Goal: Task Accomplishment & Management: Use online tool/utility

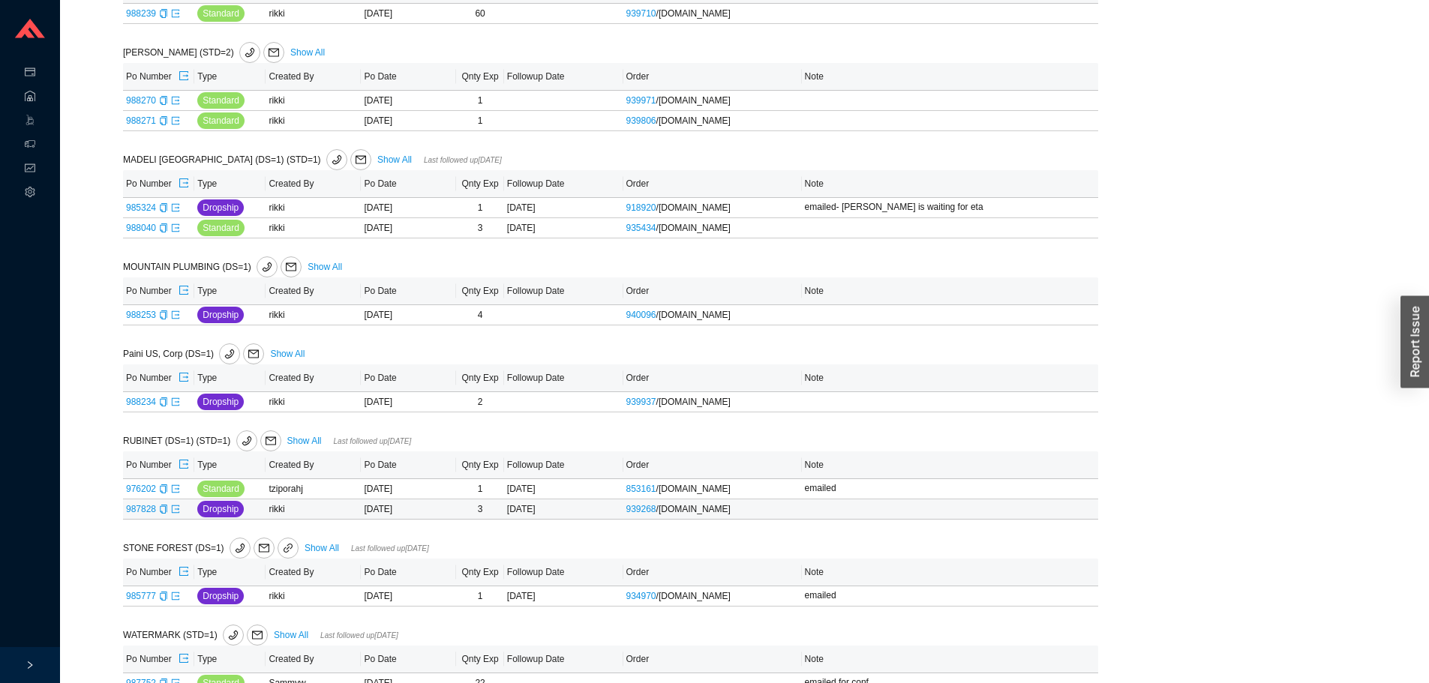
scroll to position [1875, 0]
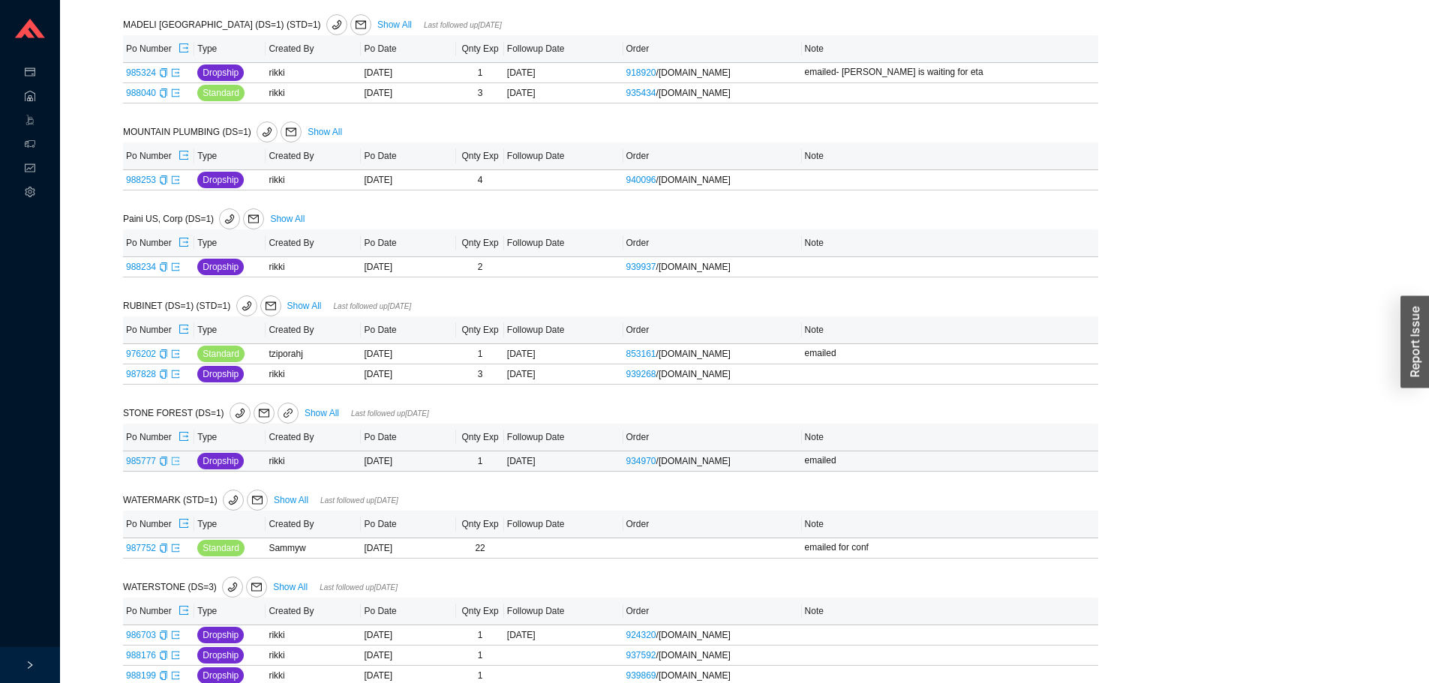
click at [173, 464] on icon "export" at bounding box center [175, 461] width 9 height 9
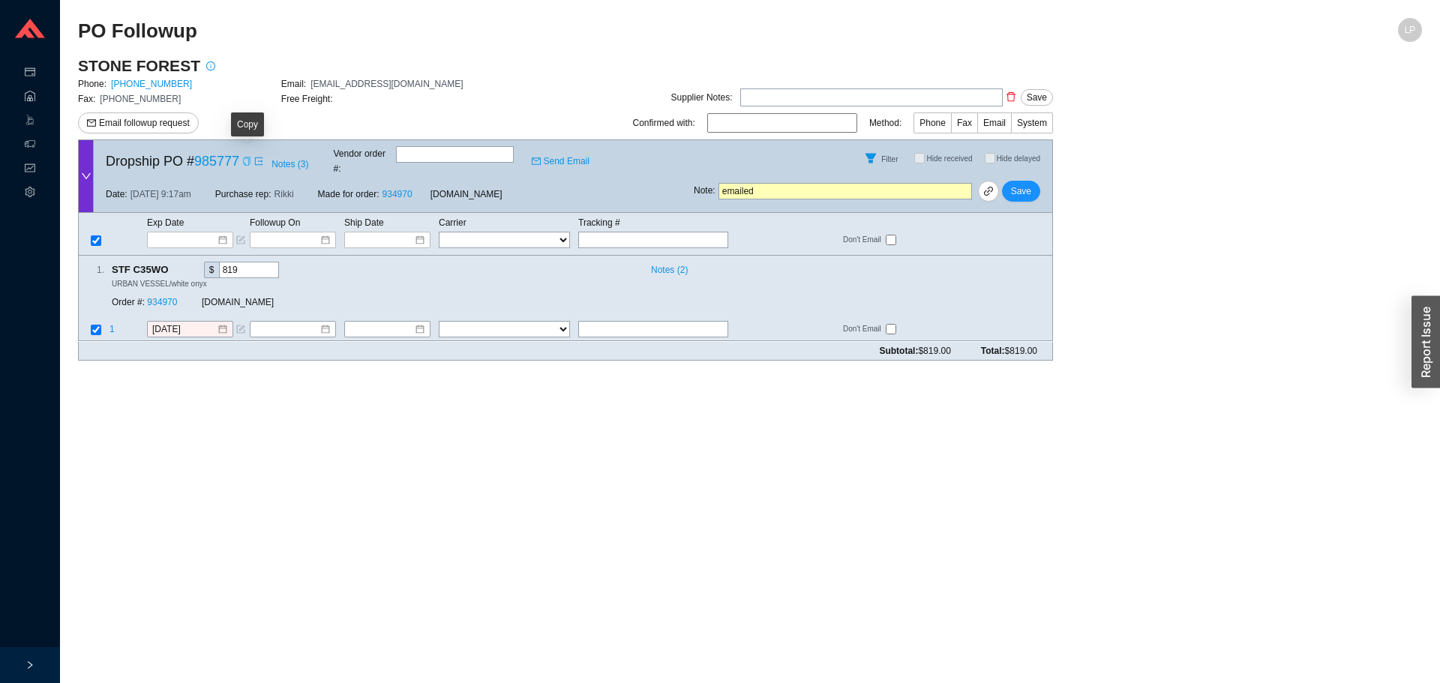
click at [245, 158] on icon "copy" at bounding box center [246, 161] width 9 height 9
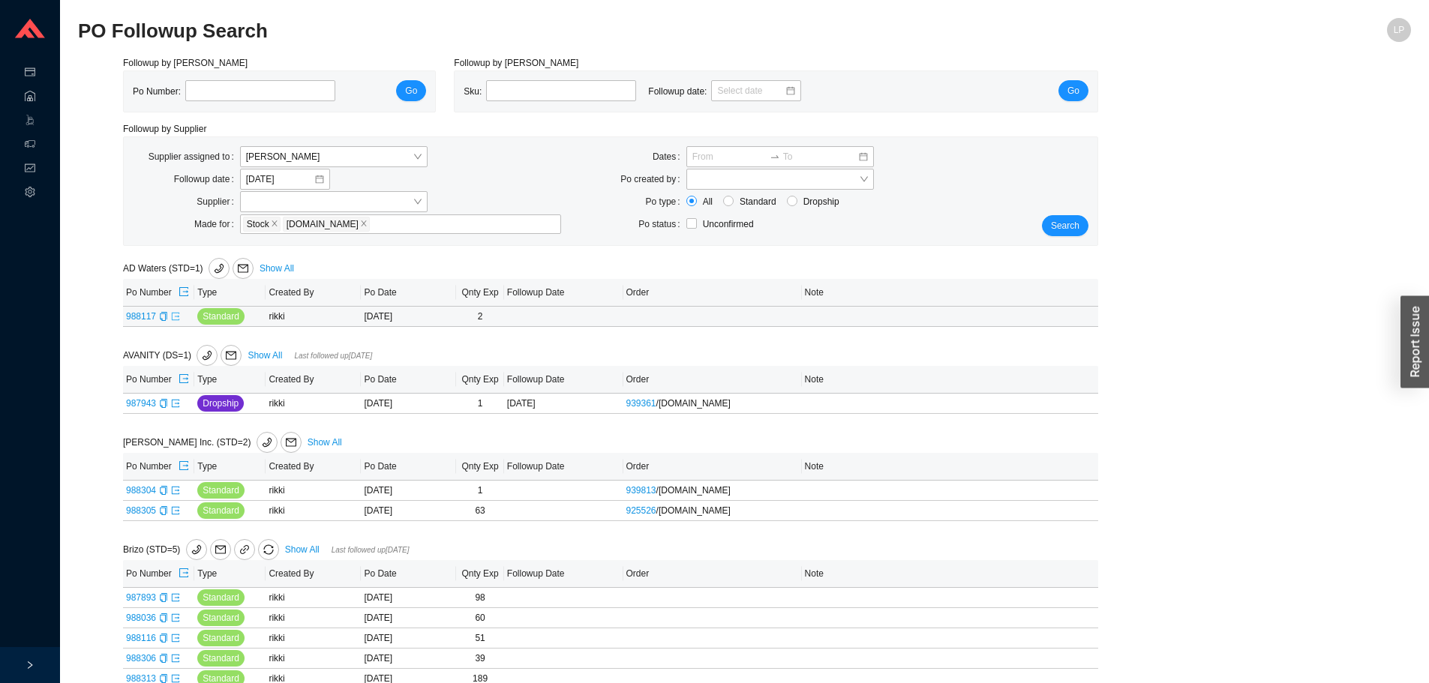
click at [174, 314] on icon "export" at bounding box center [175, 316] width 9 height 9
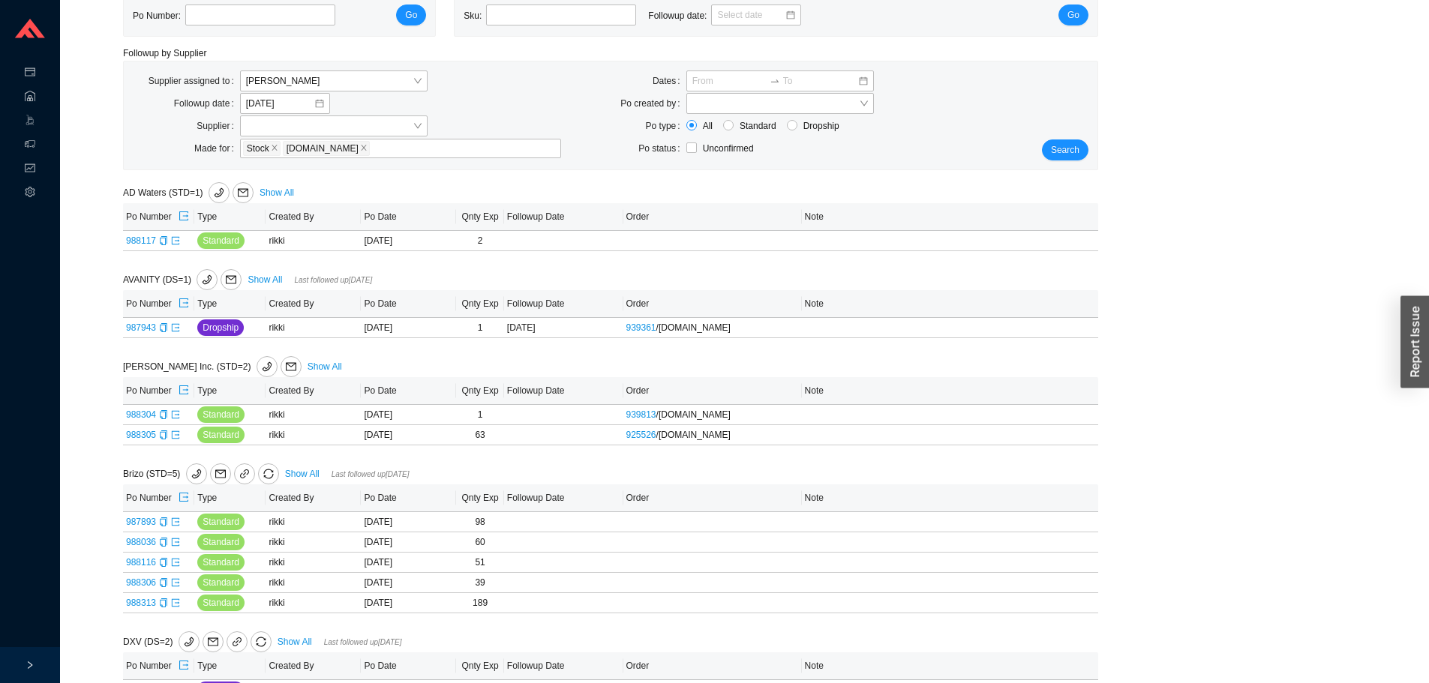
scroll to position [300, 0]
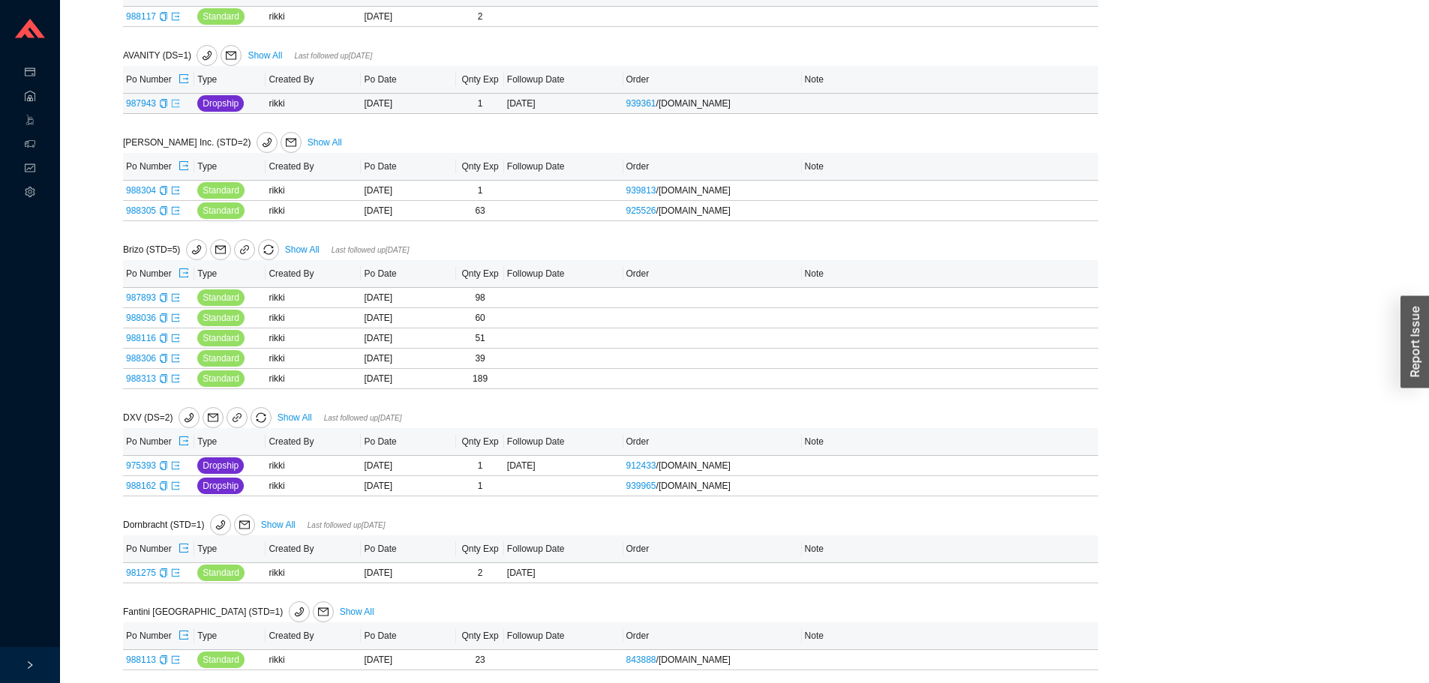
click at [178, 109] on link at bounding box center [175, 103] width 9 height 11
click at [165, 190] on icon "copy" at bounding box center [163, 190] width 9 height 9
click at [173, 191] on icon "export" at bounding box center [175, 190] width 9 height 9
click at [172, 209] on icon "export" at bounding box center [176, 210] width 8 height 8
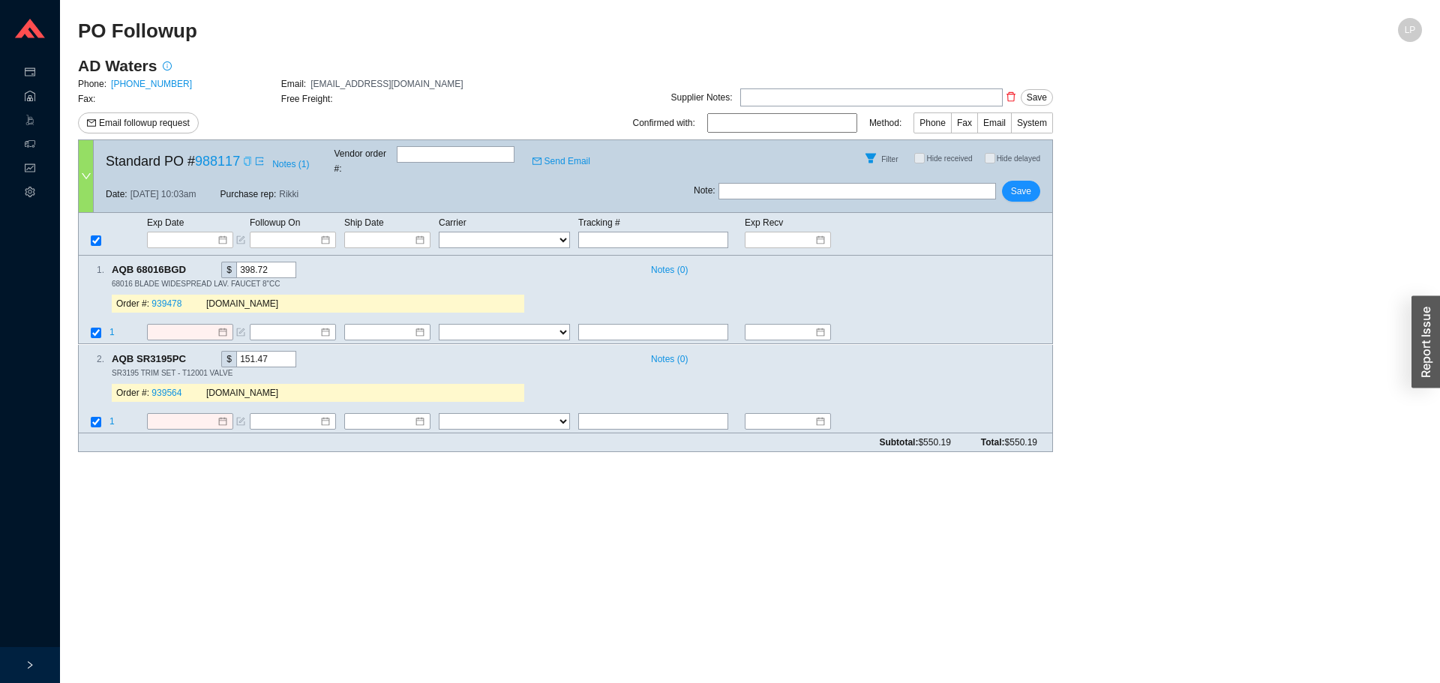
click at [245, 158] on icon "copy" at bounding box center [247, 161] width 9 height 9
click at [161, 299] on link "939478" at bounding box center [167, 304] width 30 height 11
click at [292, 159] on span "Notes ( 1 )" at bounding box center [290, 164] width 37 height 15
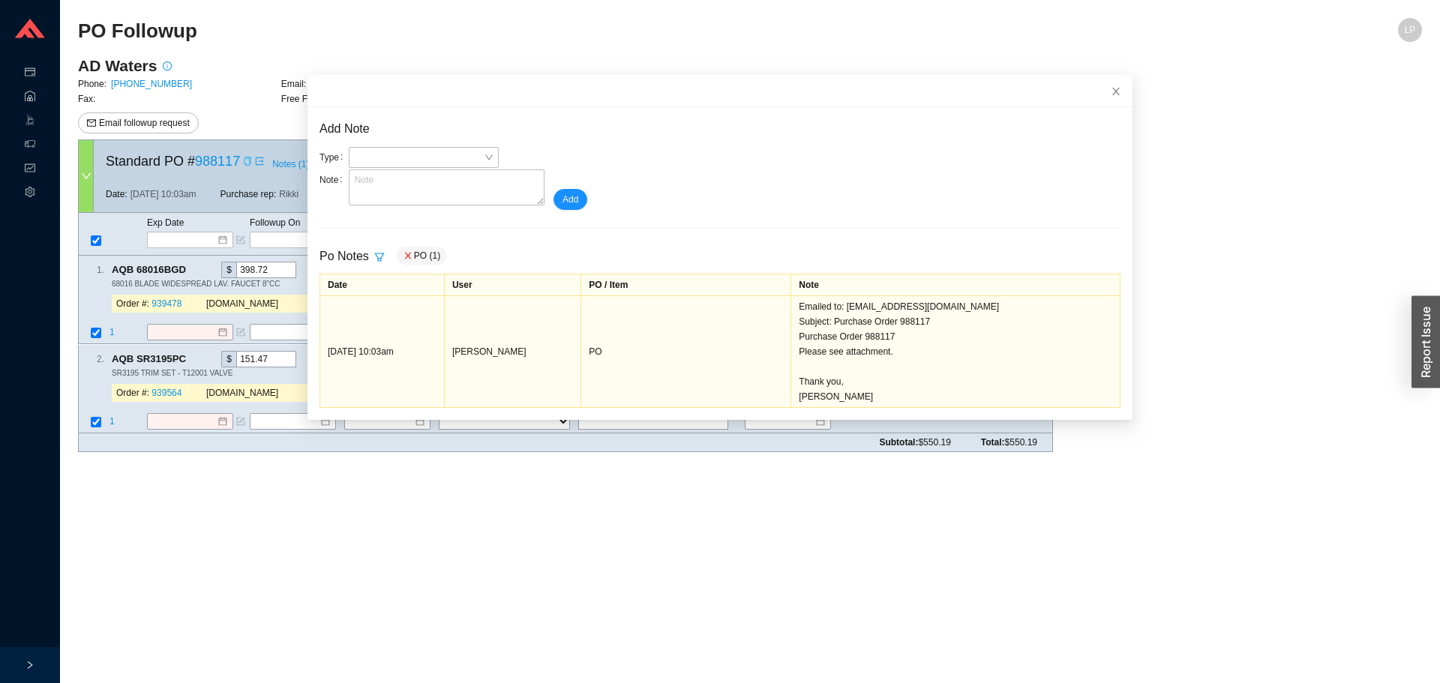
click at [584, 521] on main "PO Followup LP AD Waters Phone: 1-888 239-9336 Email: orderus@ad-waters.com Fax…" at bounding box center [750, 350] width 1344 height 665
click at [251, 161] on div "Standard PO # 988117 Notes ( 1 ) Vendor order # : Send Email" at bounding box center [394, 158] width 600 height 36
click at [247, 161] on icon "copy" at bounding box center [247, 161] width 9 height 9
click at [1192, 469] on main "PO Followup LP AD Waters Phone: 1-888 239-9336 Email: orderus@ad-waters.com Fax…" at bounding box center [750, 350] width 1344 height 665
drag, startPoint x: 1099, startPoint y: 99, endPoint x: 1152, endPoint y: 2, distance: 111.1
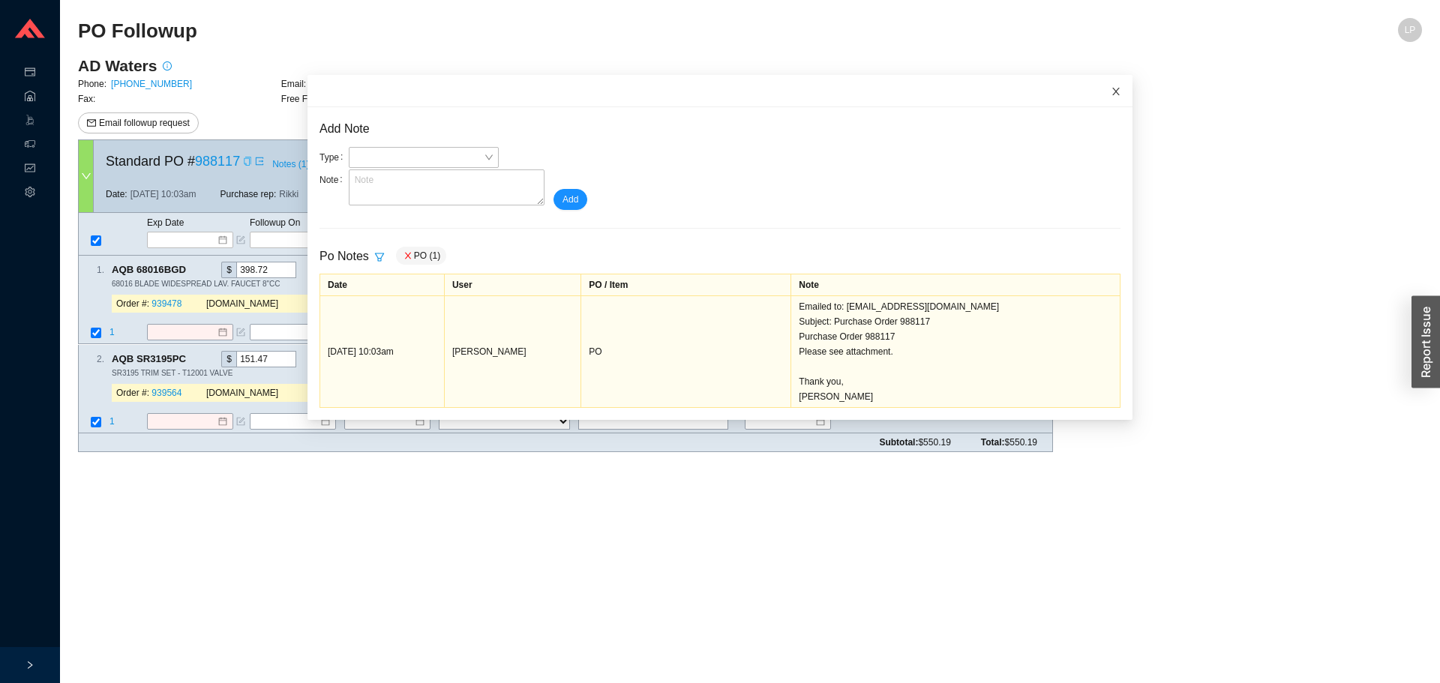
click at [1101, 95] on span "Close" at bounding box center [1116, 91] width 33 height 33
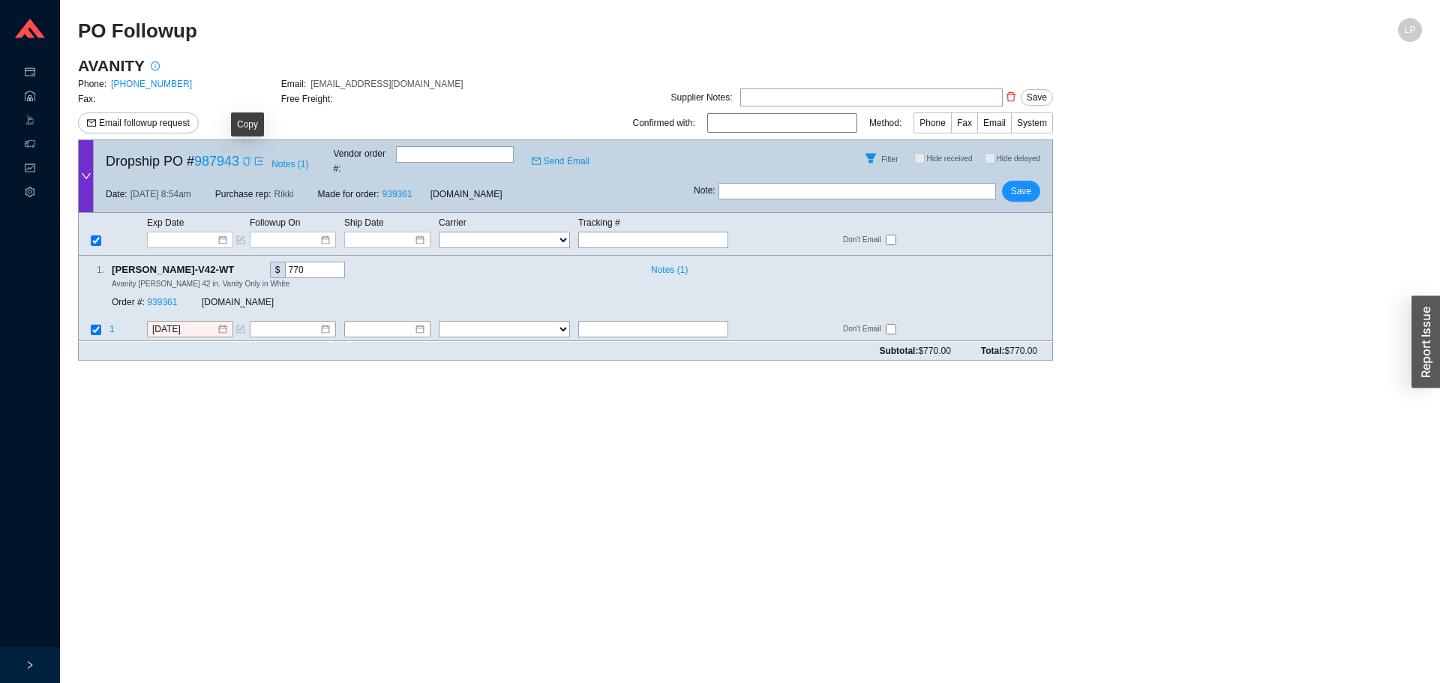
click at [245, 158] on icon "copy" at bounding box center [246, 161] width 7 height 9
drag, startPoint x: 822, startPoint y: 173, endPoint x: 821, endPoint y: 188, distance: 15.8
click at [822, 183] on input "text" at bounding box center [858, 191] width 278 height 17
type input "emailed"
click at [996, 187] on input "emailed" at bounding box center [858, 191] width 278 height 17
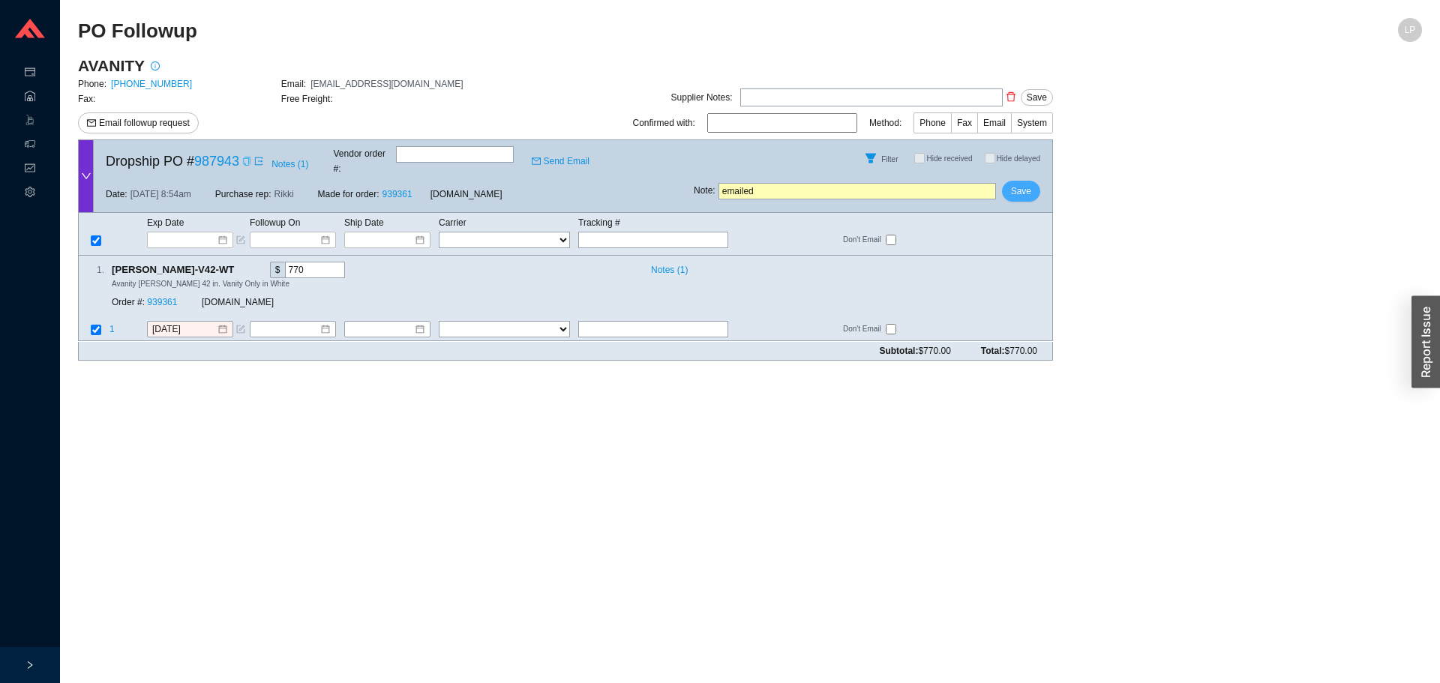
click at [1008, 184] on button "Save" at bounding box center [1021, 191] width 38 height 21
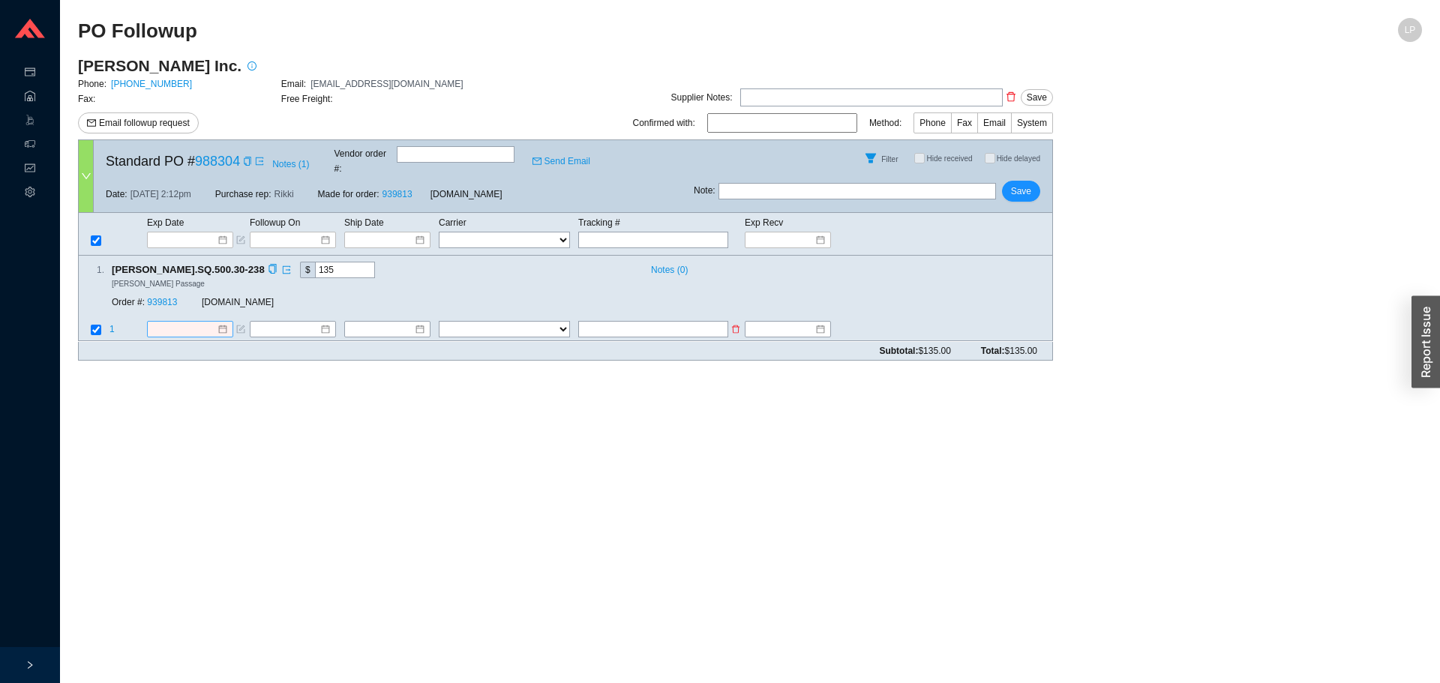
click at [189, 323] on input at bounding box center [184, 330] width 65 height 15
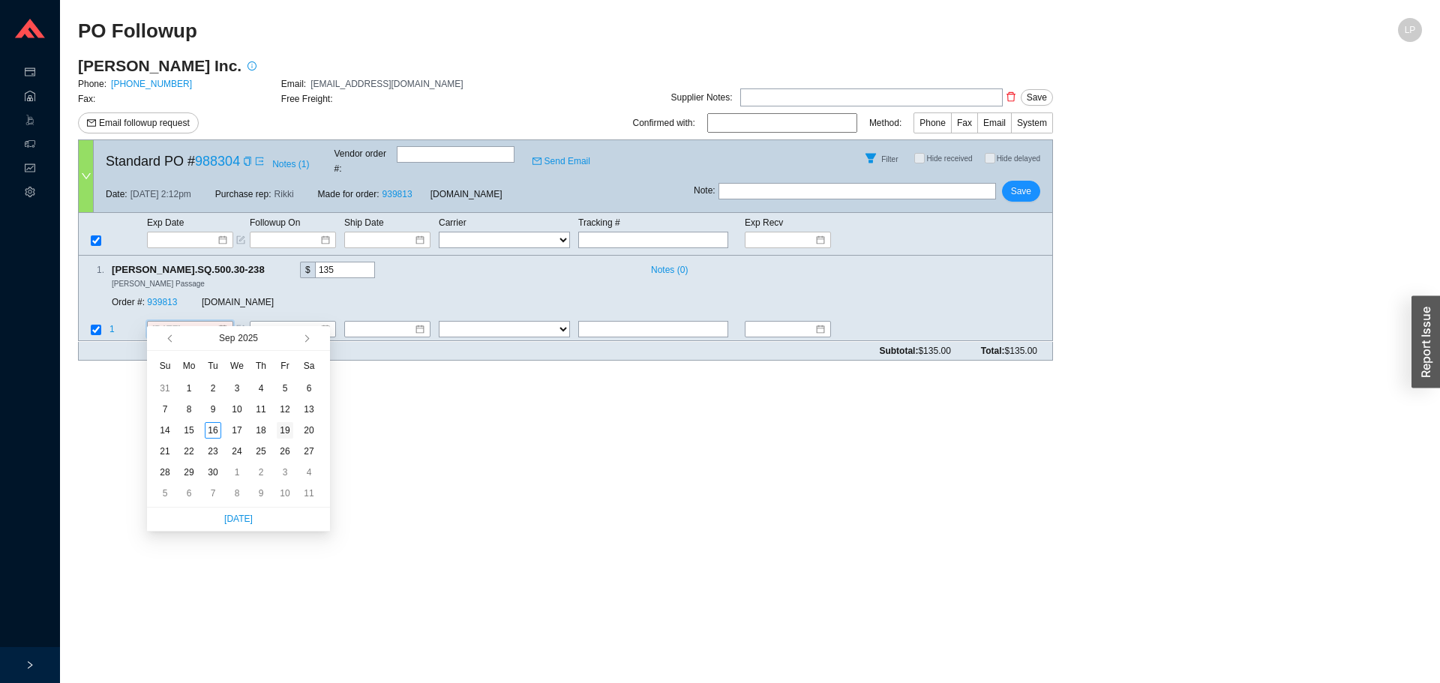
type input "9/19/2025"
drag, startPoint x: 285, startPoint y: 430, endPoint x: 234, endPoint y: 336, distance: 106.8
click at [285, 422] on div "19" at bounding box center [285, 430] width 17 height 17
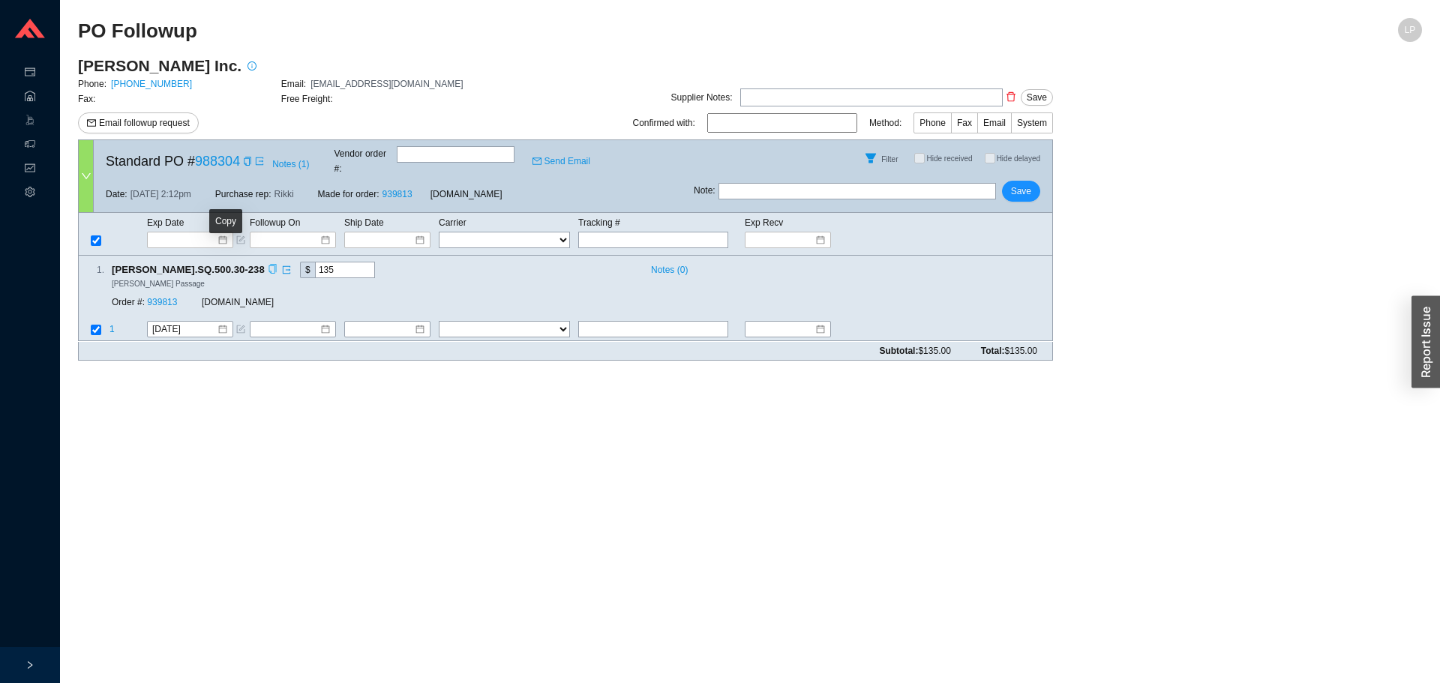
click at [268, 265] on icon "copy" at bounding box center [273, 270] width 10 height 10
drag, startPoint x: 1118, startPoint y: 476, endPoint x: 1001, endPoint y: 450, distance: 119.9
click at [1117, 476] on main "PO Followup LP Ashley Norton Inc. Phone: 973-835-4027 Email: orders@ashleynorto…" at bounding box center [750, 350] width 1344 height 665
click at [168, 298] on link "939813" at bounding box center [162, 303] width 30 height 11
click at [1023, 184] on span "Save" at bounding box center [1021, 191] width 20 height 15
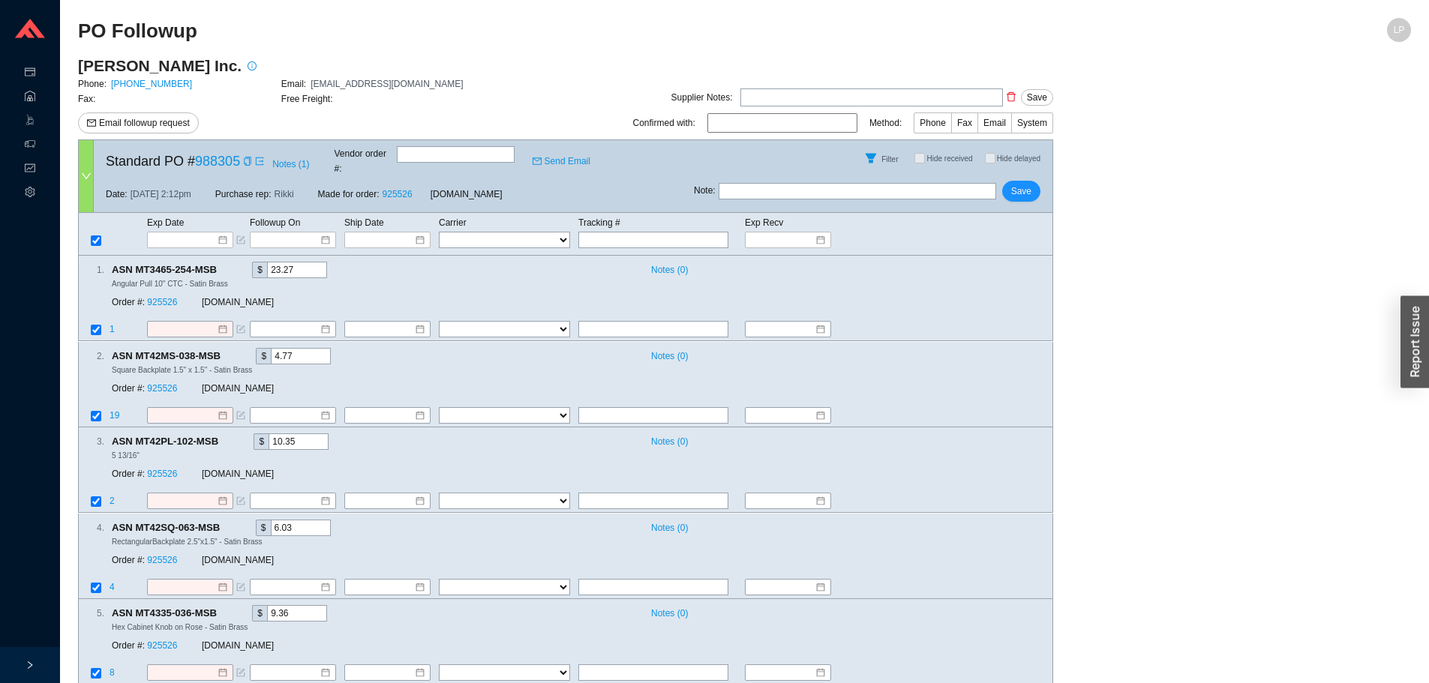
click at [249, 167] on div "Standard PO # 988305 Notes ( 1 ) Vendor order # : Send Email" at bounding box center [394, 158] width 600 height 36
click at [248, 164] on div "Copy" at bounding box center [247, 161] width 9 height 15
click at [248, 163] on div "Copied" at bounding box center [247, 161] width 9 height 15
click at [1176, 401] on main "Ashley Norton Inc. Phone: 973-835-4027 Email: orders@ashleynorton.com Fax: Free…" at bounding box center [744, 472] width 1333 height 832
click at [230, 350] on icon "copy" at bounding box center [229, 355] width 10 height 10
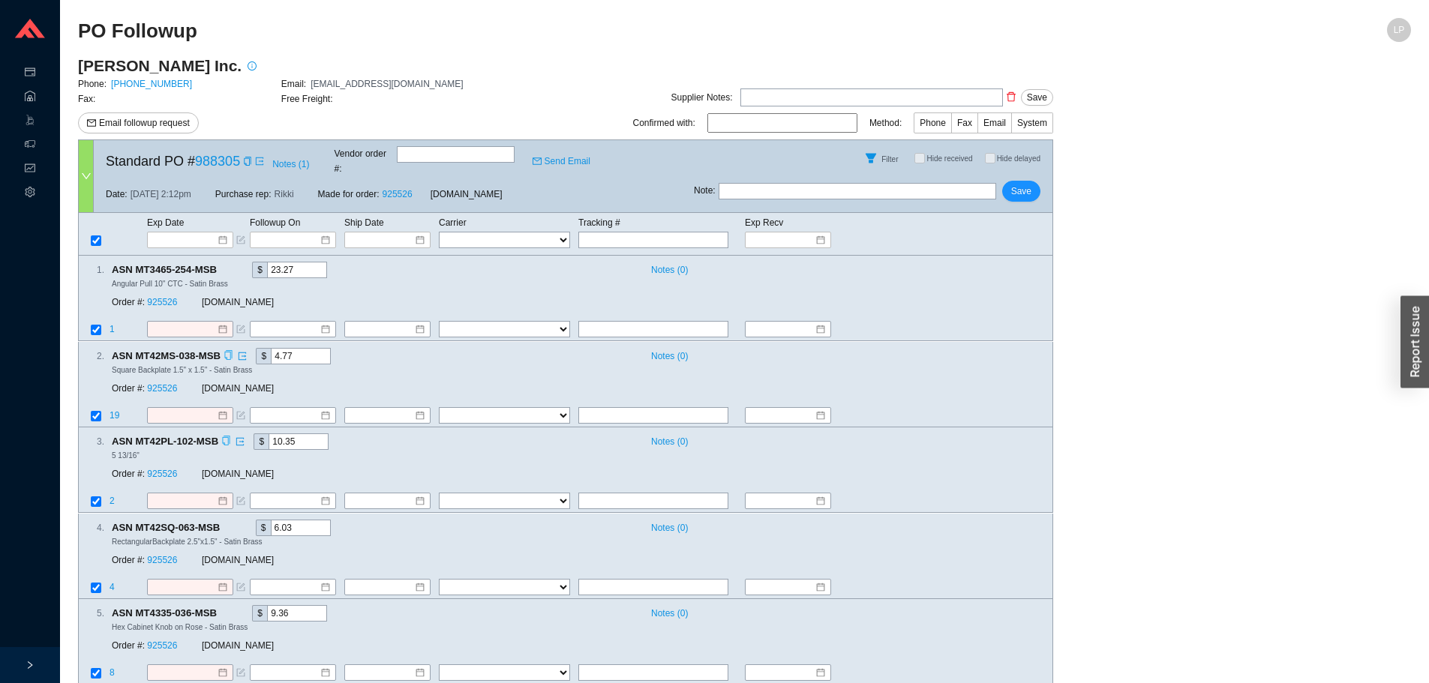
click at [227, 437] on icon "copy" at bounding box center [227, 442] width 8 height 10
click at [837, 533] on div "4 . ASN MT42SQ-063-MSB $ 6.03 Notes ( 0 ) RectangularBackplate 2.5"x1.5" - Sati…" at bounding box center [560, 547] width 962 height 54
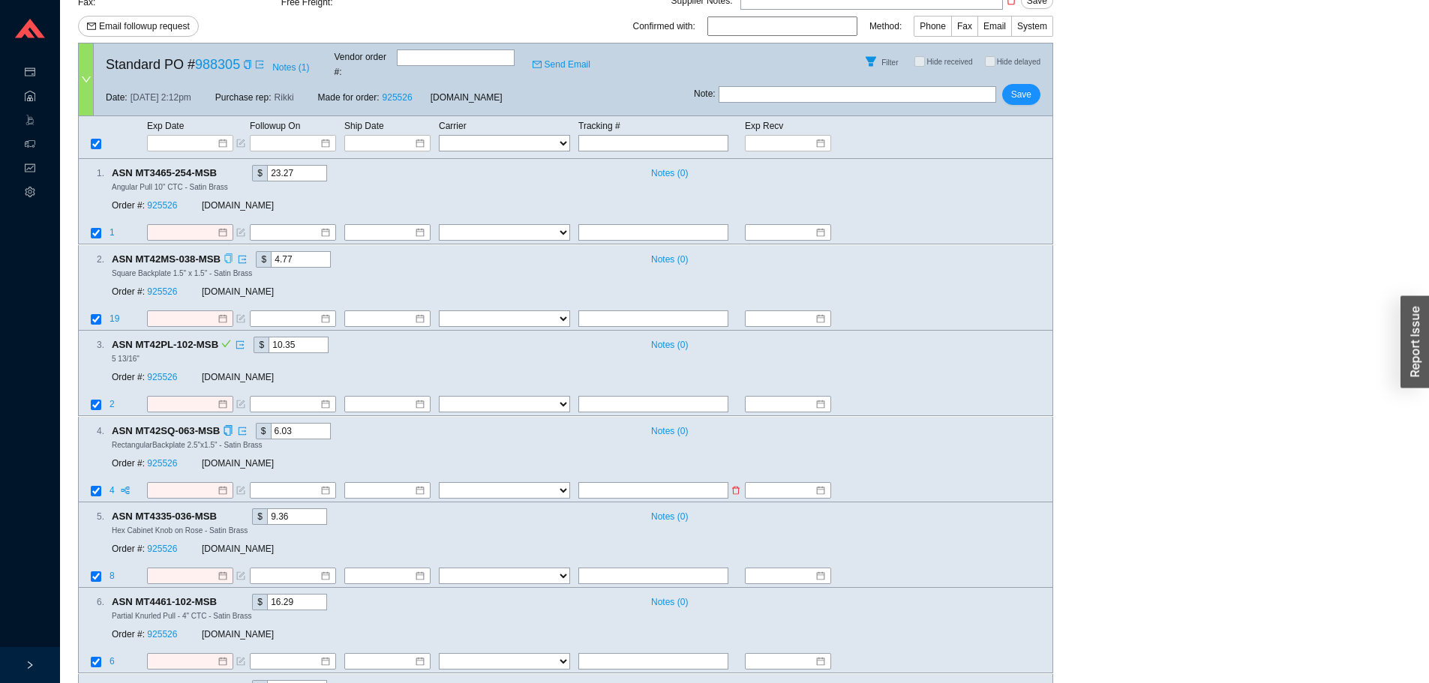
scroll to position [189, 0]
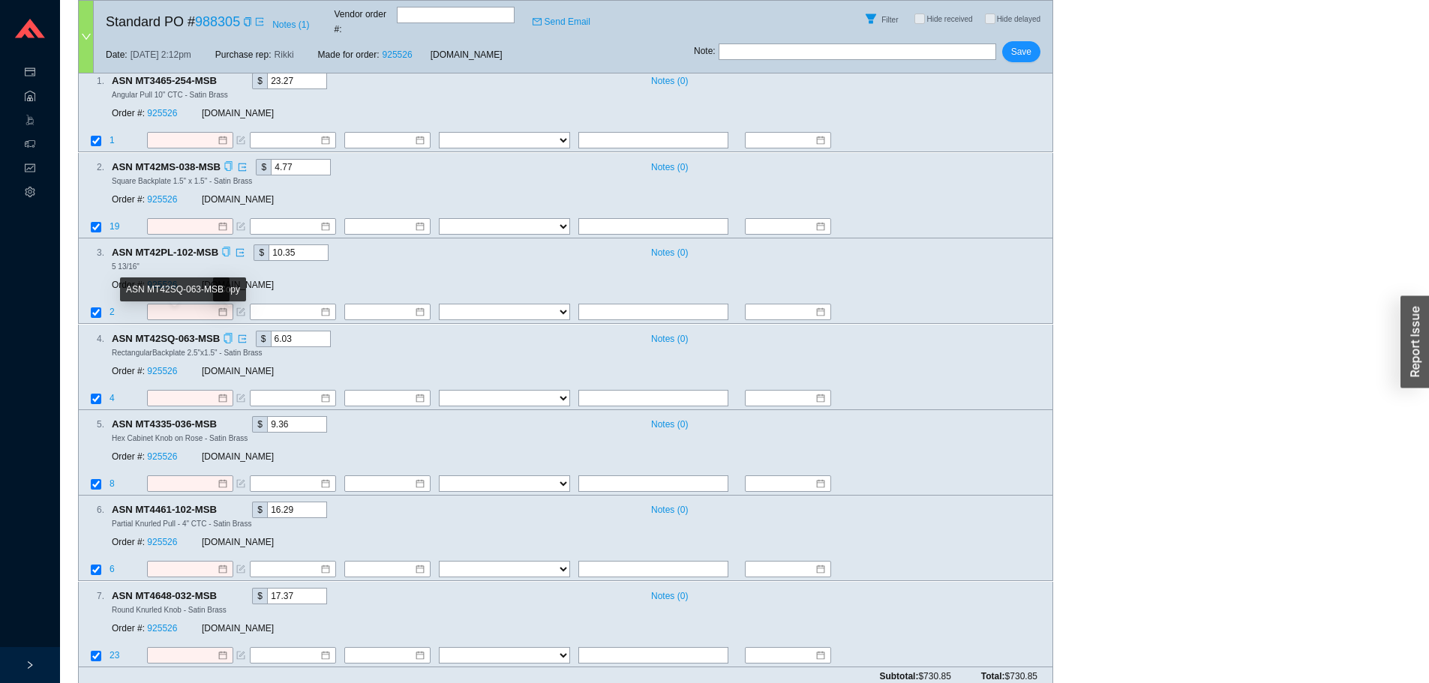
click at [226, 333] on icon "copy" at bounding box center [228, 338] width 8 height 10
click at [1149, 281] on main "Ashley Norton Inc. Phone: 973-835-4027 Email: orders@ashleynorton.com Fax: Free…" at bounding box center [744, 282] width 1333 height 832
click at [225, 419] on icon "copy" at bounding box center [225, 424] width 10 height 10
drag, startPoint x: 1233, startPoint y: 256, endPoint x: 494, endPoint y: 443, distance: 761.5
click at [1215, 272] on main "Ashley Norton Inc. Phone: 973-835-4027 Email: orders@ashleynorton.com Fax: Free…" at bounding box center [744, 282] width 1333 height 832
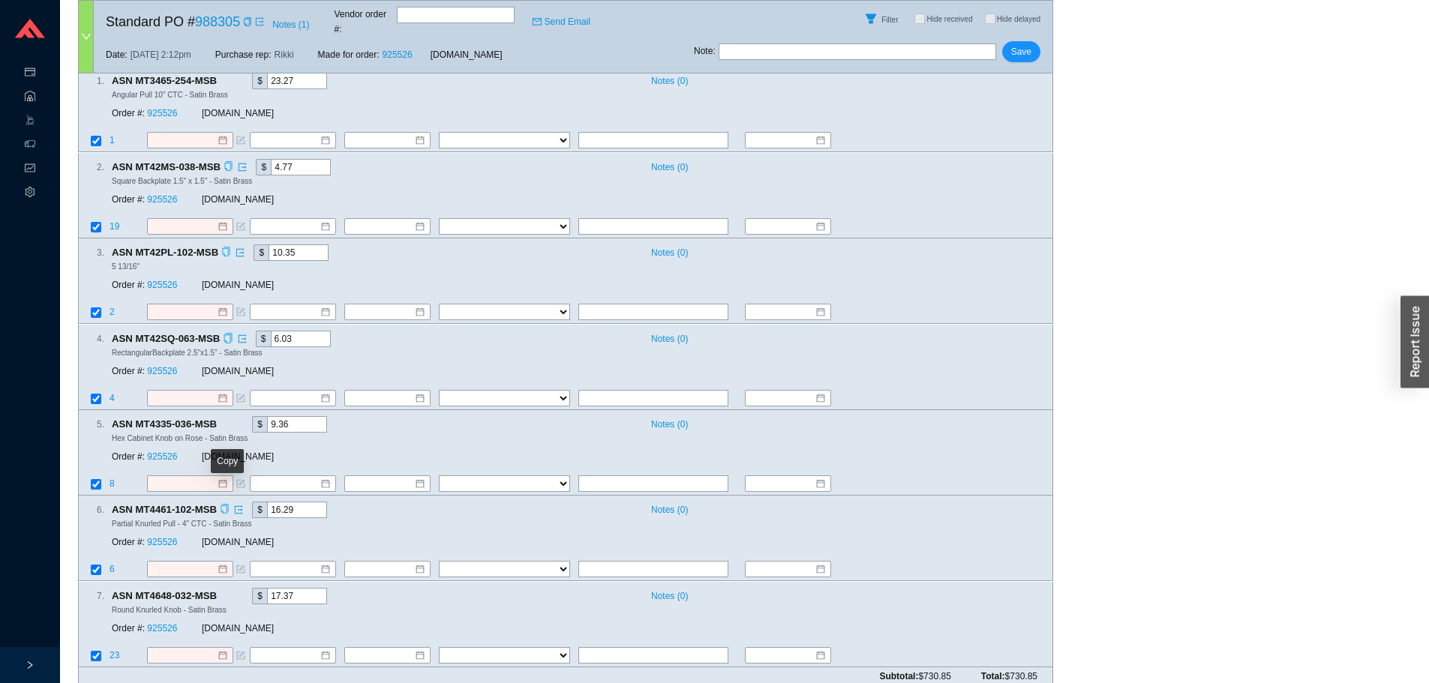
click at [226, 505] on icon "copy" at bounding box center [225, 510] width 10 height 10
drag, startPoint x: 1134, startPoint y: 482, endPoint x: 959, endPoint y: 513, distance: 178.2
click at [1127, 490] on main "Ashley Norton Inc. Phone: 973-835-4027 Email: orders@ashleynorton.com Fax: Free…" at bounding box center [744, 282] width 1333 height 832
click at [230, 590] on icon "copy" at bounding box center [225, 595] width 10 height 10
click at [1179, 407] on main "Ashley Norton Inc. Phone: 973-835-4027 Email: orders@ashleynorton.com Fax: Free…" at bounding box center [744, 282] width 1333 height 832
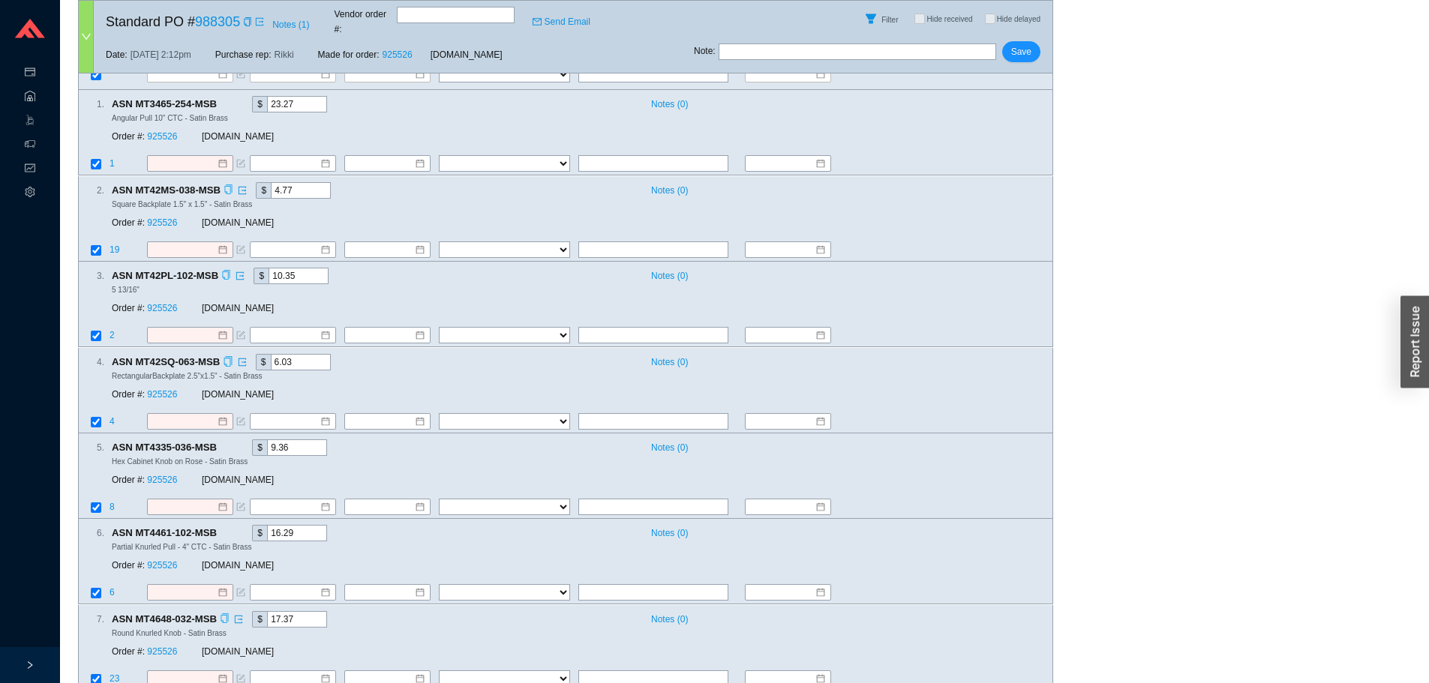
scroll to position [0, 0]
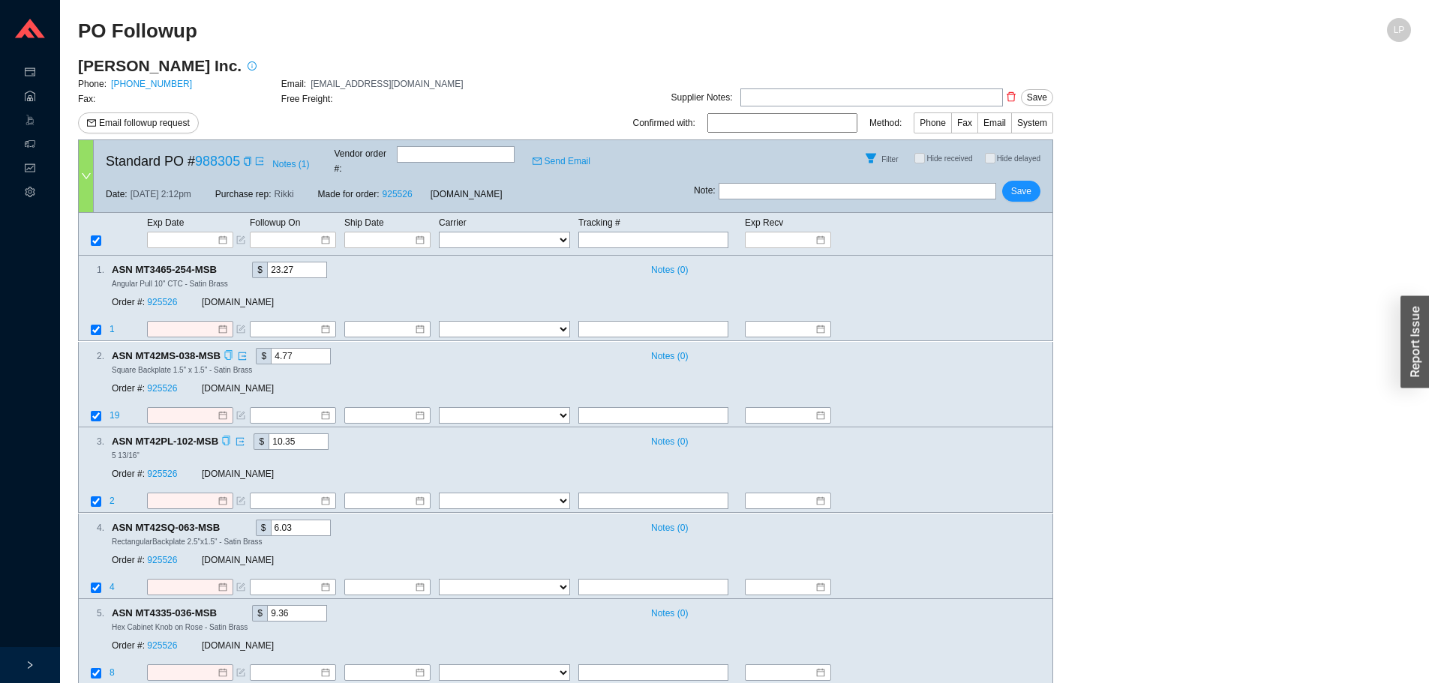
click at [164, 237] on div "Exp Date Followup On Ship Date Carrier Tracking # Exp Recv FedEx UPS ----------…" at bounding box center [565, 234] width 975 height 43
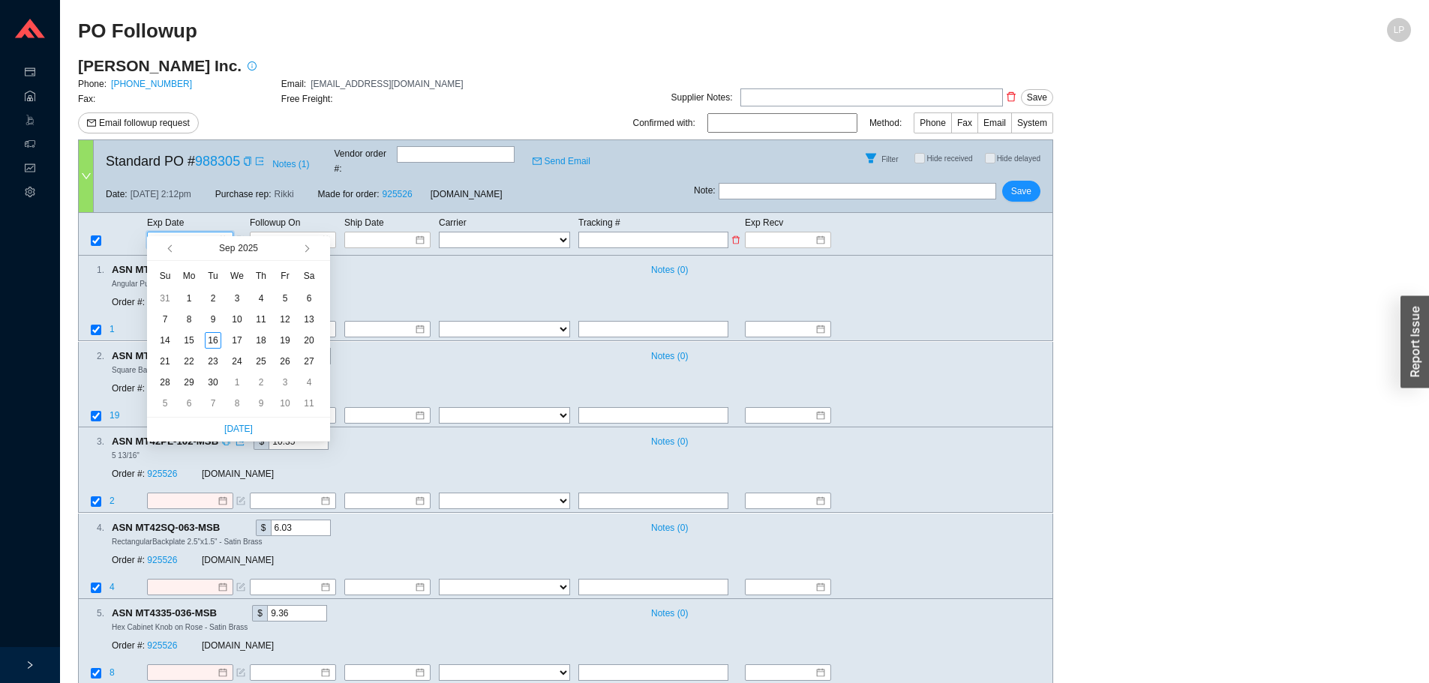
click at [176, 233] on input at bounding box center [185, 240] width 64 height 15
type input "9/13/2025"
type input "9/17/2025"
click at [244, 333] on div "17" at bounding box center [237, 340] width 17 height 17
type input "9/17/2025"
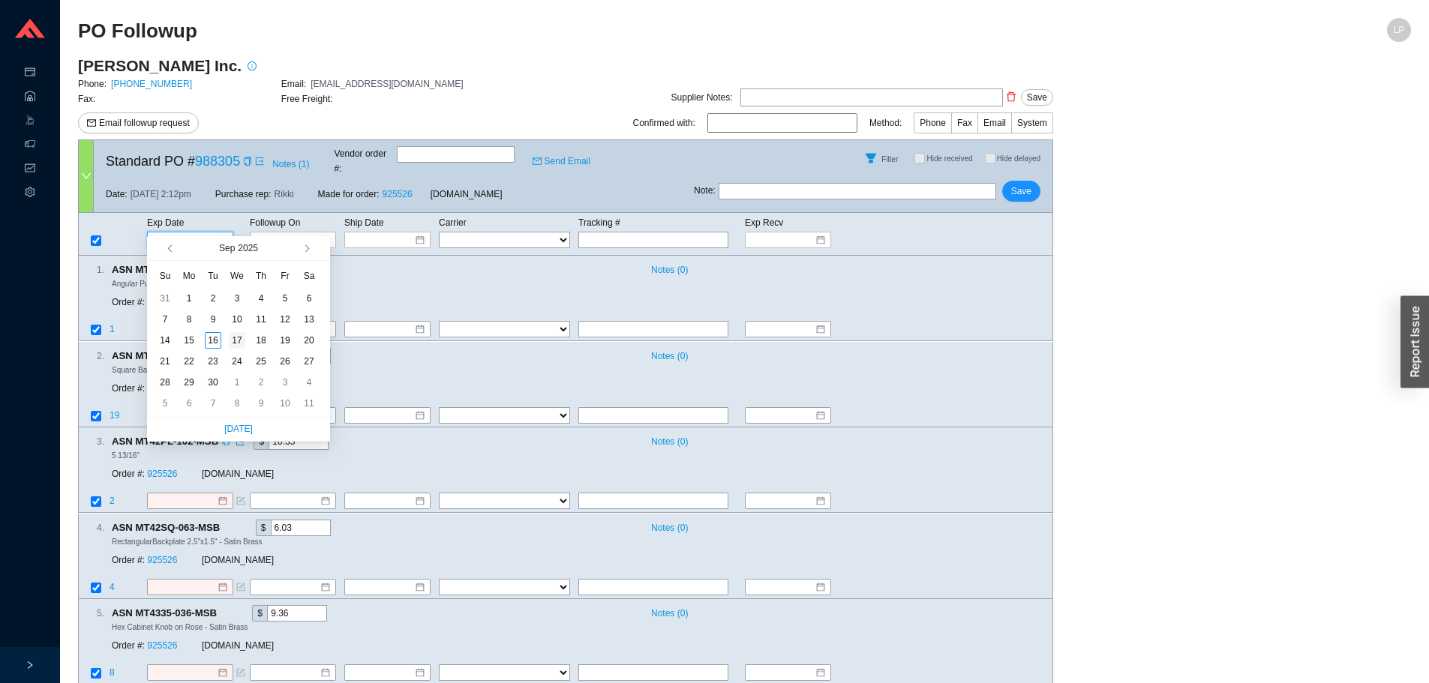
type input "9/17/2025"
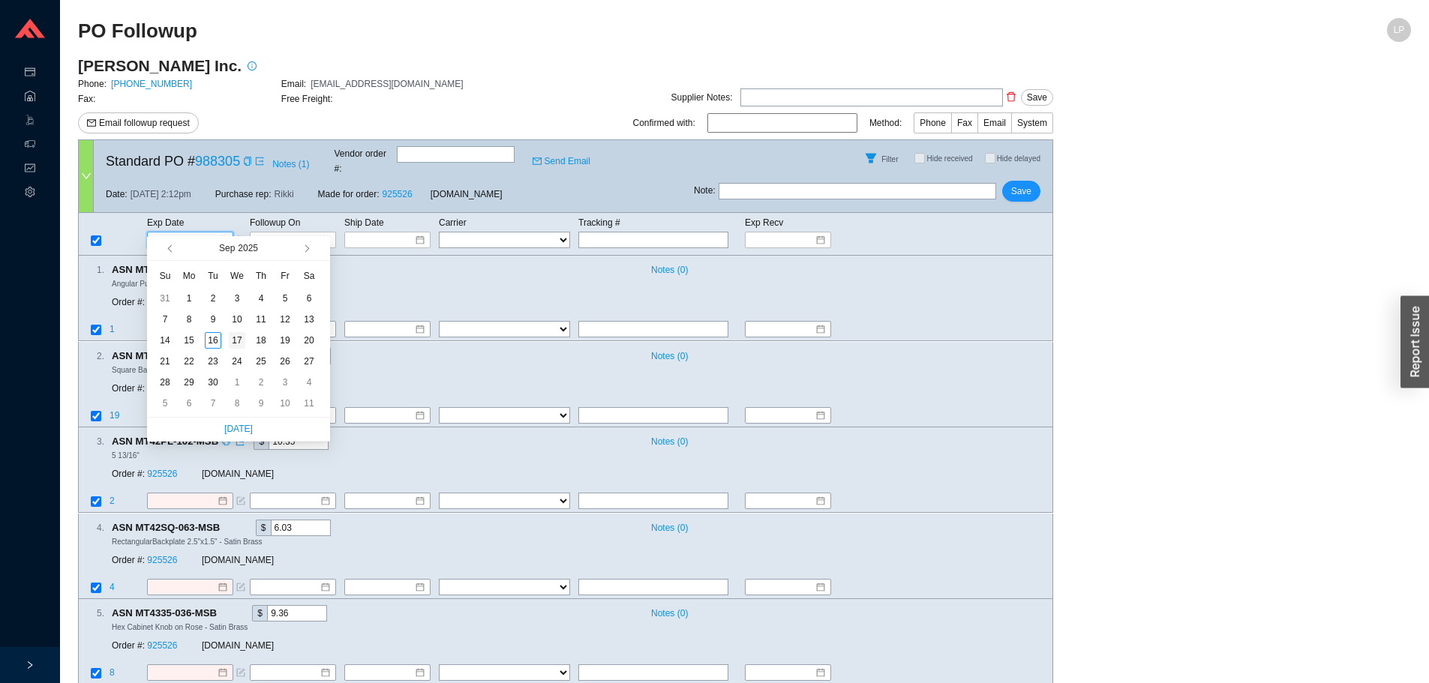
type input "9/17/2025"
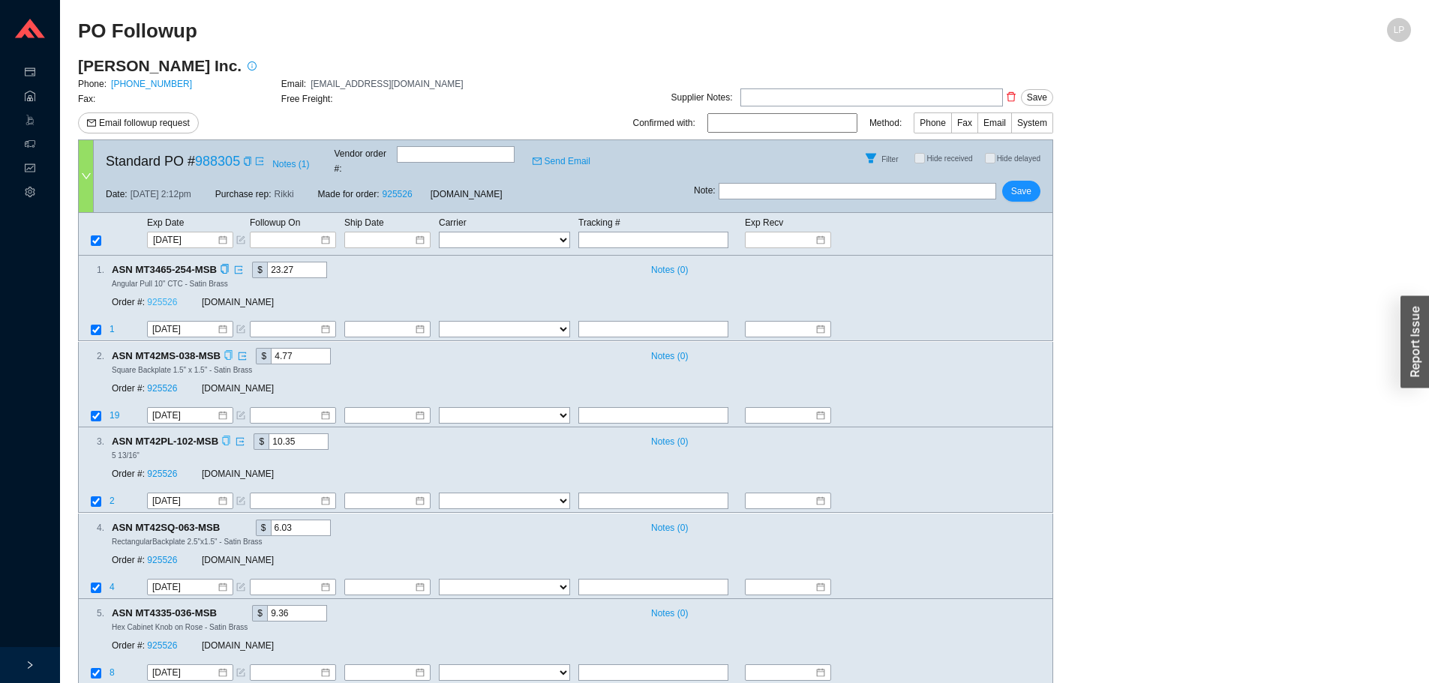
click at [170, 298] on link "925526" at bounding box center [162, 303] width 30 height 11
click at [1025, 184] on span "Save" at bounding box center [1021, 191] width 20 height 15
click at [1019, 184] on span "Save" at bounding box center [1021, 191] width 20 height 15
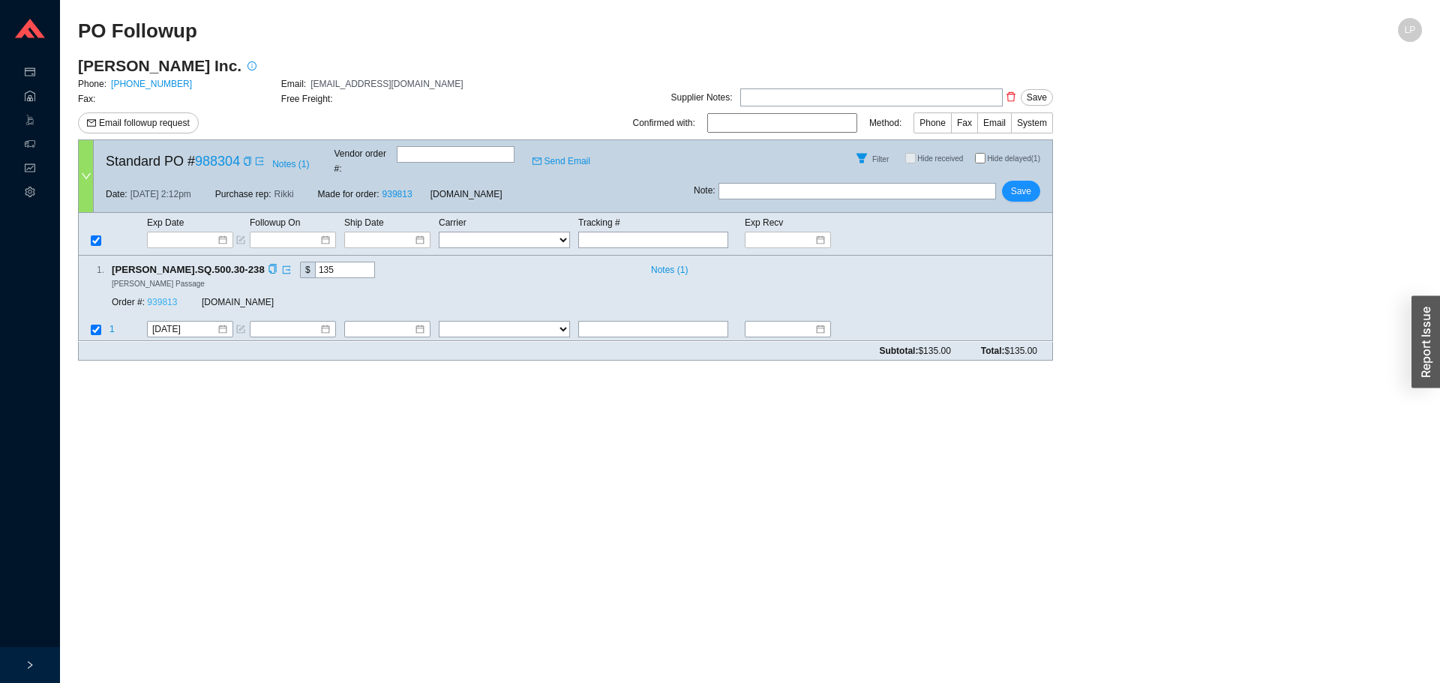
click at [160, 298] on link "939813" at bounding box center [162, 303] width 30 height 11
click at [1031, 184] on span "Save" at bounding box center [1021, 191] width 20 height 15
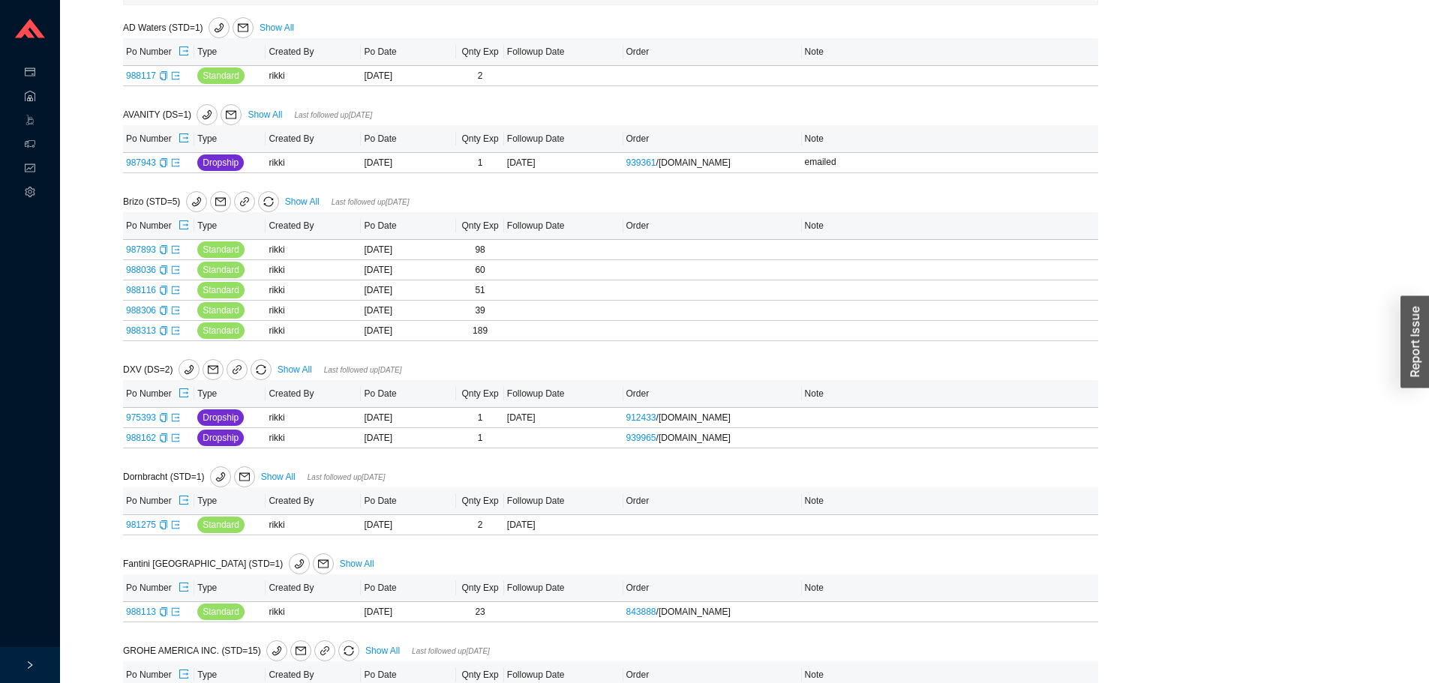
scroll to position [375, 0]
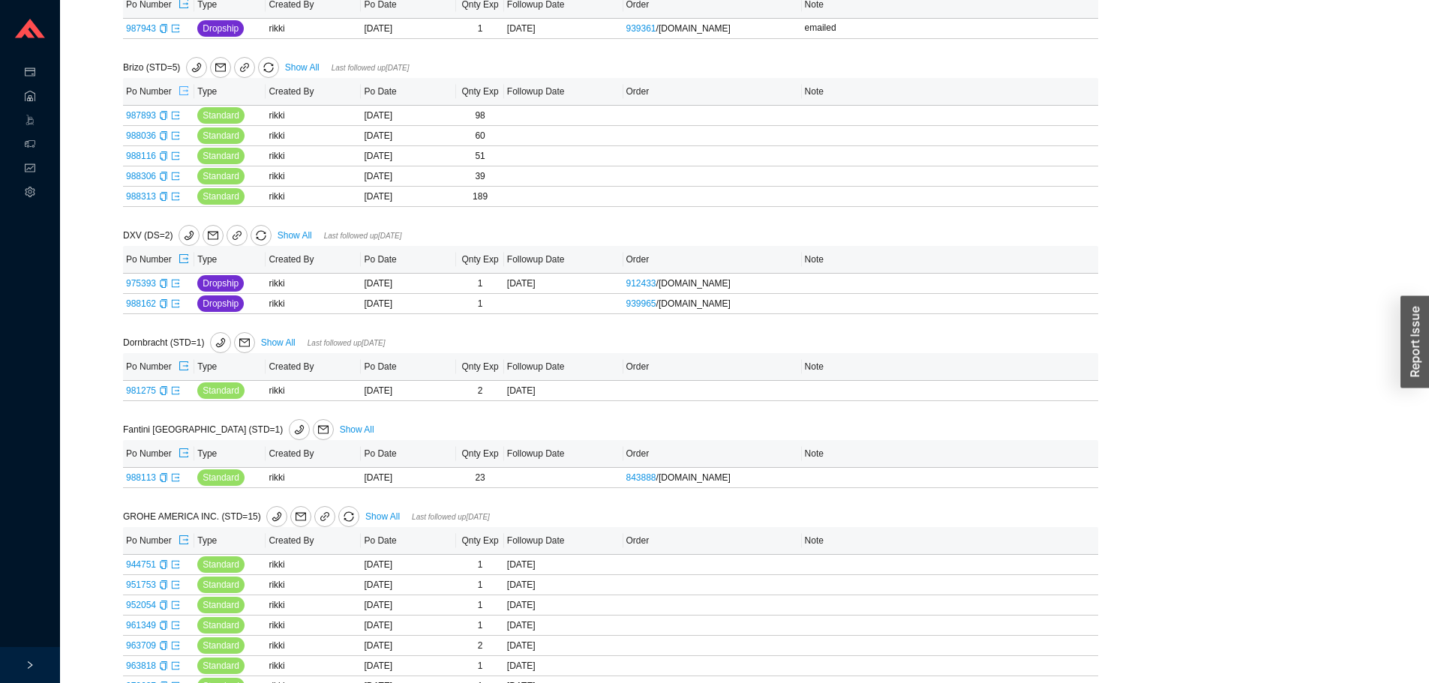
click at [183, 93] on icon "export" at bounding box center [184, 91] width 11 height 11
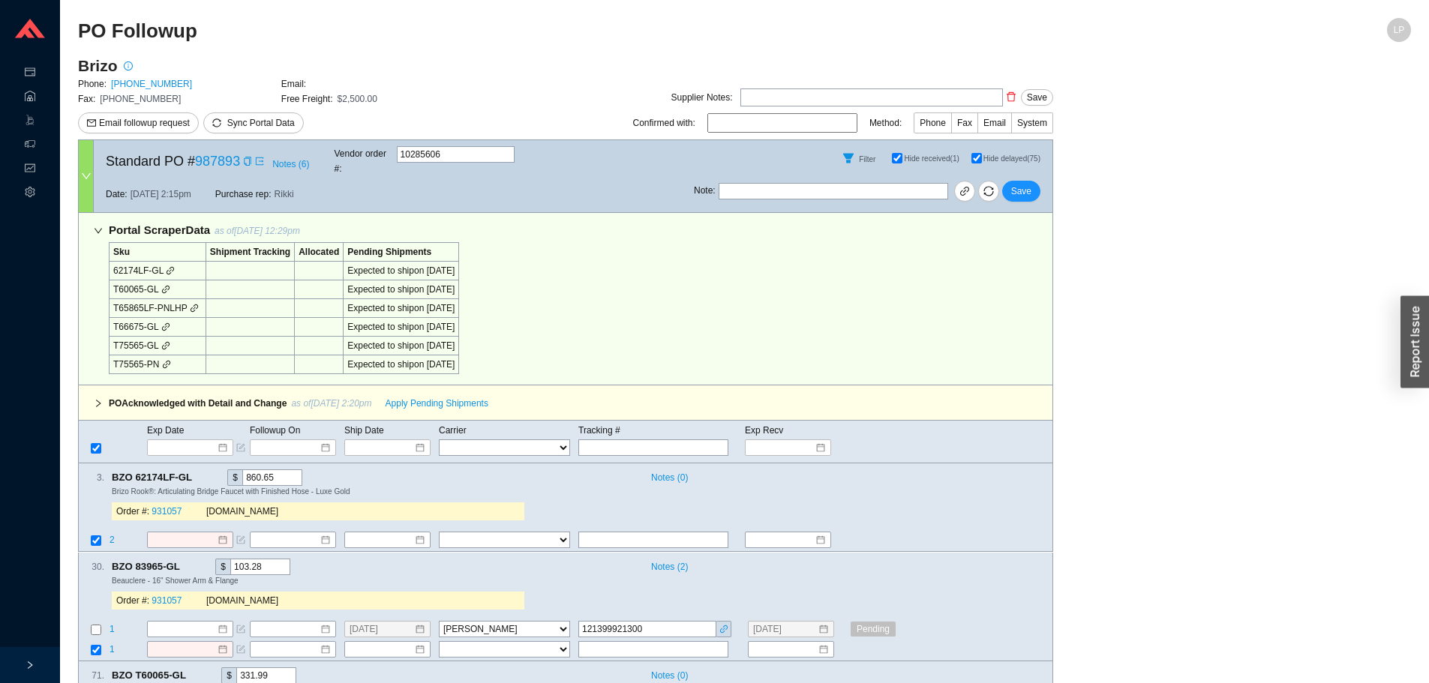
select select "40"
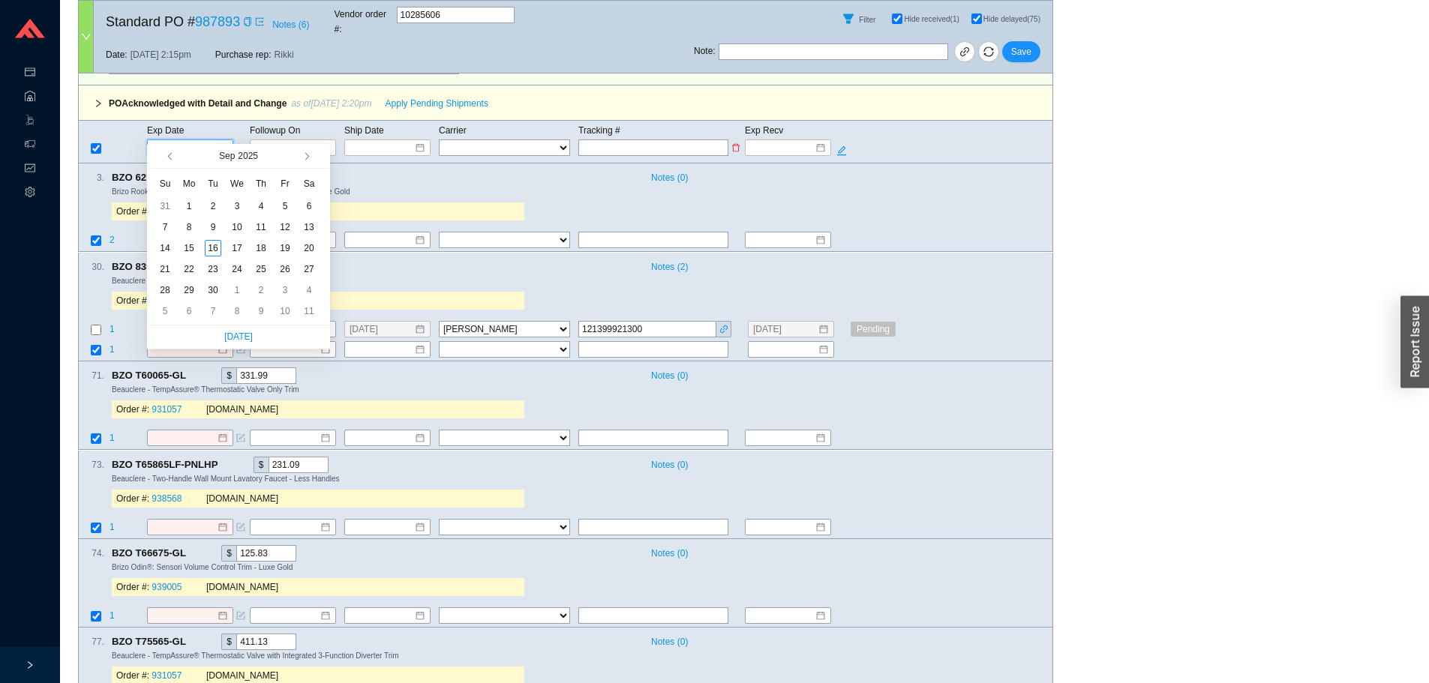
click at [199, 140] on input at bounding box center [185, 147] width 64 height 15
type input "[DATE]"
click at [215, 308] on div "7" at bounding box center [213, 311] width 17 height 17
type input "[DATE]"
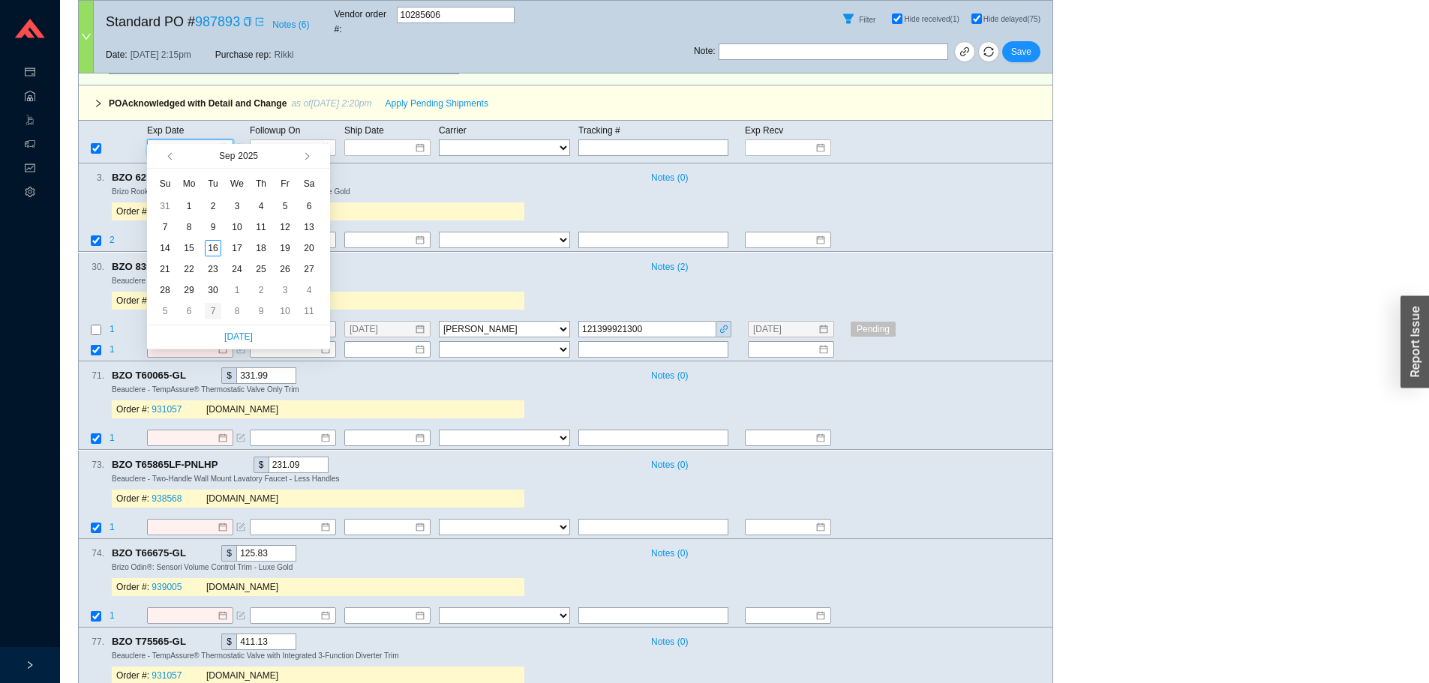
type input "[DATE]"
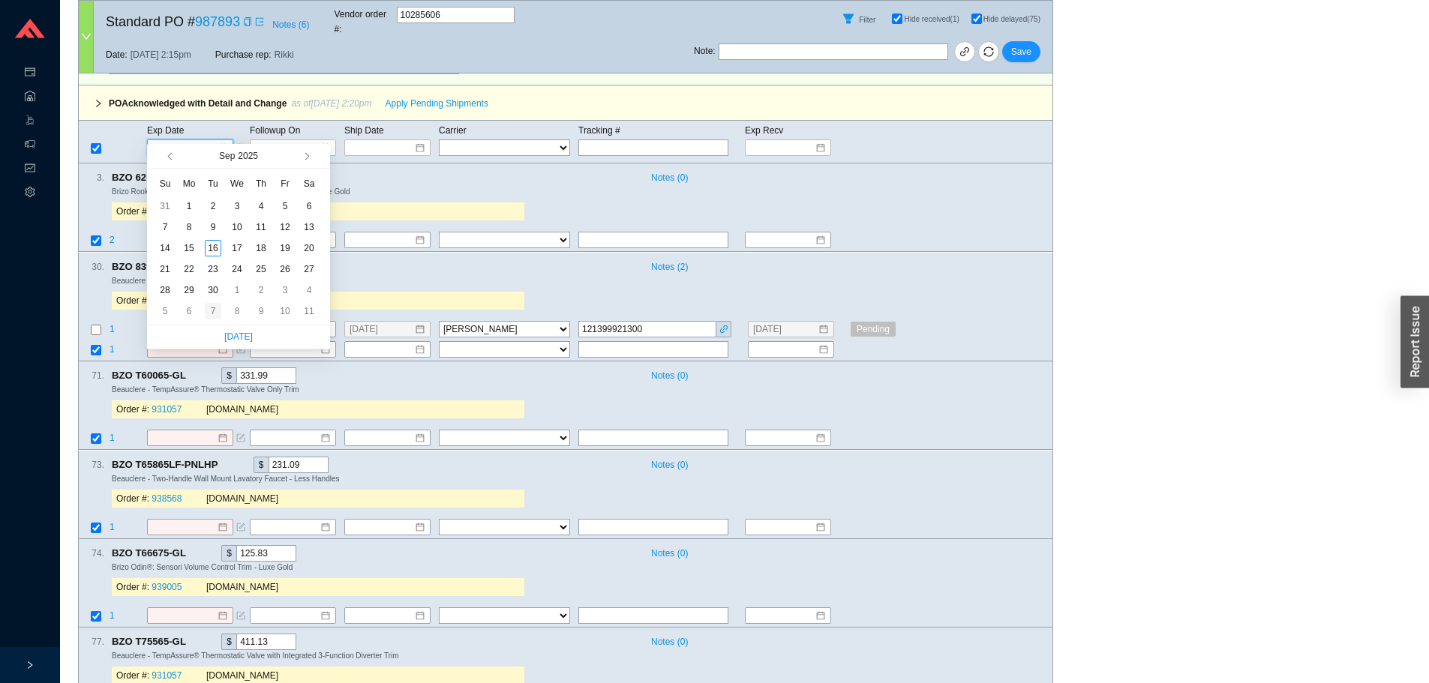
type input "[DATE]"
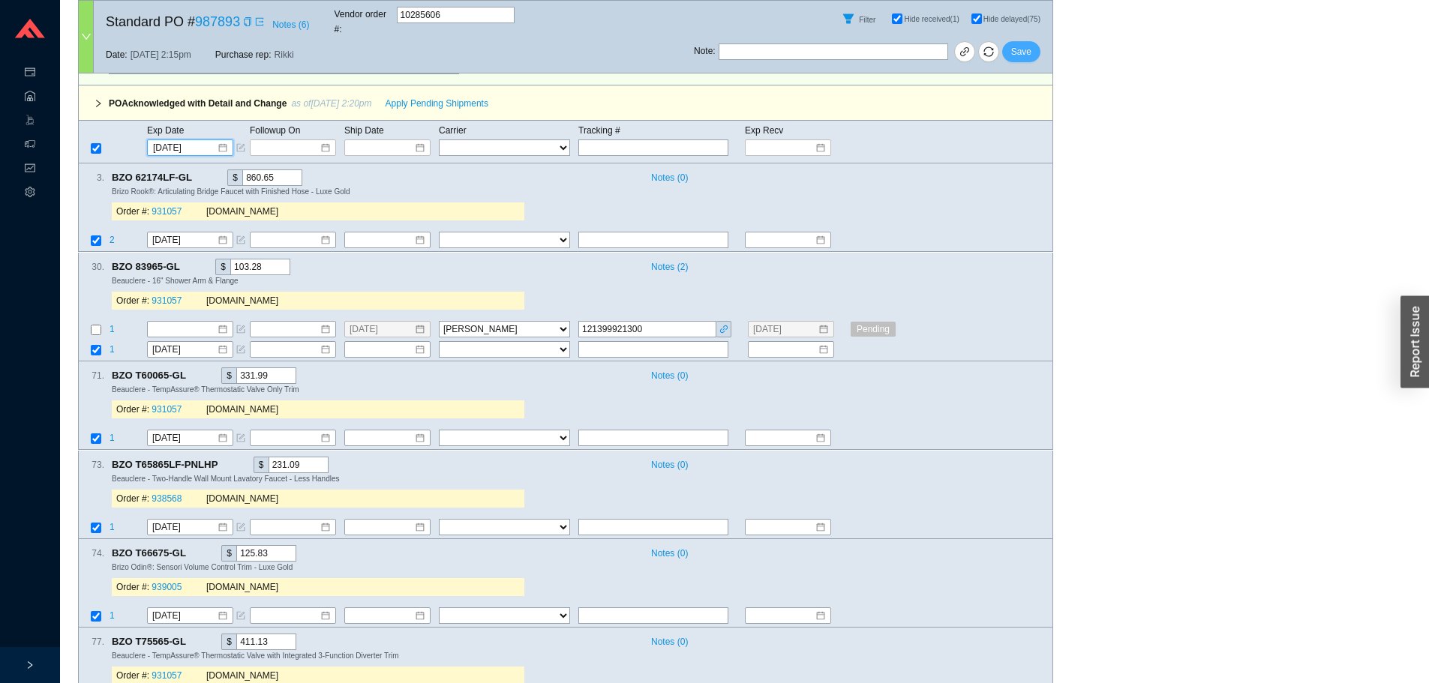
click at [1030, 47] on span "Save" at bounding box center [1021, 51] width 20 height 15
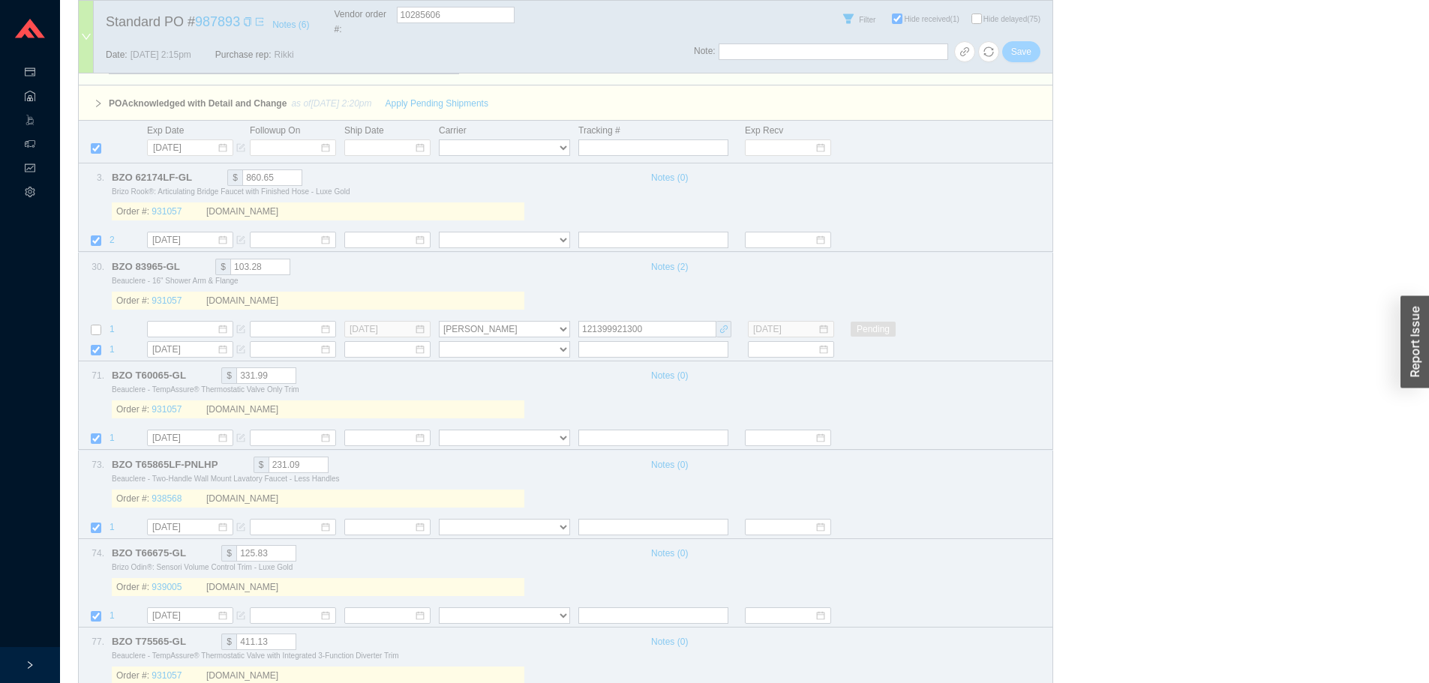
select select "40"
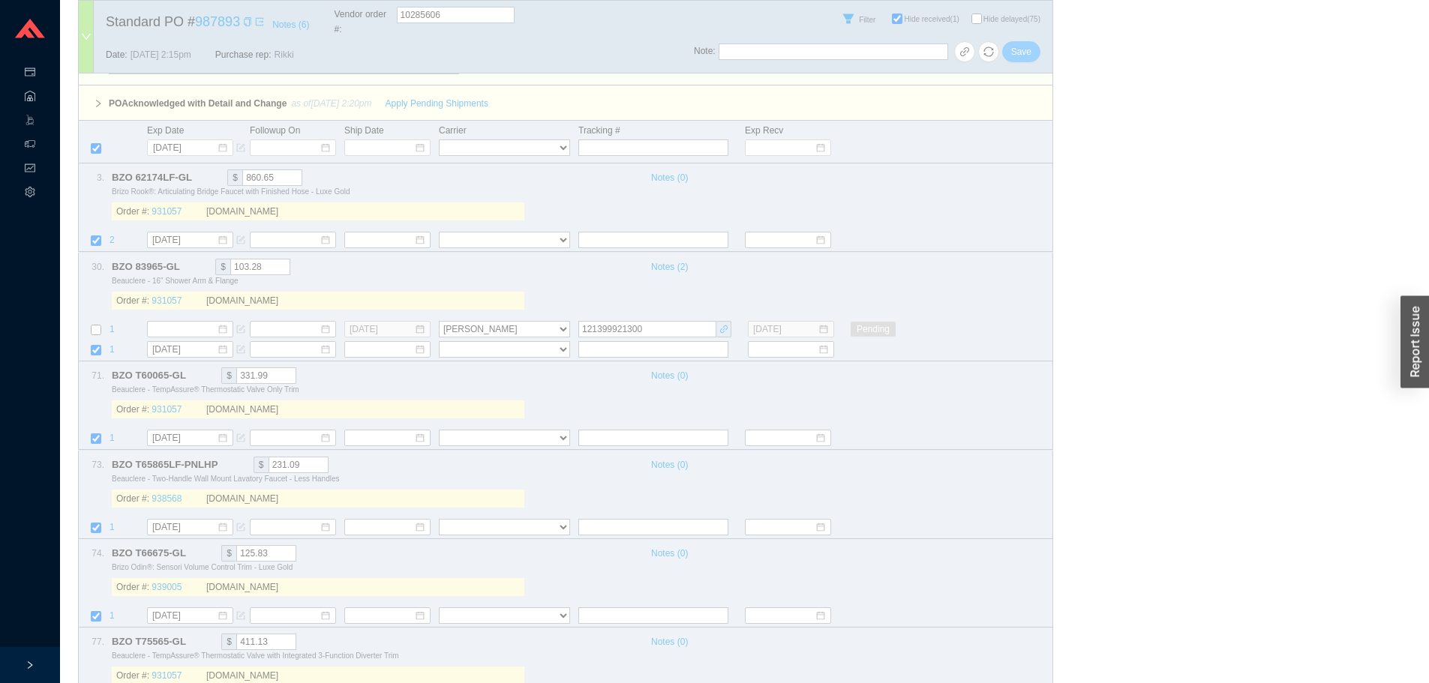
select select "40"
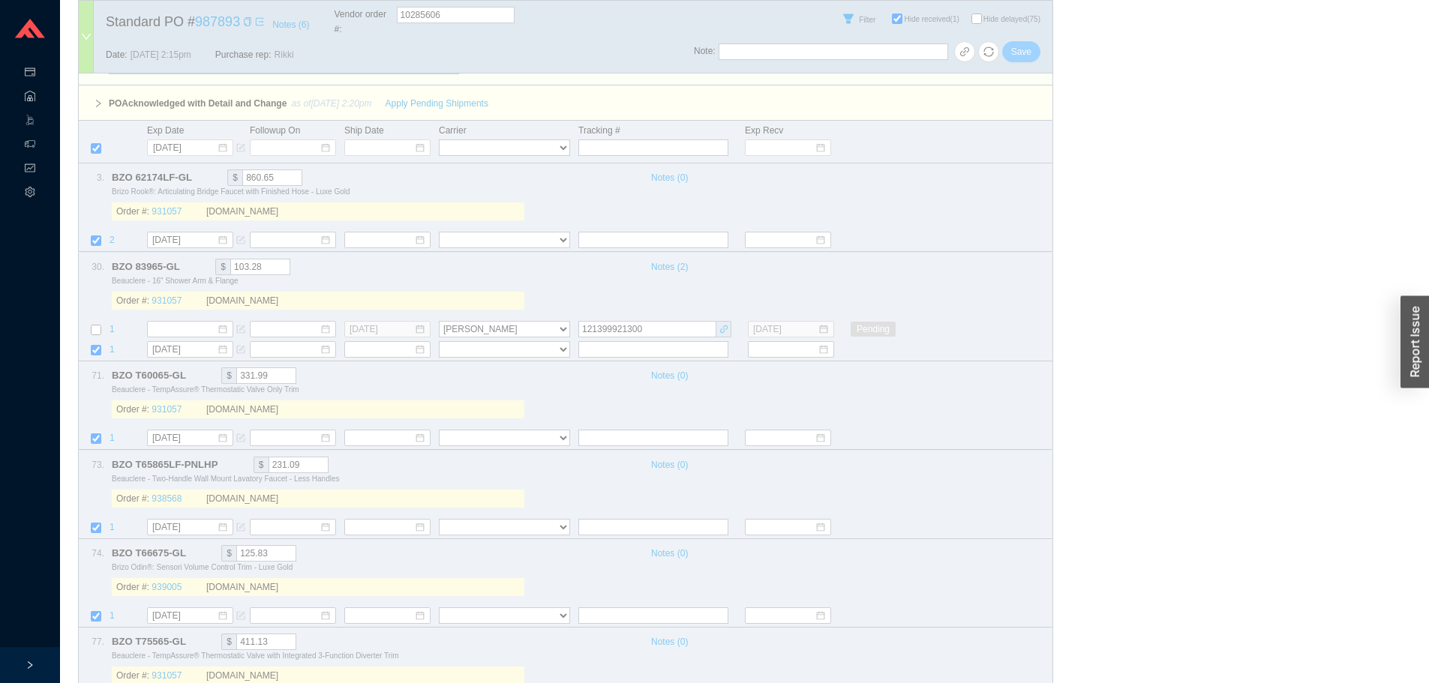
select select "40"
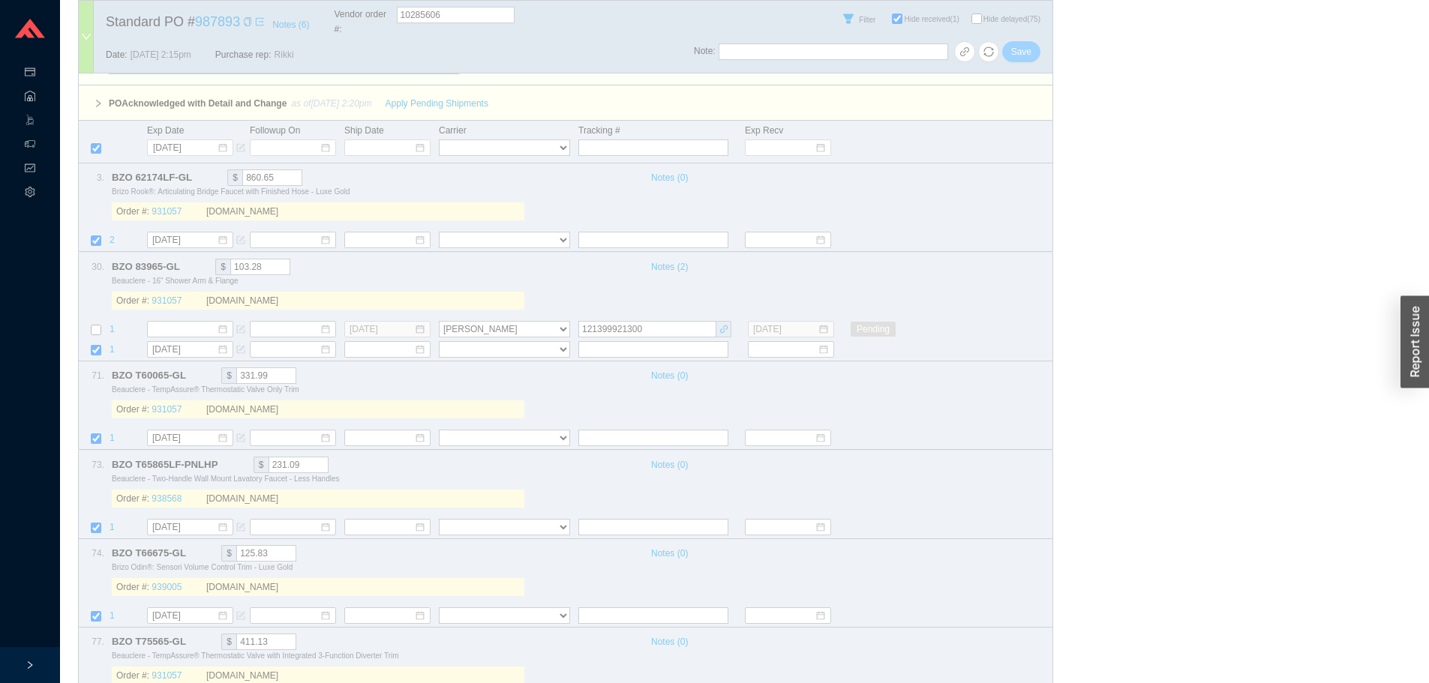
select select "40"
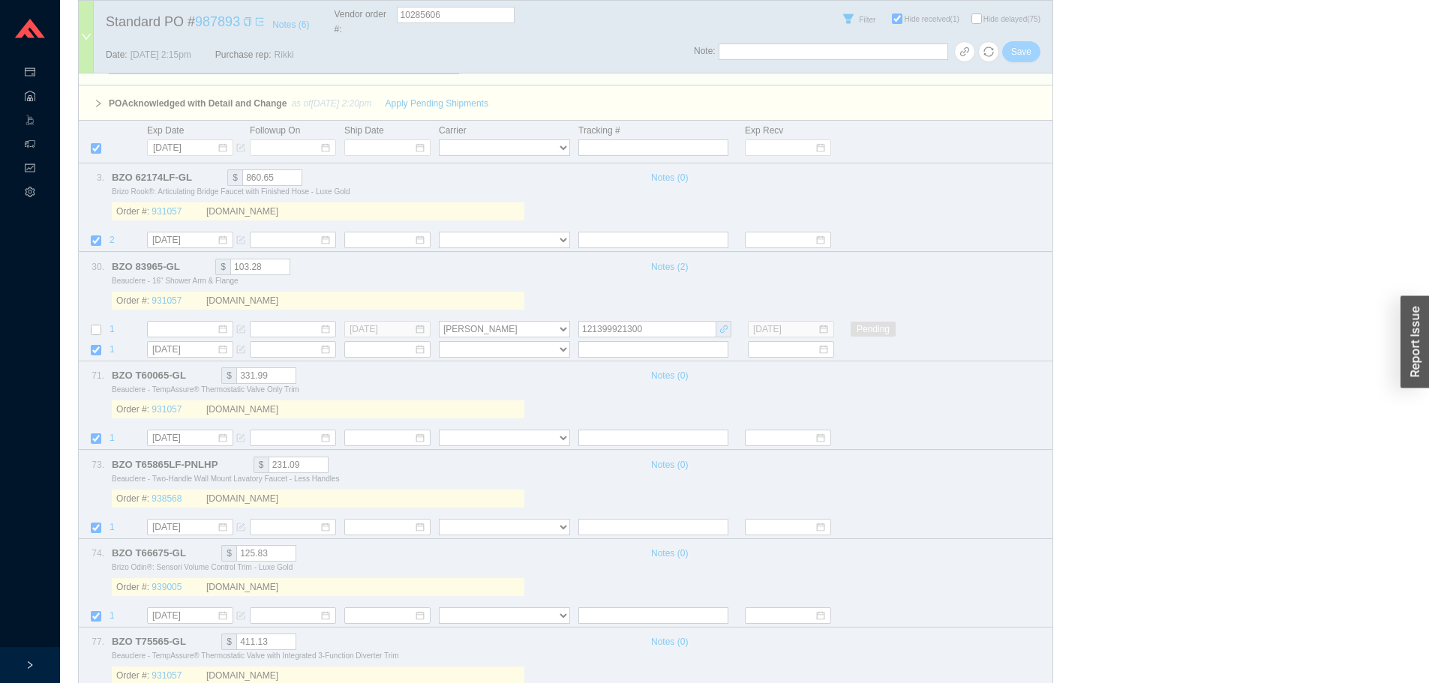
select select "40"
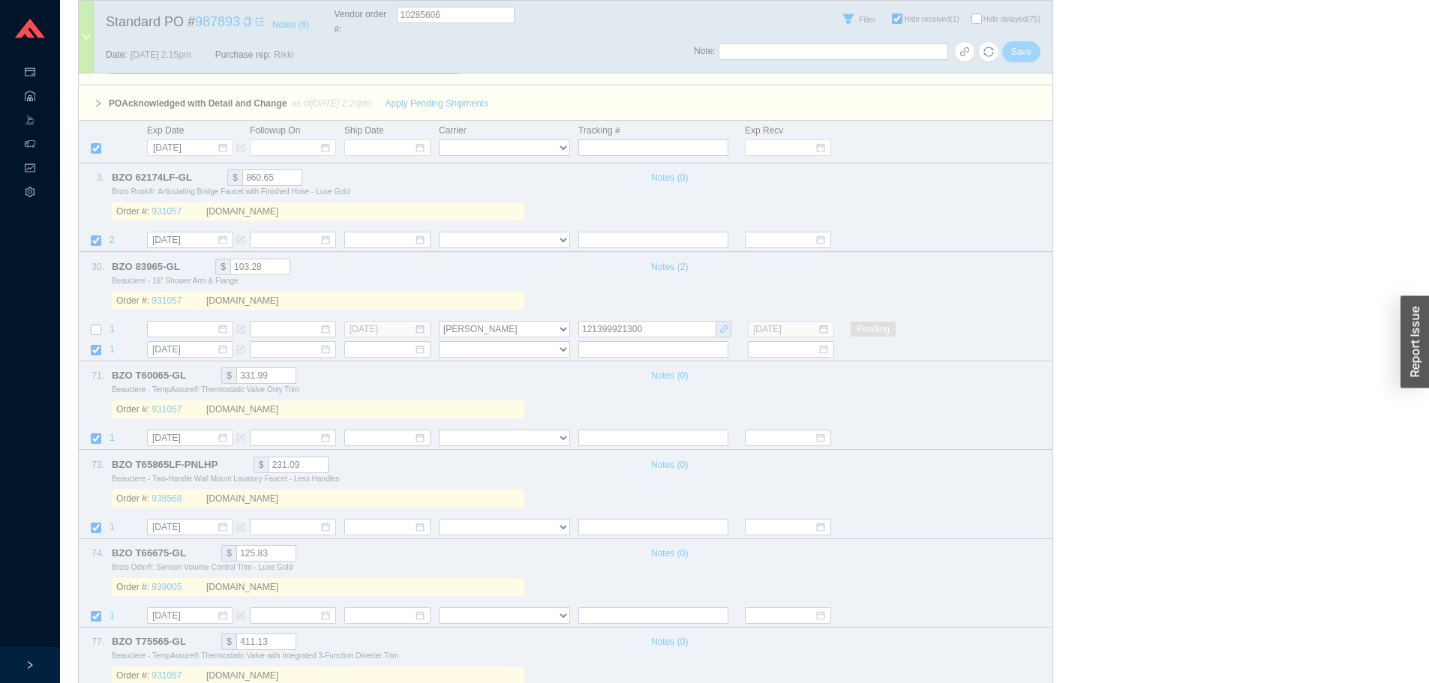
select select "40"
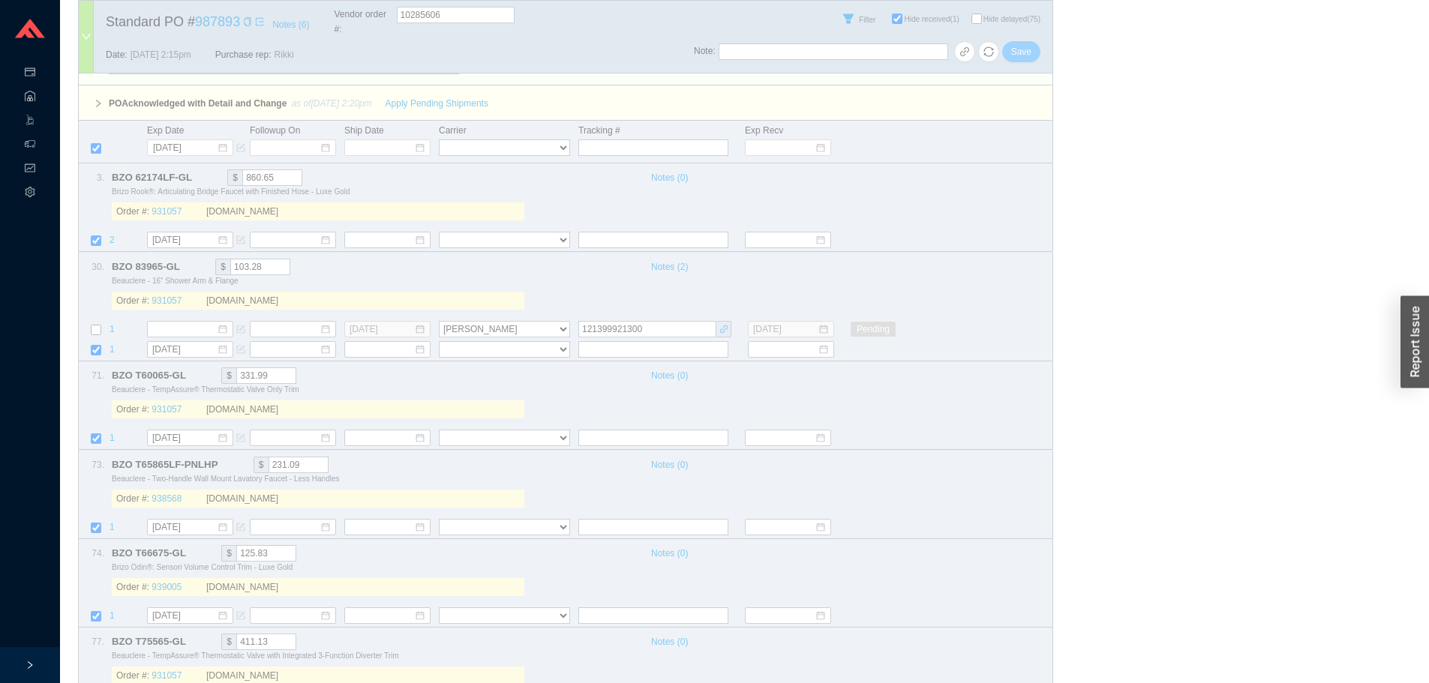
select select "40"
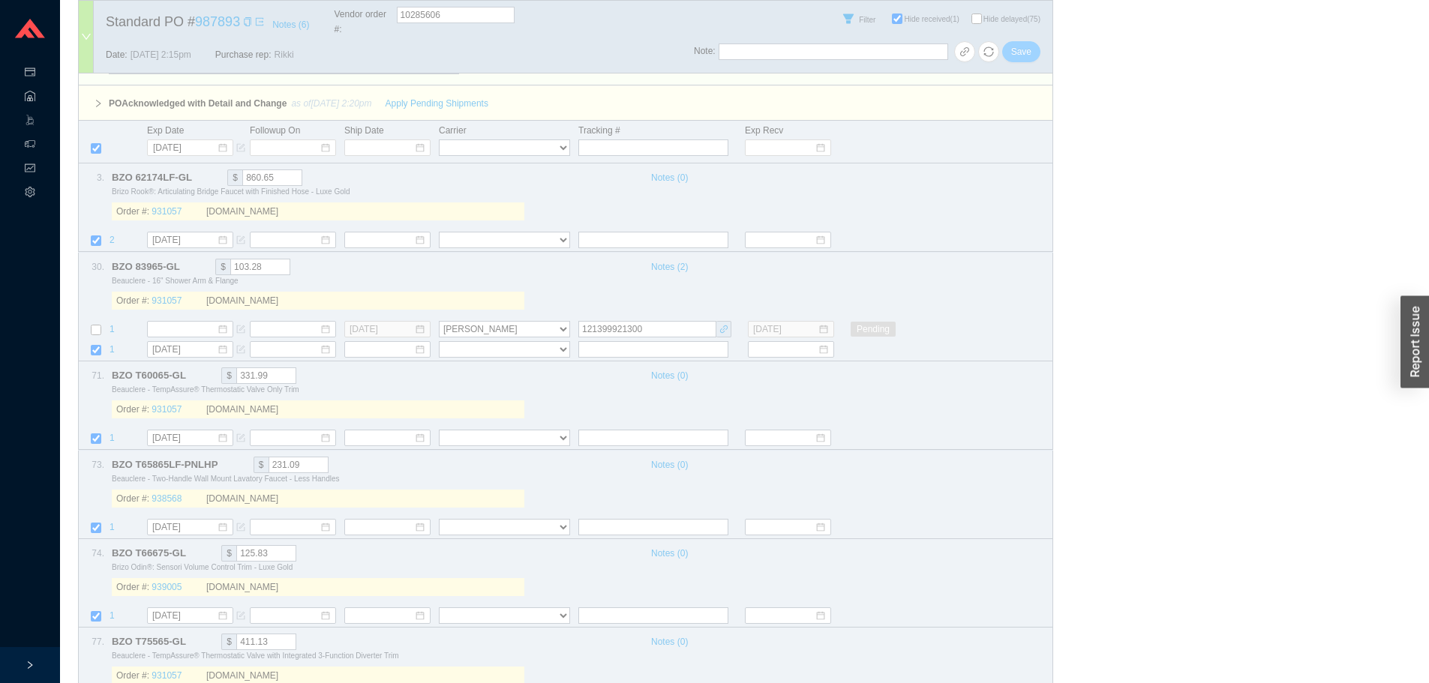
select select "40"
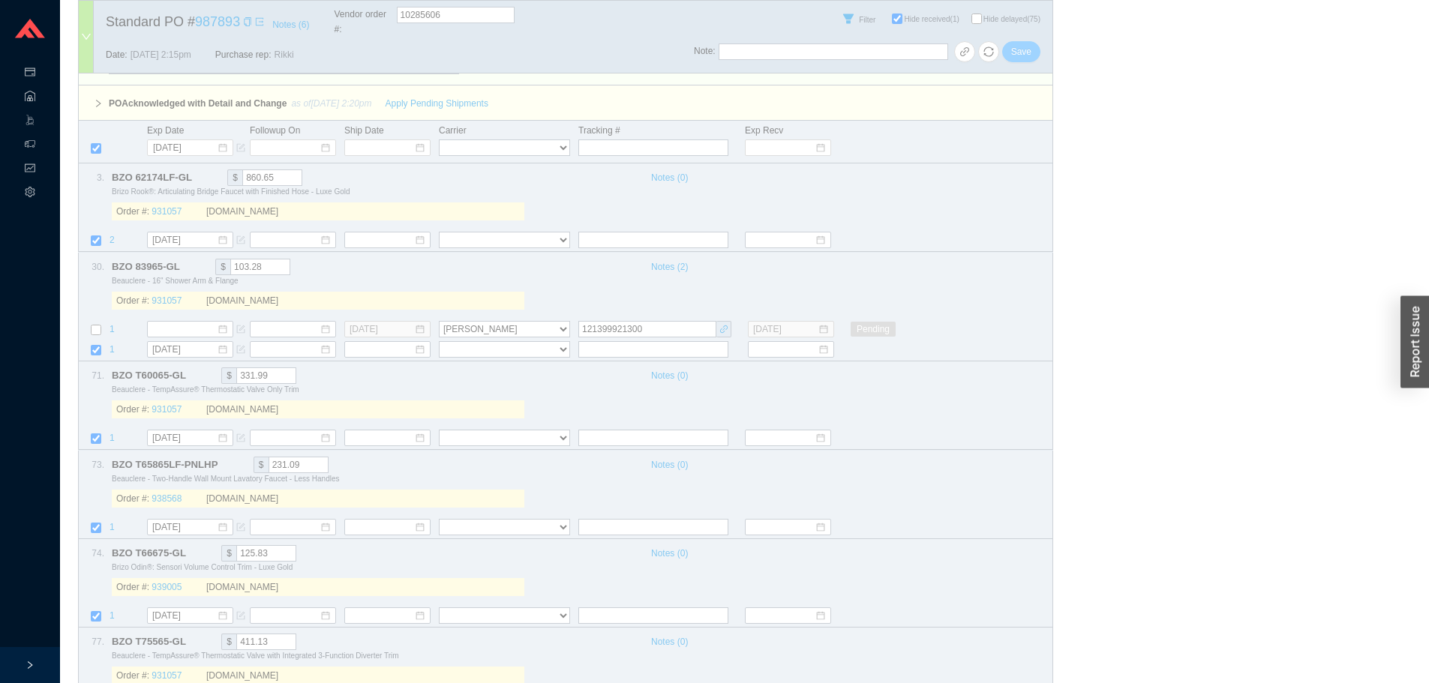
select select "40"
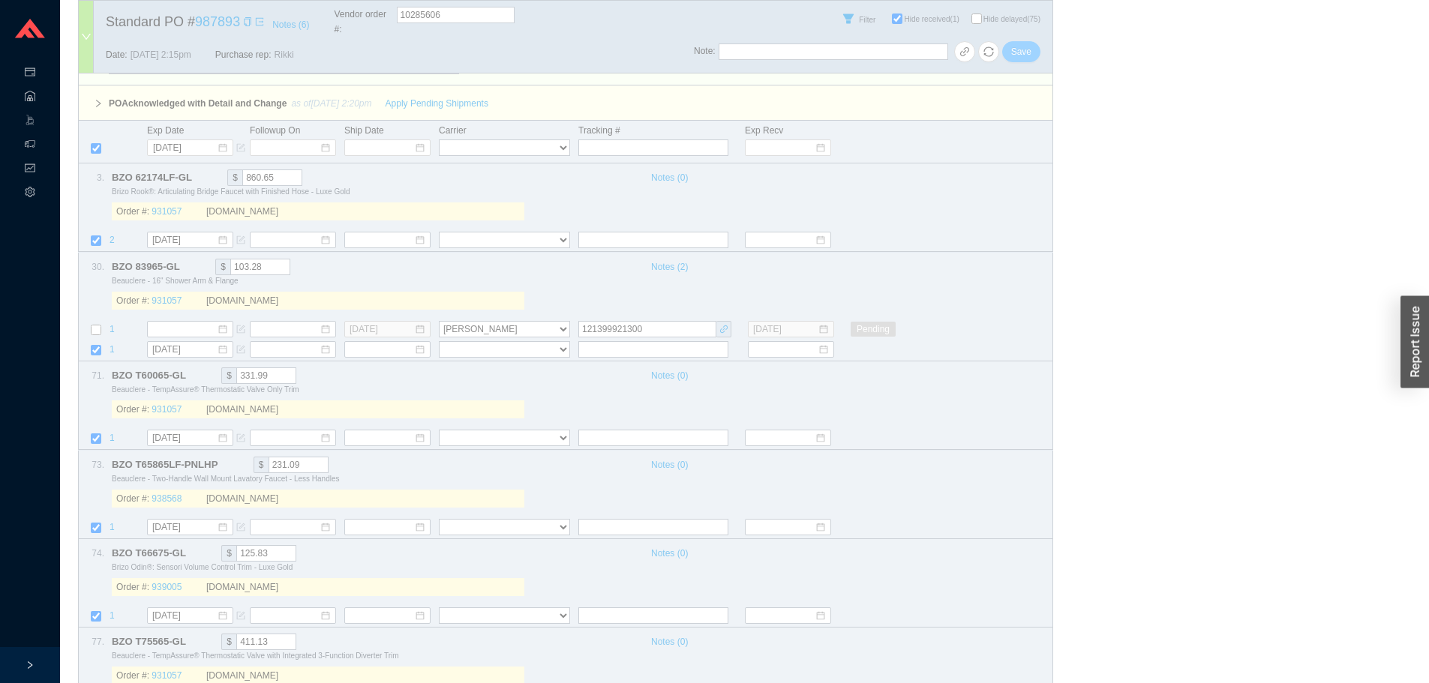
select select "40"
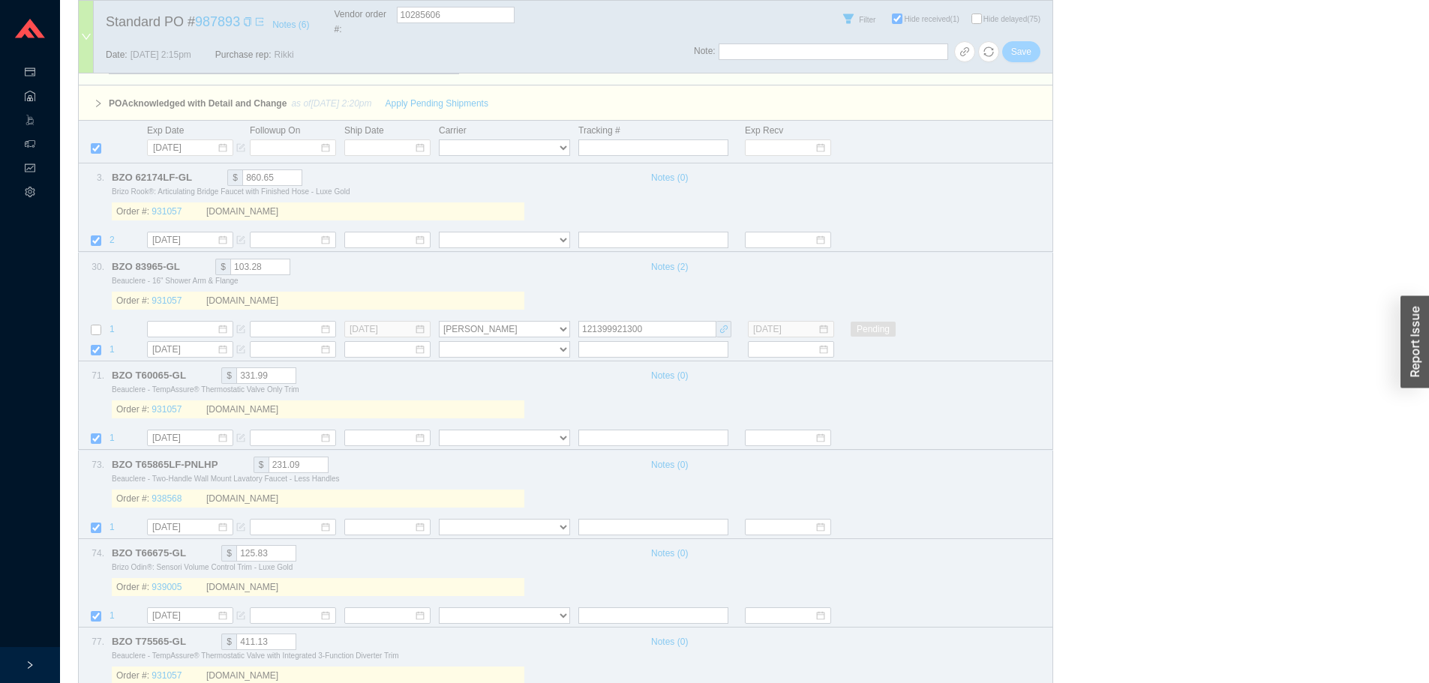
select select "40"
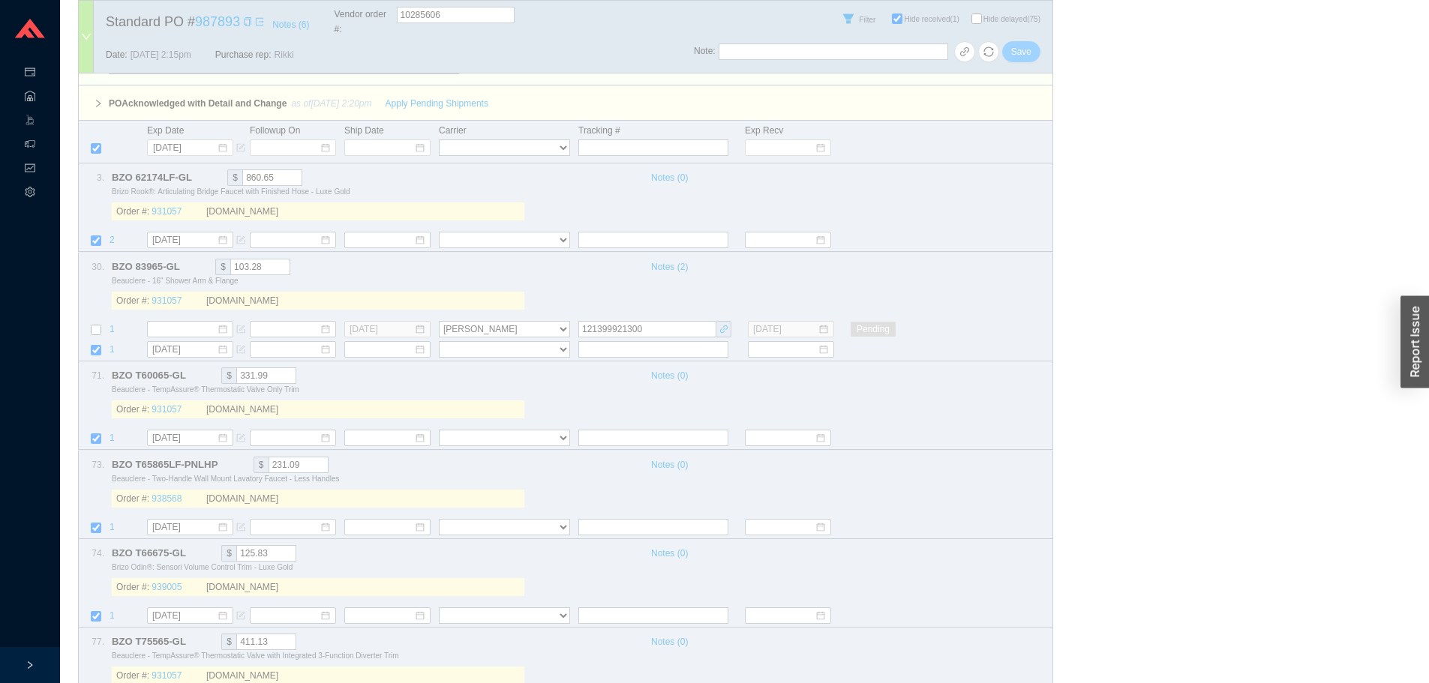
select select "40"
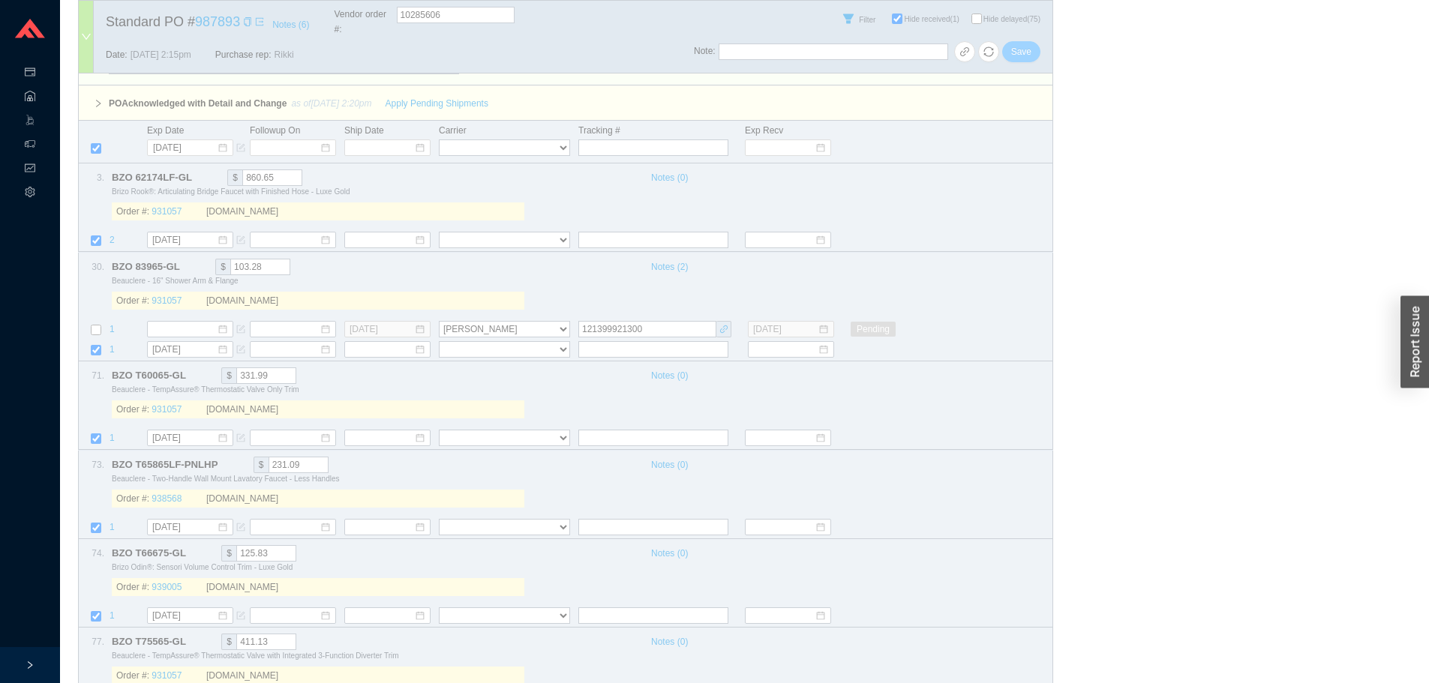
select select "40"
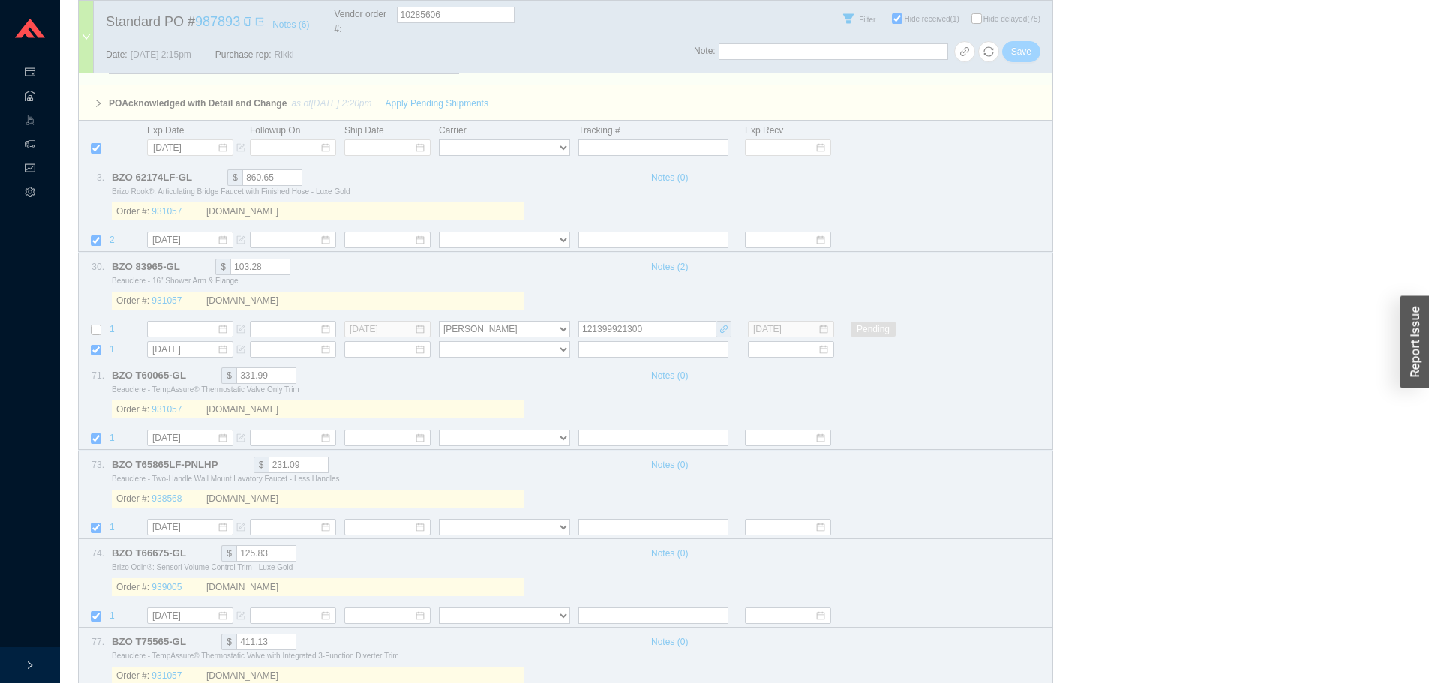
select select "40"
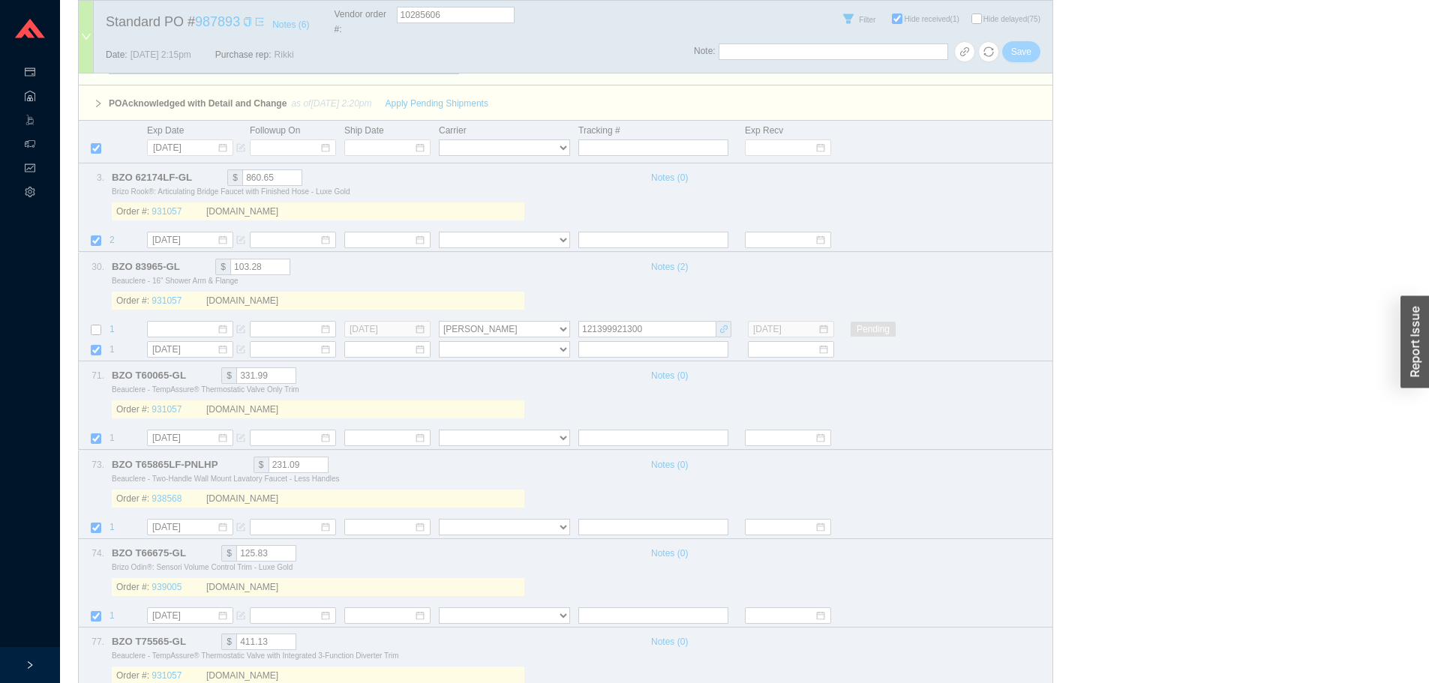
select select "40"
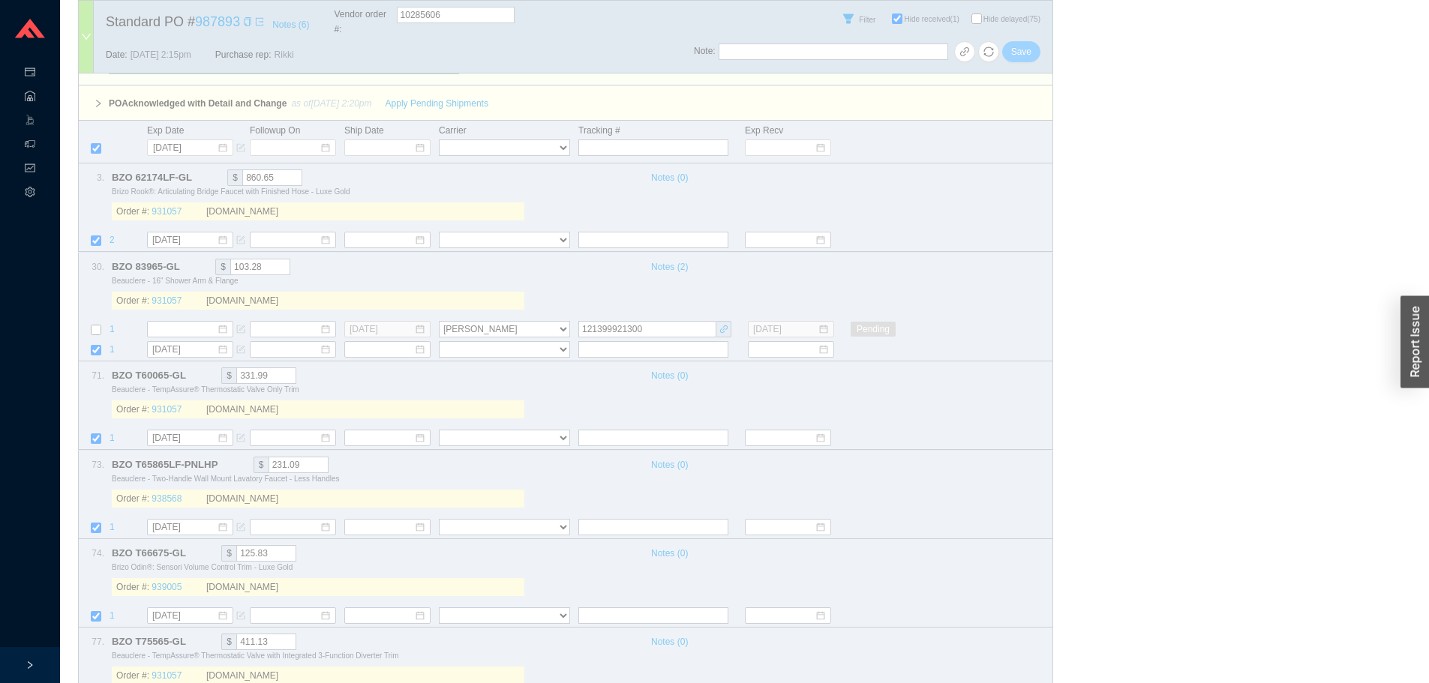
select select "40"
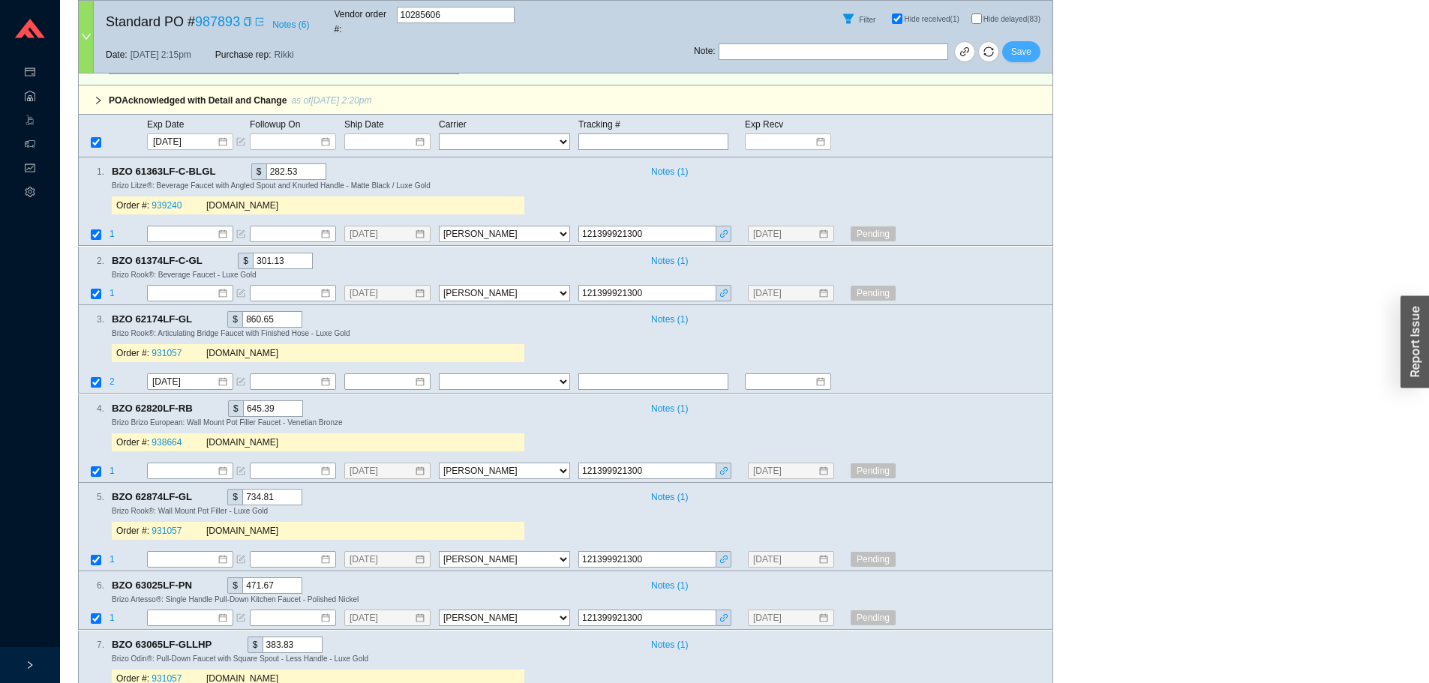
checkbox input "false"
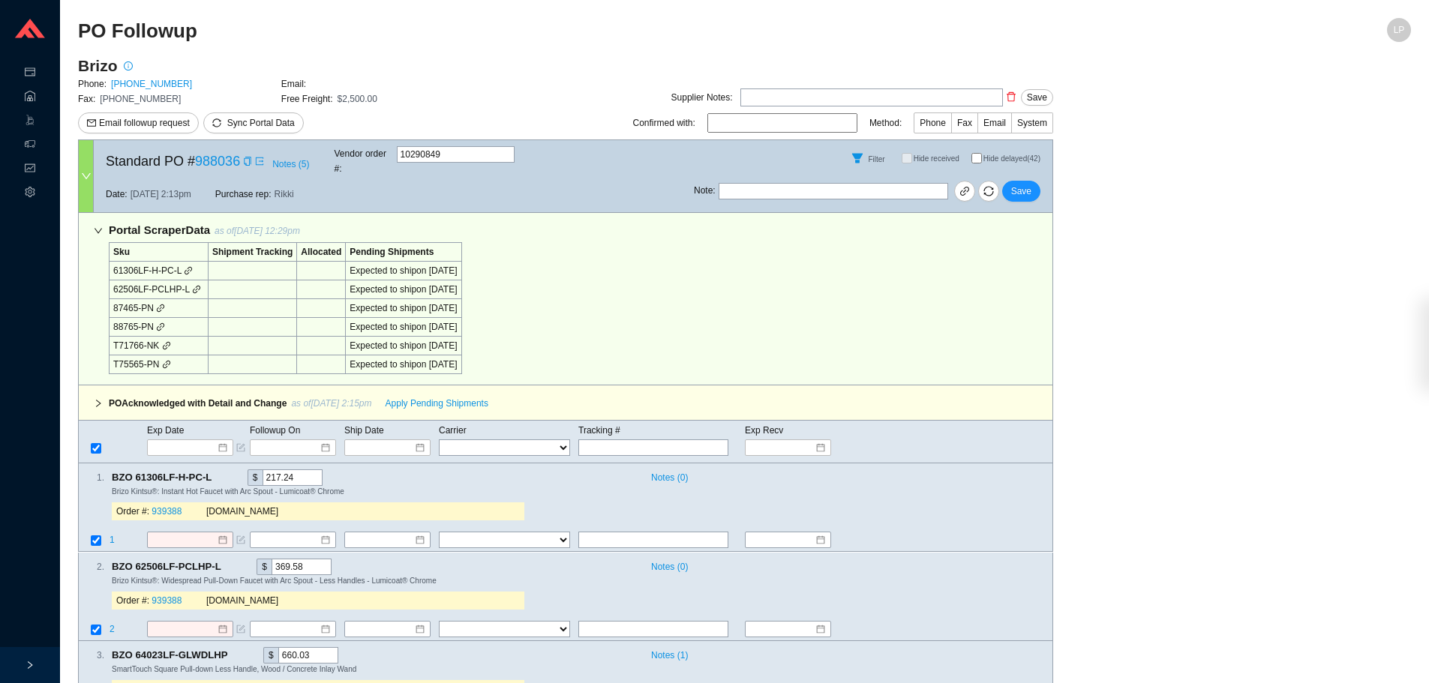
select select "40"
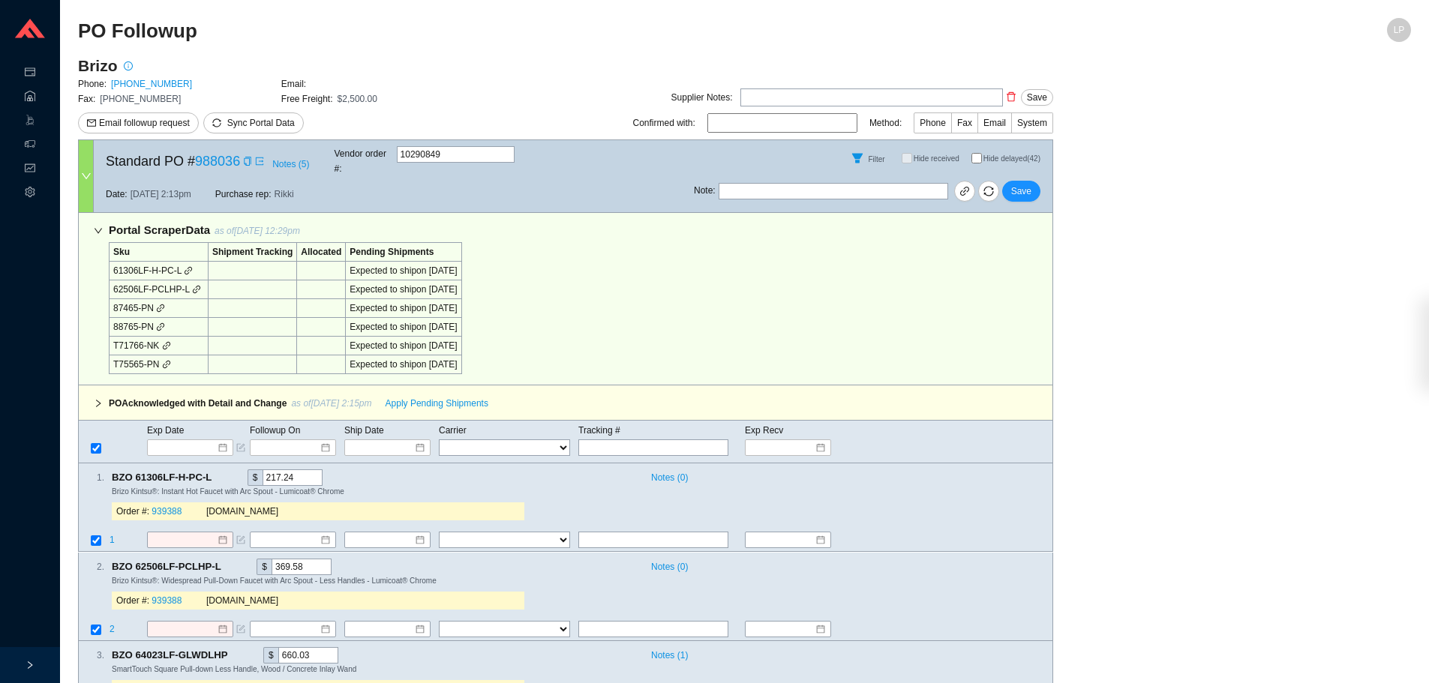
select select "40"
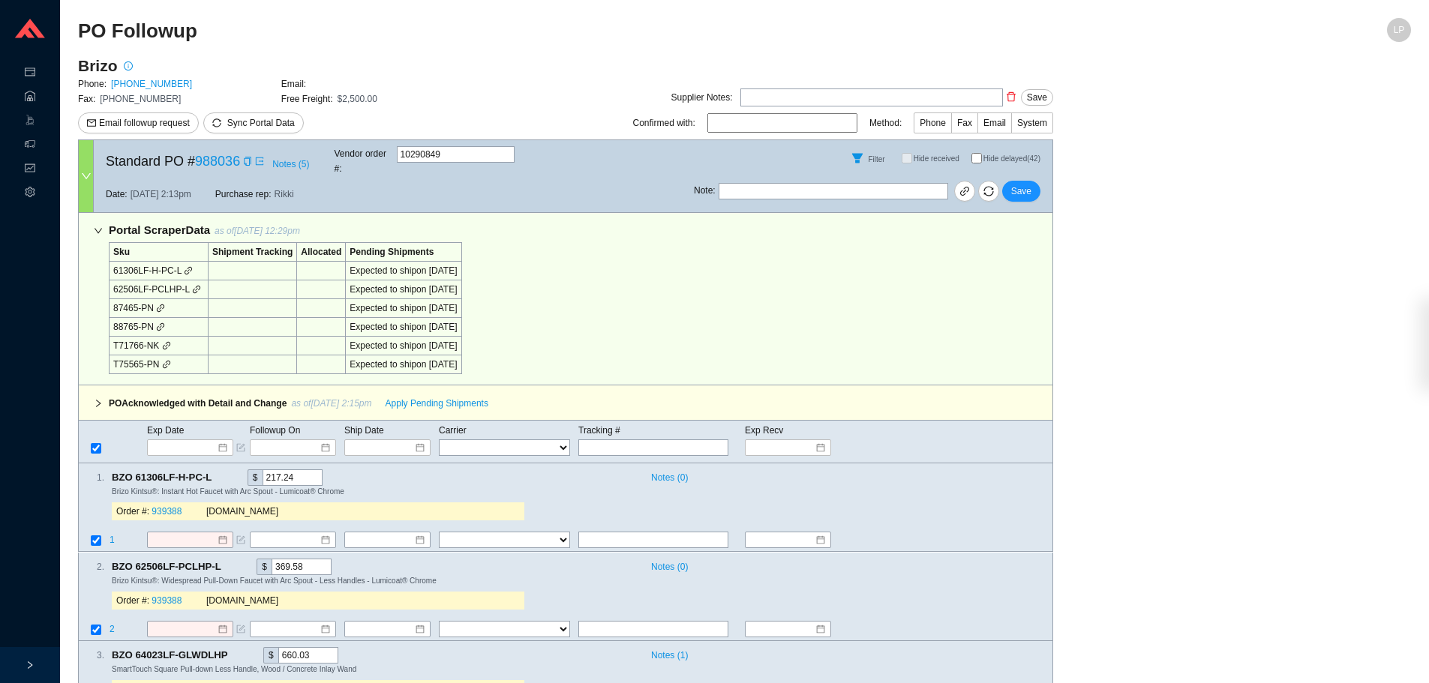
select select "40"
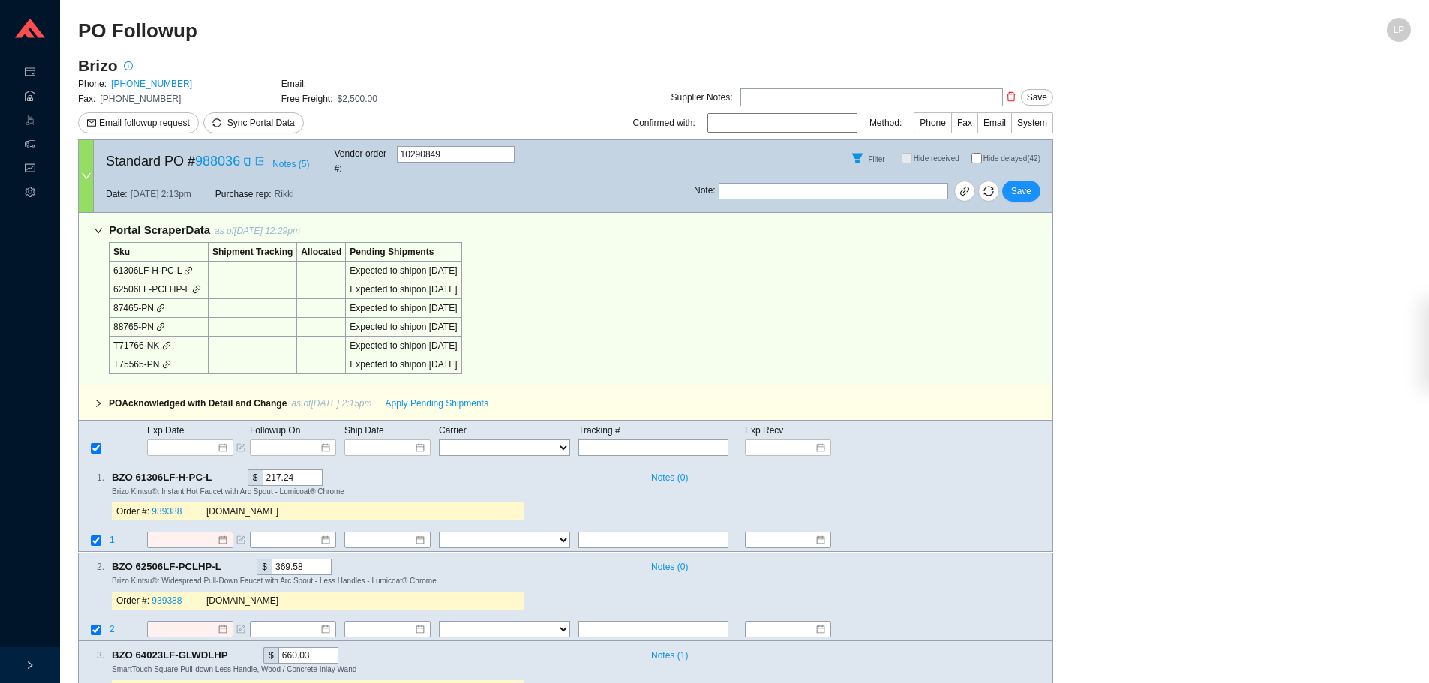
select select "40"
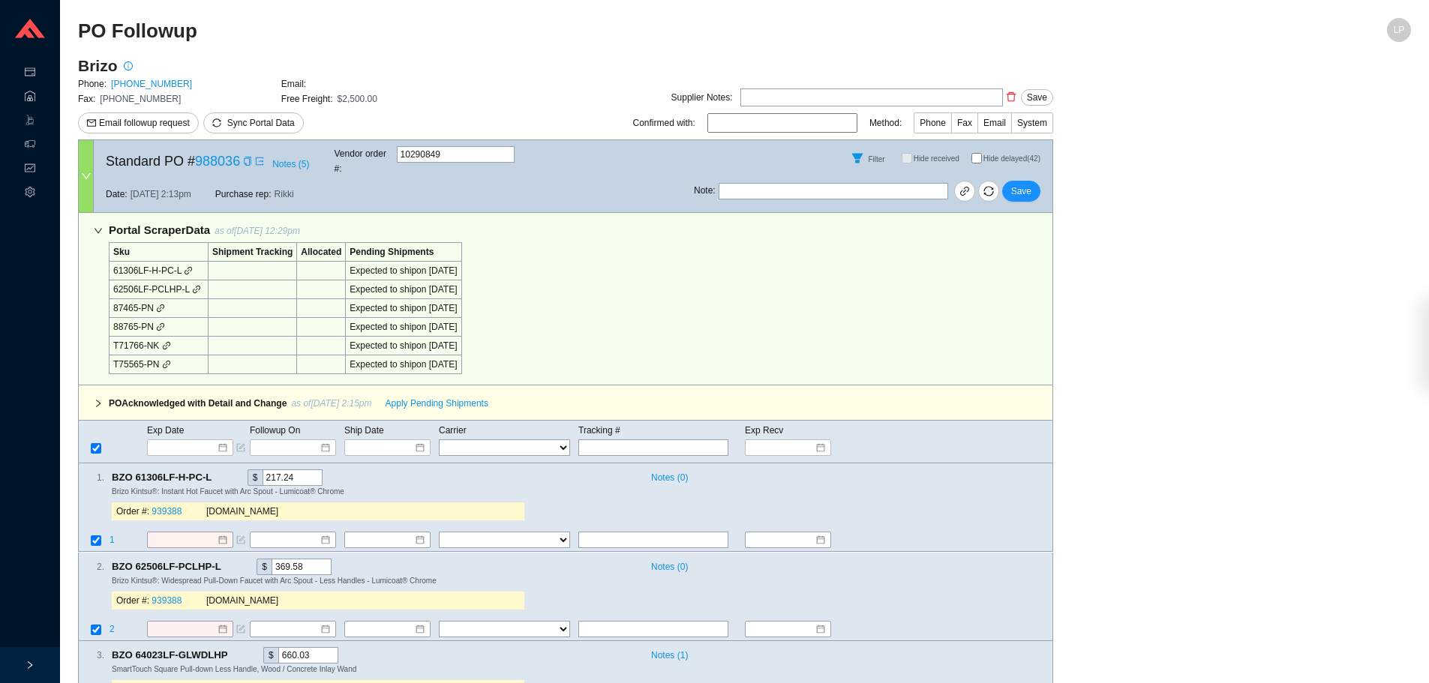
select select "40"
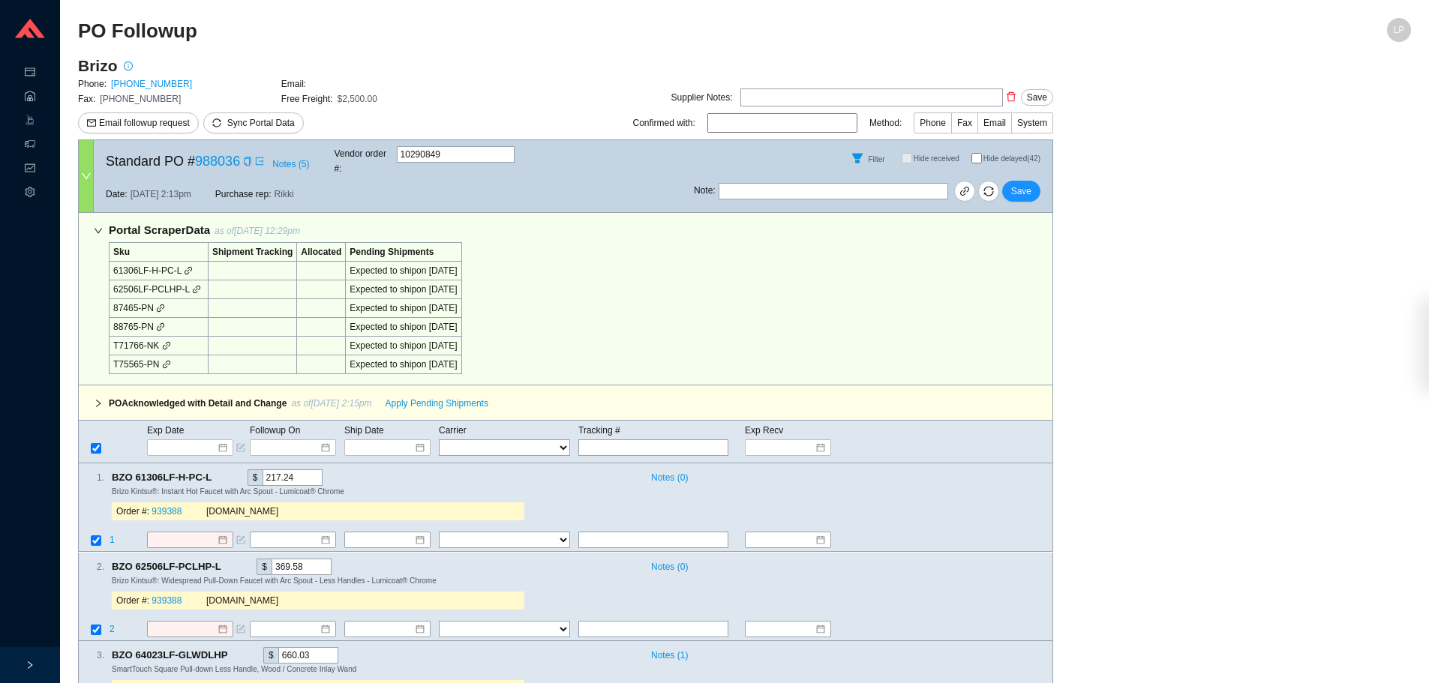
select select "40"
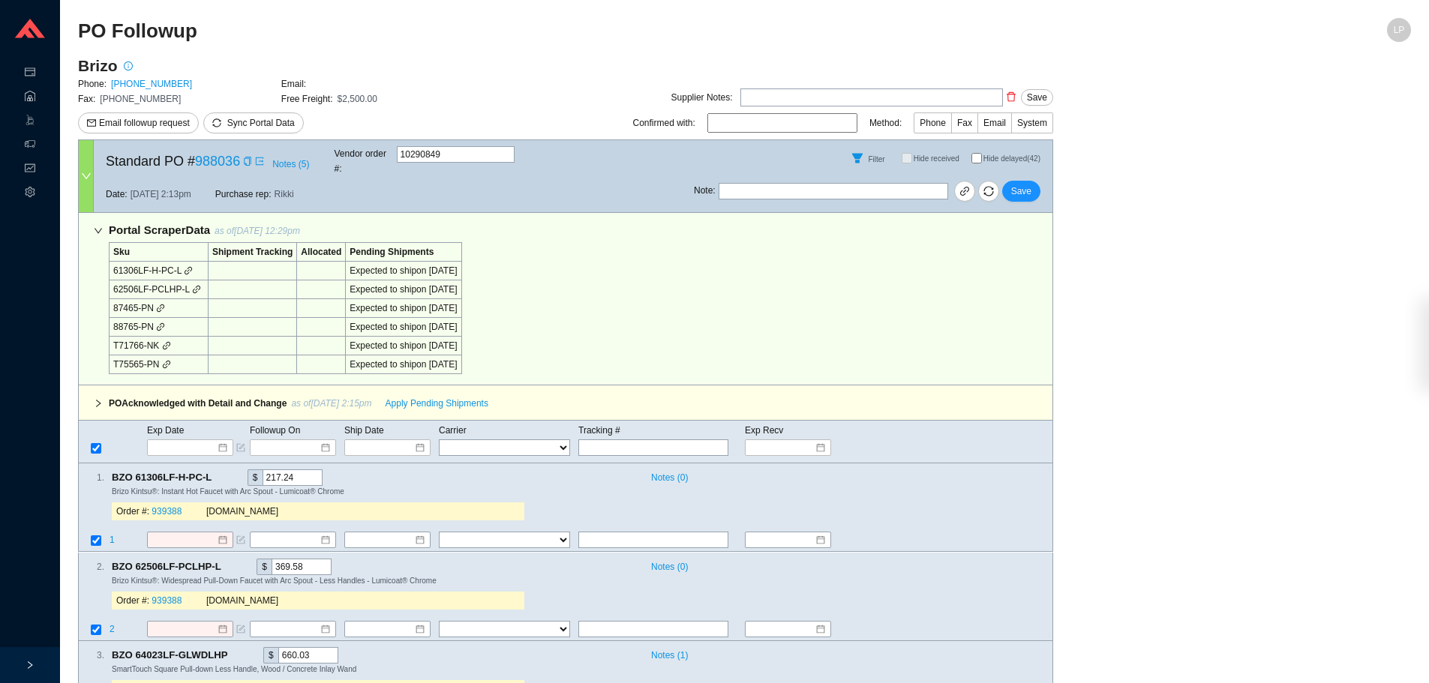
select select "40"
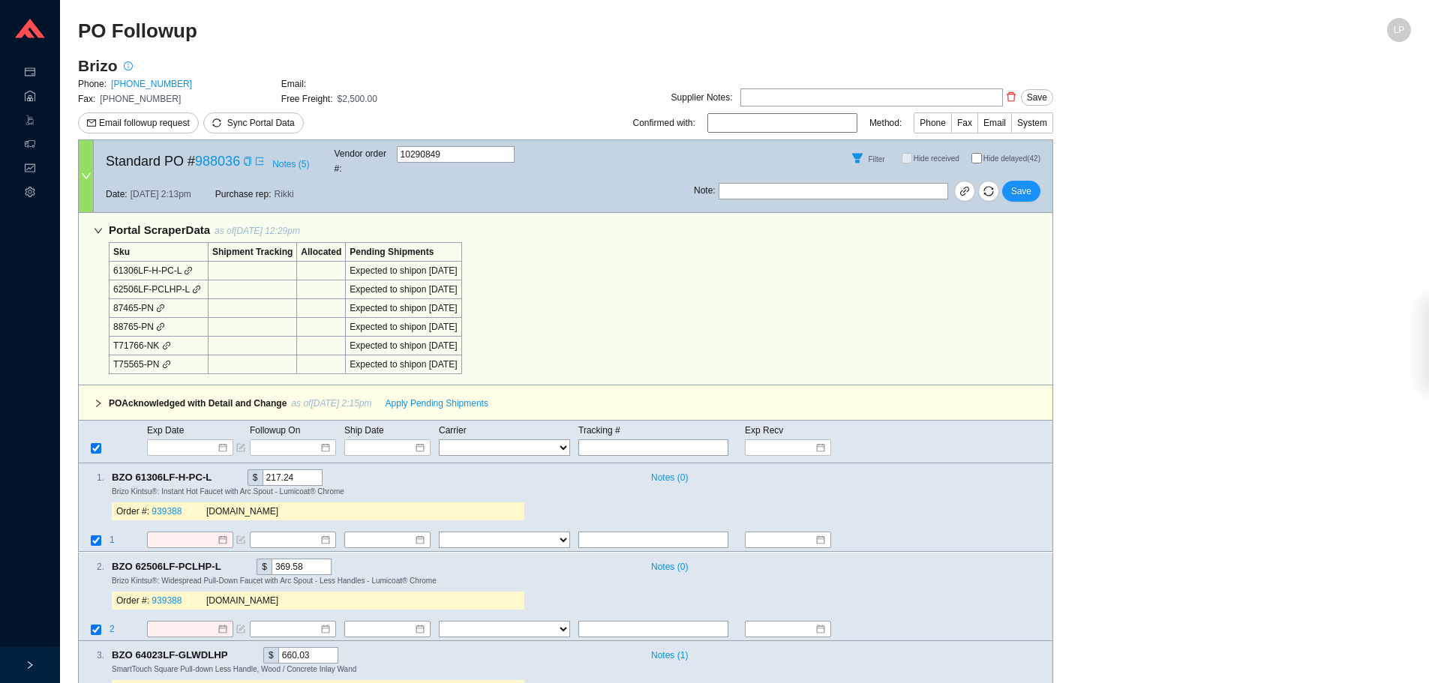
select select "40"
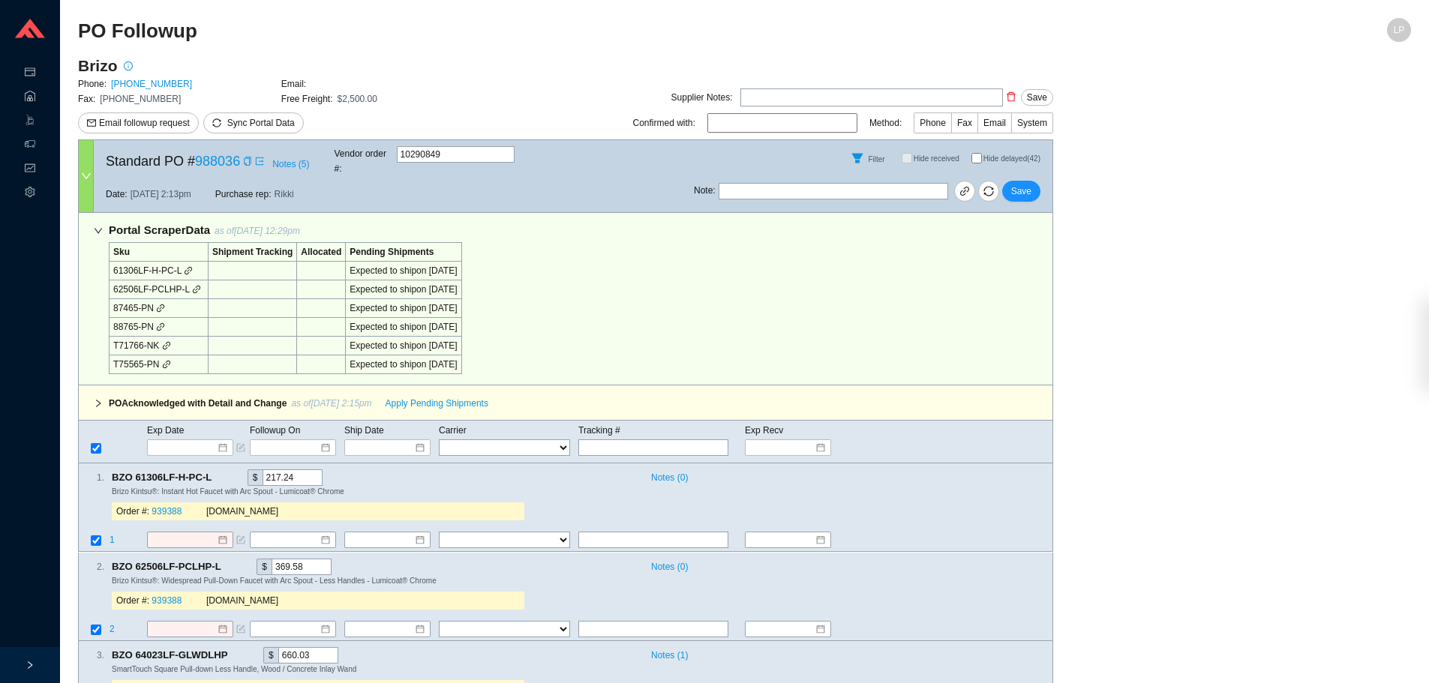
select select "40"
click at [979, 158] on input "Hide delayed (42)" at bounding box center [976, 158] width 11 height 11
checkbox input "false"
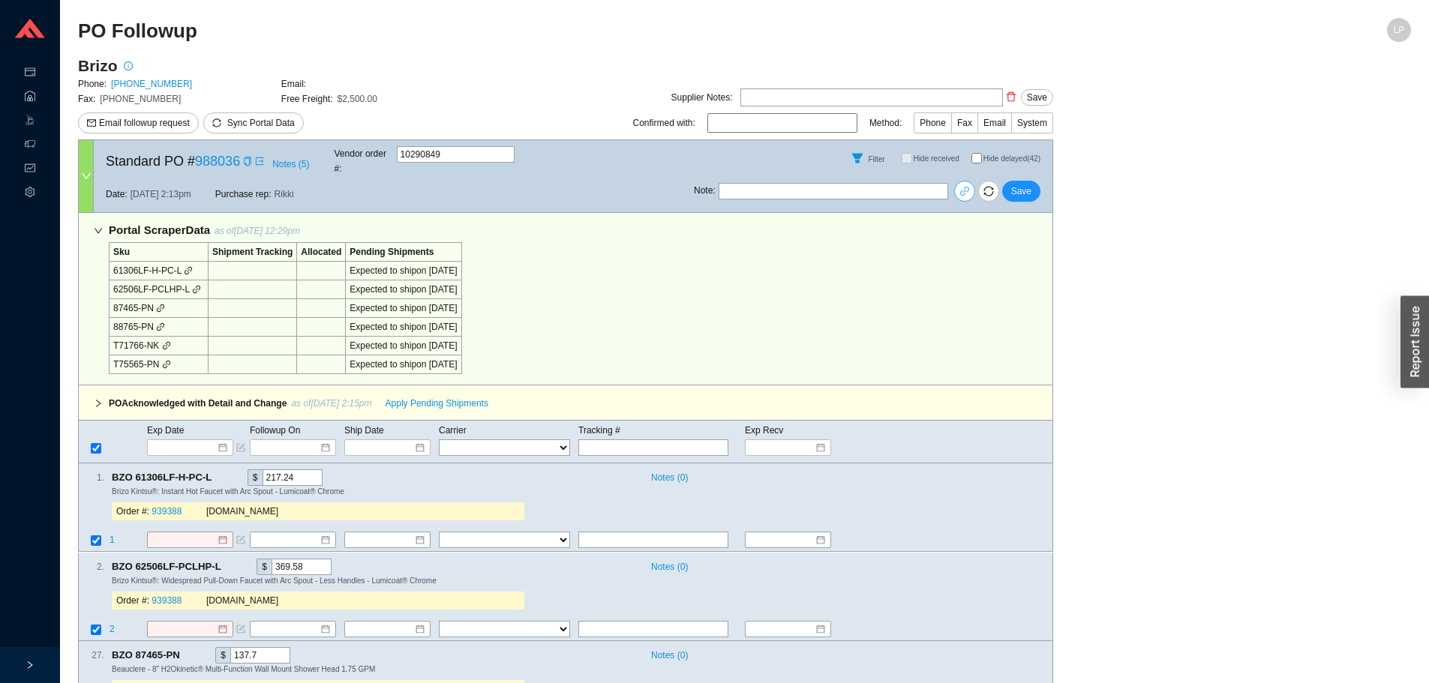
checkbox input "true"
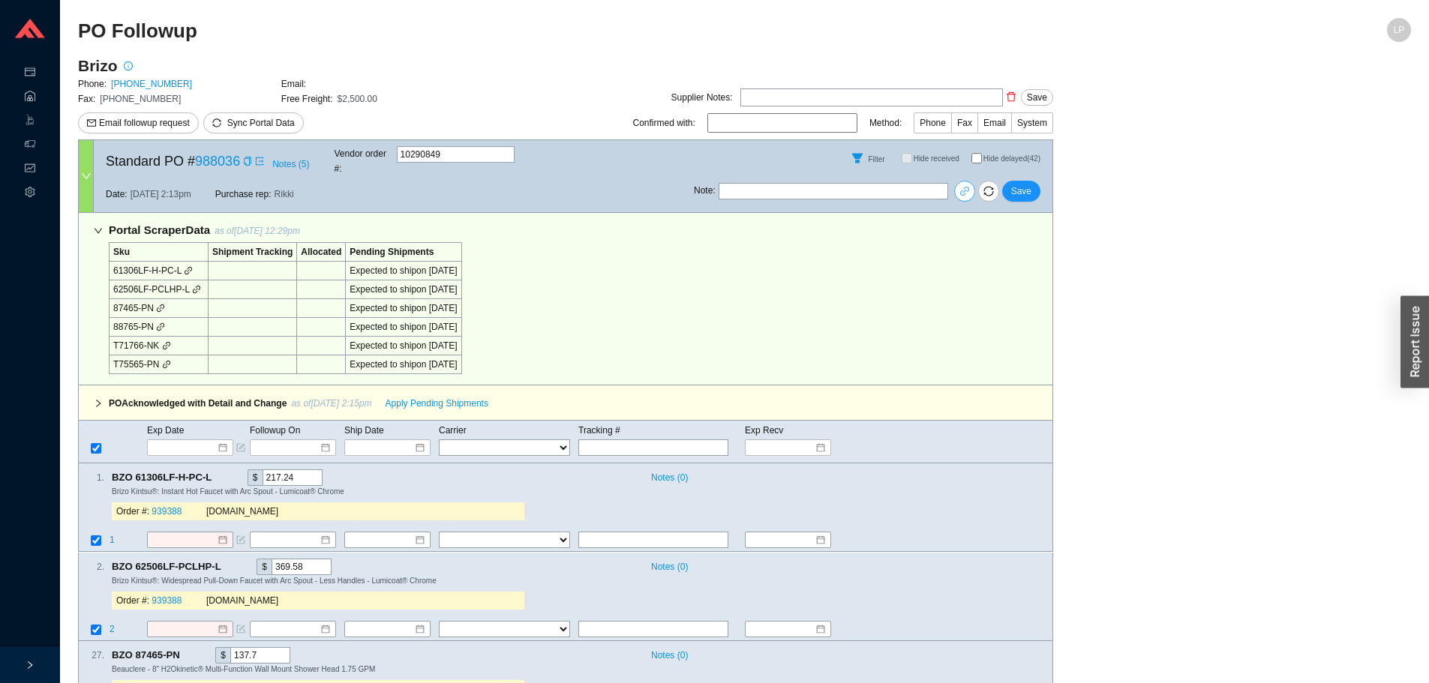
checkbox input "true"
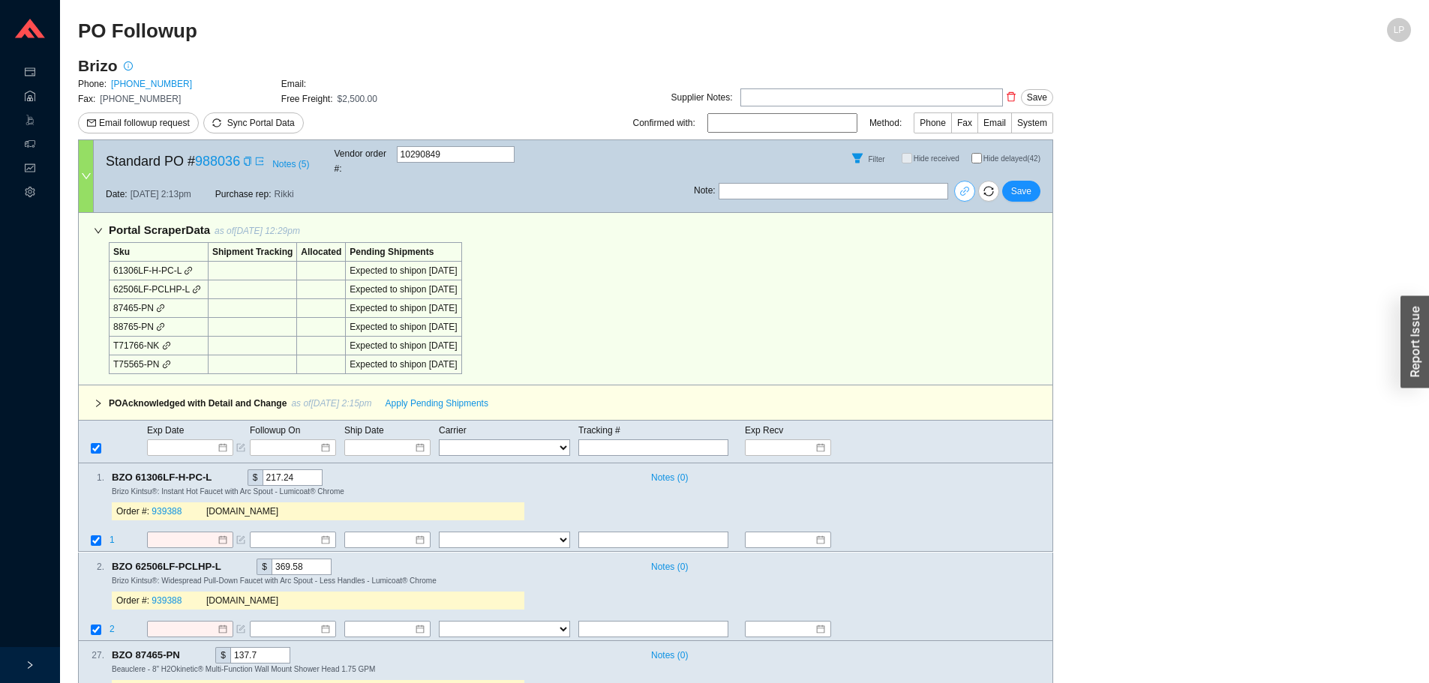
checkbox input "true"
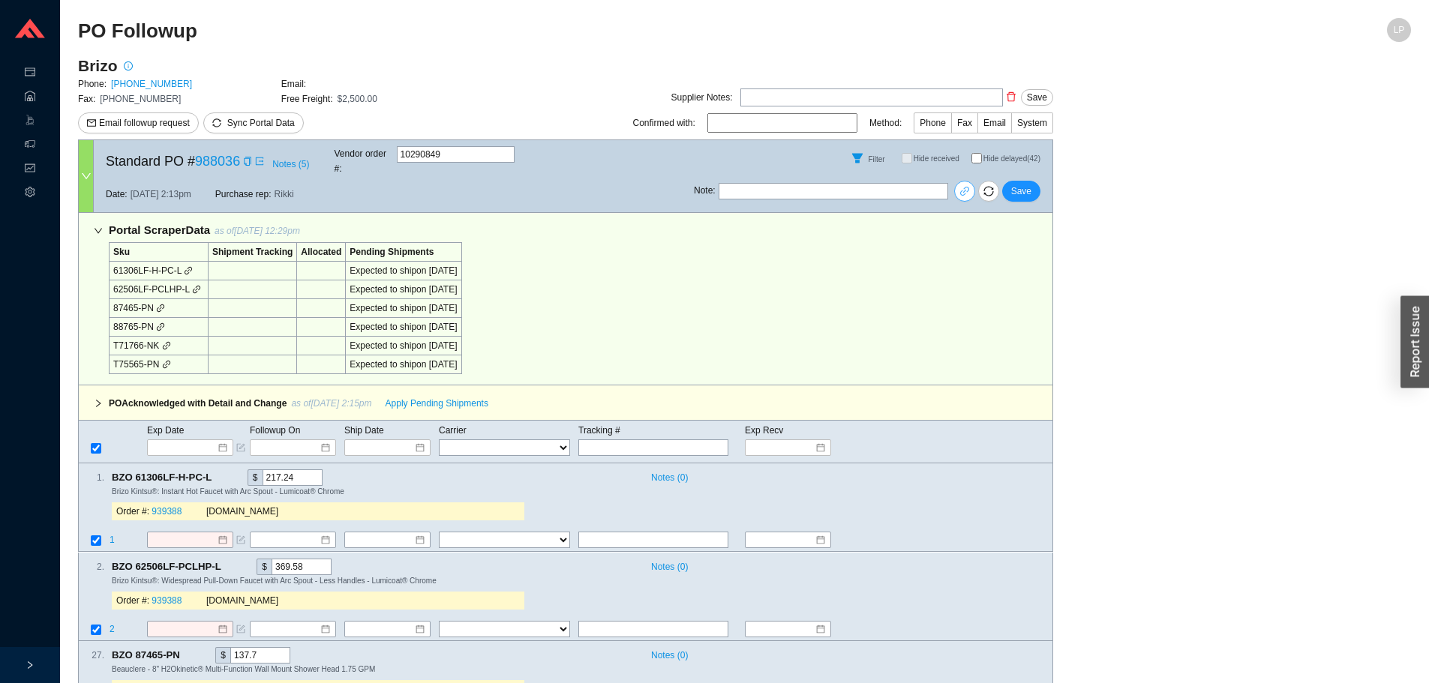
checkbox input "true"
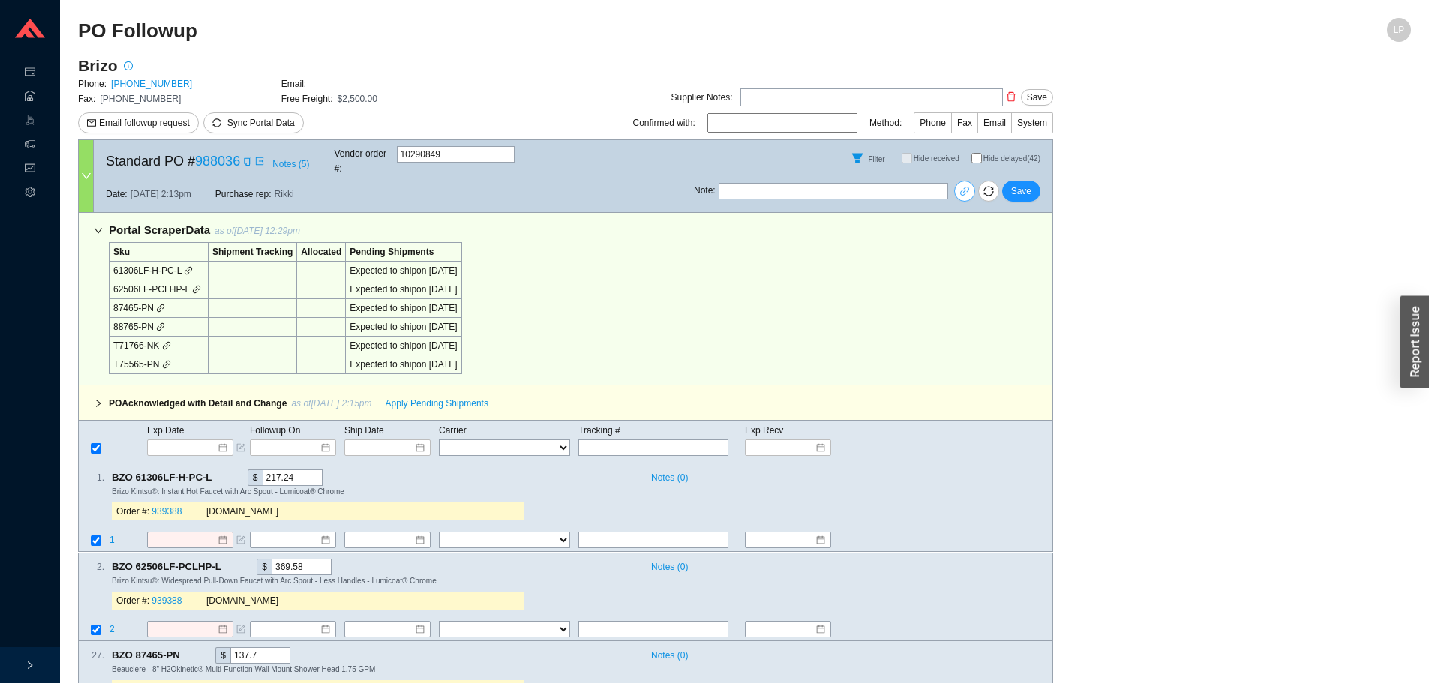
checkbox input "true"
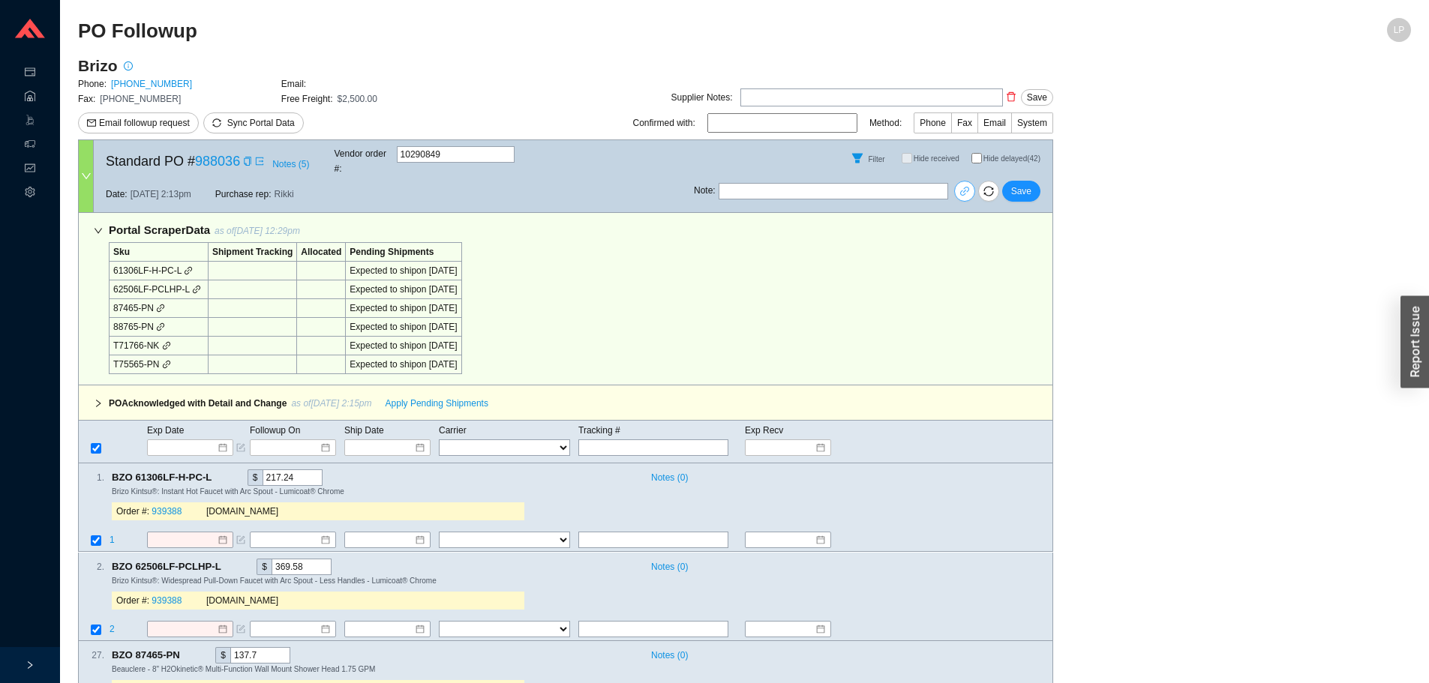
checkbox input "true"
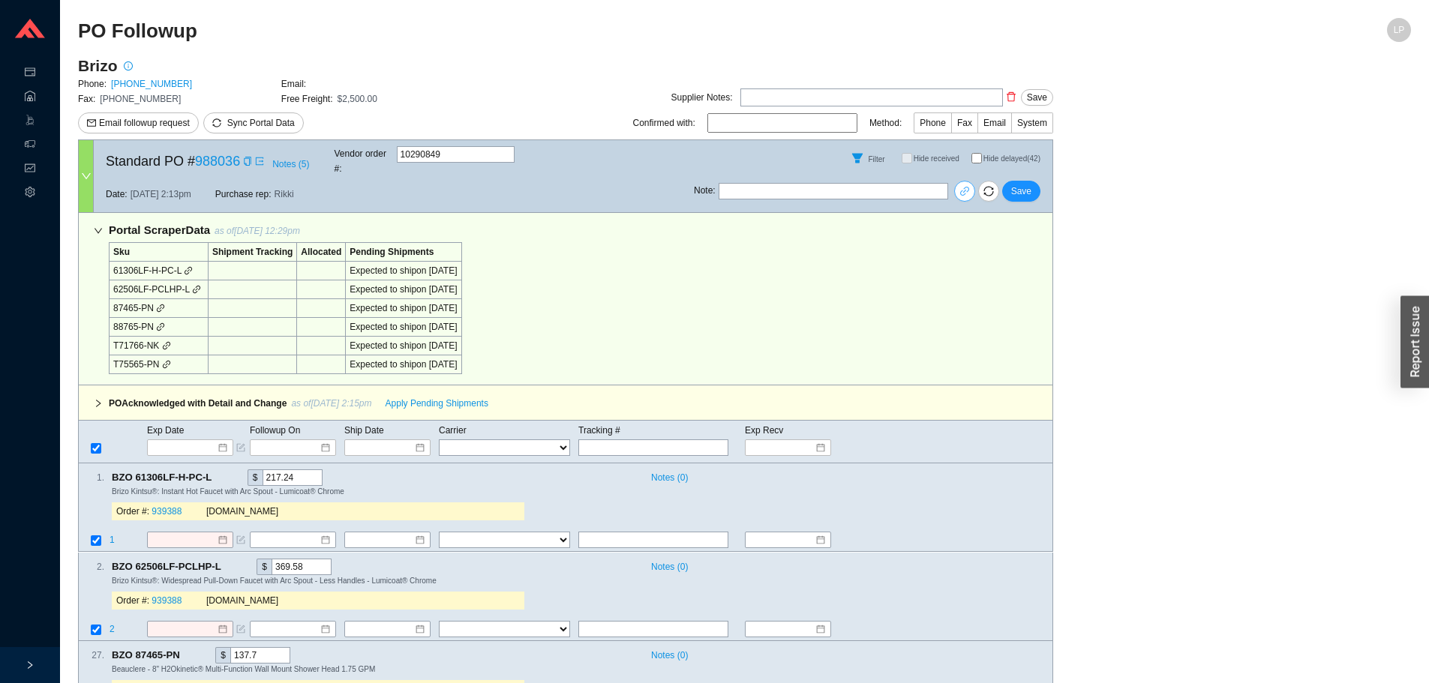
checkbox input "true"
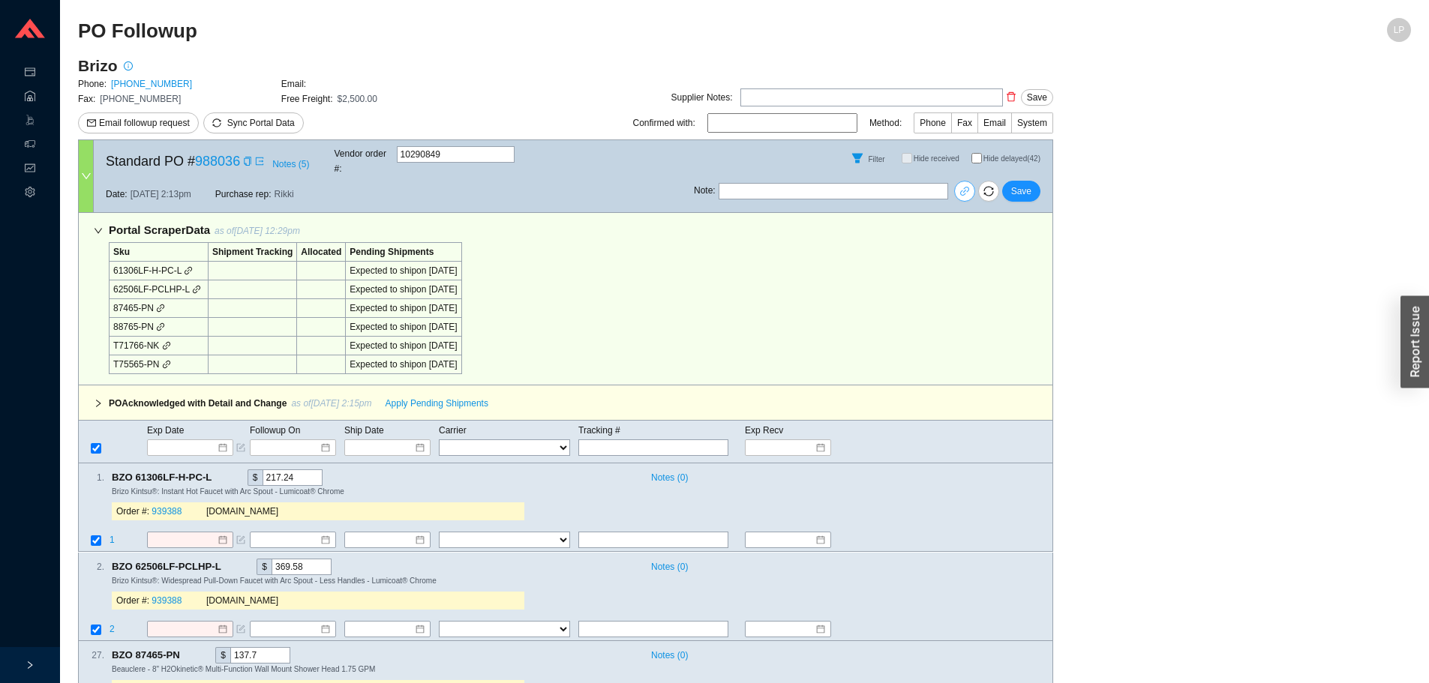
checkbox input "true"
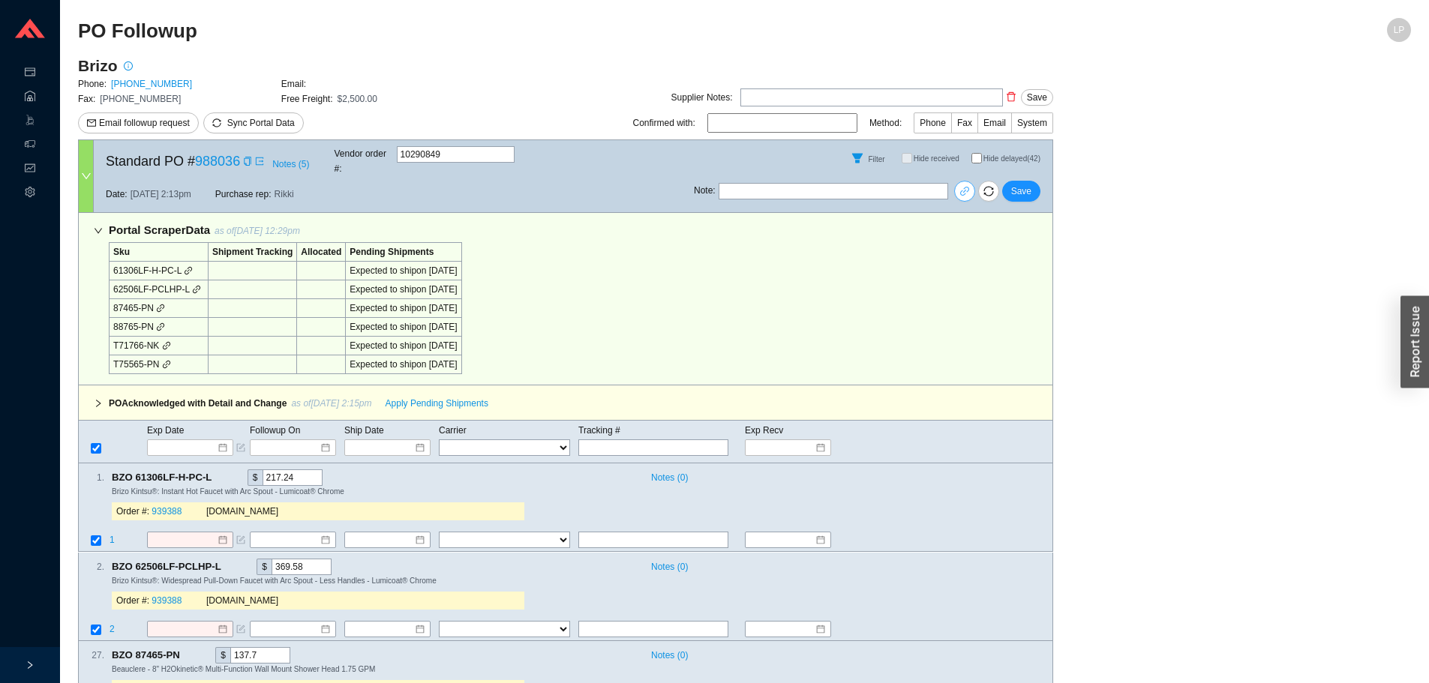
checkbox input "true"
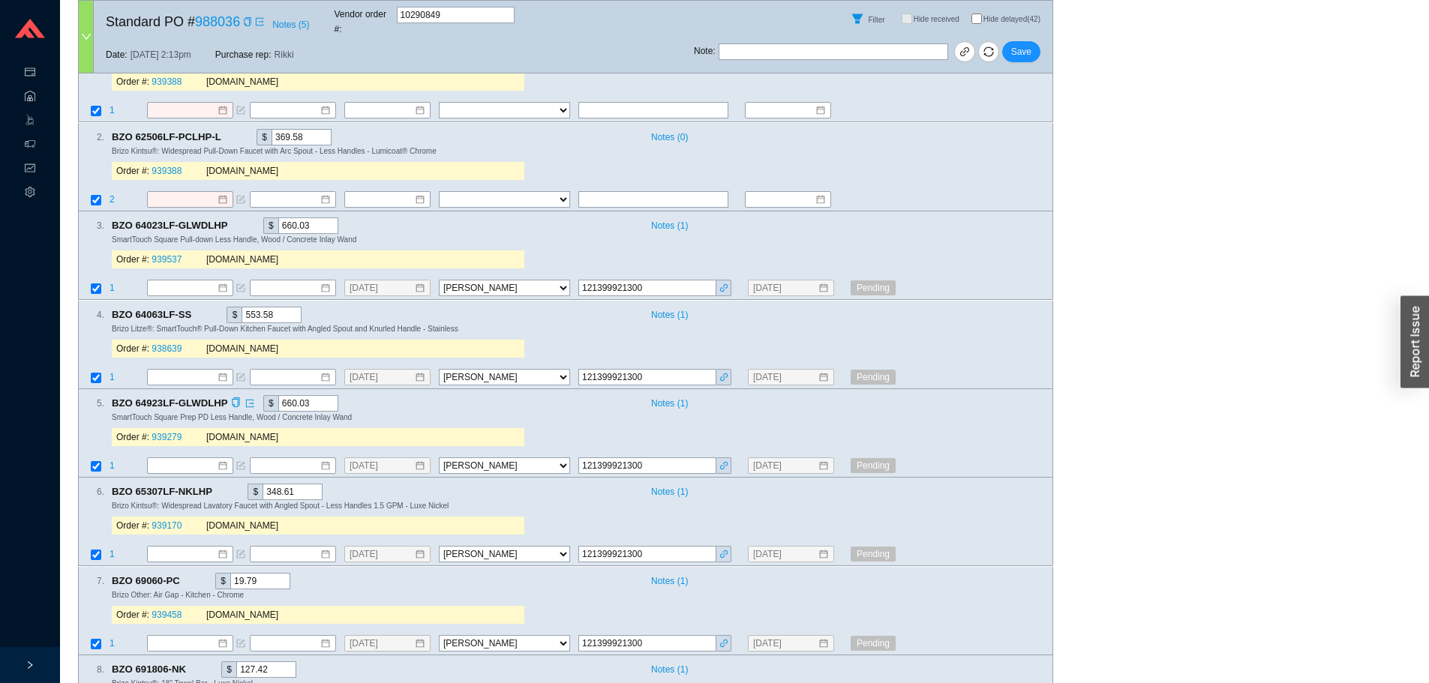
scroll to position [600, 0]
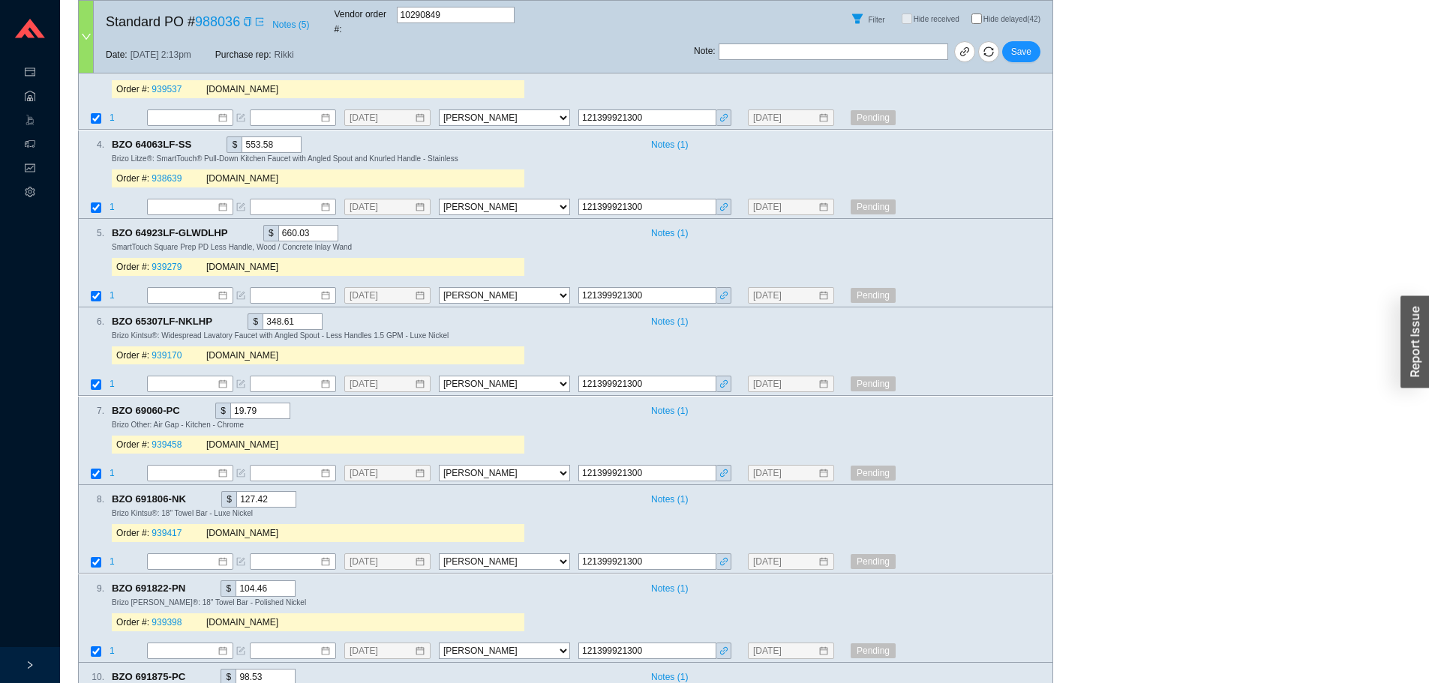
click at [973, 18] on input "Hide delayed (42)" at bounding box center [976, 19] width 11 height 11
checkbox input "true"
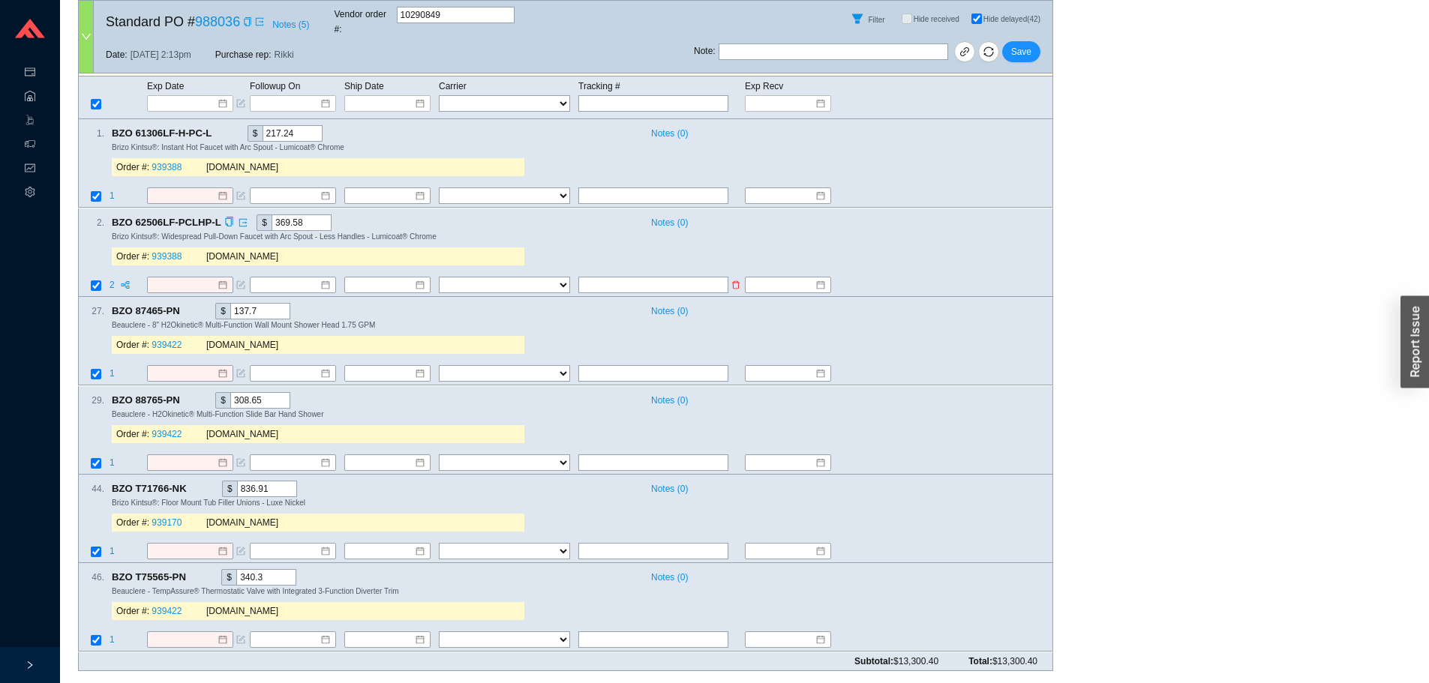
scroll to position [329, 0]
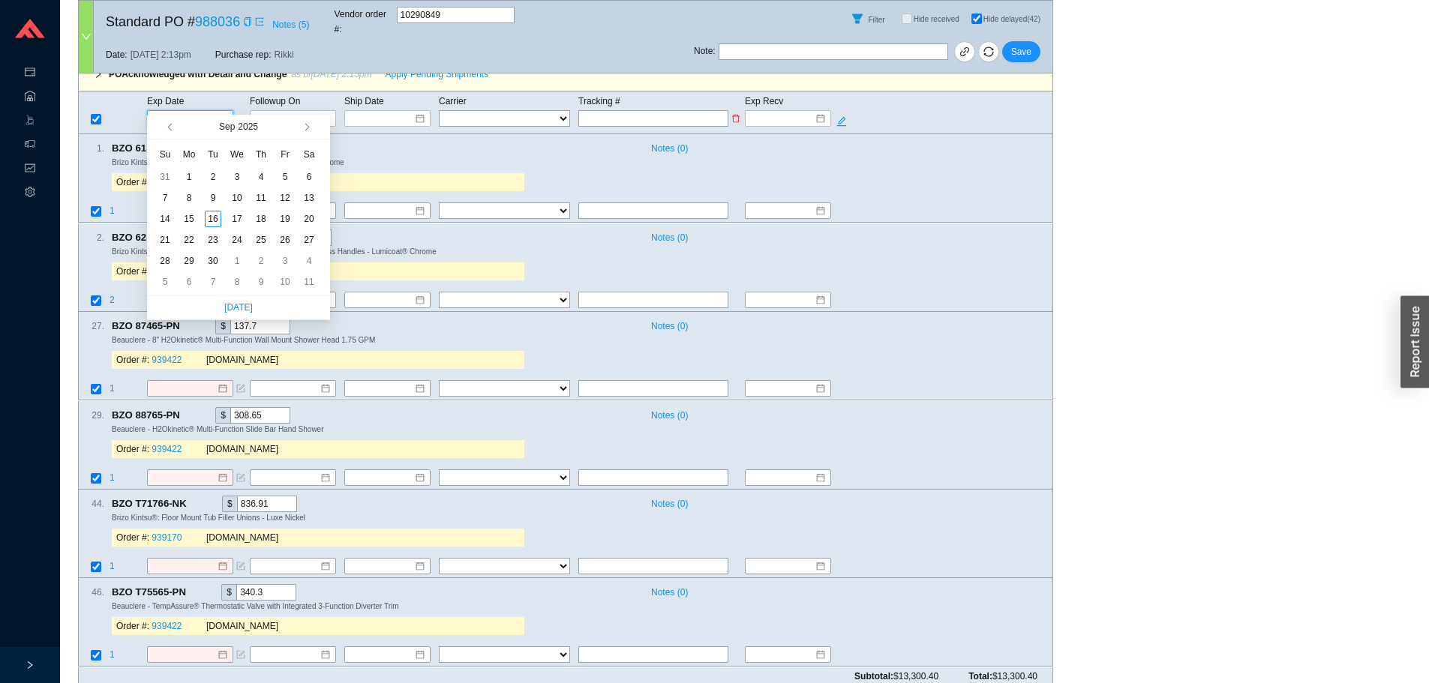
click at [192, 111] on input at bounding box center [185, 118] width 64 height 15
type input "10/7/2025"
click at [213, 280] on div "7" at bounding box center [213, 282] width 17 height 17
type input "10/7/2025"
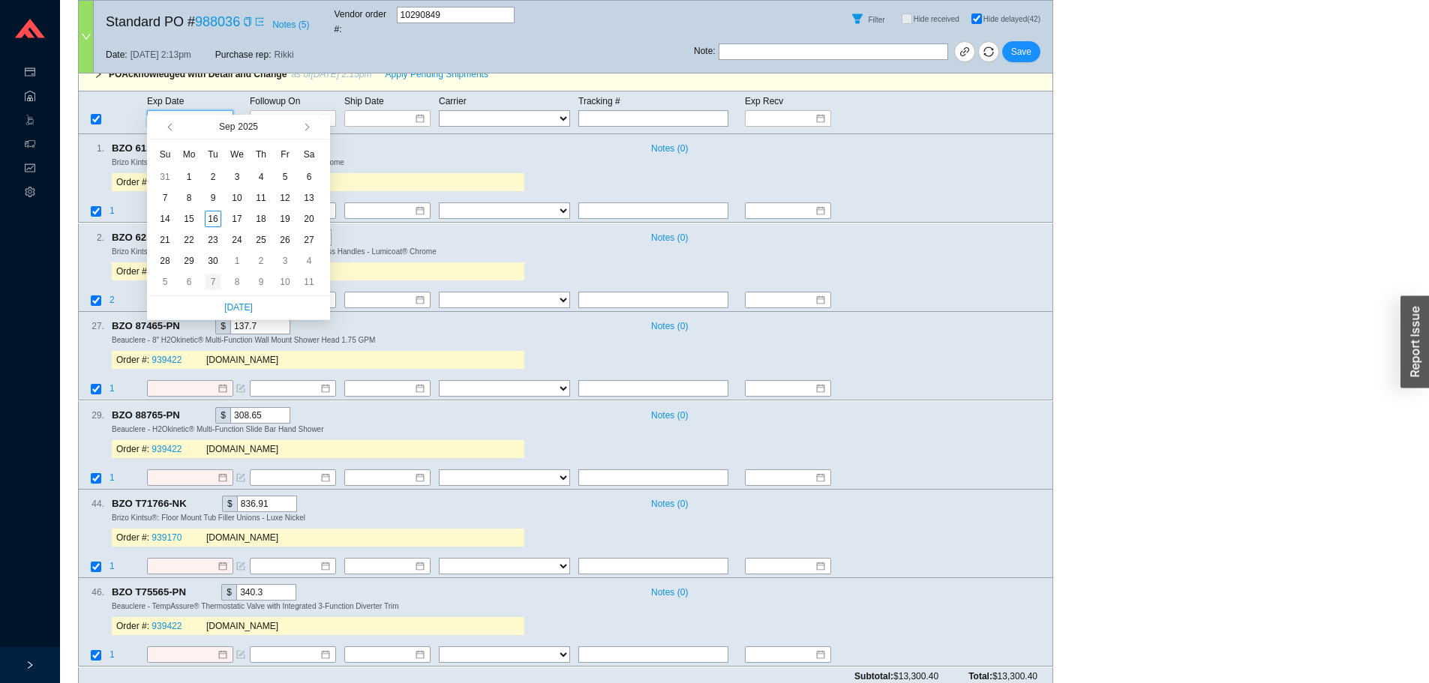
type input "10/7/2025"
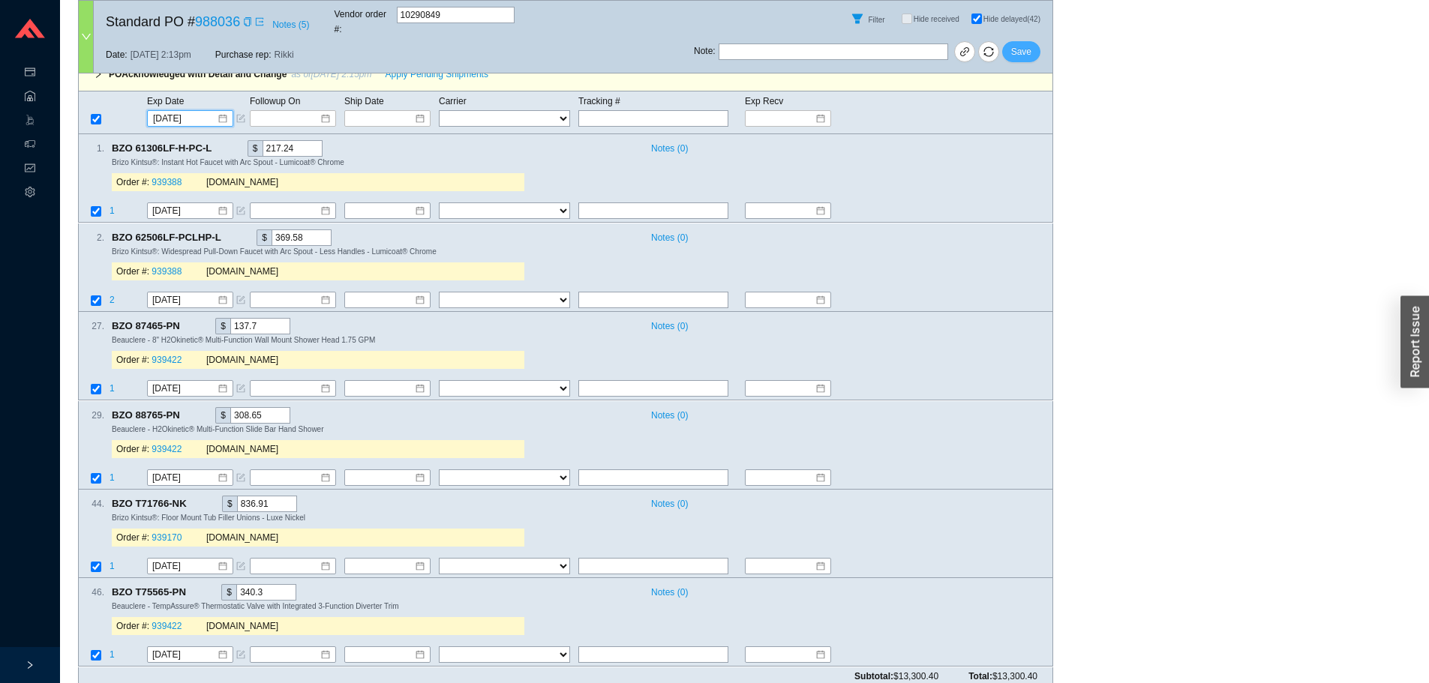
click at [1026, 41] on button "Save" at bounding box center [1021, 51] width 38 height 21
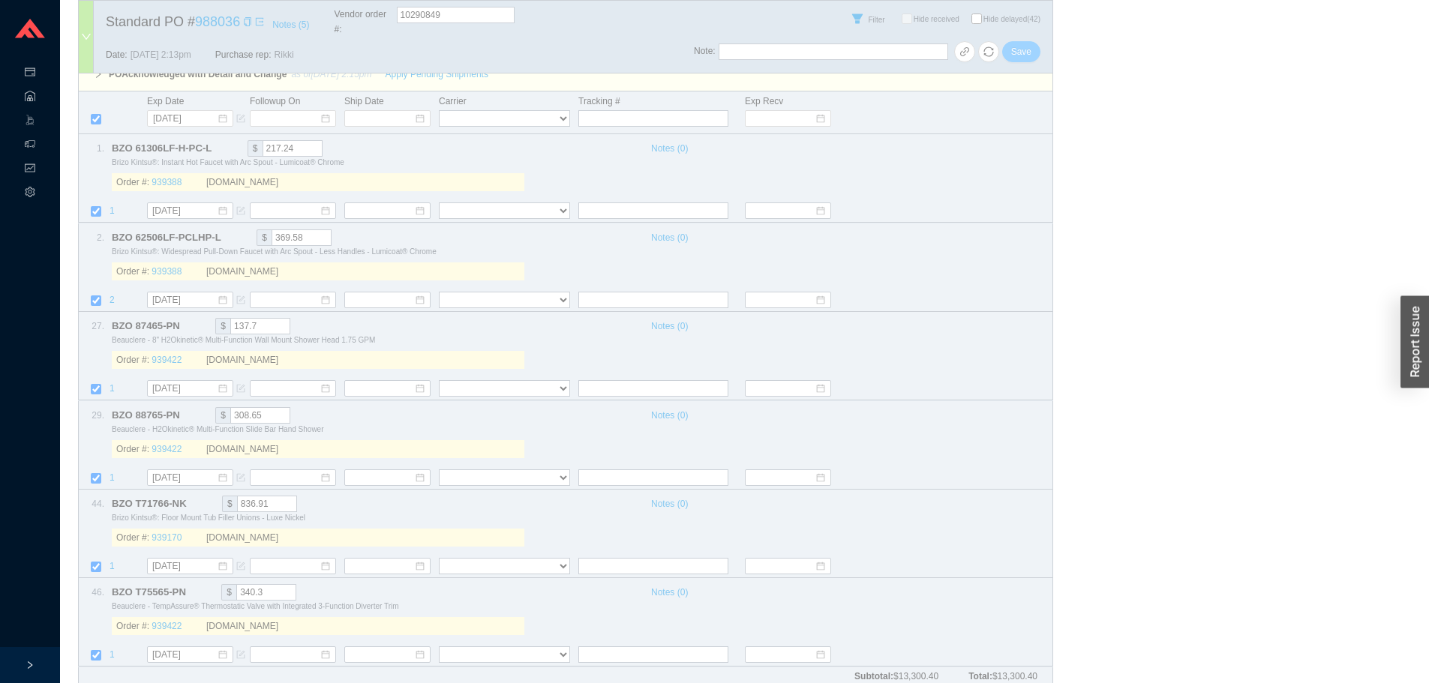
checkbox input "false"
select select "40"
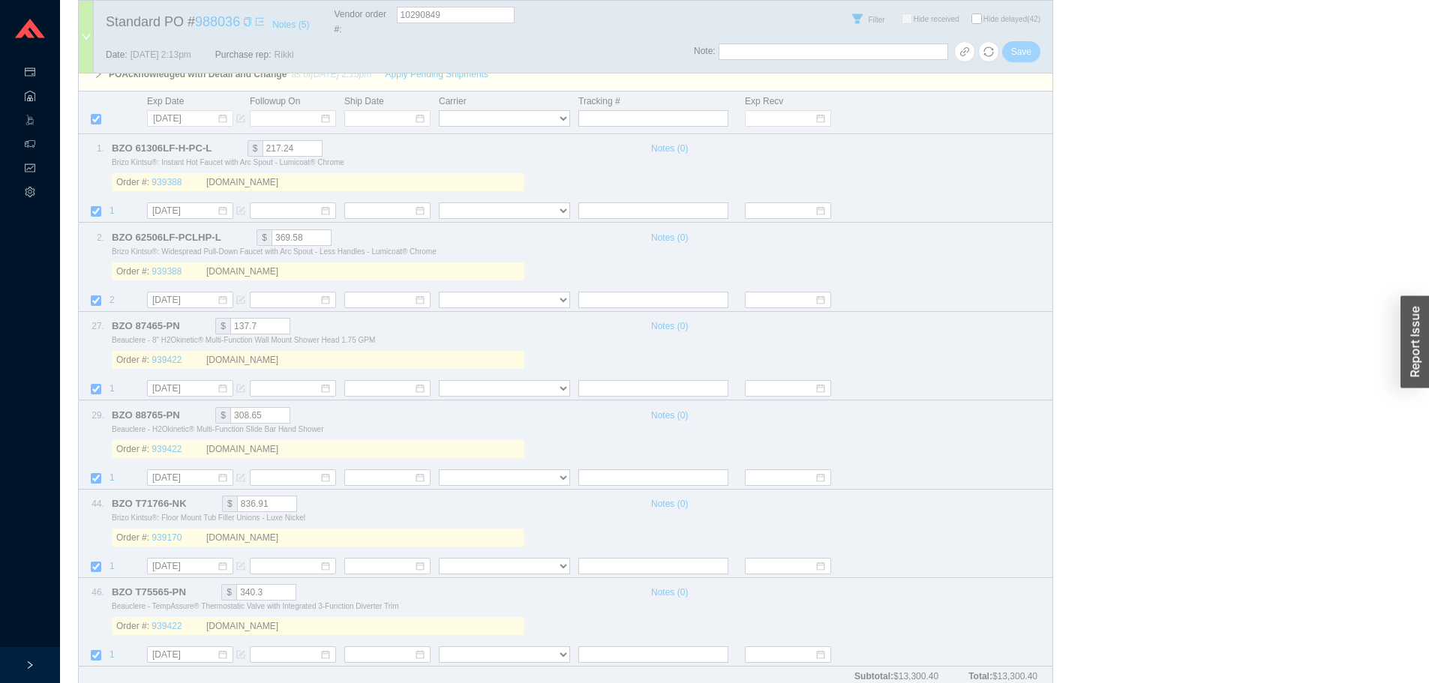
select select "40"
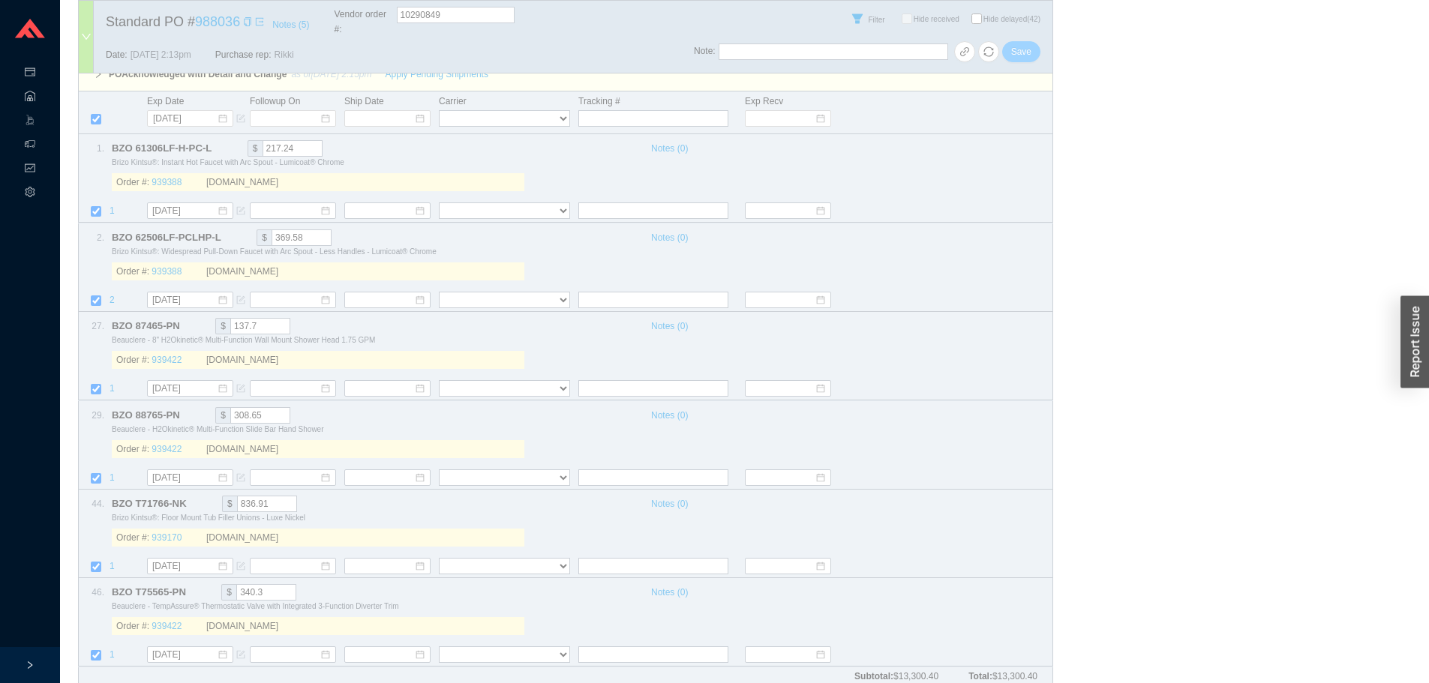
select select "40"
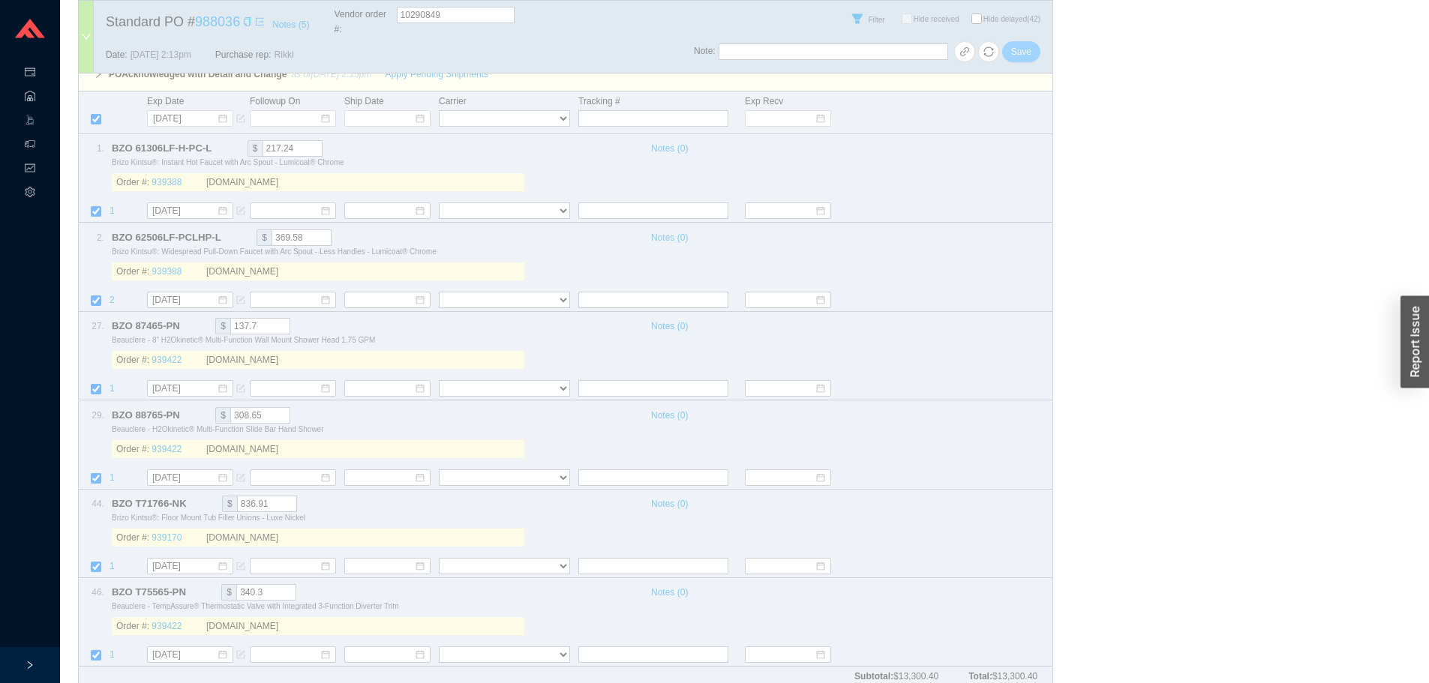
select select "40"
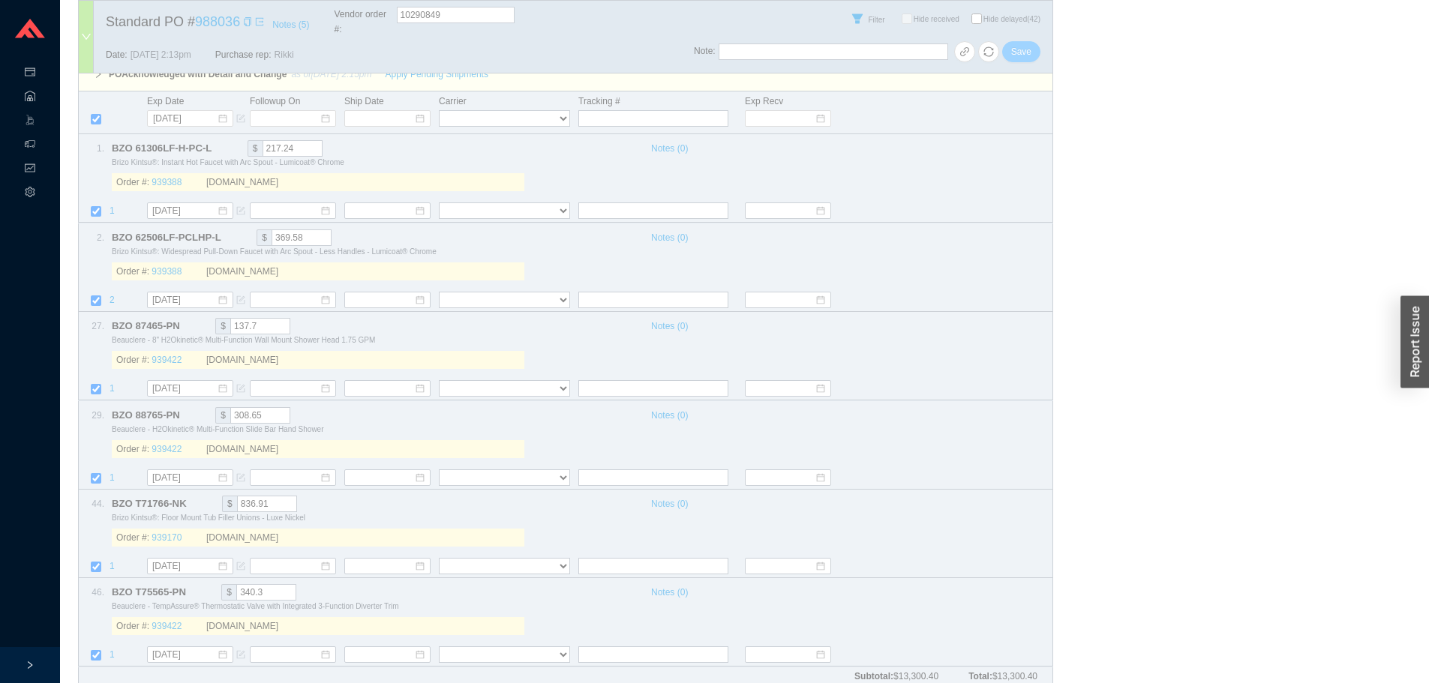
select select "40"
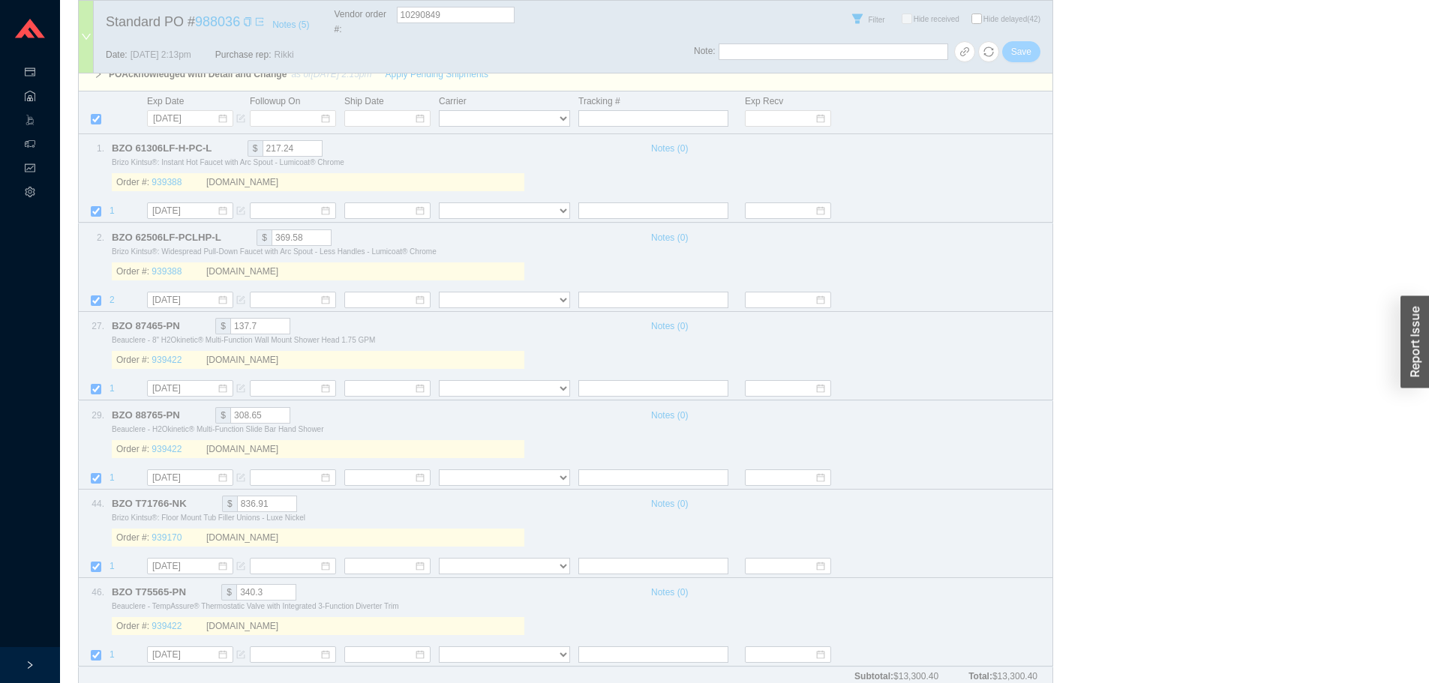
select select "40"
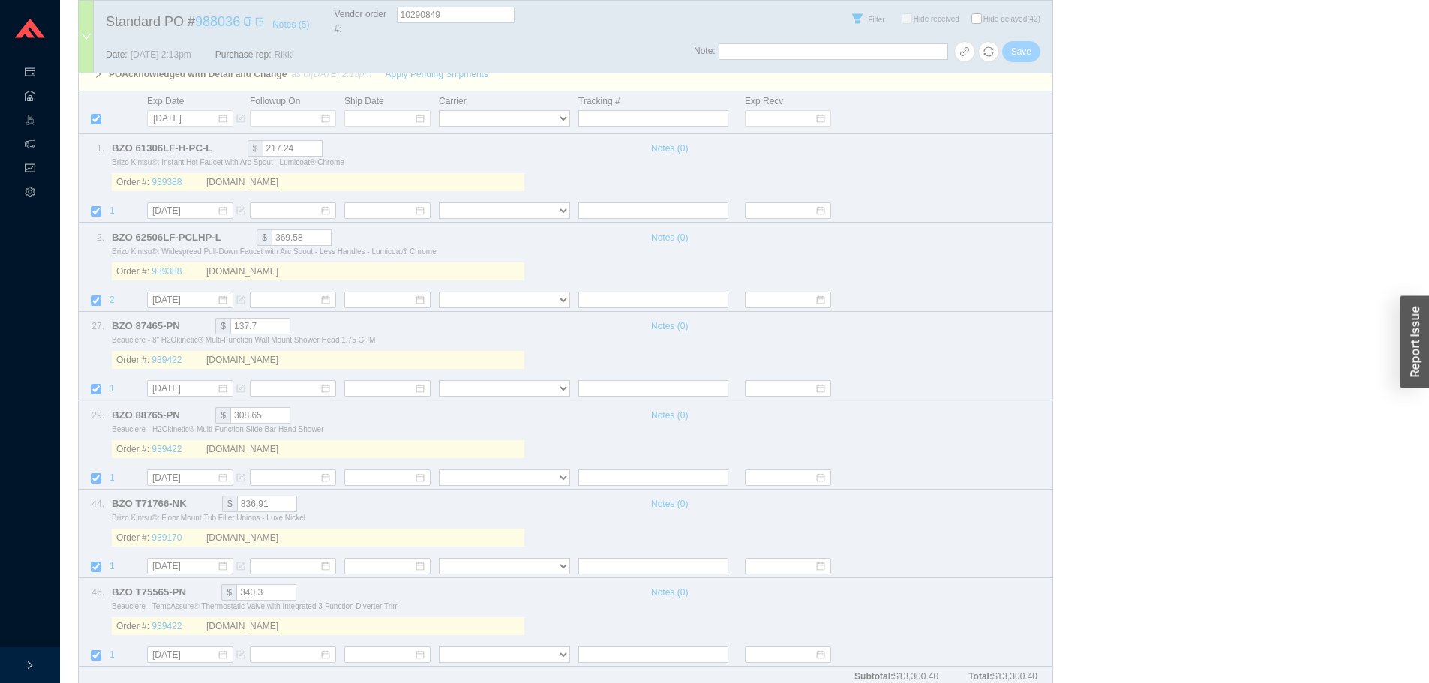
select select "40"
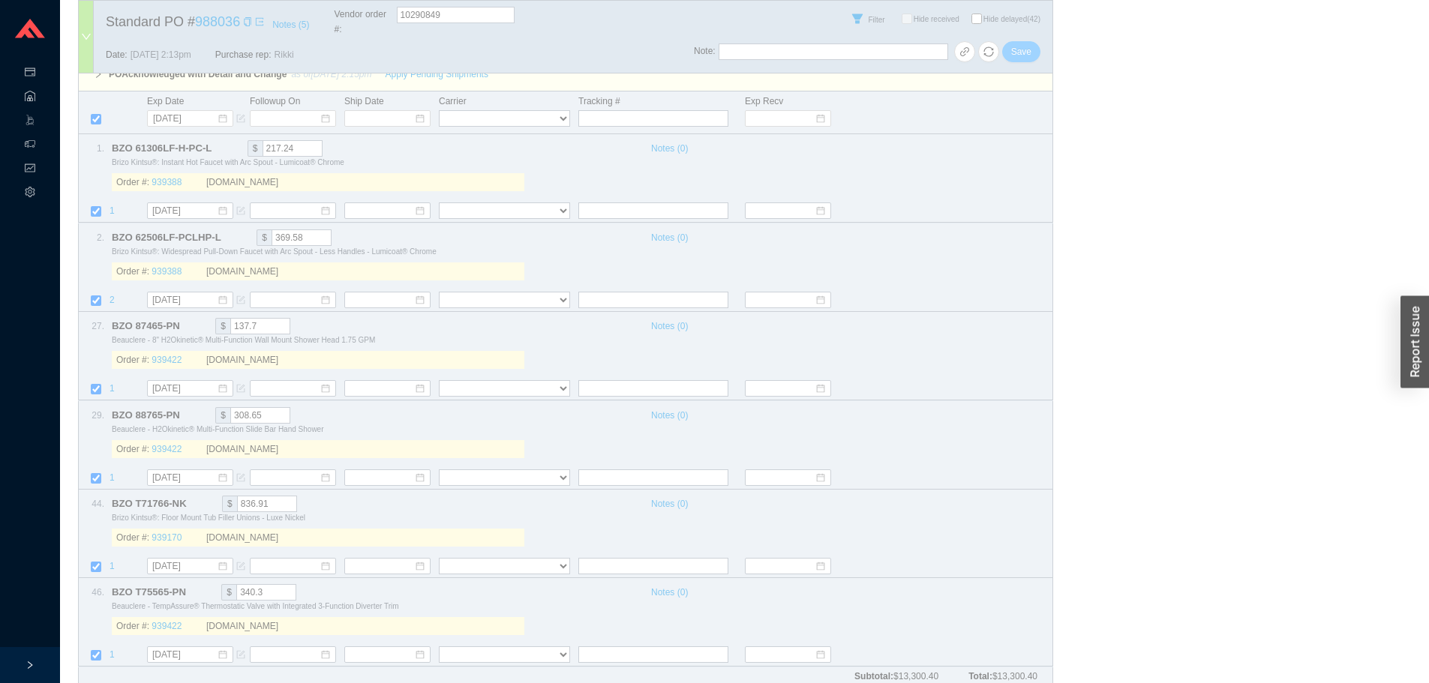
select select "40"
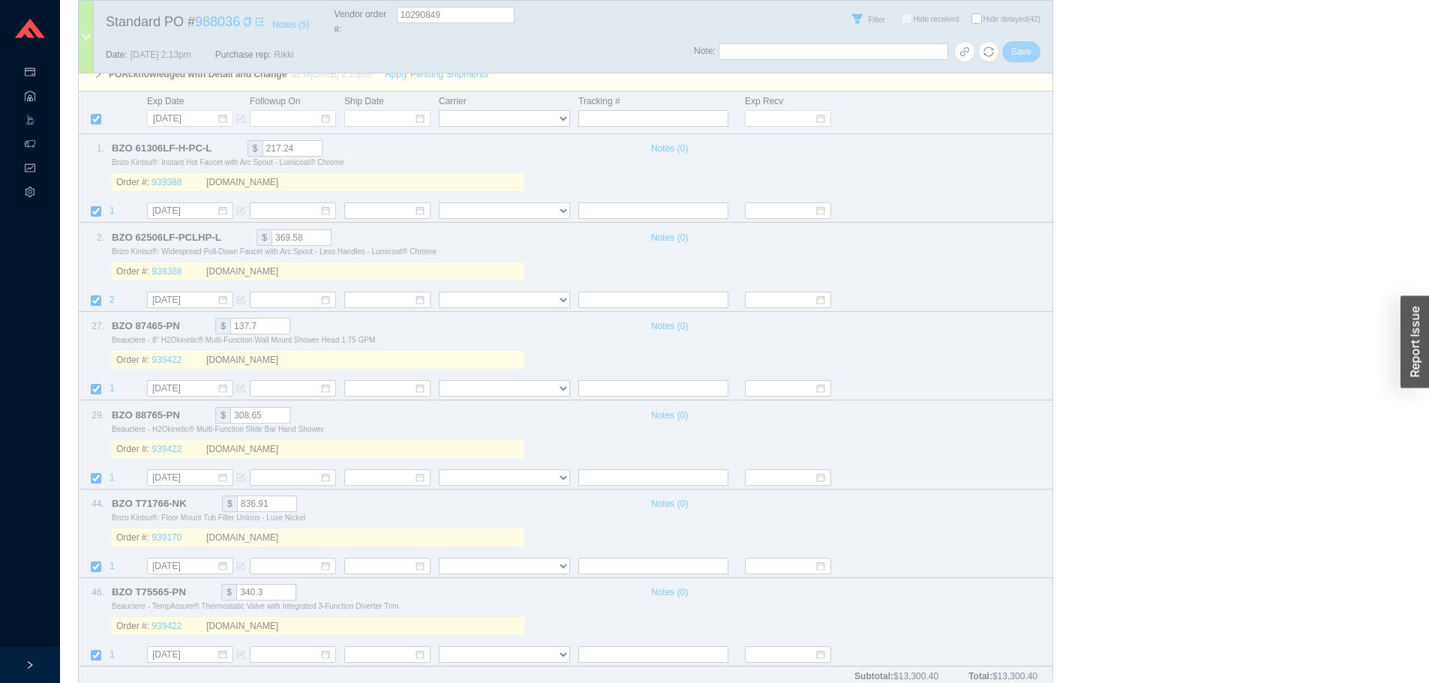
select select "40"
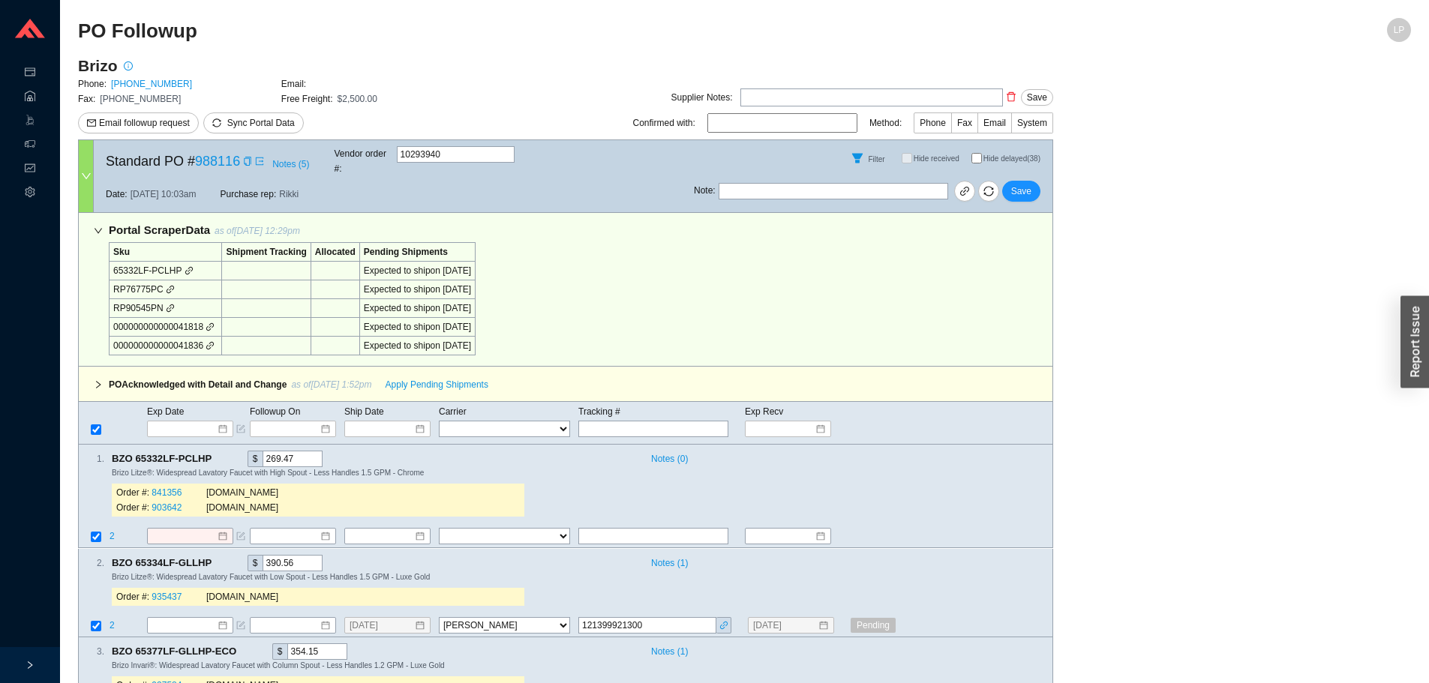
select select "40"
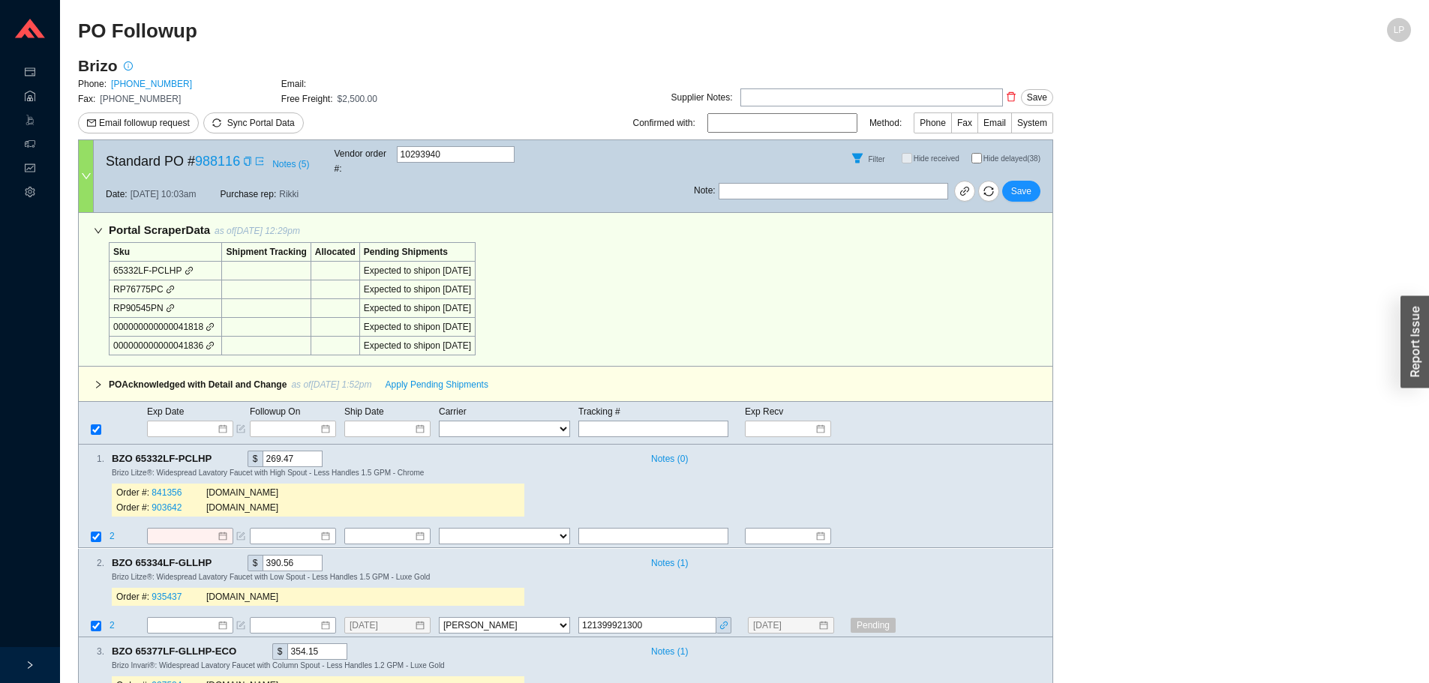
select select "40"
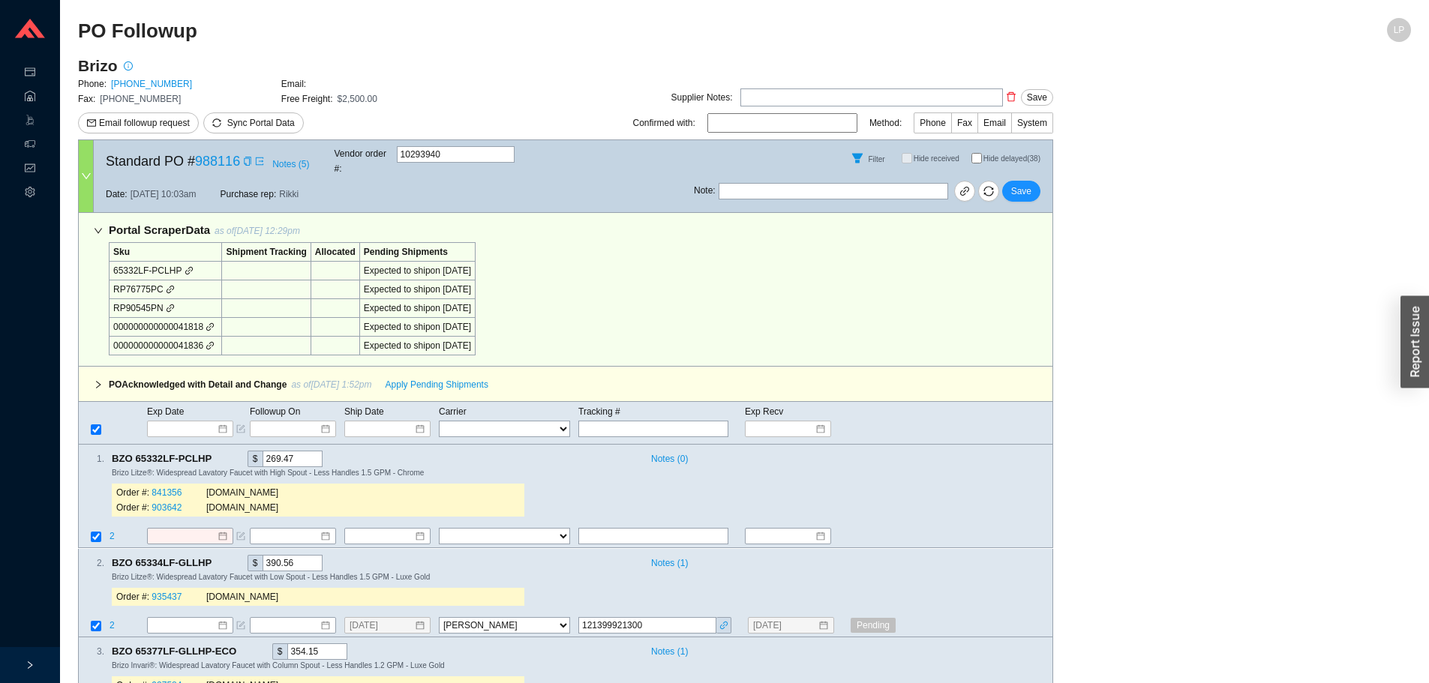
select select "40"
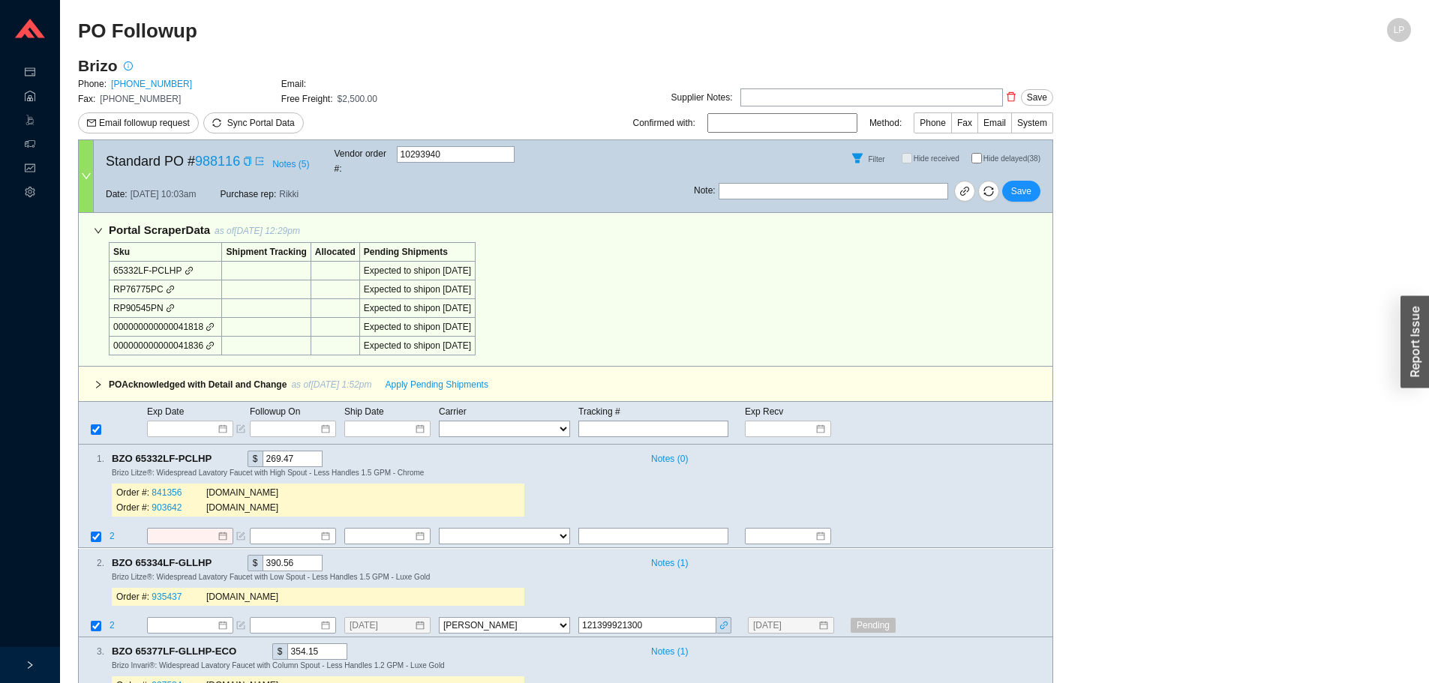
select select "40"
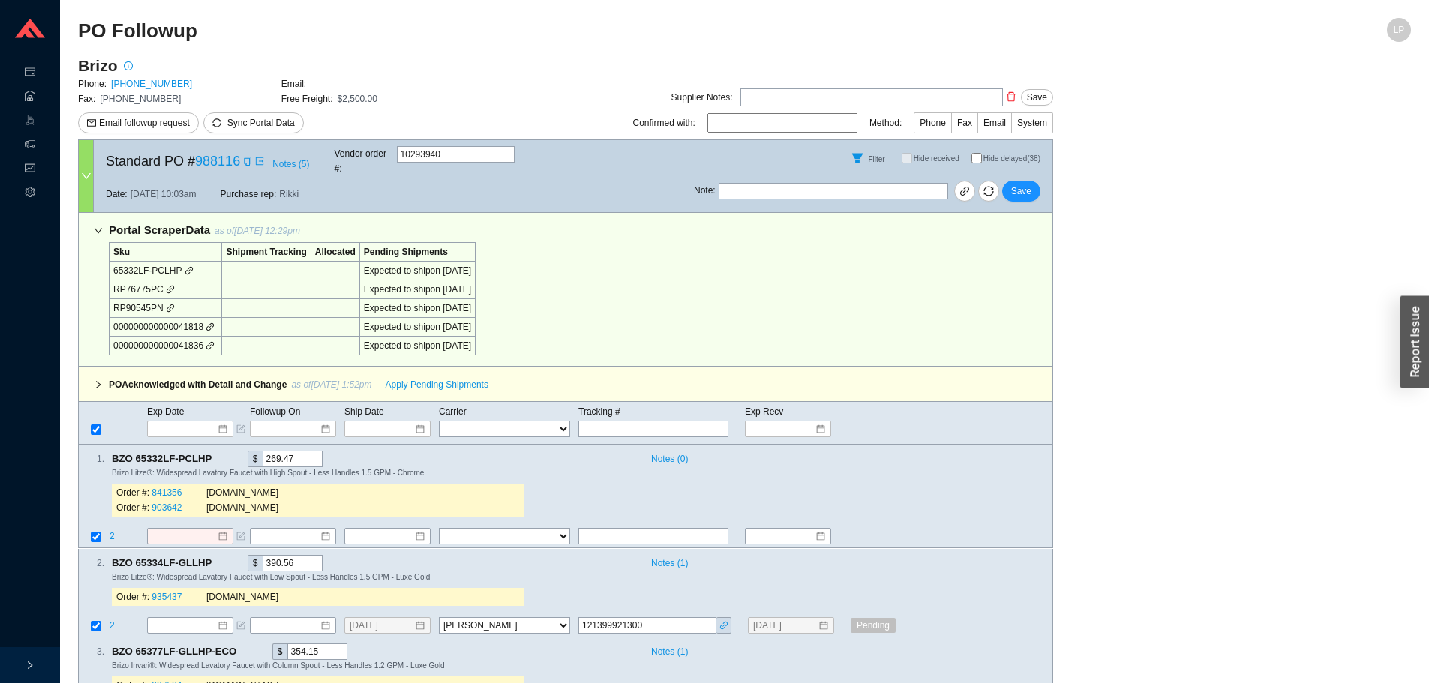
select select "40"
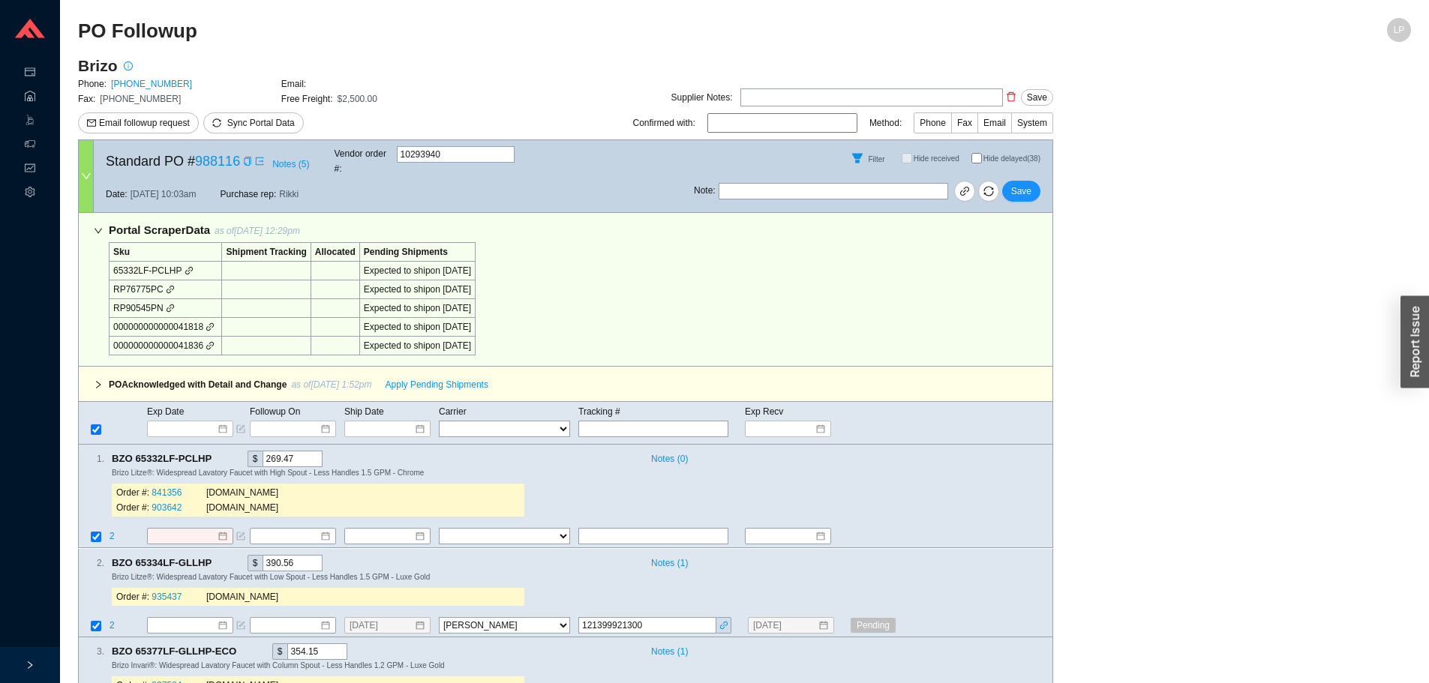
select select "40"
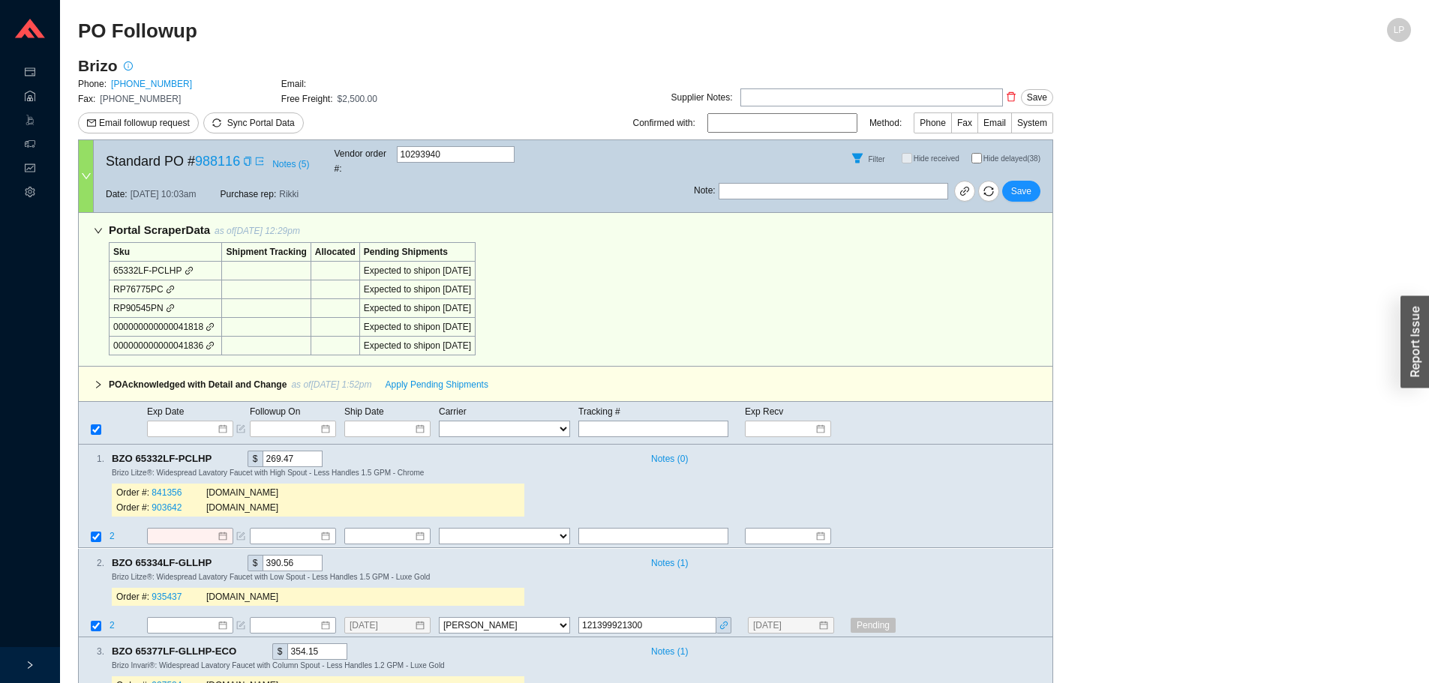
select select "40"
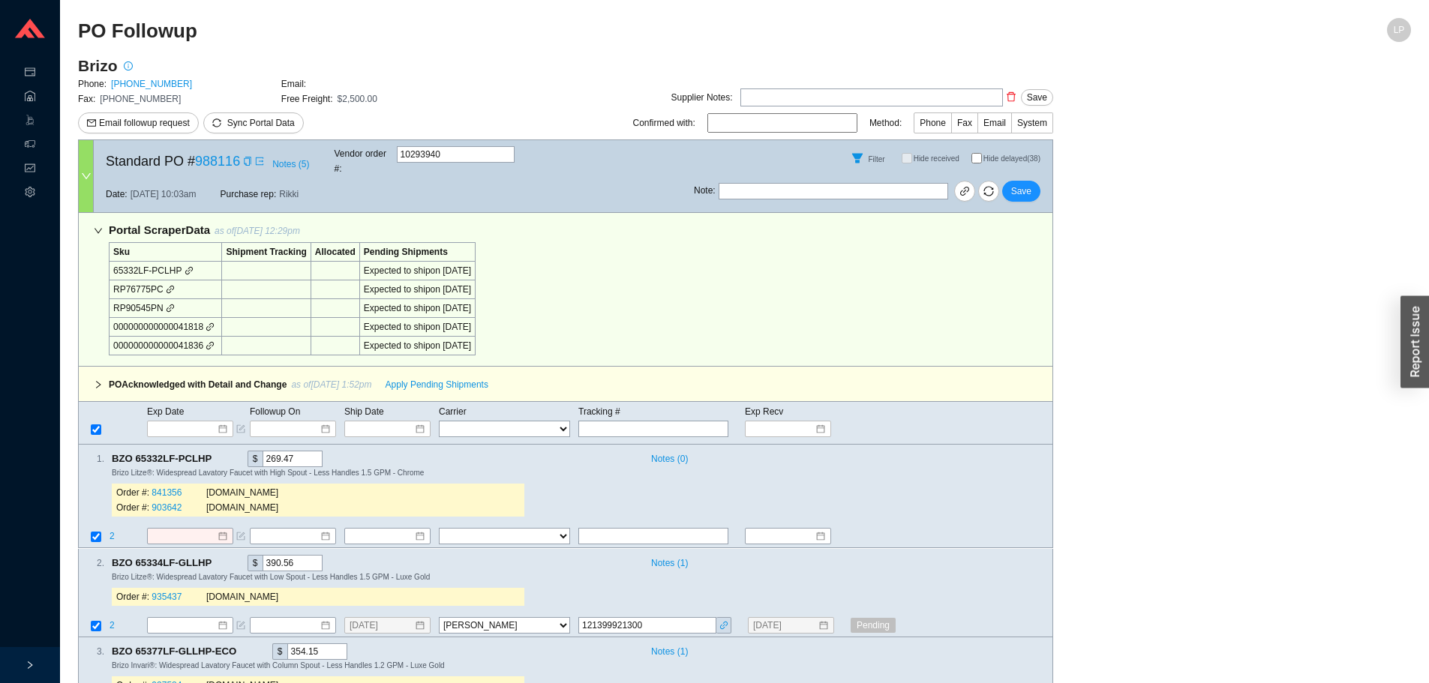
select select "40"
click at [979, 157] on input "Hide delayed (38)" at bounding box center [976, 158] width 11 height 11
checkbox input "true"
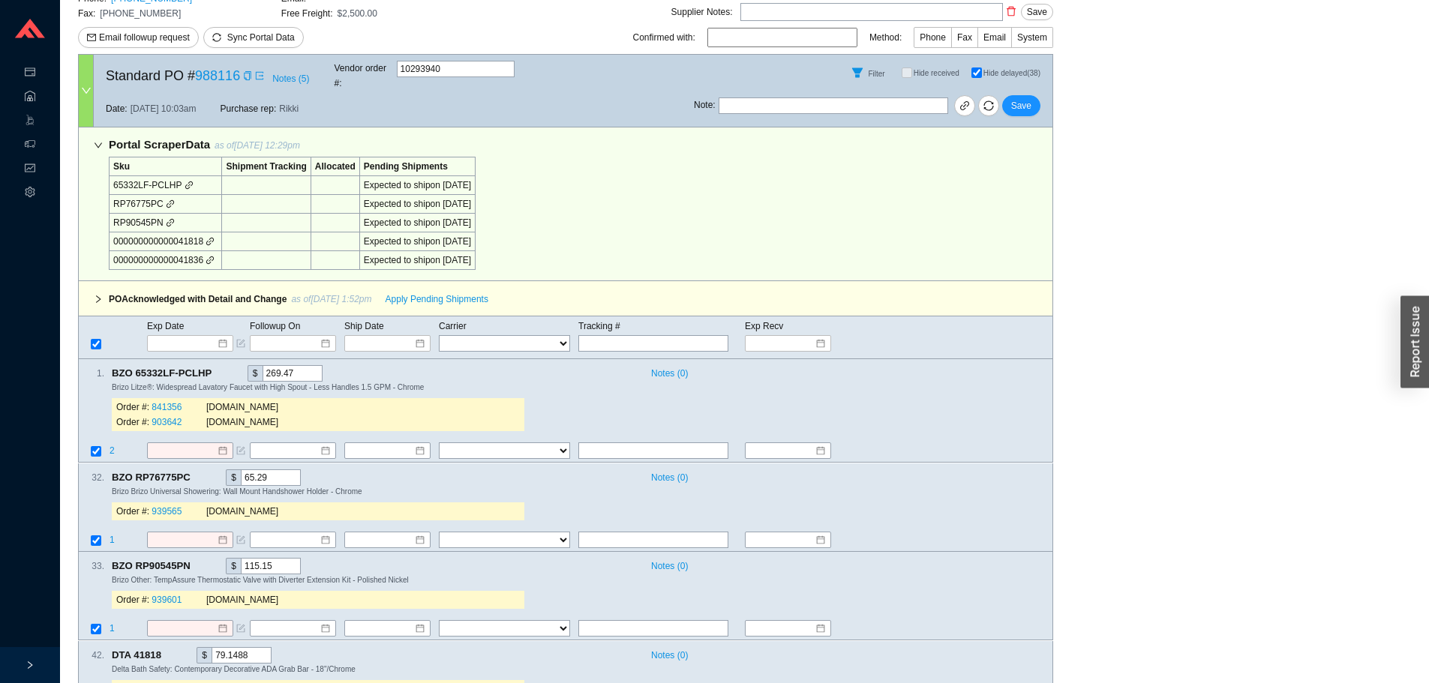
scroll to position [236, 0]
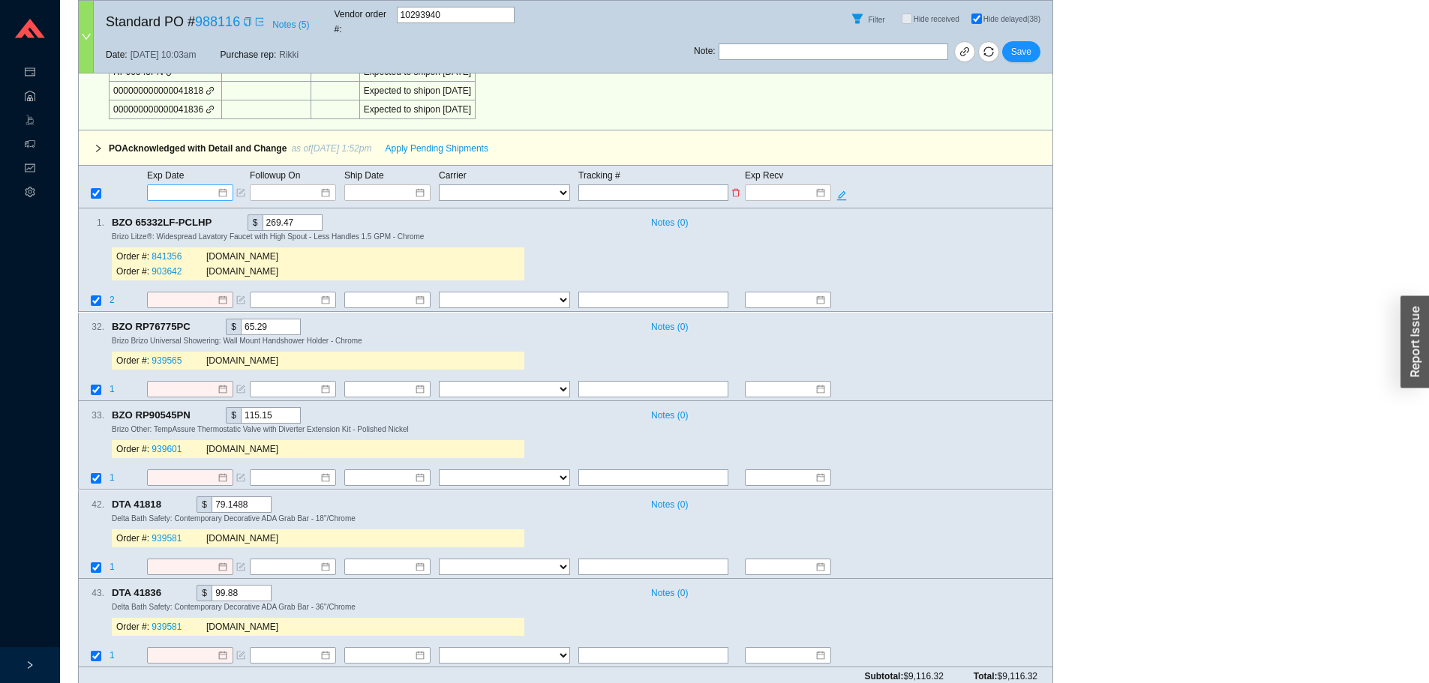
drag, startPoint x: 188, startPoint y: 176, endPoint x: 187, endPoint y: 184, distance: 8.4
click at [188, 185] on input at bounding box center [185, 192] width 64 height 15
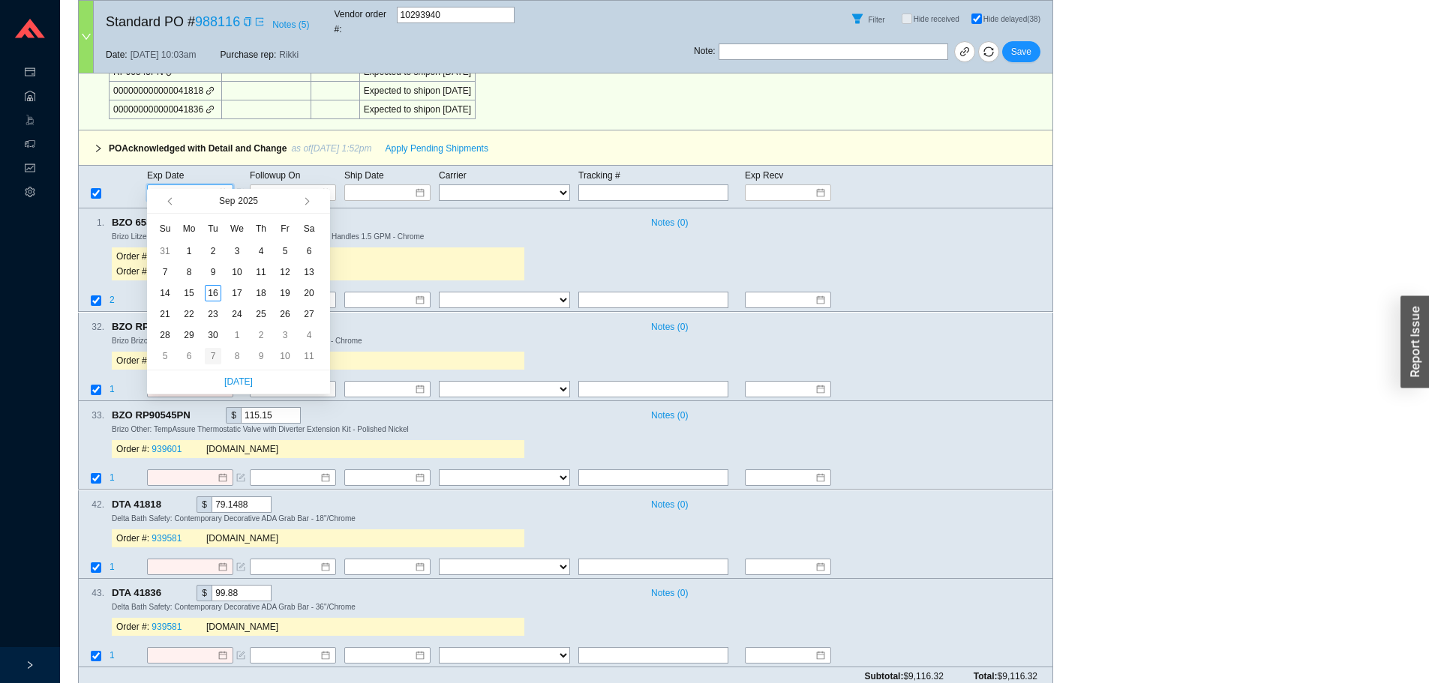
type input "[DATE]"
click at [213, 352] on div "7" at bounding box center [213, 356] width 17 height 17
type input "[DATE]"
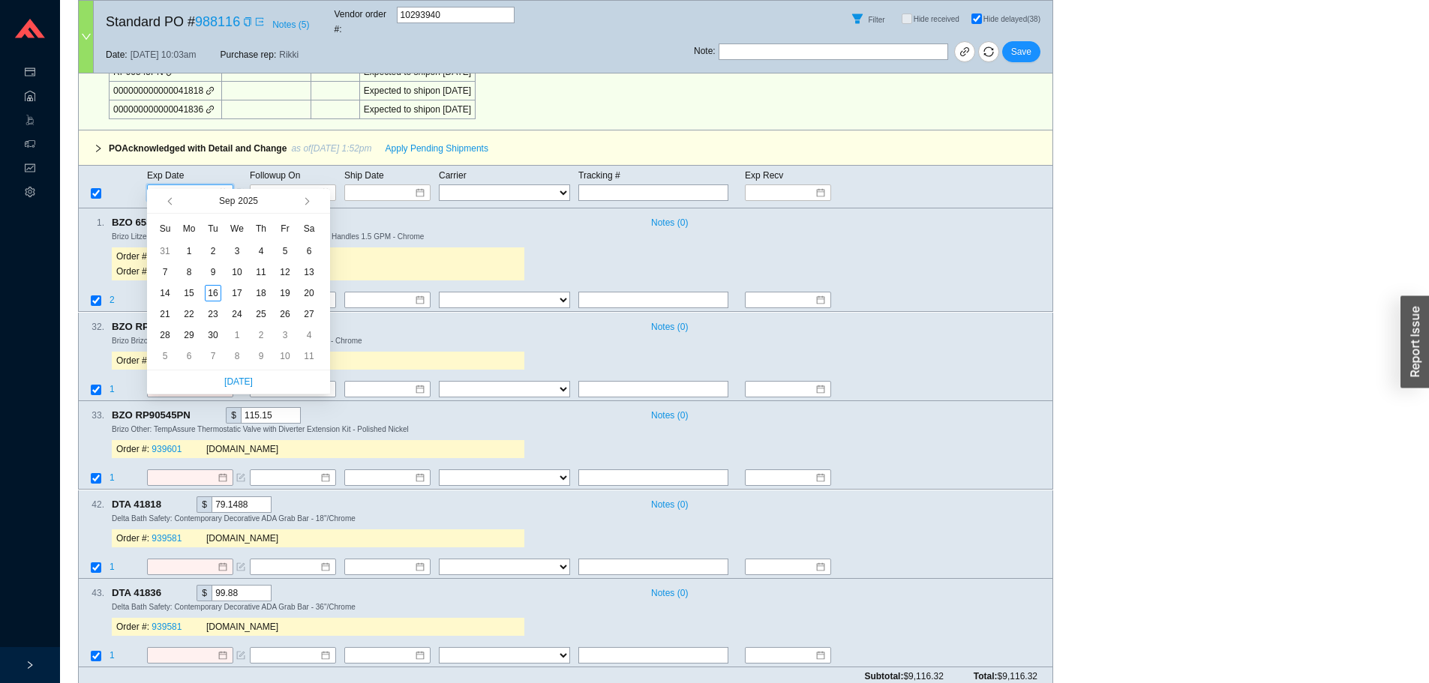
type input "[DATE]"
type input "10/7/2025"
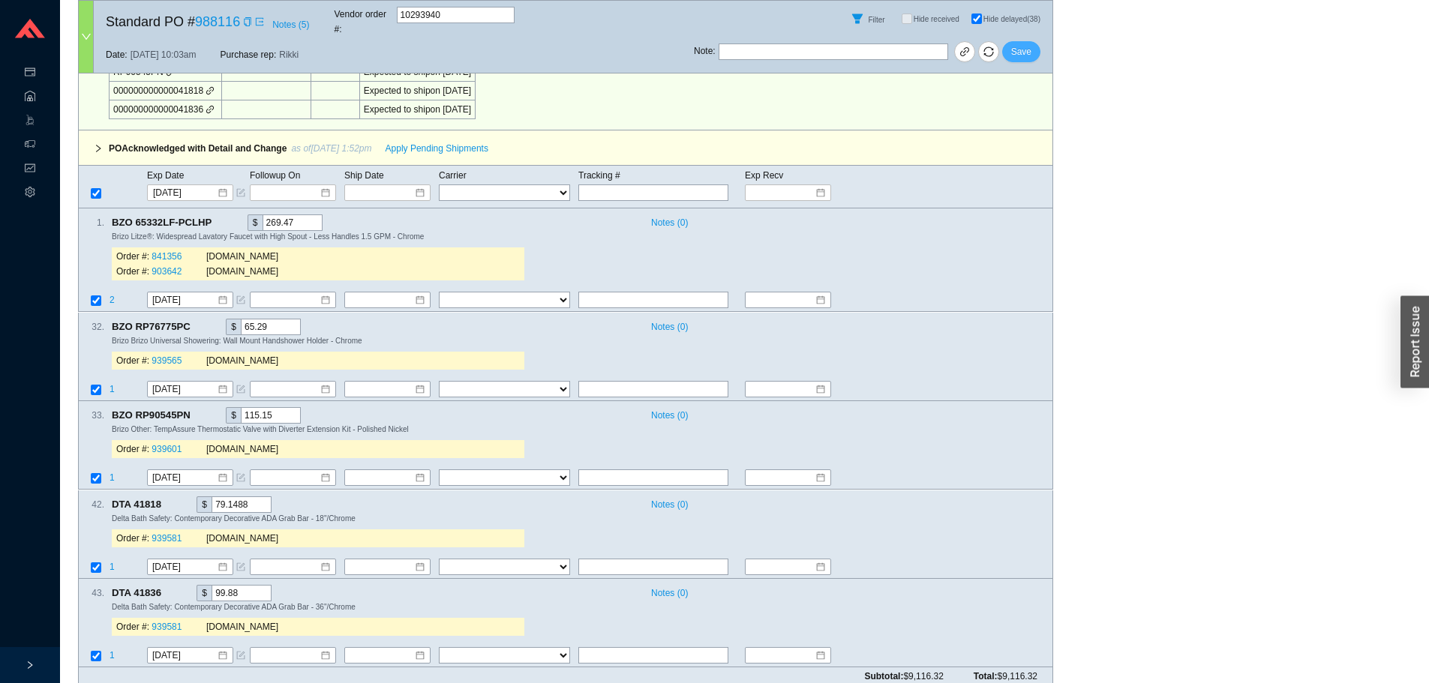
click at [1017, 46] on span "Save" at bounding box center [1021, 51] width 20 height 15
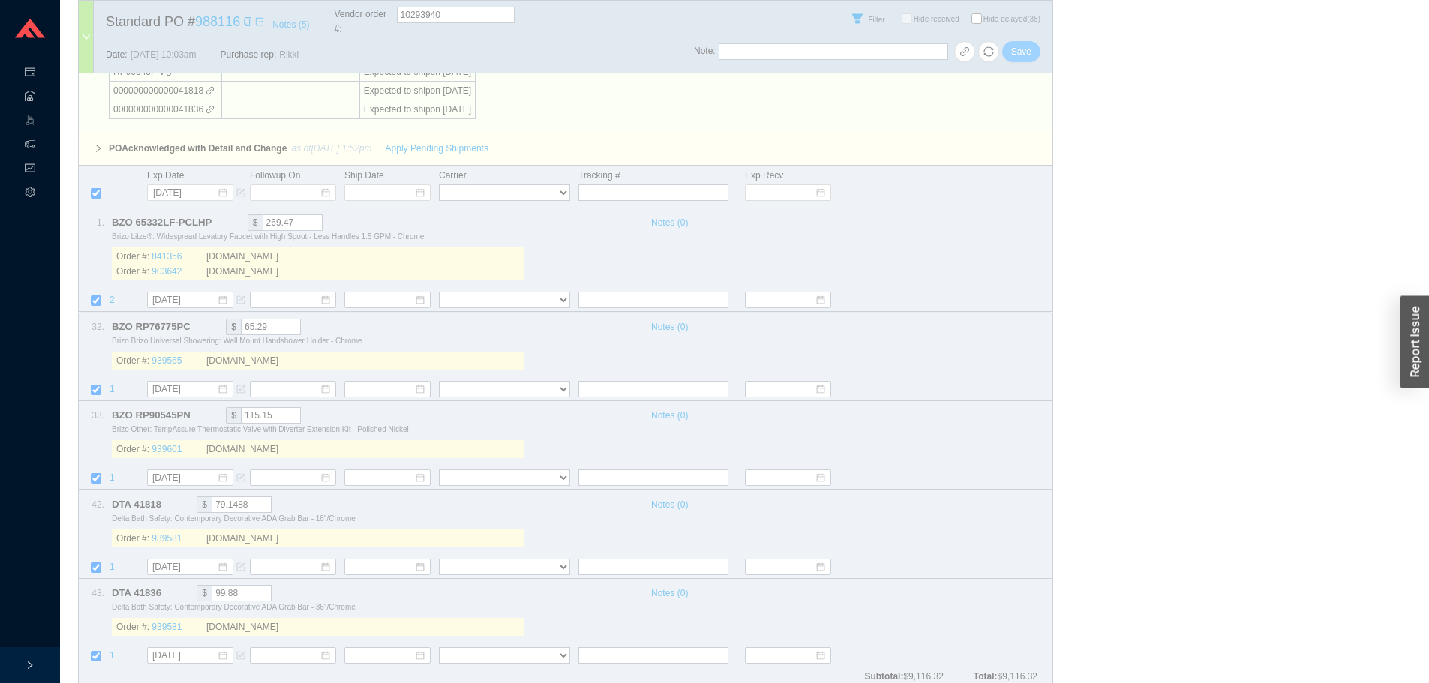
checkbox input "false"
select select "40"
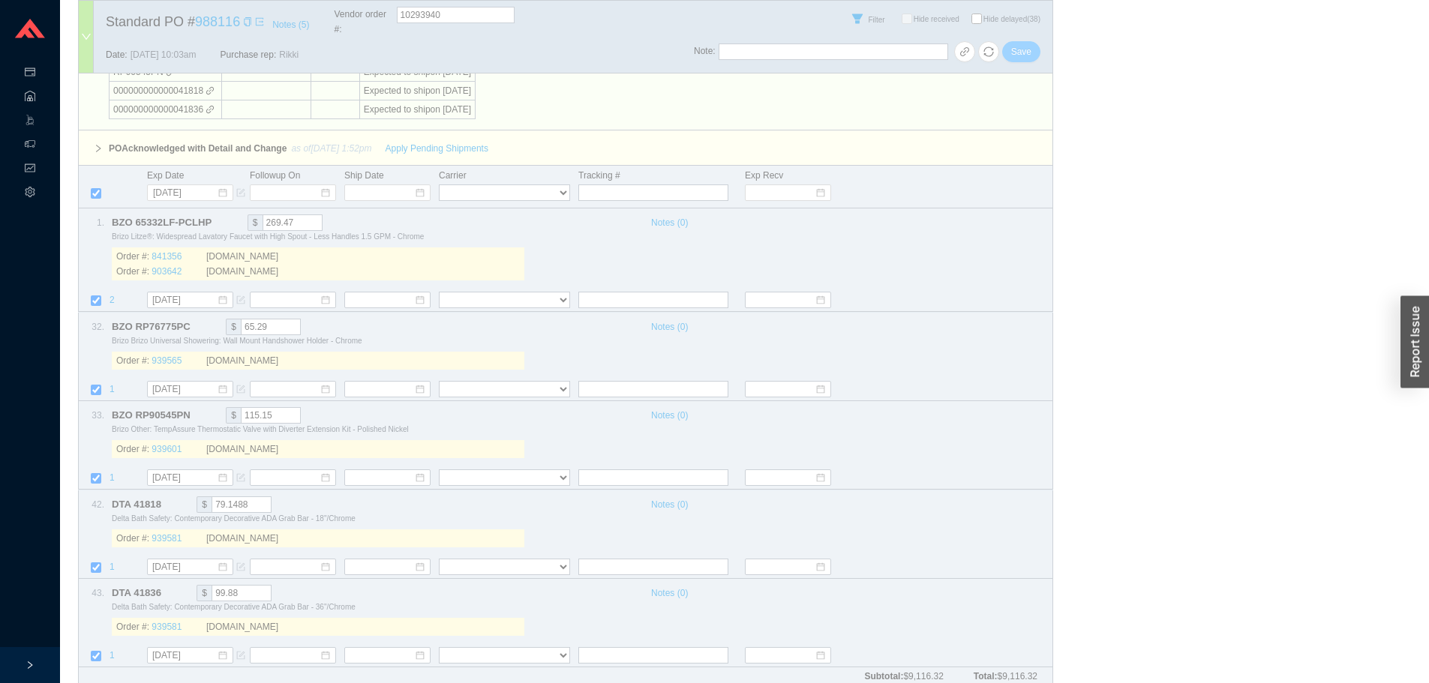
select select "40"
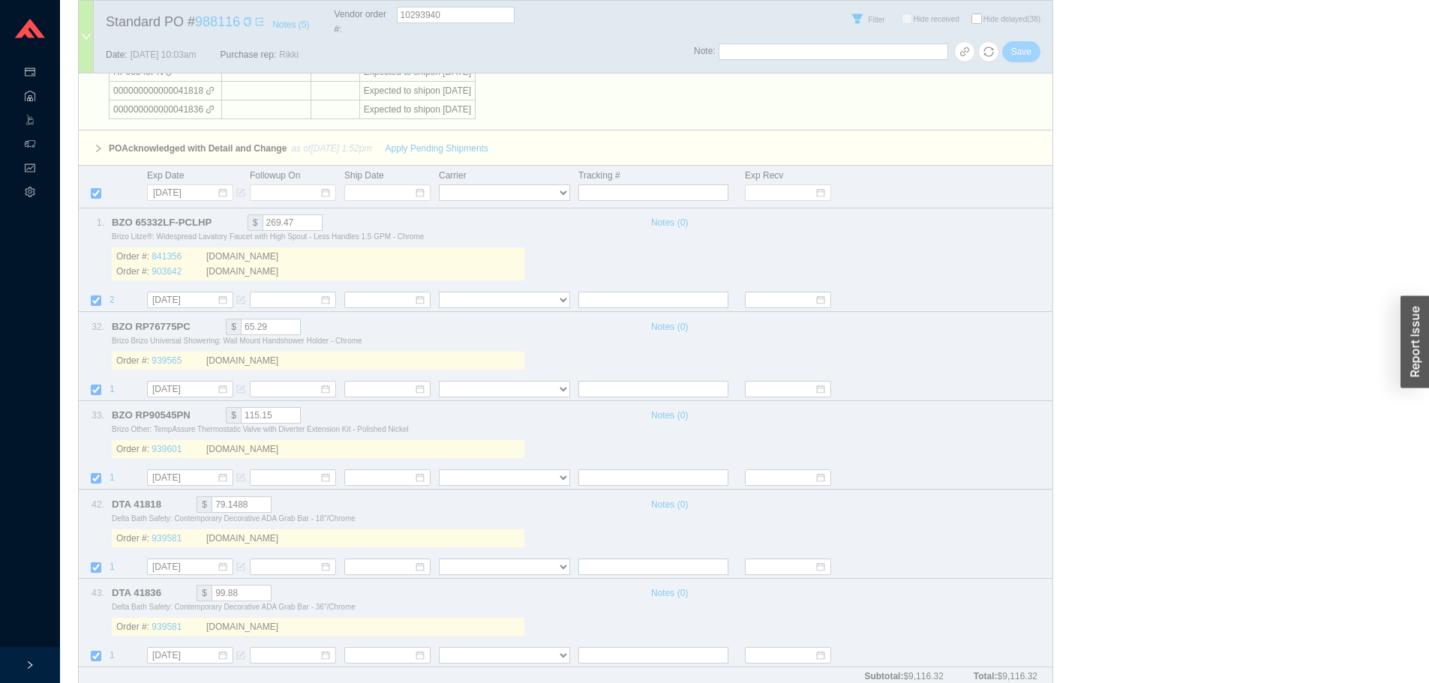
select select "40"
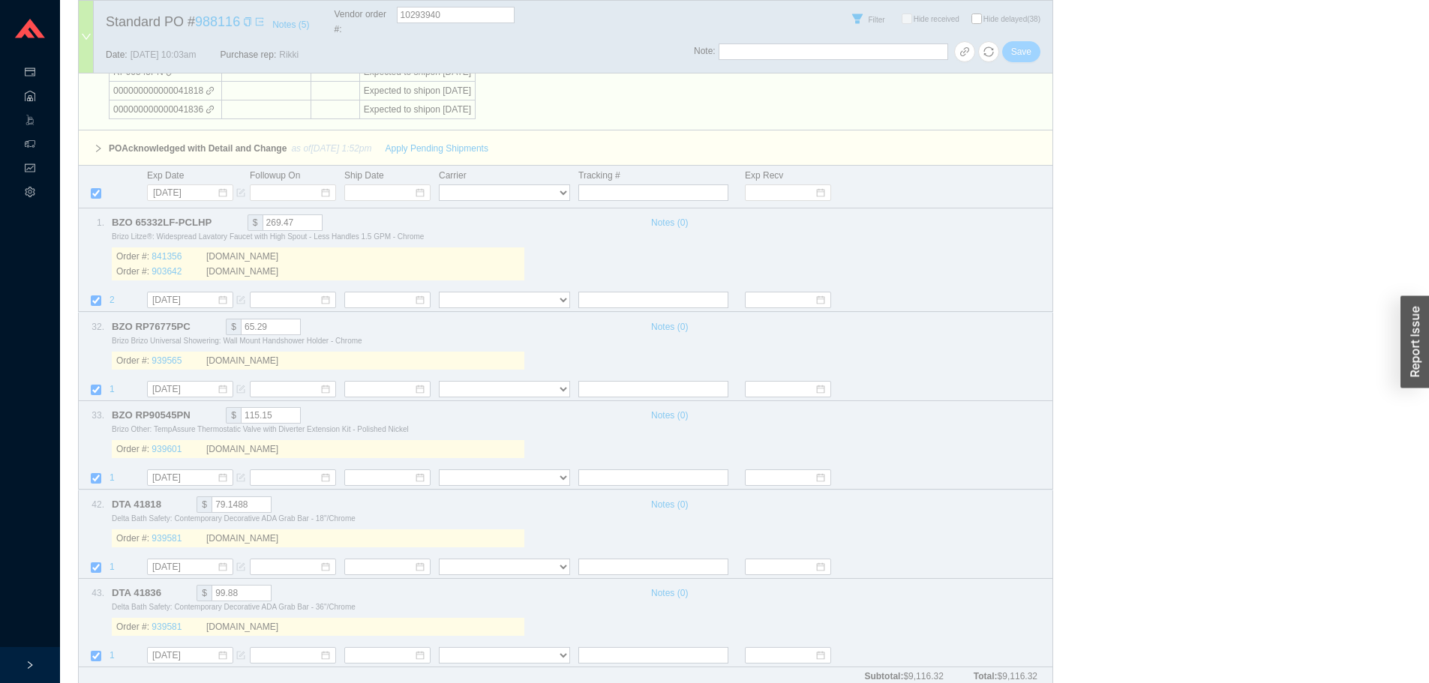
select select "40"
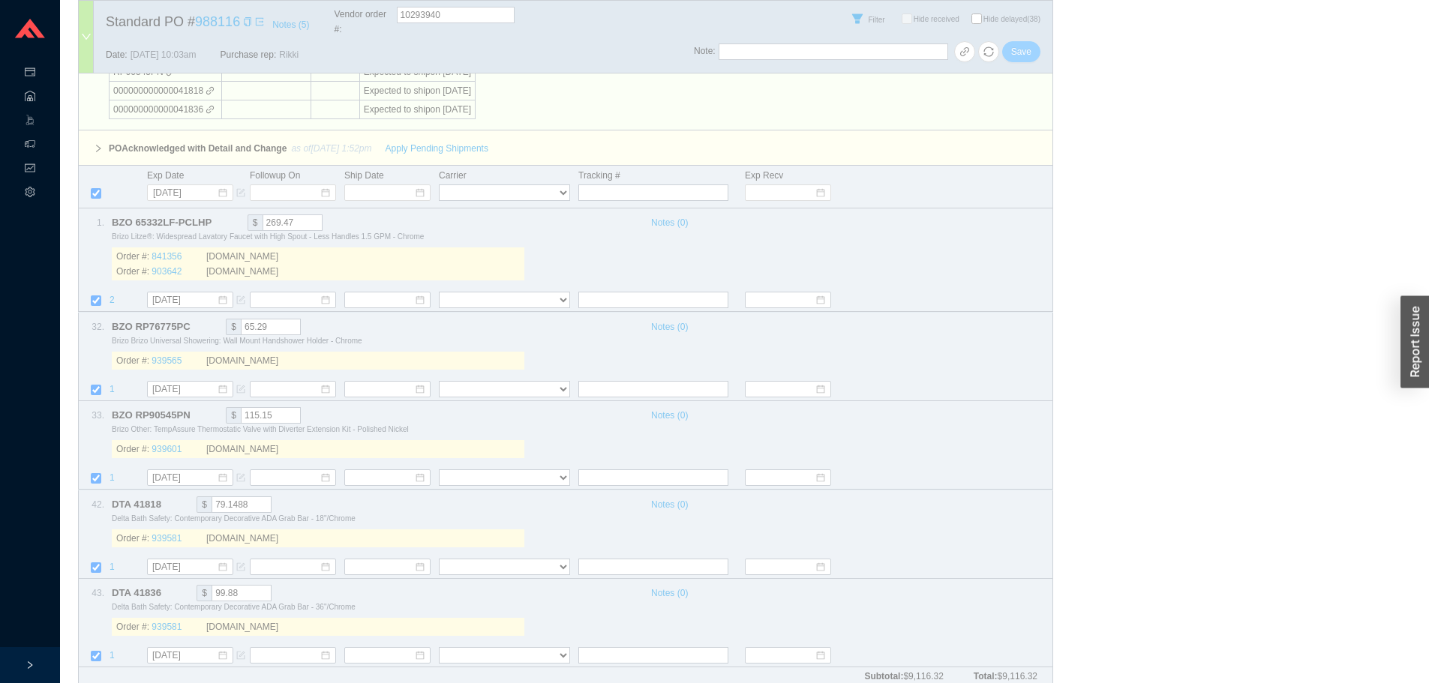
select select "40"
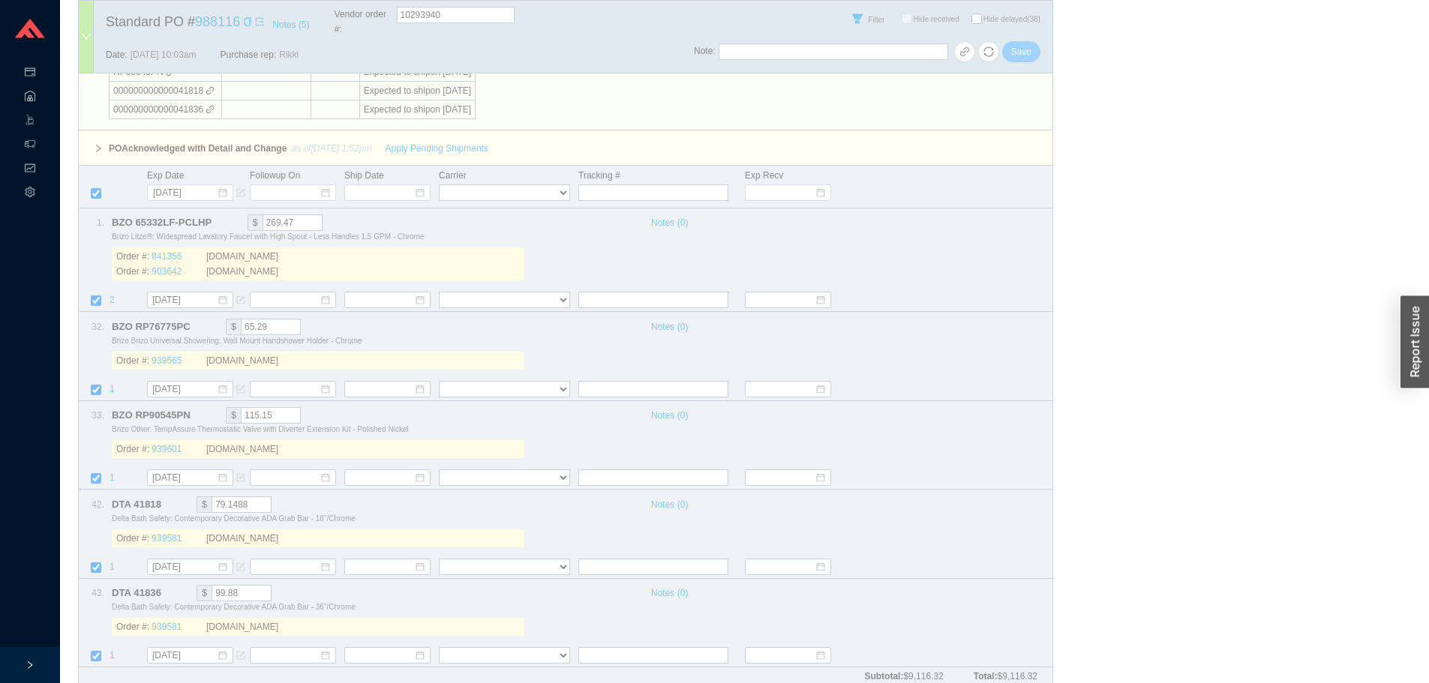
select select "40"
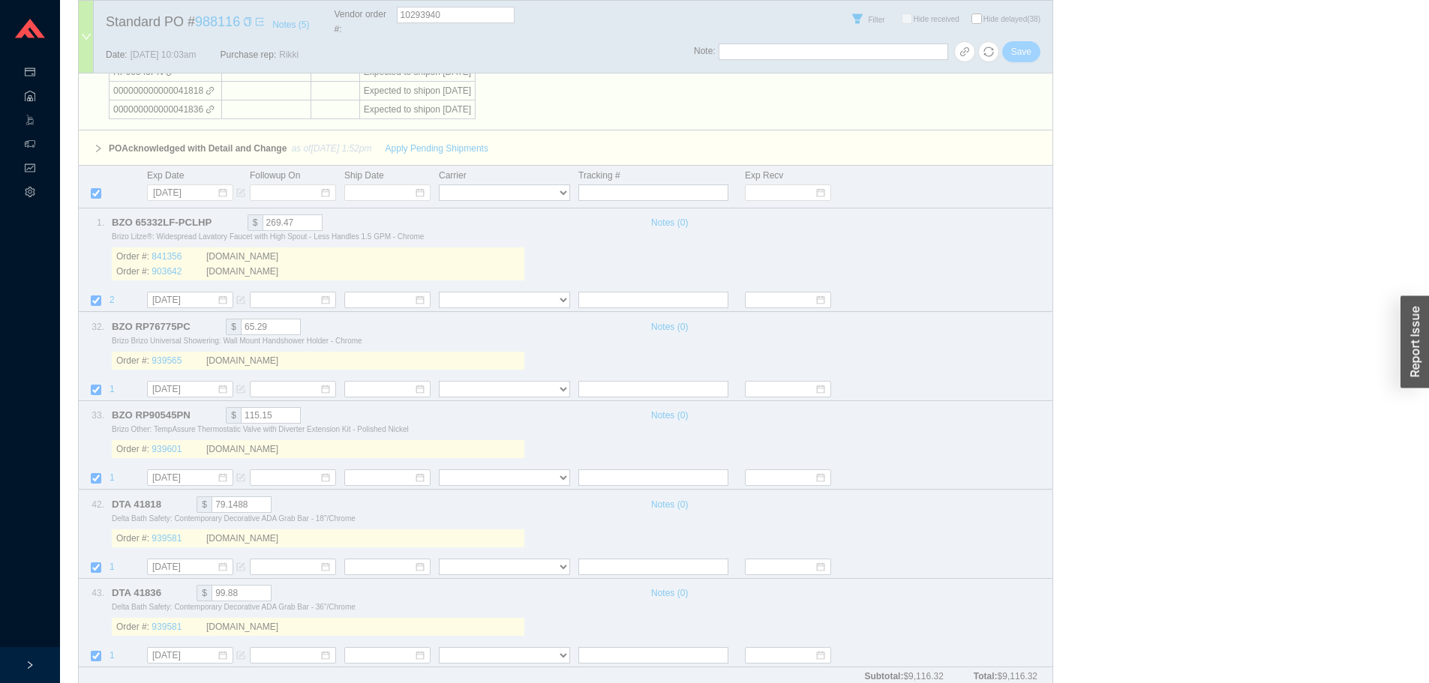
select select "40"
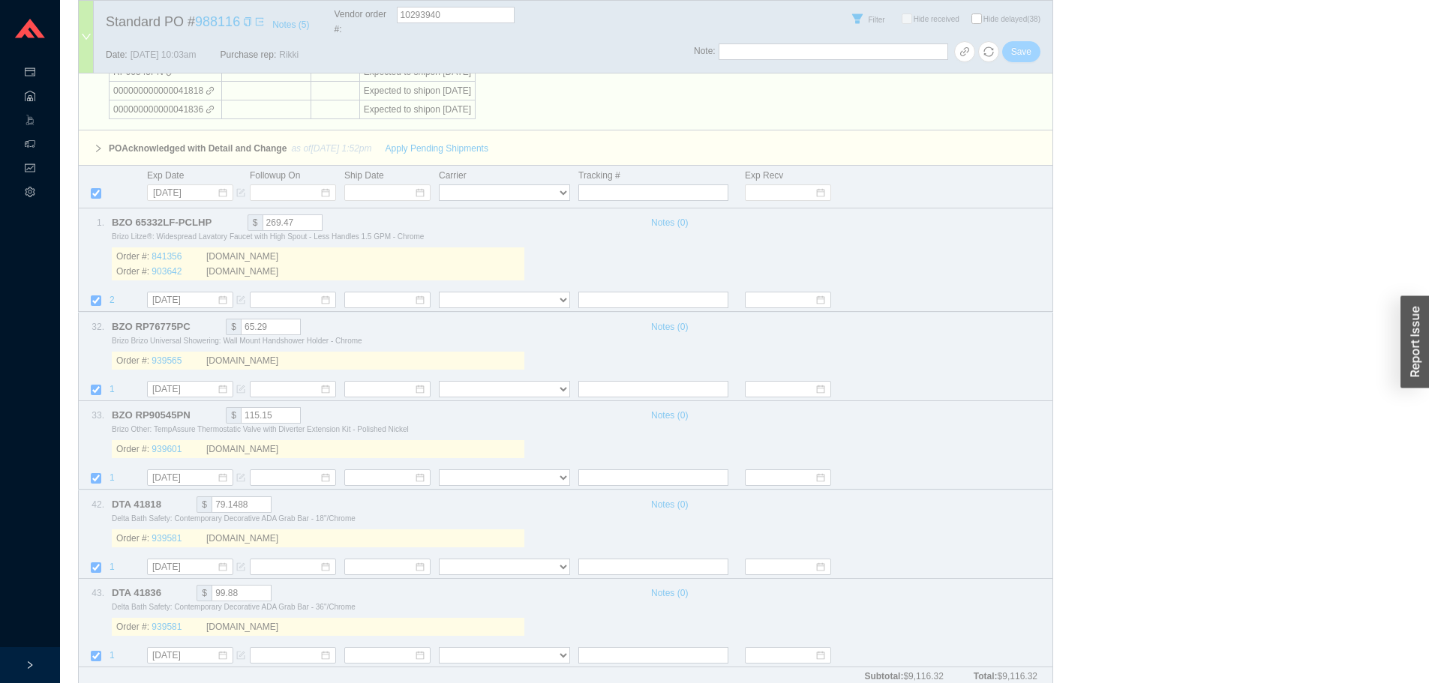
select select "40"
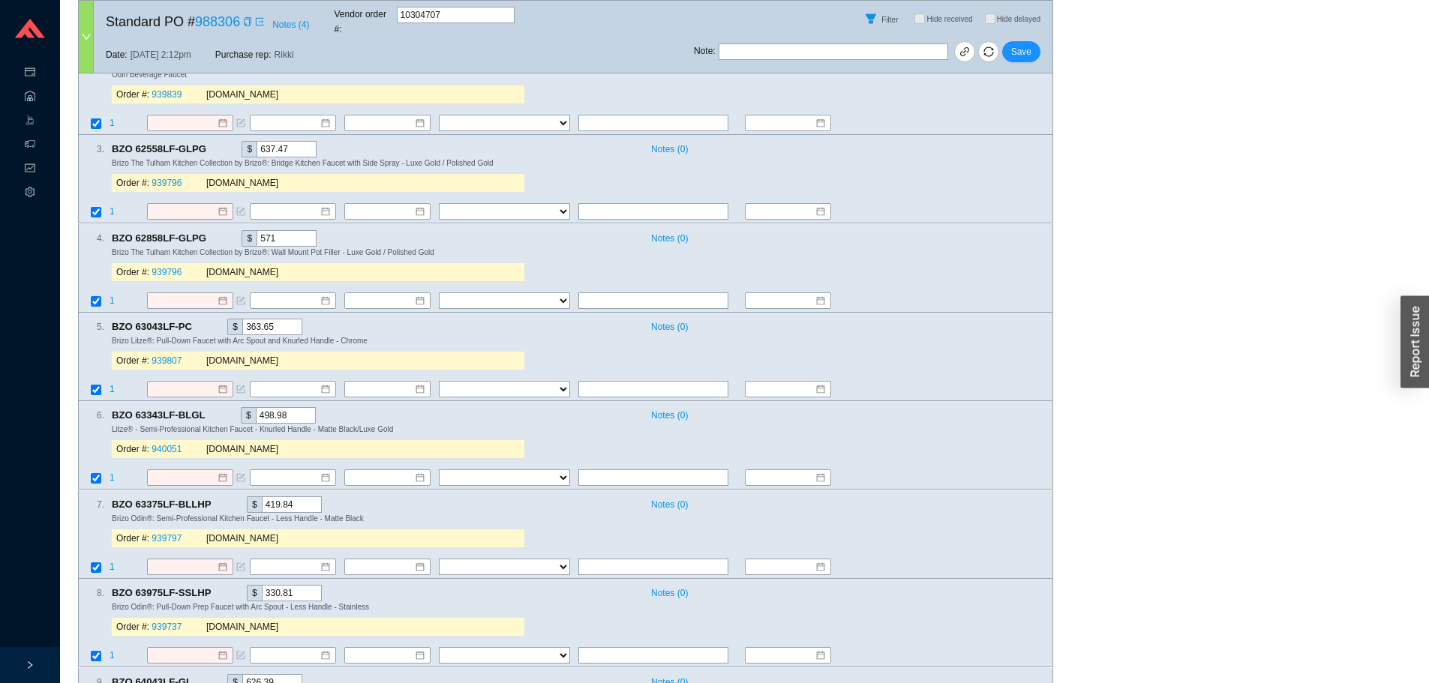
scroll to position [1650, 0]
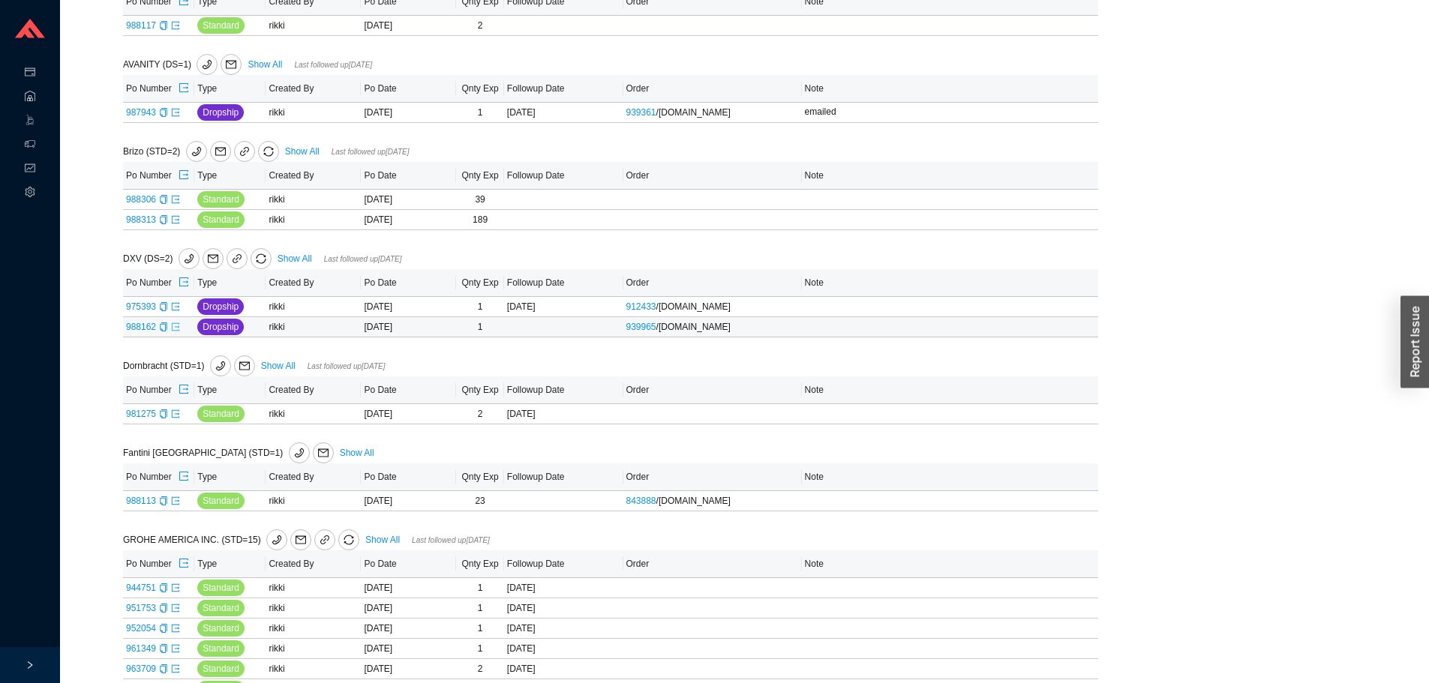
scroll to position [375, 0]
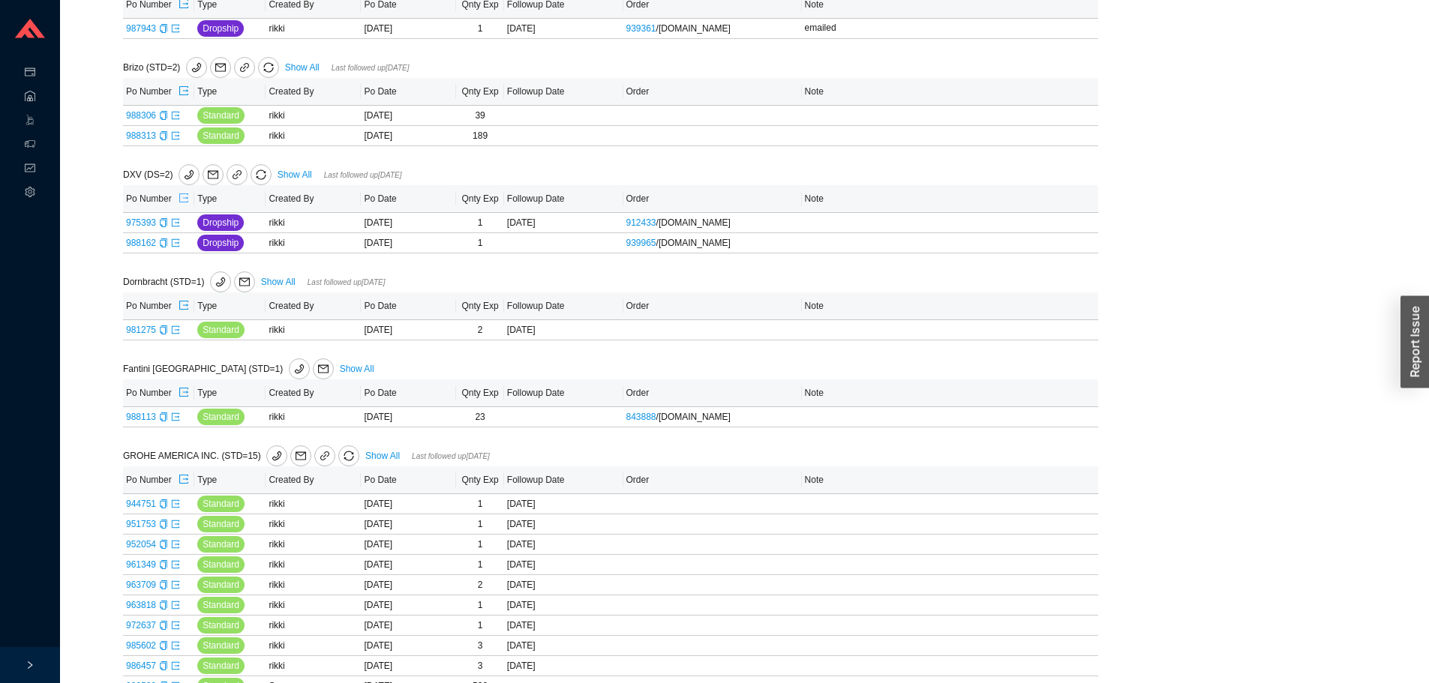
click at [186, 201] on icon "export" at bounding box center [184, 198] width 11 height 11
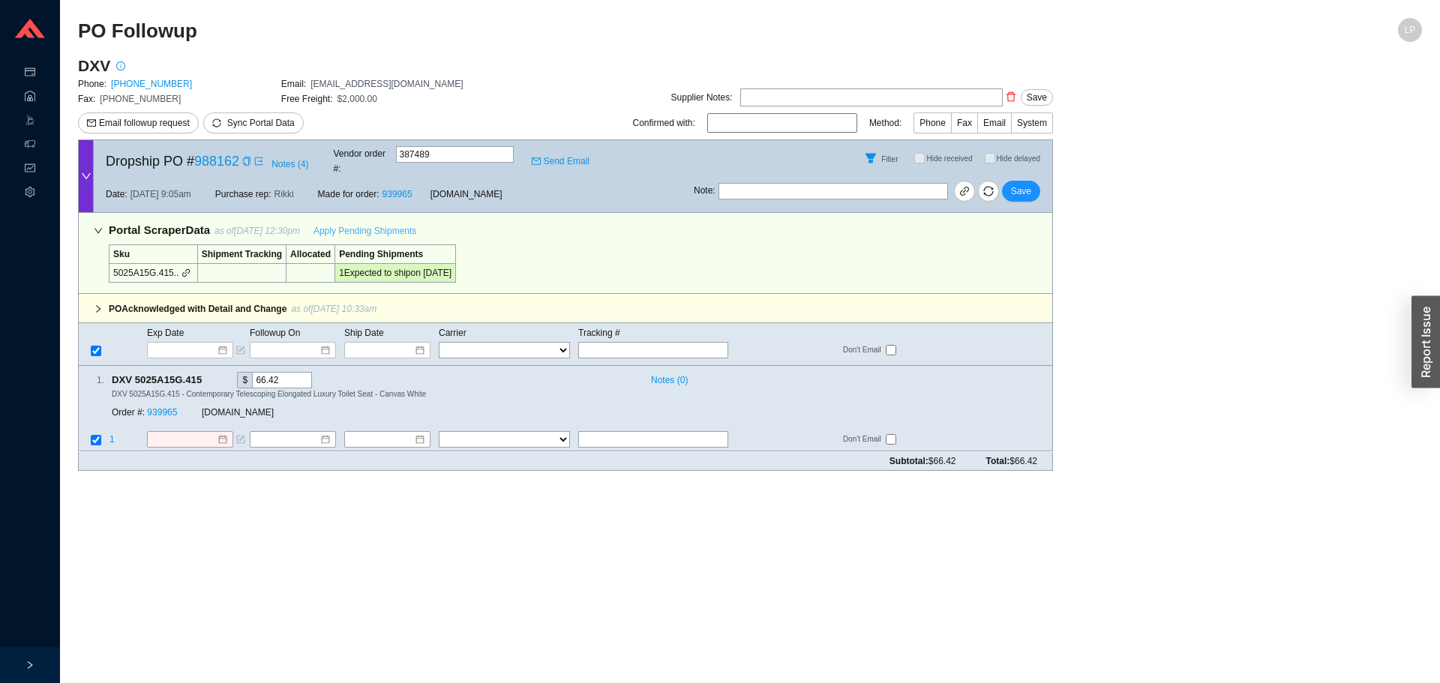
click at [385, 227] on button "Apply Pending Shipments" at bounding box center [365, 231] width 121 height 21
click at [386, 224] on span "Apply Pending Shipments" at bounding box center [365, 231] width 103 height 15
click at [169, 408] on link "939965" at bounding box center [162, 413] width 30 height 11
drag, startPoint x: 185, startPoint y: 426, endPoint x: 191, endPoint y: 436, distance: 11.5
click at [185, 433] on input "[DATE]" at bounding box center [184, 440] width 65 height 15
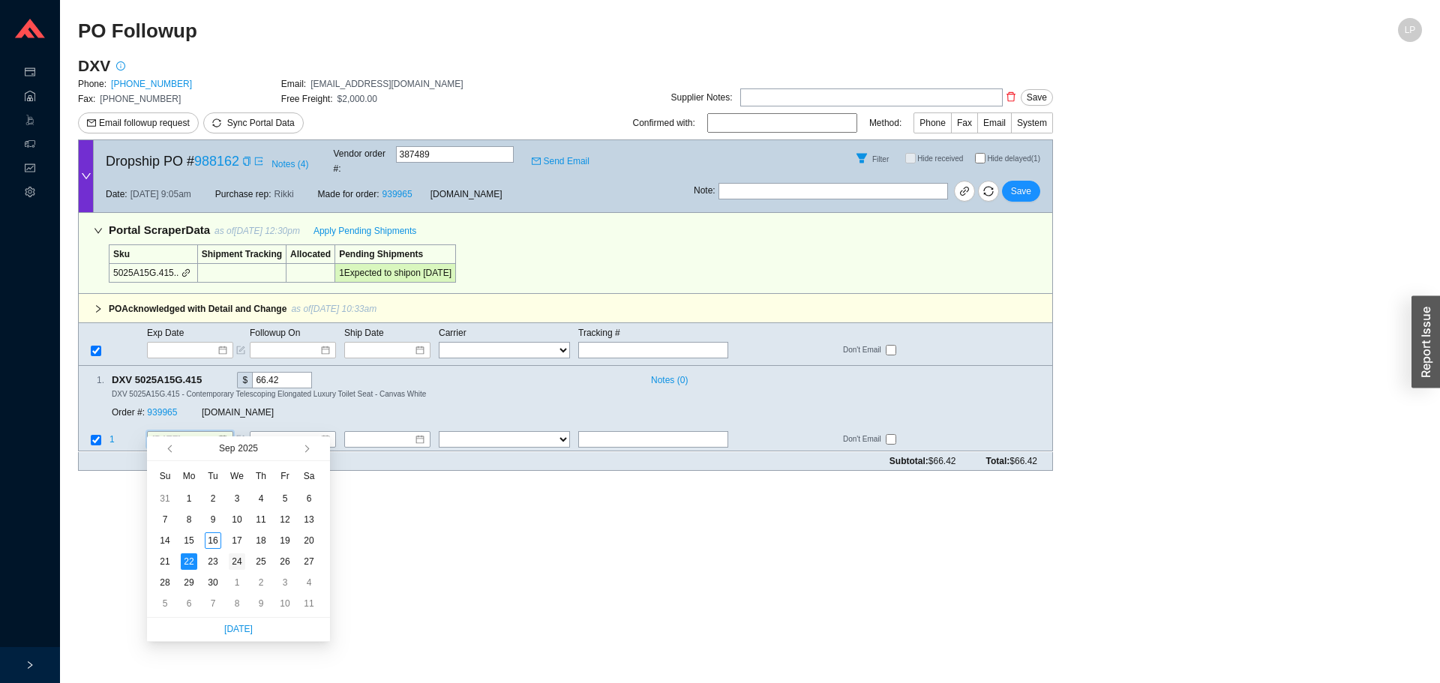
type input "[DATE]"
click at [227, 563] on td "24" at bounding box center [237, 561] width 24 height 21
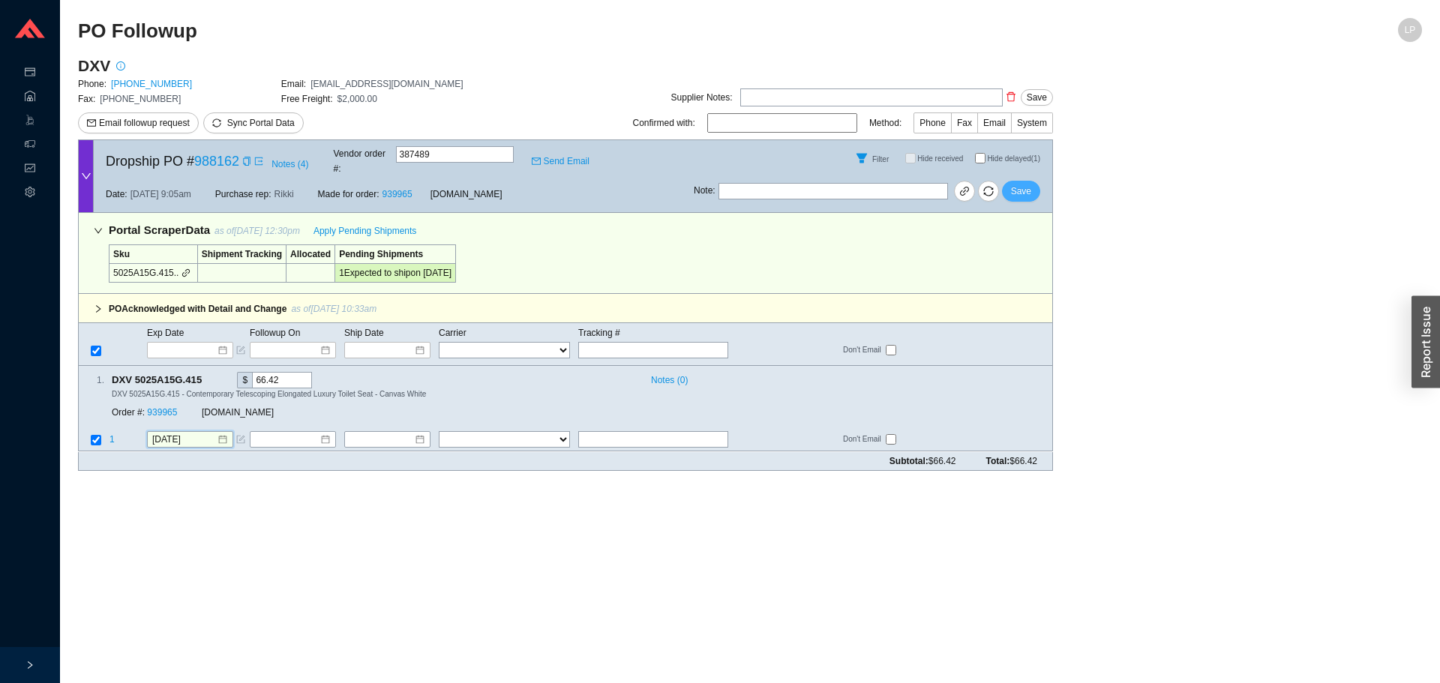
click at [1030, 188] on button "Save" at bounding box center [1021, 191] width 38 height 21
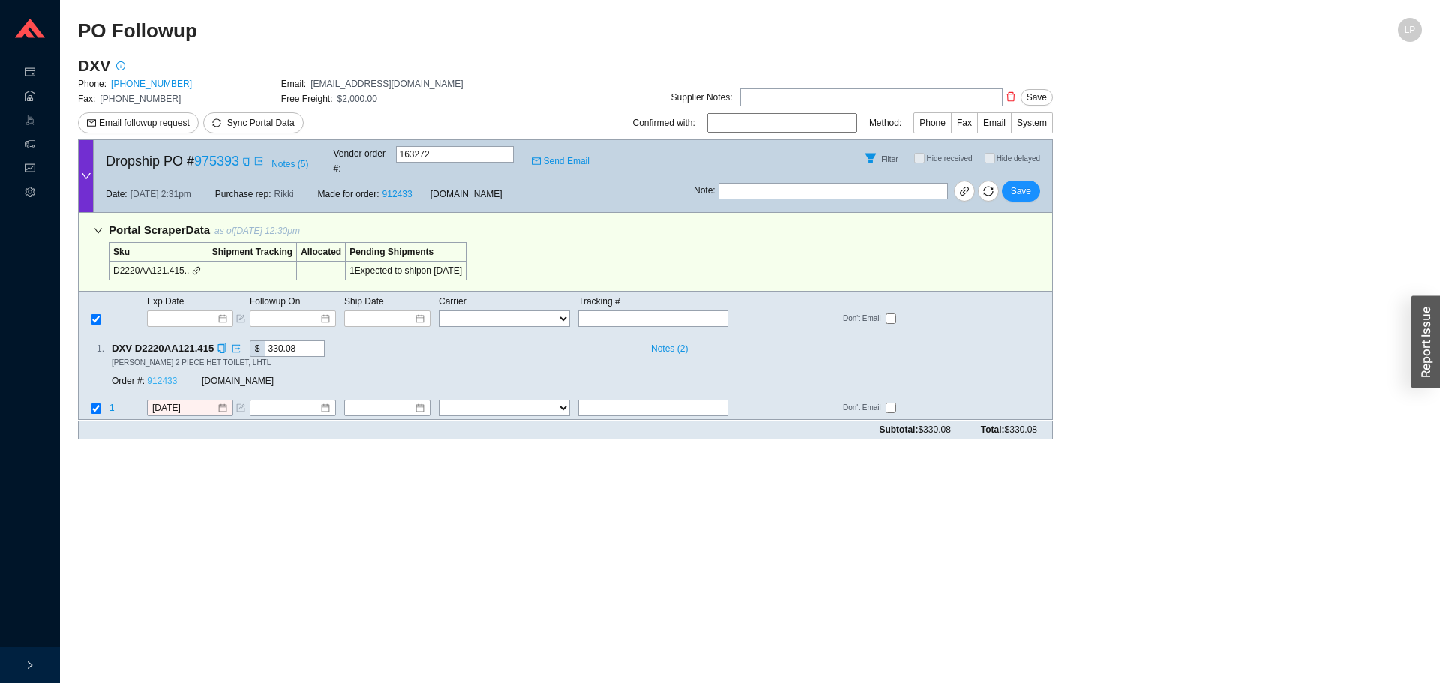
click at [165, 377] on link "912433" at bounding box center [162, 382] width 30 height 11
click at [244, 157] on icon "copy" at bounding box center [246, 161] width 9 height 9
click at [218, 341] on div "Copy" at bounding box center [222, 349] width 10 height 17
click at [818, 183] on input "text" at bounding box center [834, 191] width 230 height 17
type input "emailed -is it discontinued?"
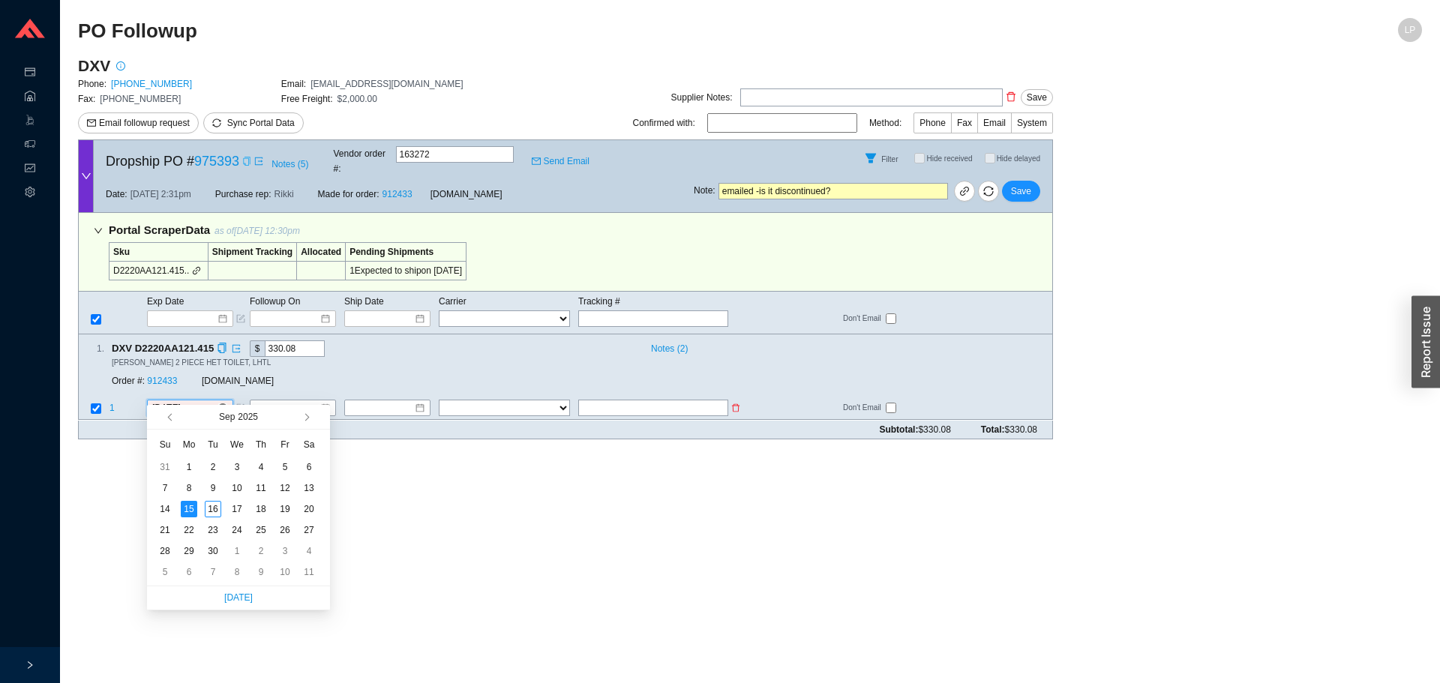
click at [163, 401] on input "[DATE]" at bounding box center [184, 408] width 65 height 15
click at [308, 413] on button "button" at bounding box center [306, 417] width 14 height 24
type input "12/8/2025"
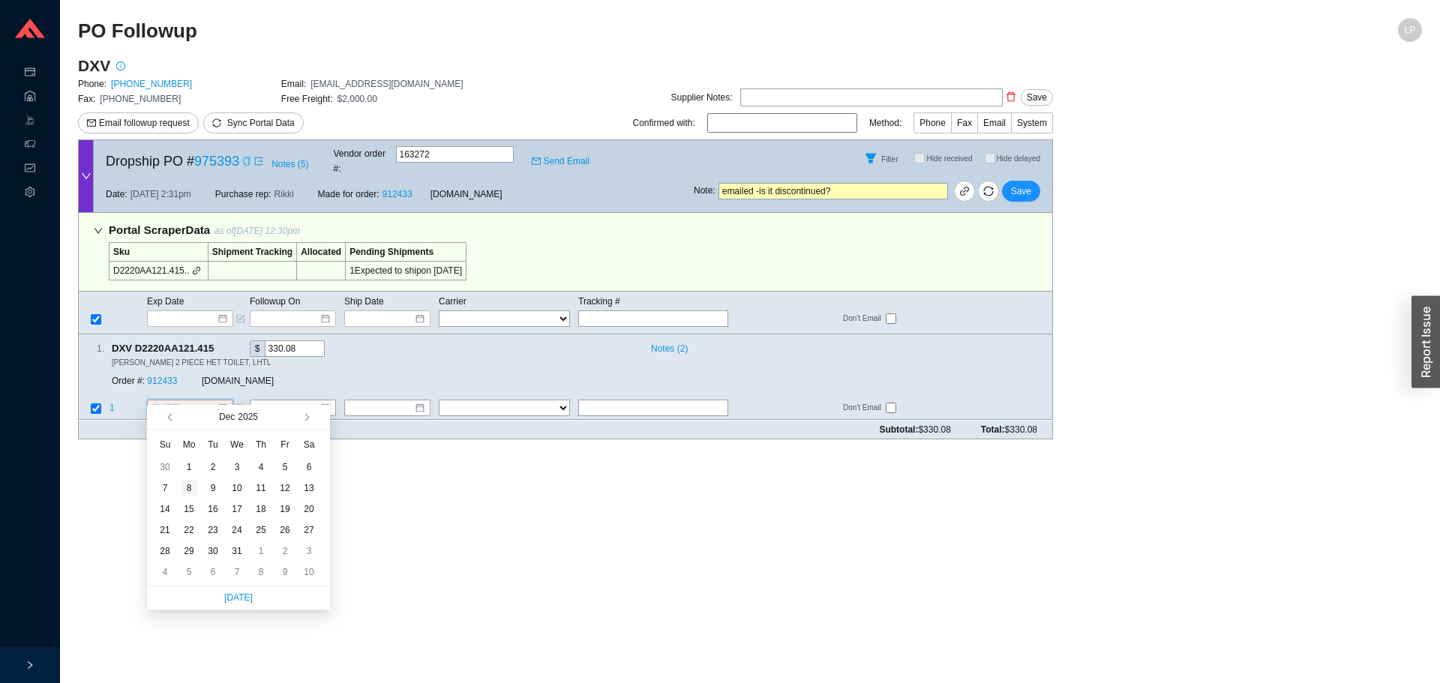
drag, startPoint x: 164, startPoint y: 482, endPoint x: 179, endPoint y: 482, distance: 15.8
click at [179, 482] on tr "7 8 9 10 11 12 13" at bounding box center [237, 488] width 168 height 21
click at [179, 482] on td "8" at bounding box center [189, 488] width 24 height 21
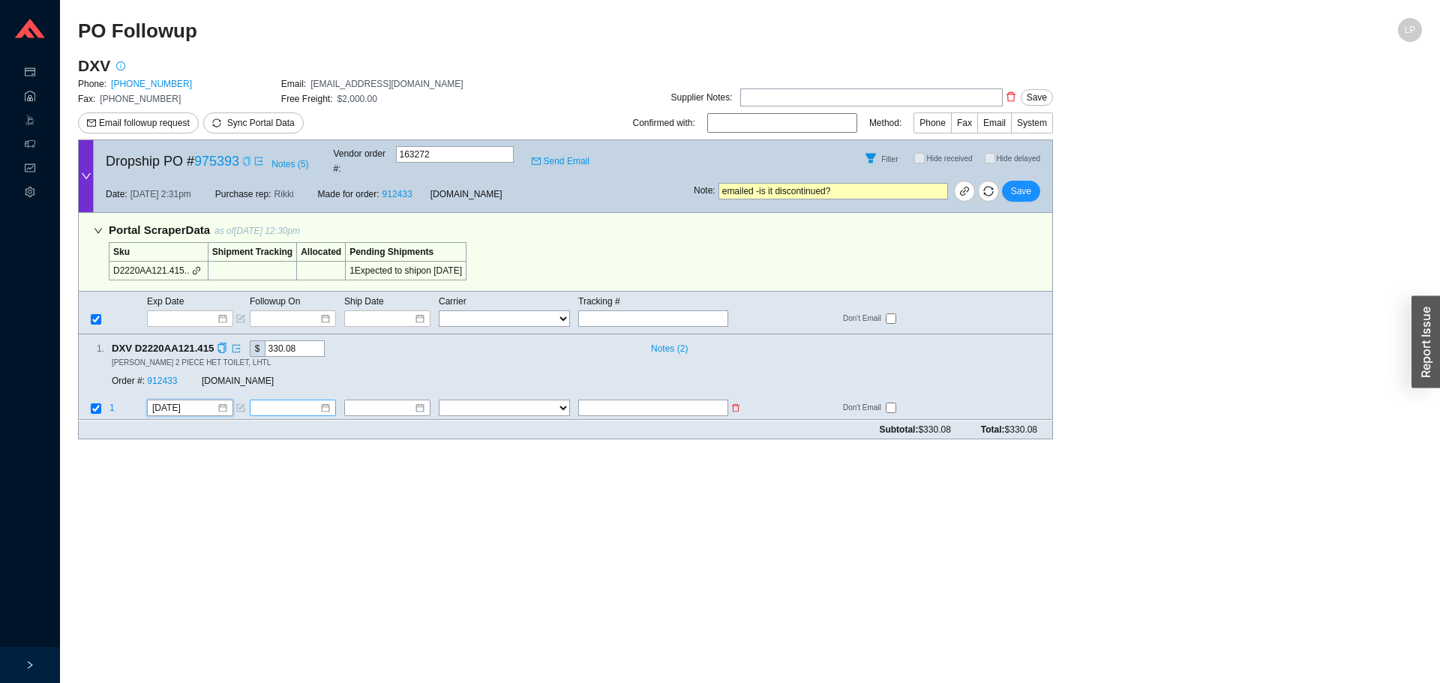
click at [271, 401] on input at bounding box center [287, 408] width 65 height 15
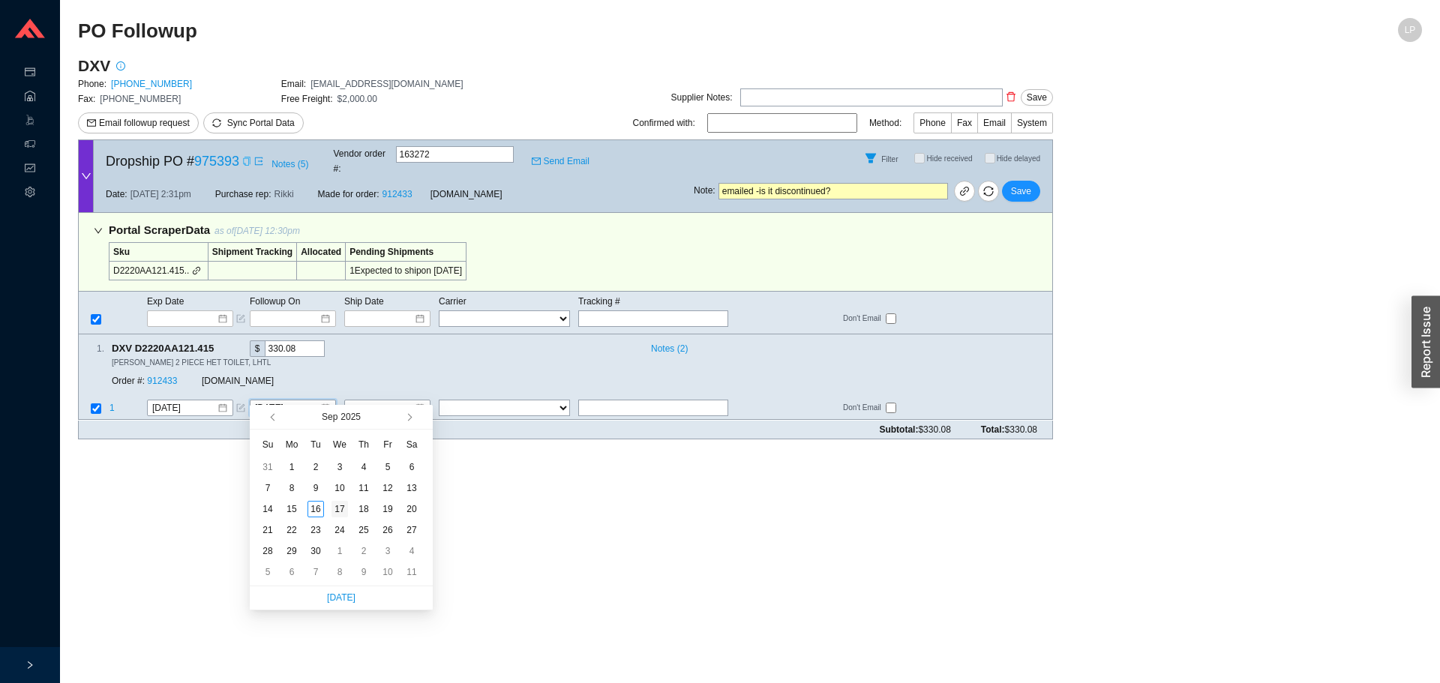
type input "9/17/2025"
click at [338, 510] on div "17" at bounding box center [340, 509] width 17 height 17
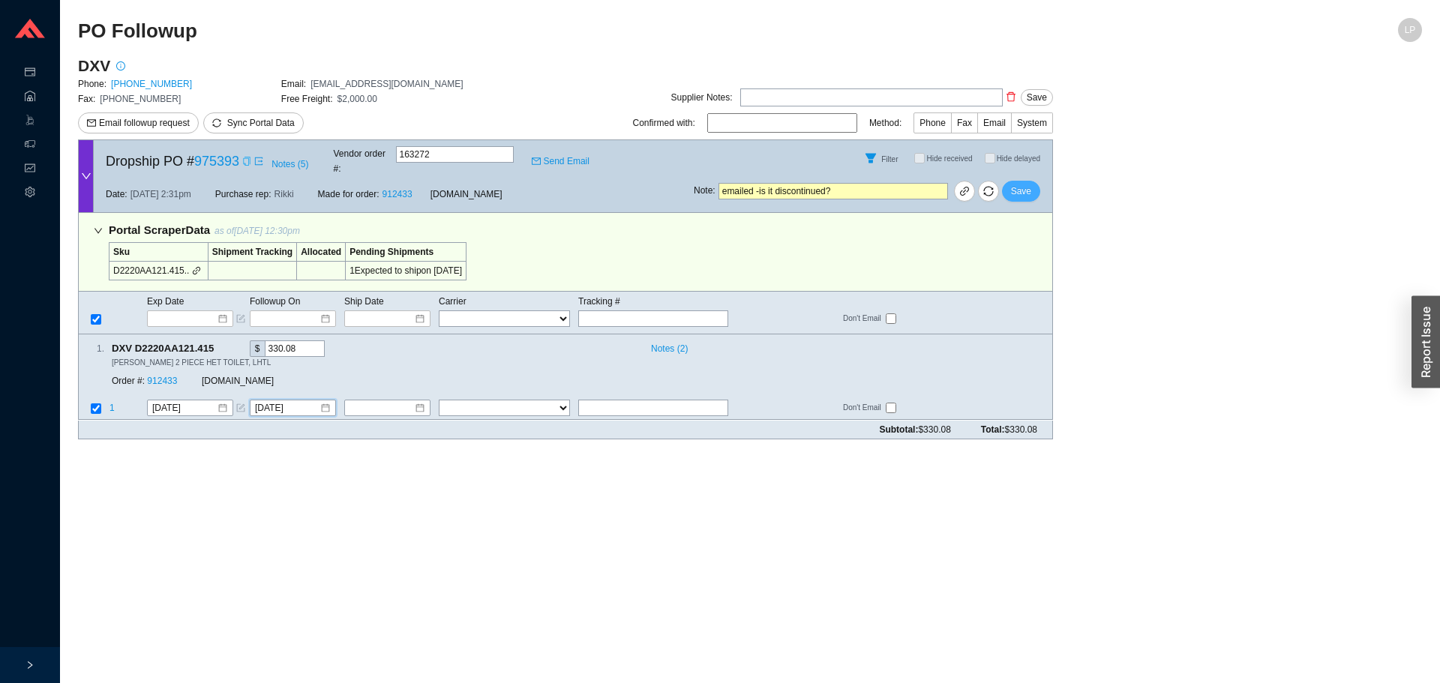
click at [1019, 184] on span "Save" at bounding box center [1021, 191] width 20 height 15
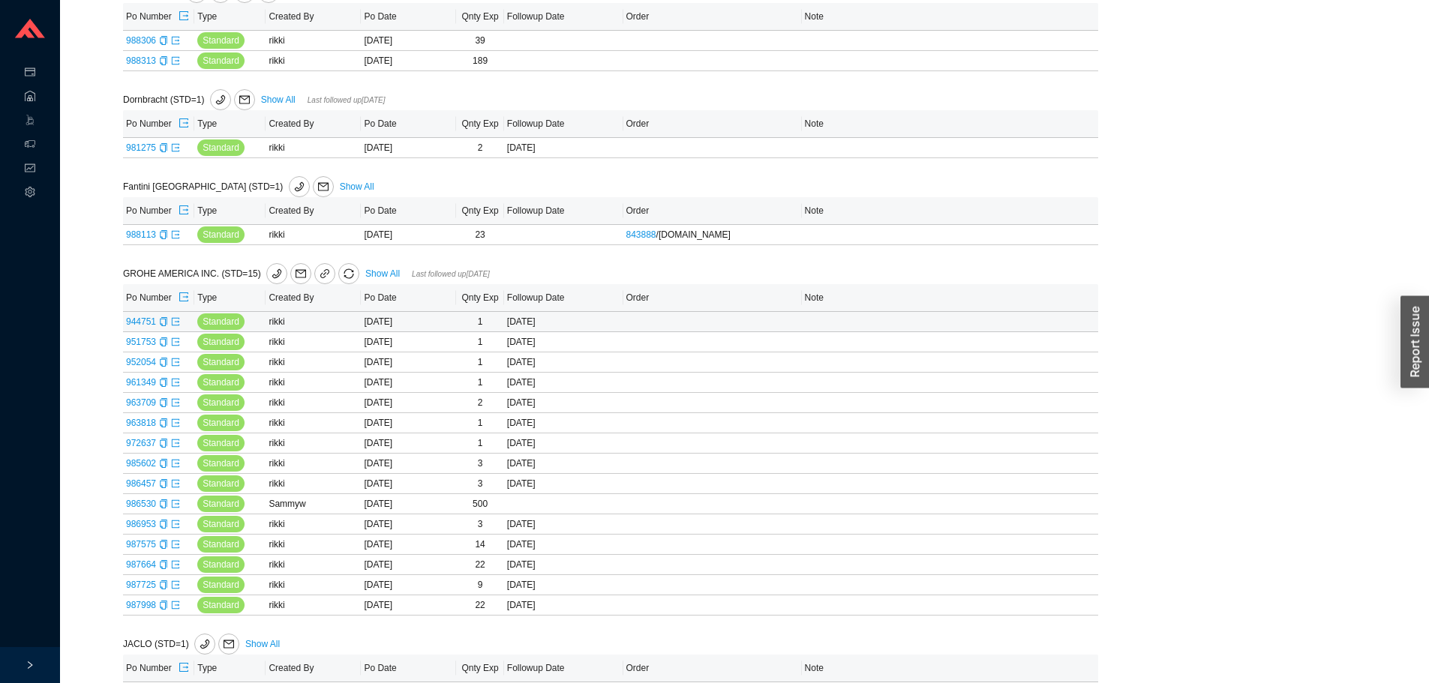
scroll to position [525, 0]
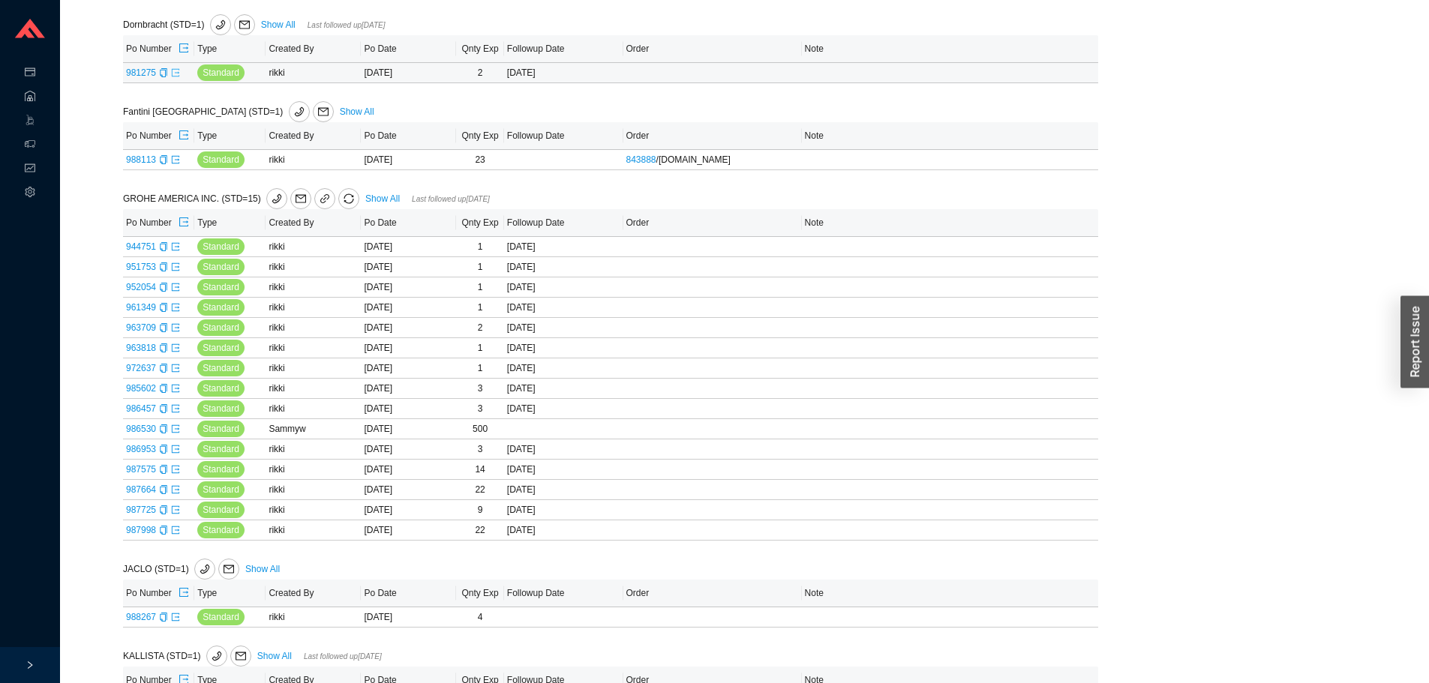
click at [172, 76] on icon "export" at bounding box center [175, 72] width 9 height 9
click at [161, 164] on icon "copy" at bounding box center [163, 159] width 7 height 9
click at [179, 164] on td "988113" at bounding box center [158, 160] width 71 height 20
click at [177, 163] on icon "export" at bounding box center [175, 159] width 9 height 9
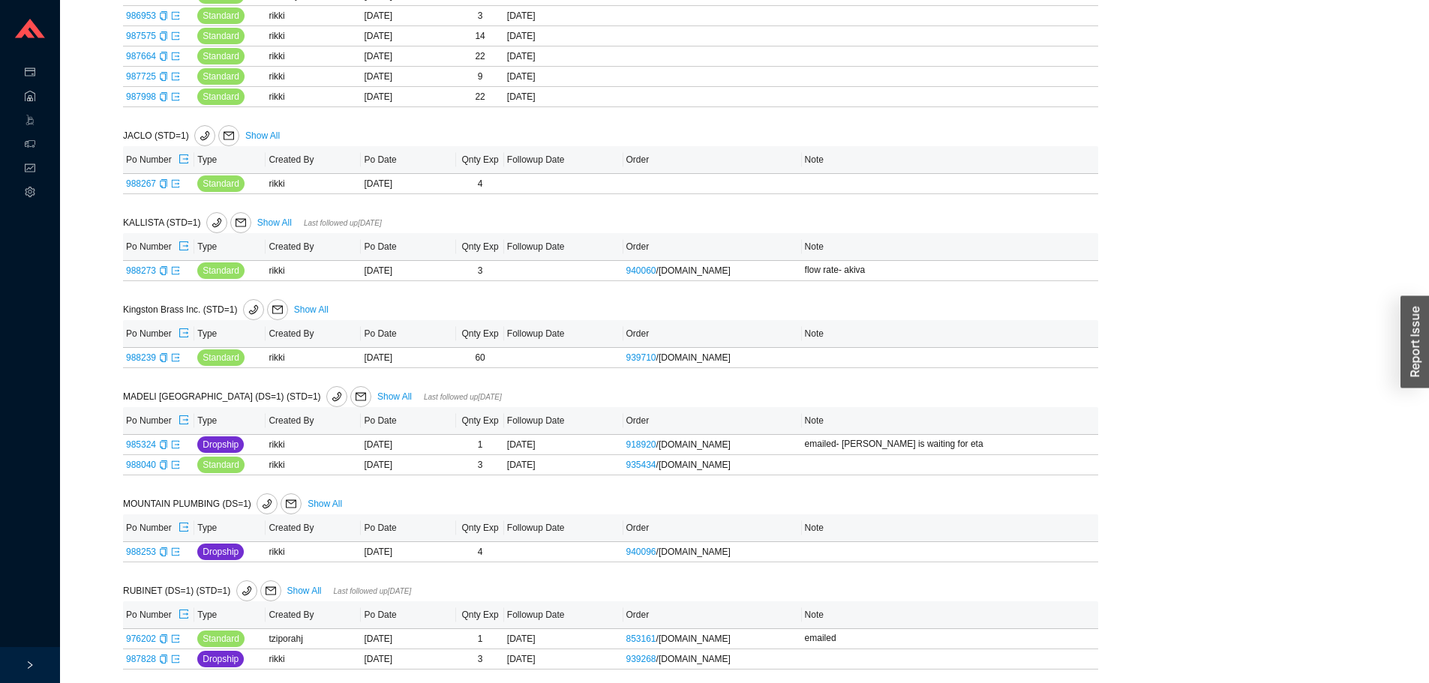
scroll to position [1050, 0]
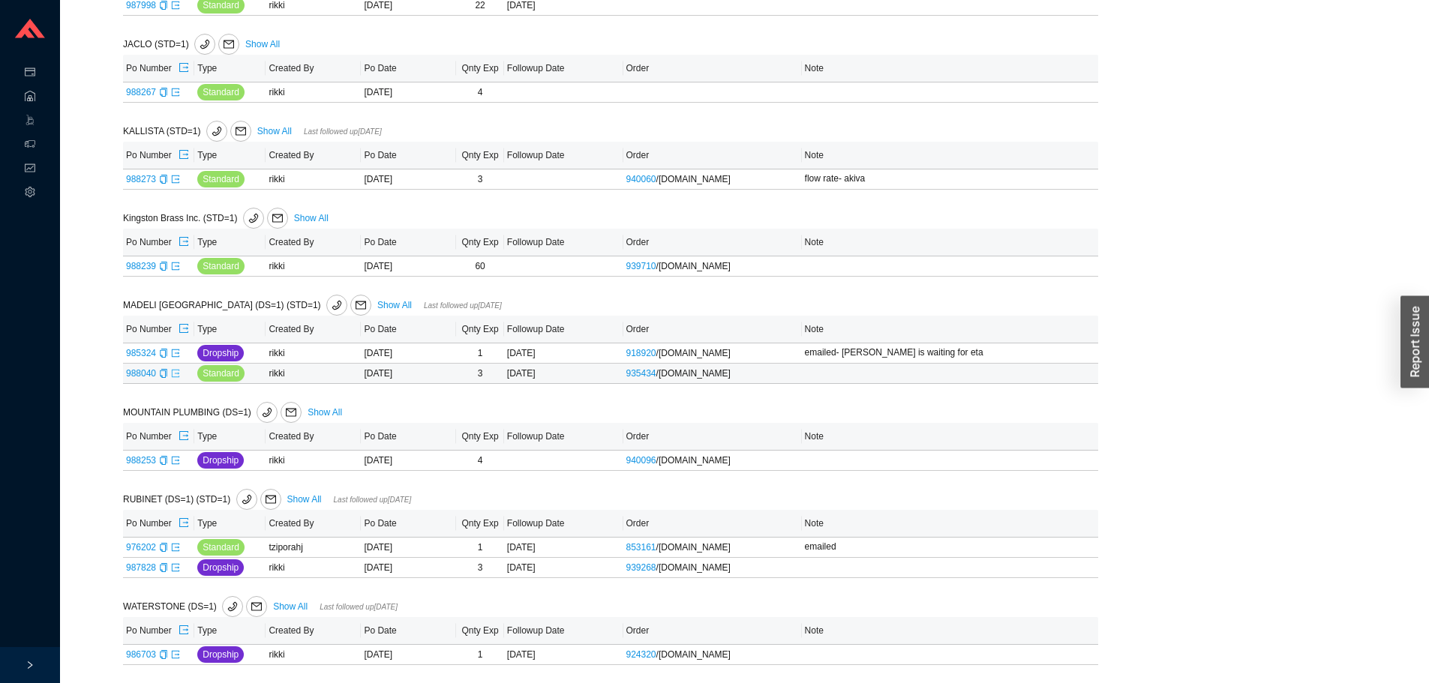
click at [176, 379] on link at bounding box center [175, 373] width 9 height 11
click at [159, 459] on icon "copy" at bounding box center [163, 460] width 9 height 9
click at [179, 461] on icon "export" at bounding box center [175, 460] width 9 height 9
drag, startPoint x: 164, startPoint y: 548, endPoint x: 176, endPoint y: 224, distance: 324.3
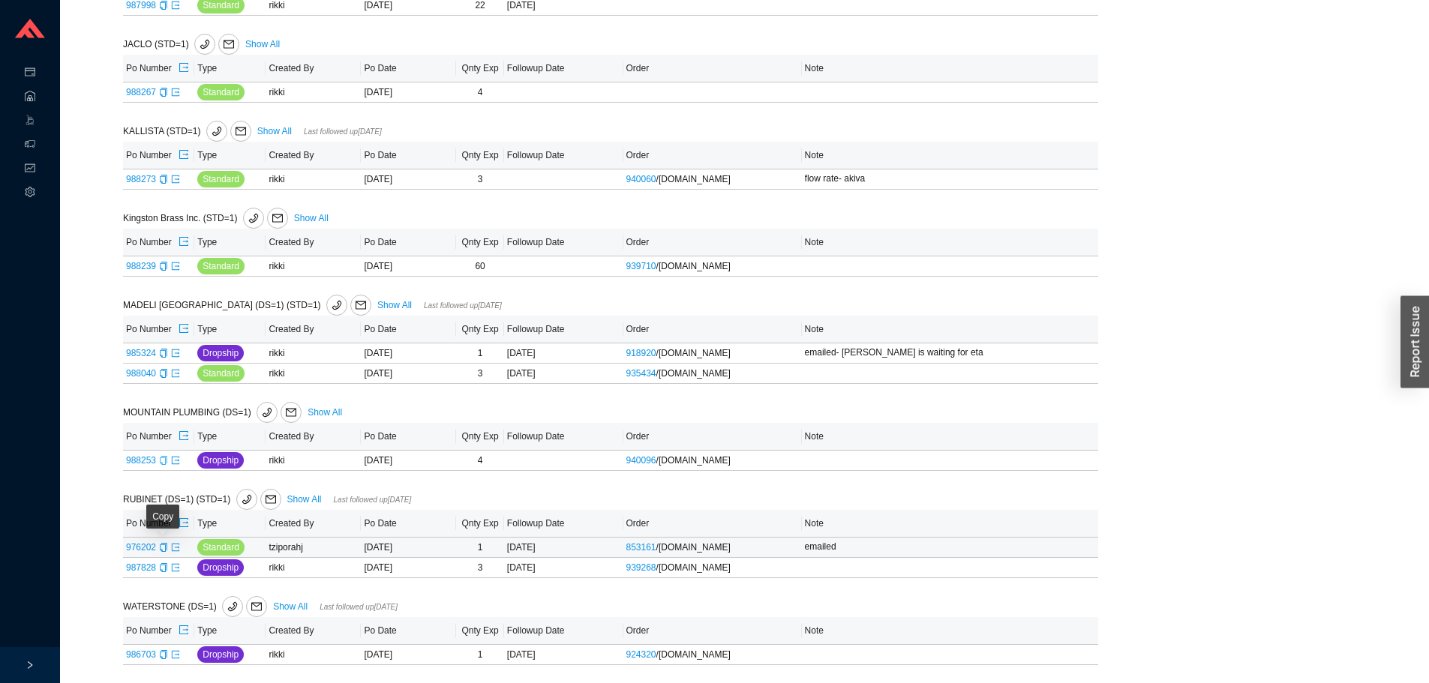
click at [164, 546] on icon "copy" at bounding box center [163, 547] width 7 height 9
click at [182, 519] on icon "export" at bounding box center [184, 523] width 11 height 11
click at [173, 654] on icon "export" at bounding box center [175, 654] width 9 height 9
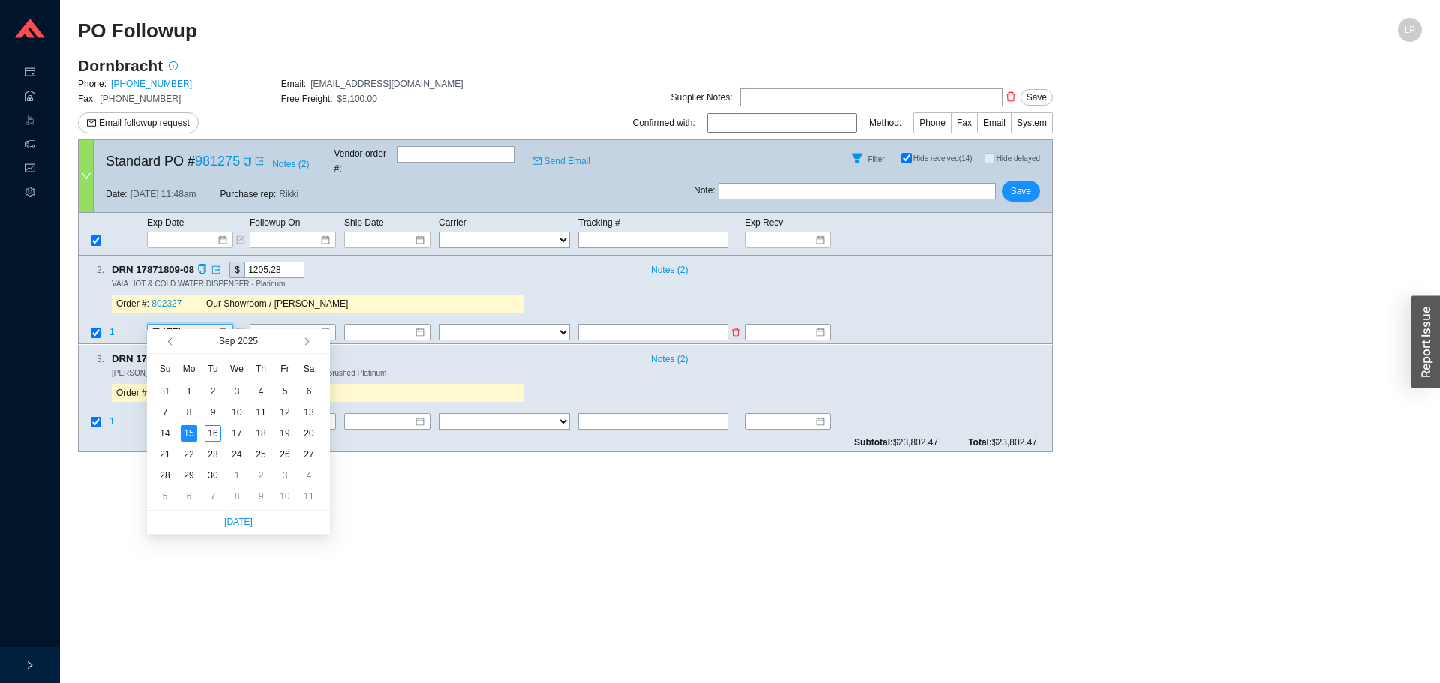
click at [203, 326] on input "[DATE]" at bounding box center [184, 333] width 65 height 15
type input "[DATE]"
click at [244, 164] on div "Copy" at bounding box center [247, 161] width 9 height 15
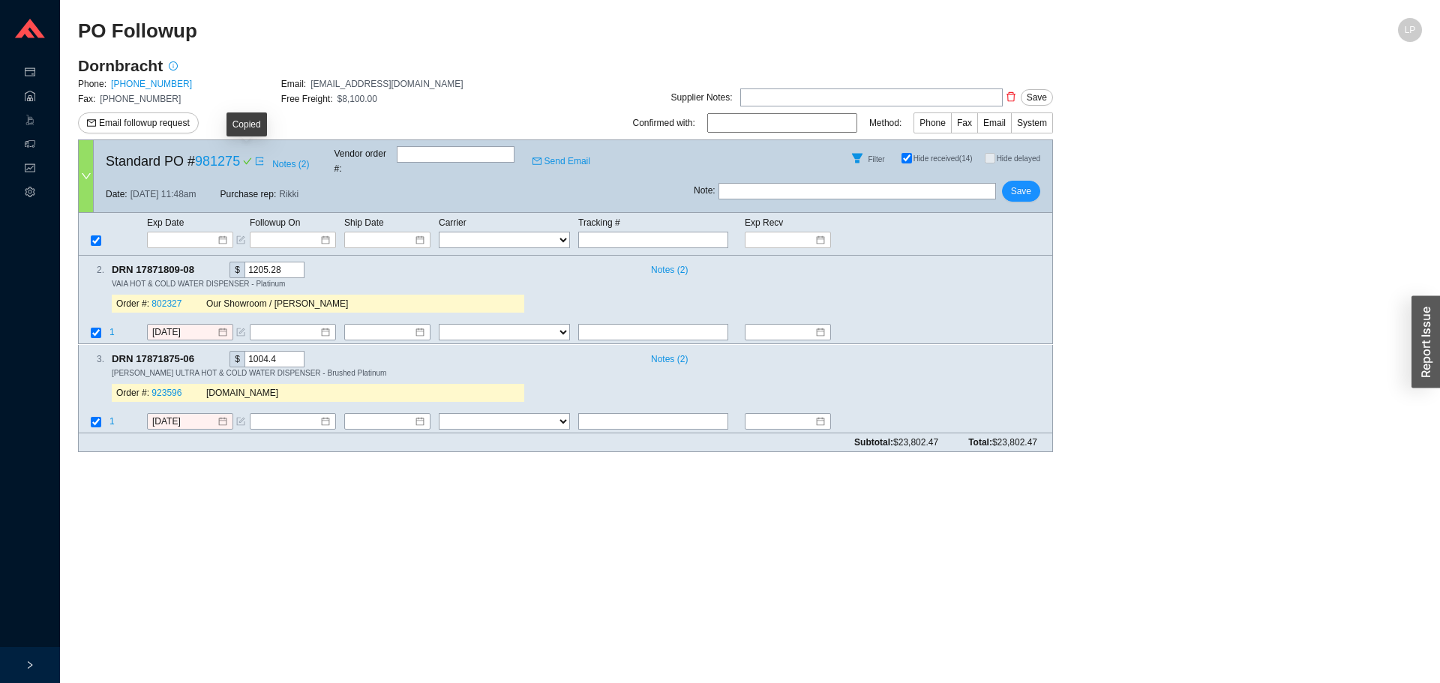
click at [245, 160] on icon "check" at bounding box center [247, 161] width 9 height 9
click at [203, 265] on icon "copy" at bounding box center [202, 270] width 10 height 10
click at [204, 353] on icon "copy" at bounding box center [202, 358] width 10 height 10
click at [623, 413] on input "text" at bounding box center [653, 421] width 150 height 17
paste input "1015628582420 0008820004374 50536112"
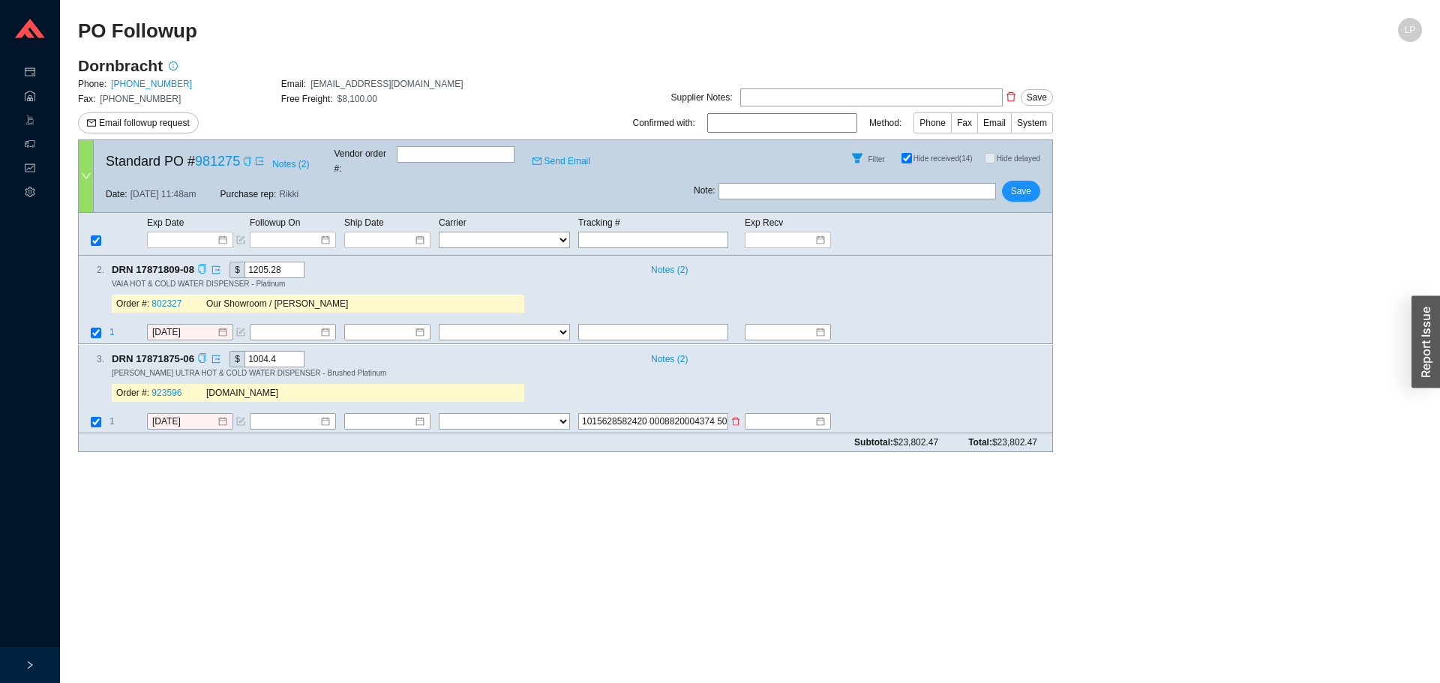
scroll to position [0, 25]
click at [625, 415] on input "1015628582420 0008820004374 50536112" at bounding box center [653, 421] width 150 height 17
click at [689, 413] on input "10156285824200008820004374 50536112" at bounding box center [653, 421] width 150 height 17
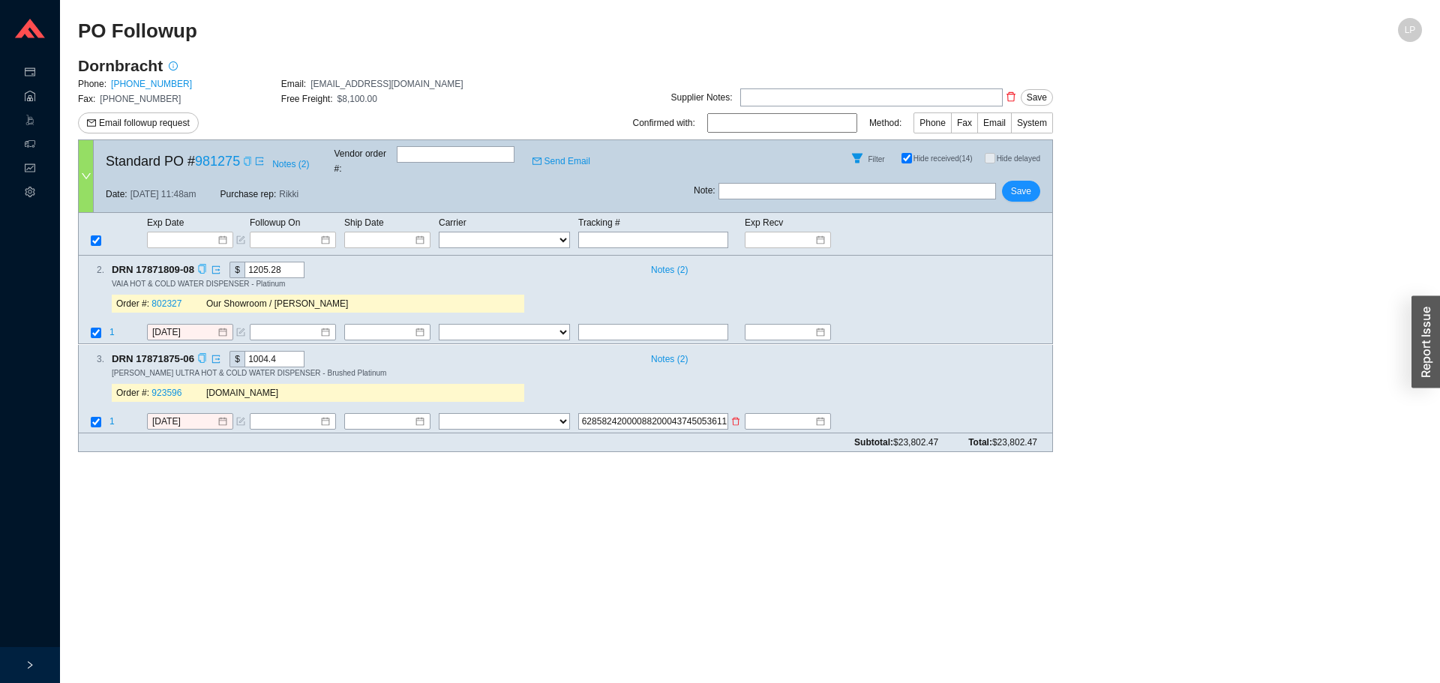
type input "1015628582420000882000437450536112"
click at [539, 413] on select "FedEx UPS ---------------- 2 Day Transportation INC A&B Freight A. [PERSON_NAME…" at bounding box center [504, 421] width 131 height 17
select select "1"
click at [401, 414] on input at bounding box center [382, 421] width 65 height 15
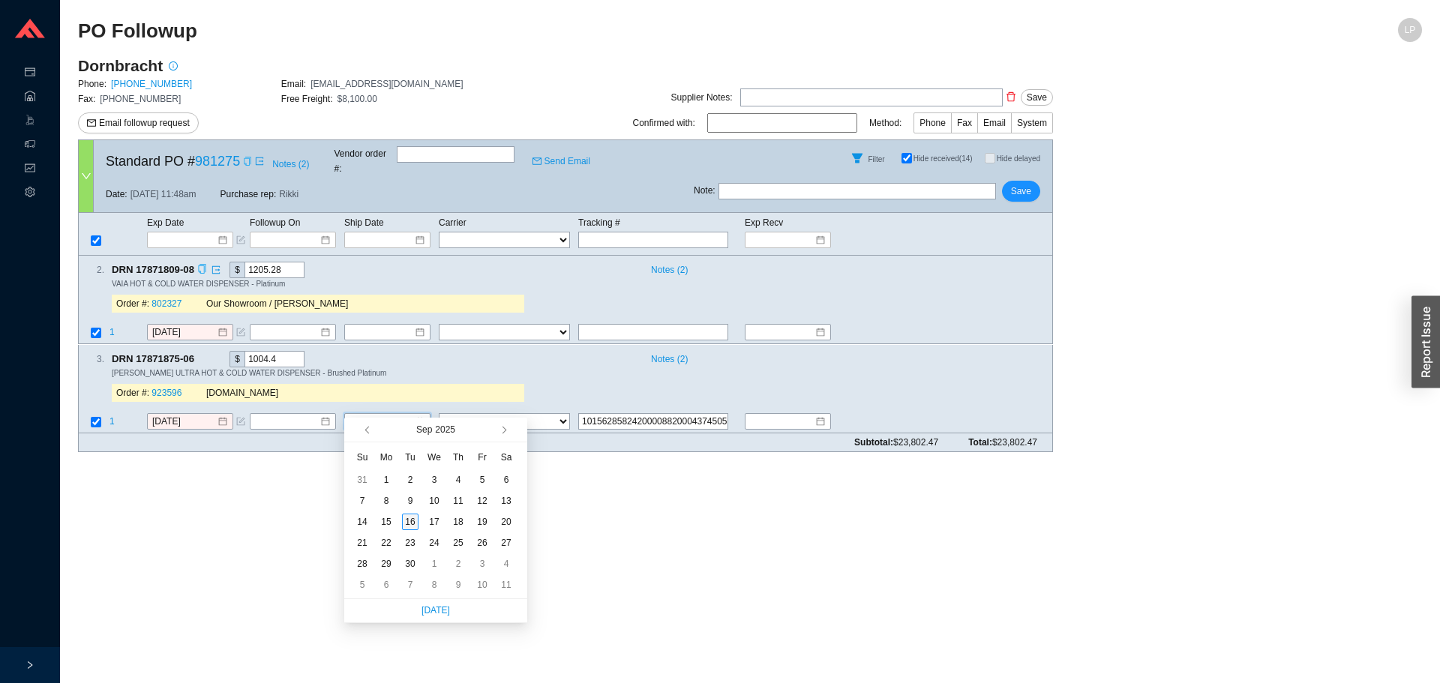
type input "[DATE]"
click at [411, 519] on div "16" at bounding box center [410, 522] width 17 height 17
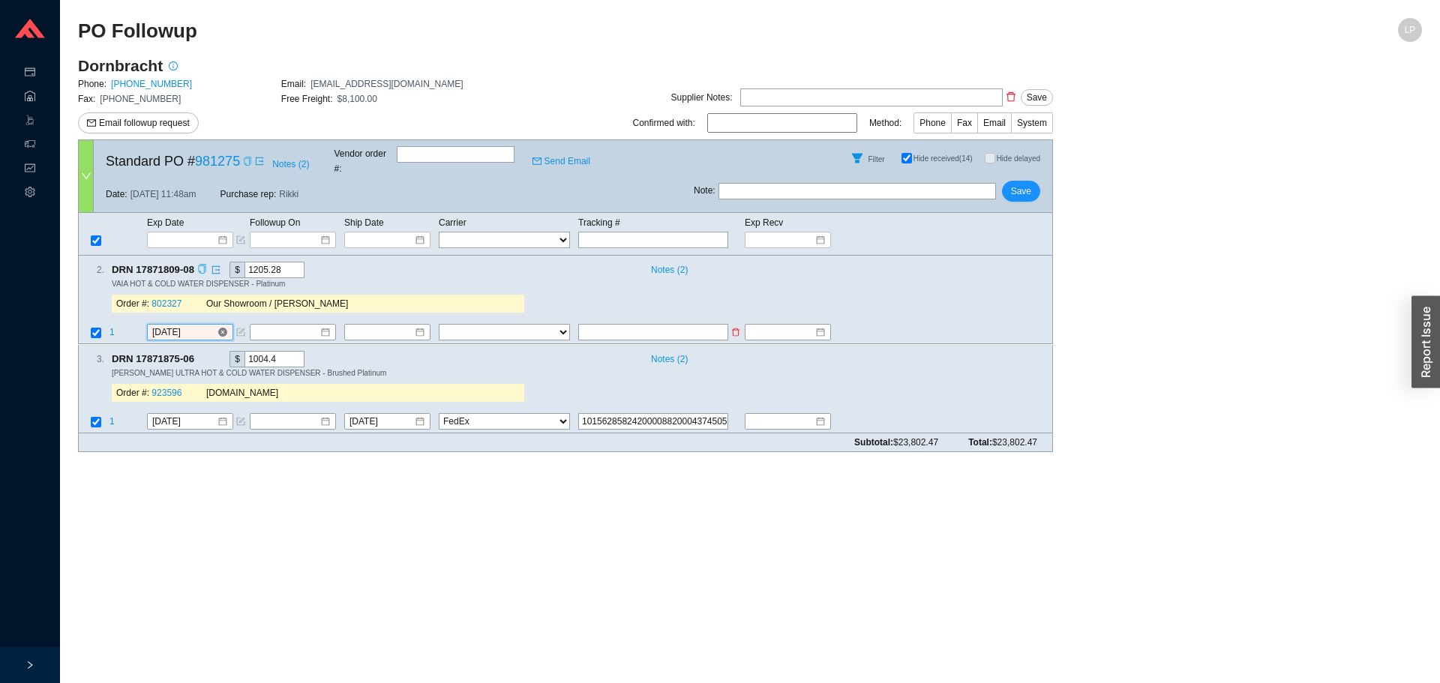
click at [167, 326] on input "[DATE]" at bounding box center [184, 333] width 65 height 15
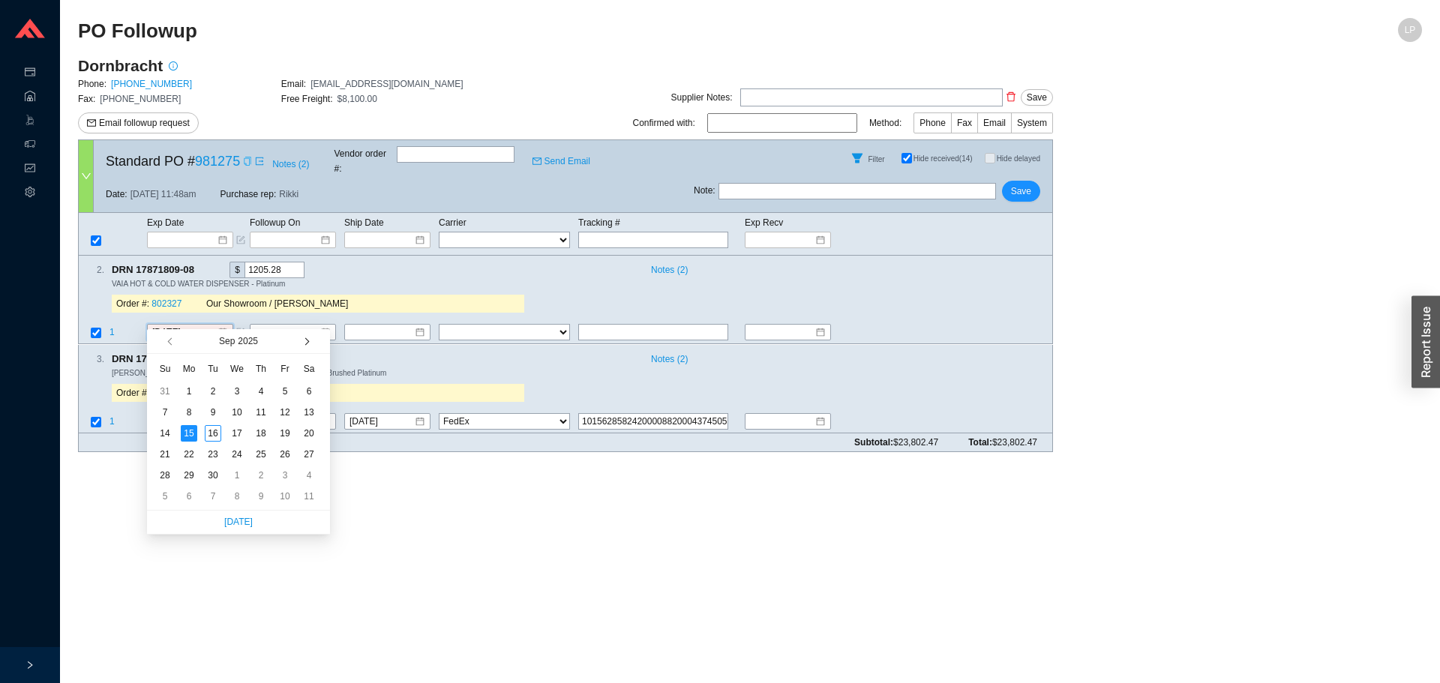
click at [305, 344] on span "button" at bounding box center [306, 342] width 8 height 8
type input "[DATE]"
click at [235, 435] on div "15" at bounding box center [237, 433] width 17 height 17
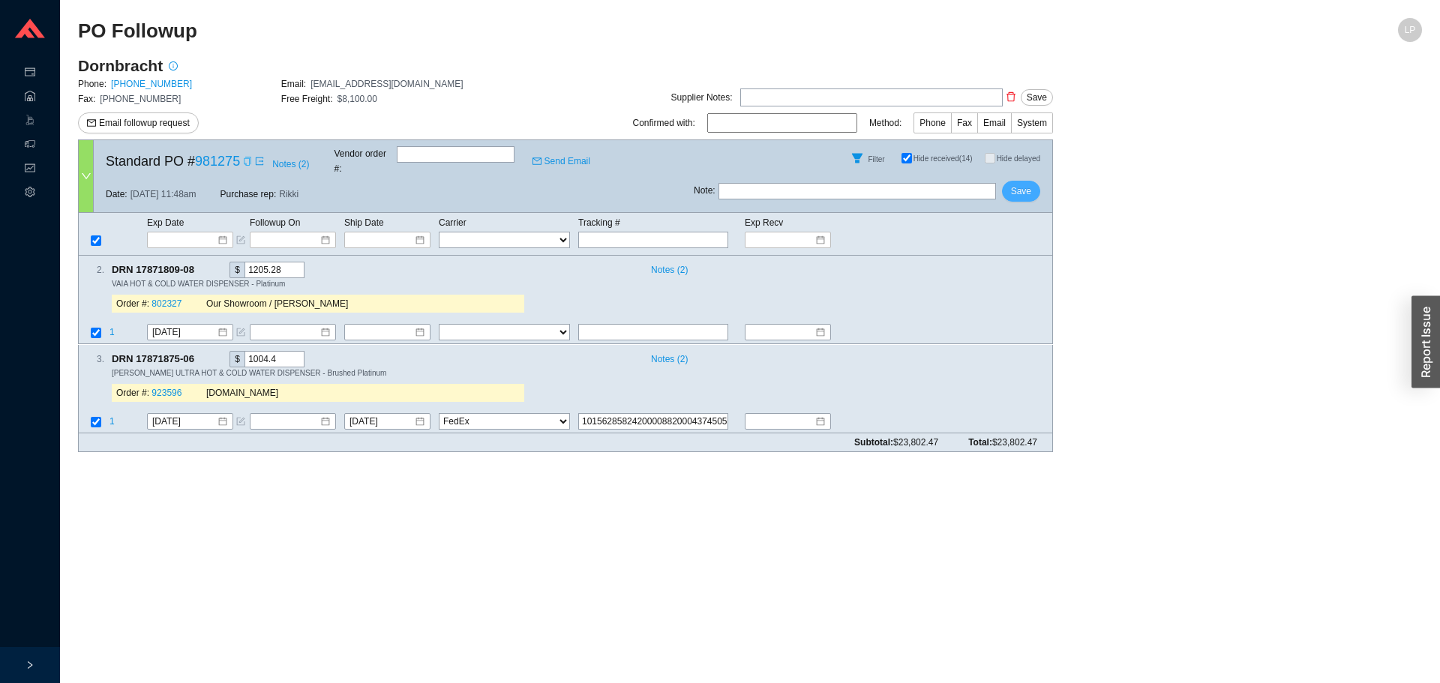
click at [1026, 184] on span "Save" at bounding box center [1021, 191] width 20 height 15
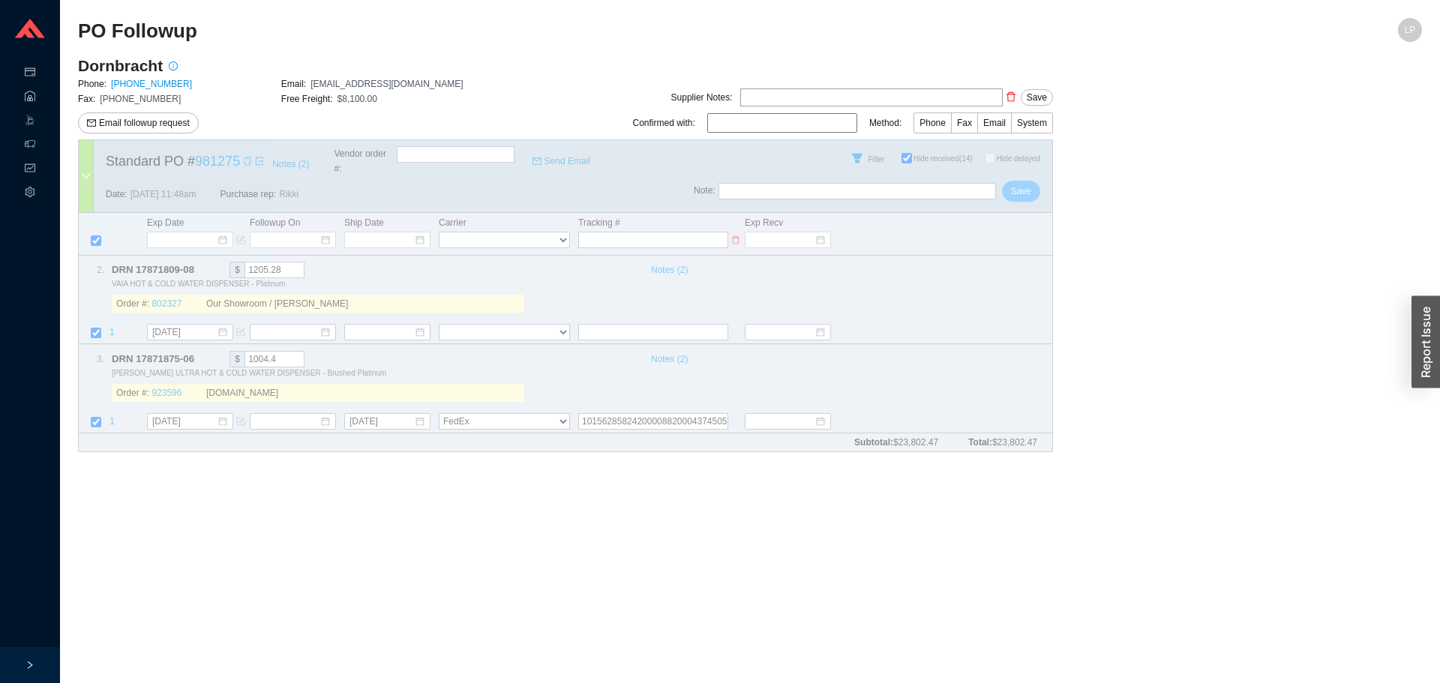
select select "1"
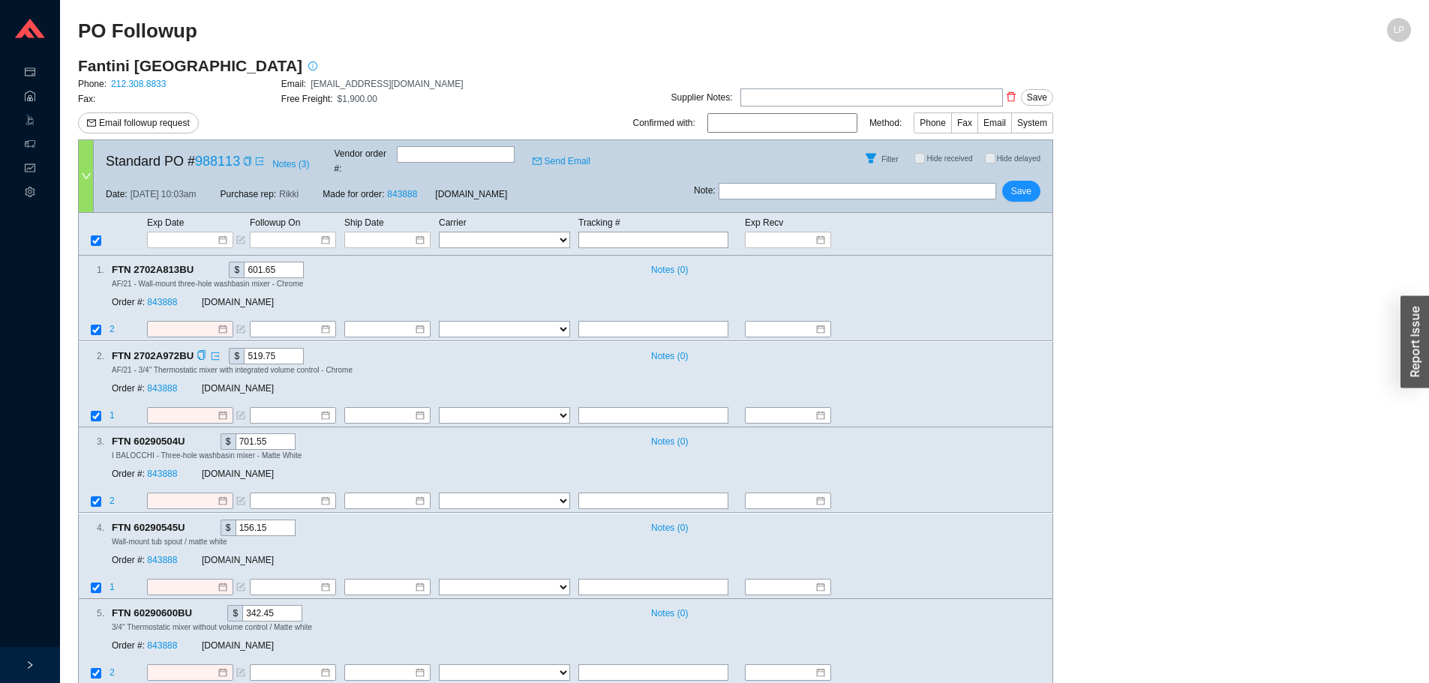
click at [484, 348] on div "FTN 2702A972BU $ 519.75" at bounding box center [374, 356] width 525 height 17
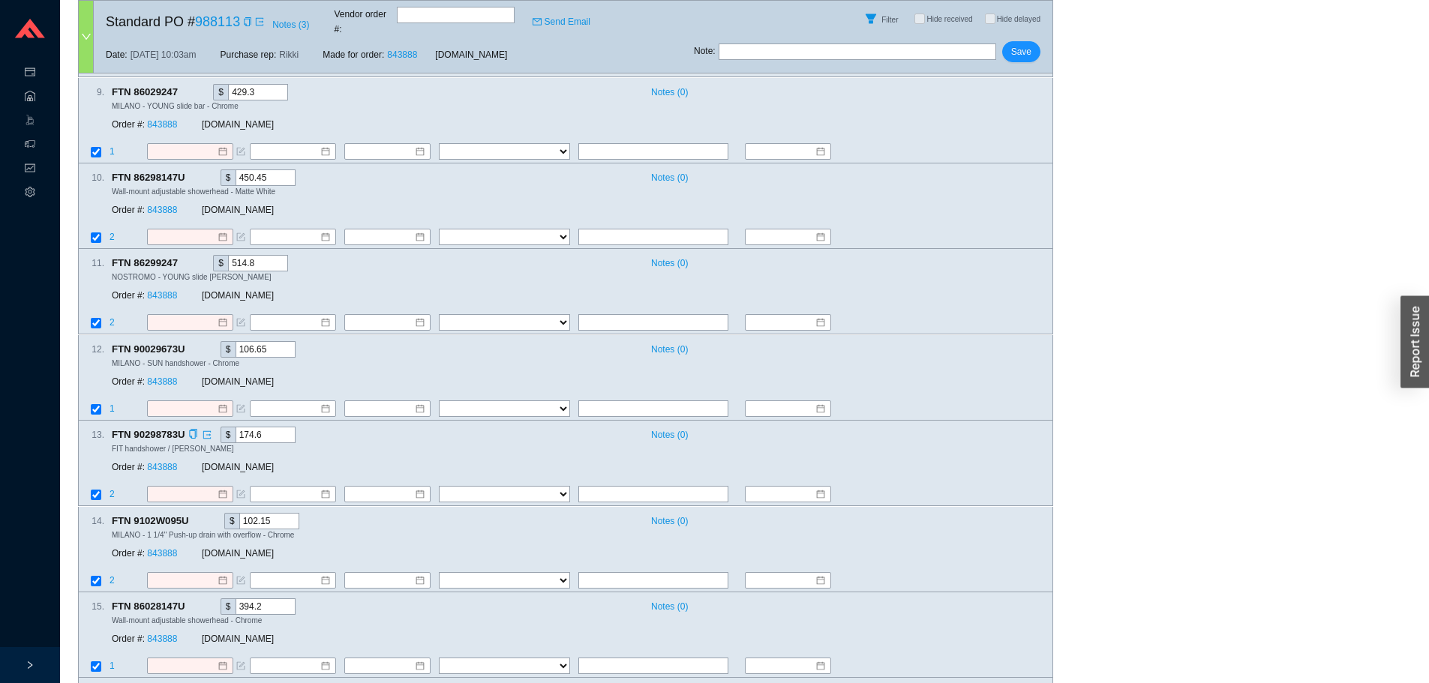
scroll to position [875, 0]
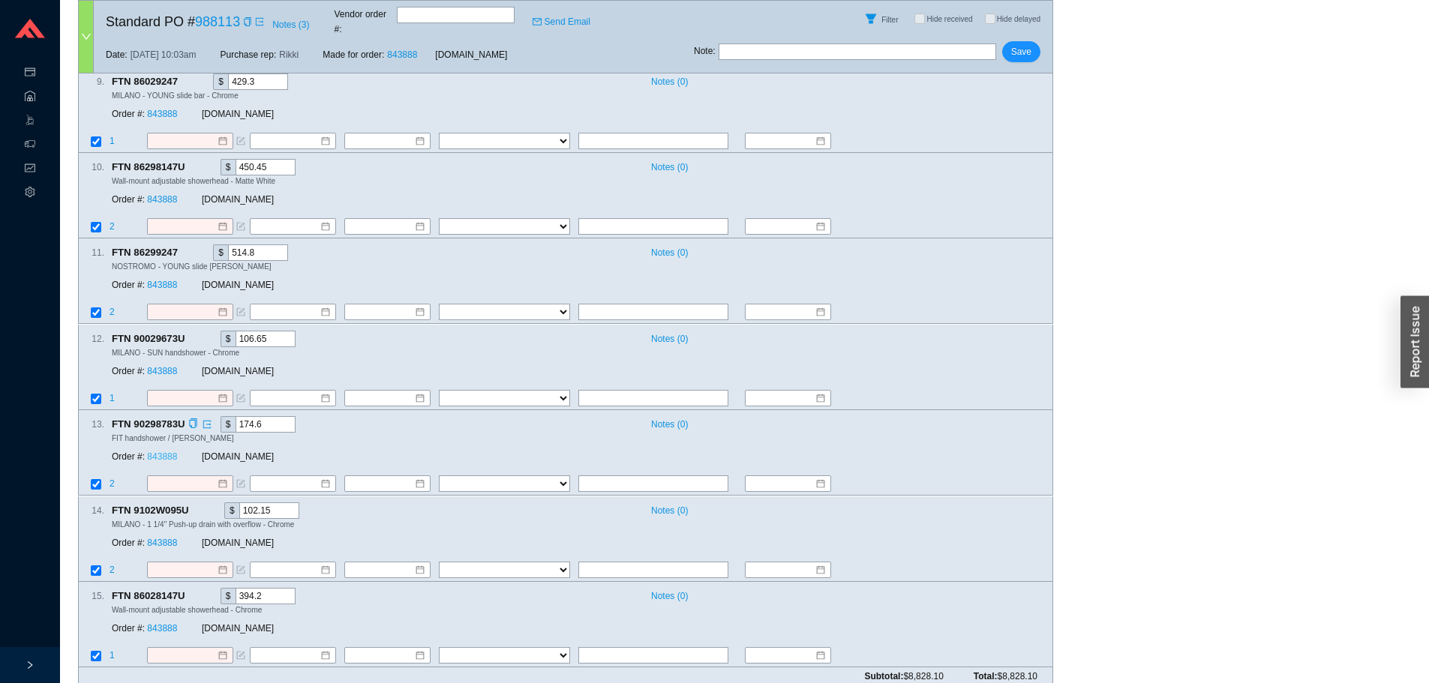
click at [163, 452] on link "843888" at bounding box center [162, 457] width 30 height 11
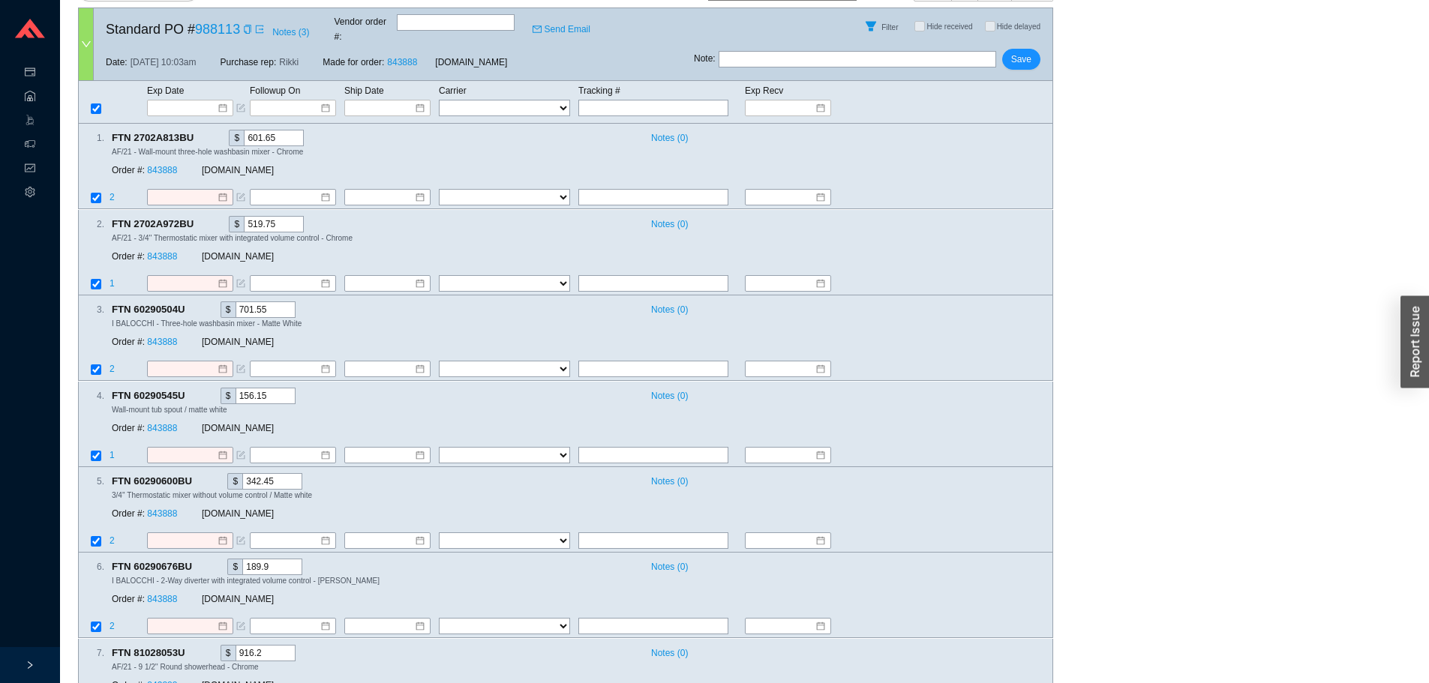
scroll to position [0, 0]
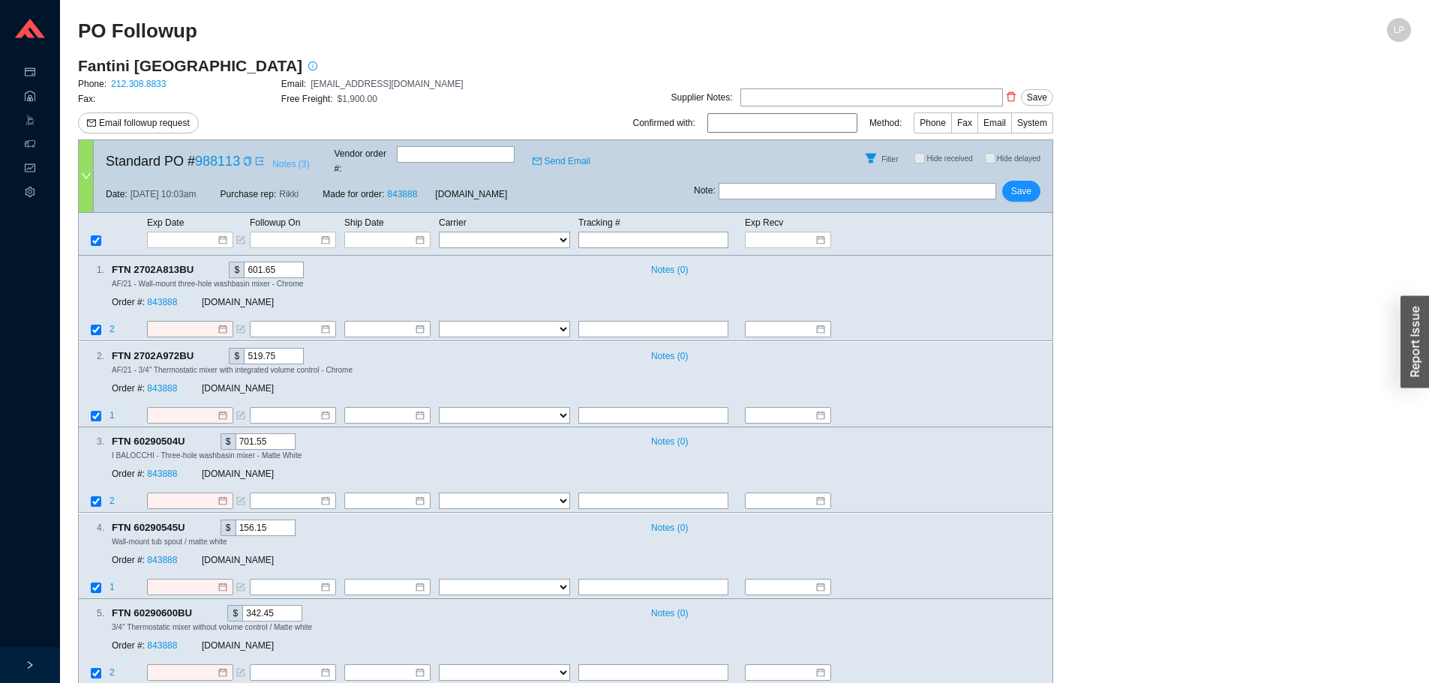
click at [297, 161] on span "Notes ( 3 )" at bounding box center [290, 164] width 37 height 15
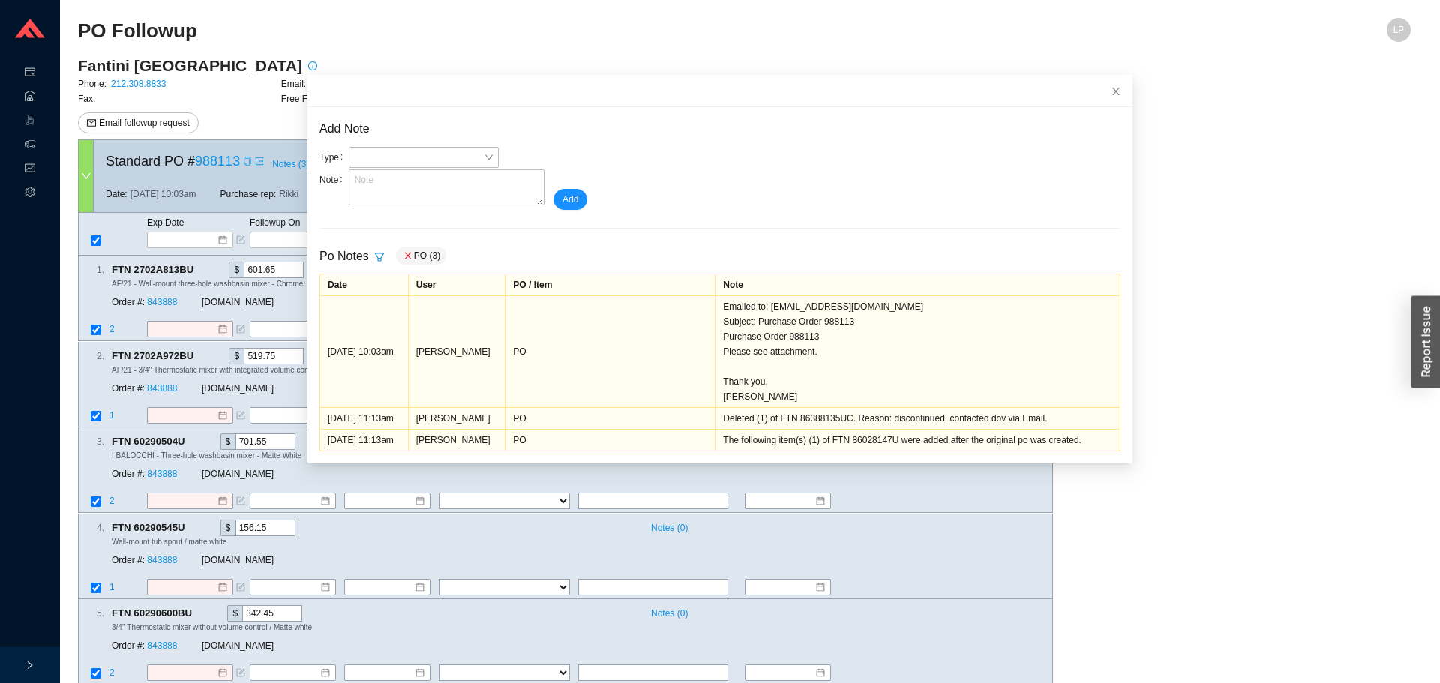
click at [244, 158] on icon "copy" at bounding box center [247, 161] width 7 height 9
click at [244, 158] on icon "check" at bounding box center [247, 161] width 9 height 9
drag, startPoint x: 753, startPoint y: 305, endPoint x: 896, endPoint y: 311, distance: 143.4
click at [896, 311] on div "Emailed to: [EMAIL_ADDRESS][DOMAIN_NAME] Subject: Purchase Order 988113 Purchas…" at bounding box center [917, 351] width 389 height 105
copy div "[EMAIL_ADDRESS][DOMAIN_NAME]"
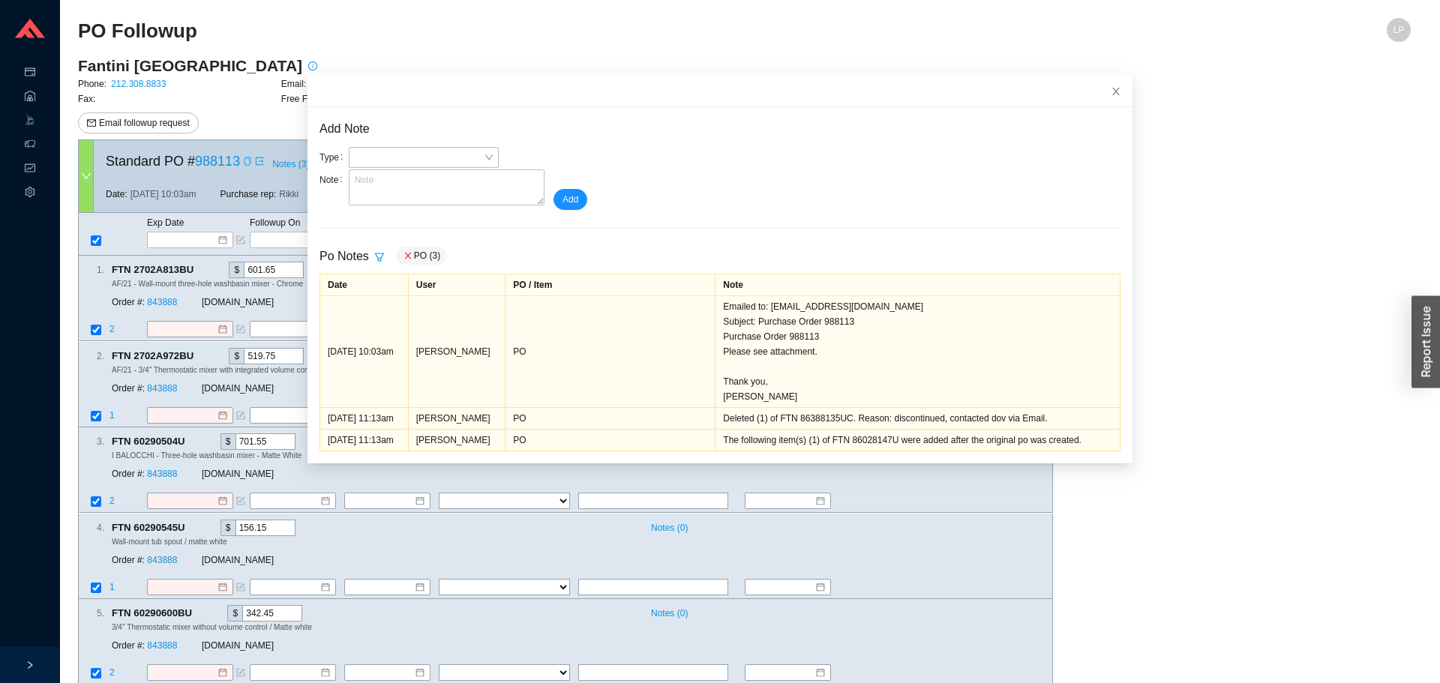
drag, startPoint x: 814, startPoint y: 167, endPoint x: 1038, endPoint y: 110, distance: 231.6
click at [832, 163] on div "Type Note Add" at bounding box center [720, 178] width 801 height 63
click at [1111, 96] on icon "close" at bounding box center [1116, 91] width 11 height 11
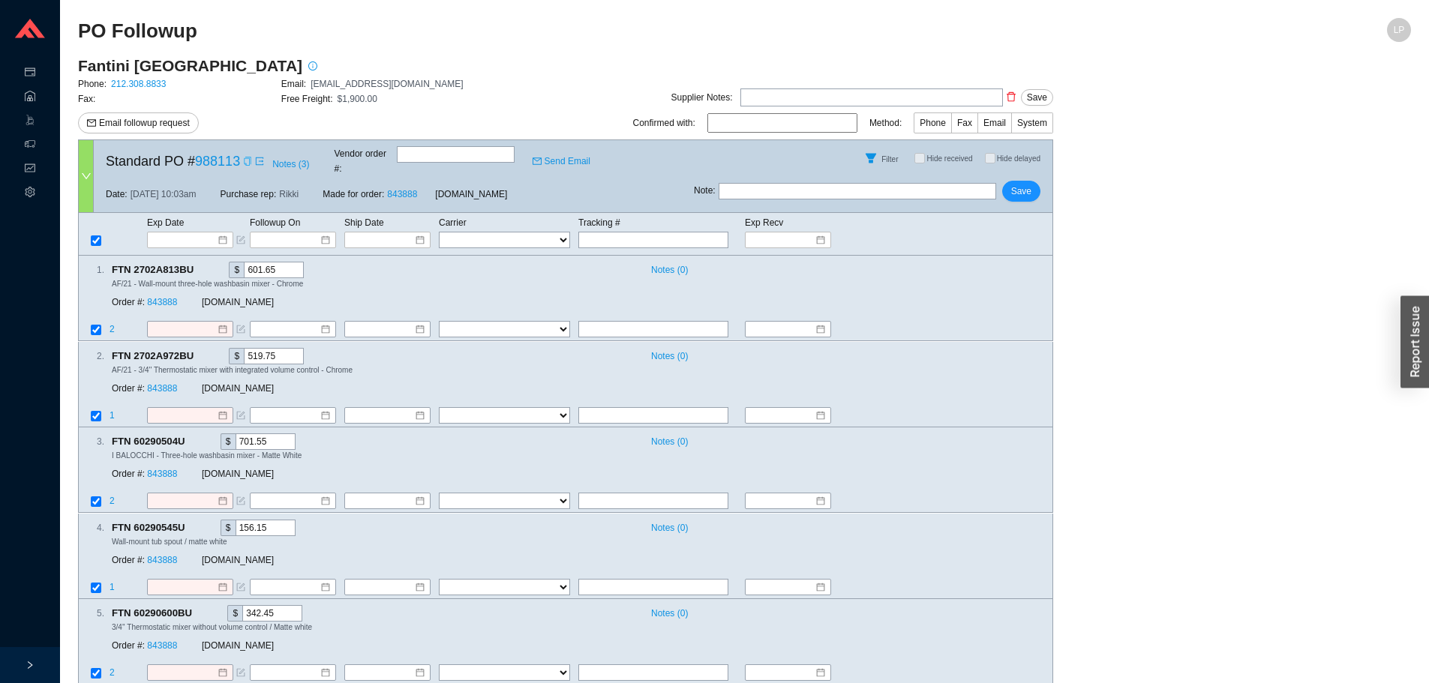
click at [877, 189] on div "Note : Save" at bounding box center [873, 194] width 359 height 36
click at [885, 183] on input "text" at bounding box center [858, 191] width 278 height 17
type input "emailed for conf"
click at [1028, 181] on button "Save" at bounding box center [1021, 191] width 38 height 21
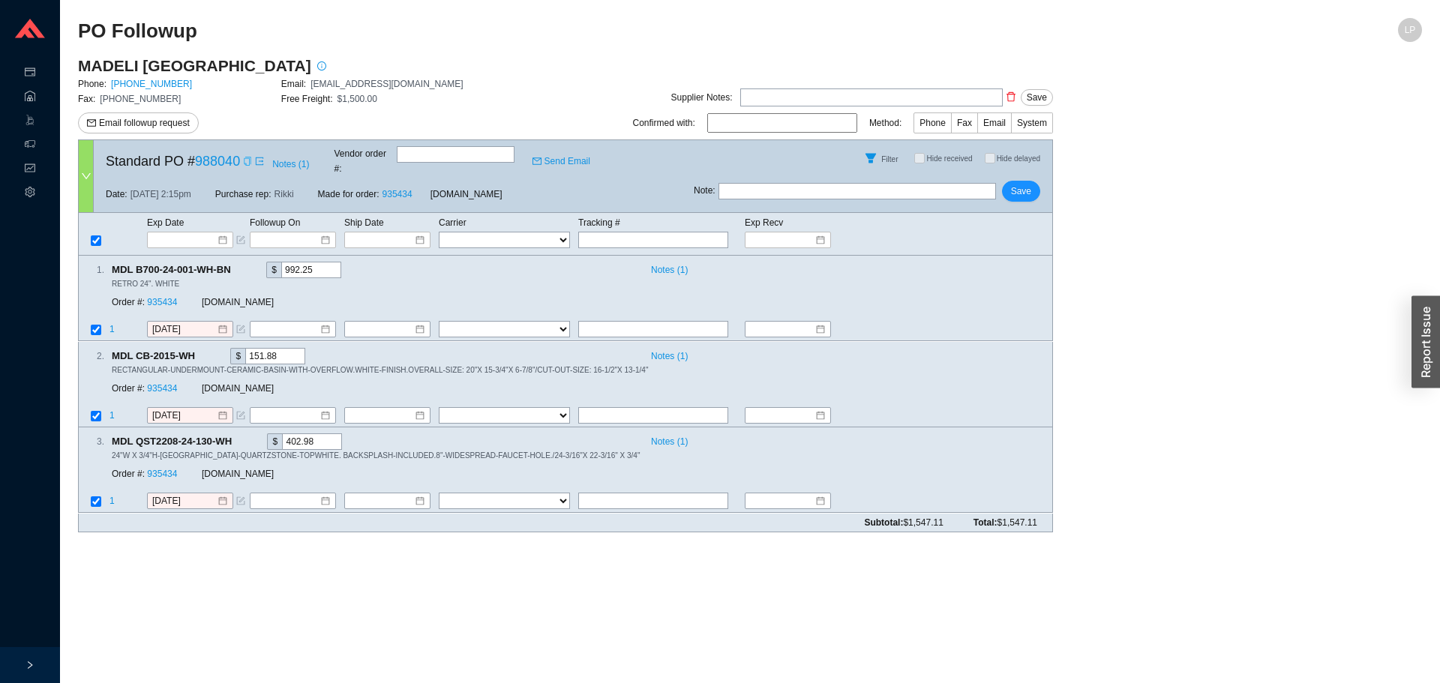
click at [245, 161] on icon "copy" at bounding box center [247, 161] width 7 height 9
click at [142, 125] on span "Email followup request" at bounding box center [144, 123] width 91 height 15
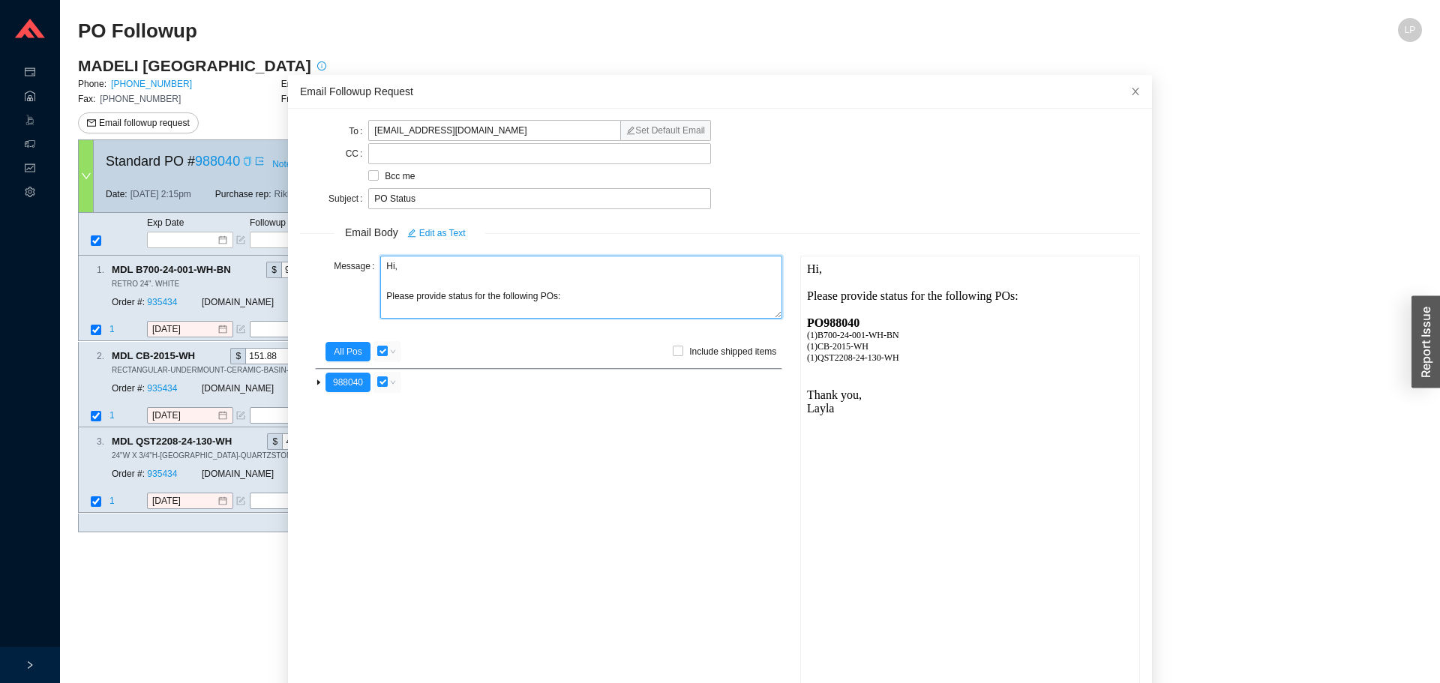
click at [386, 269] on textarea "Hi, Please provide status for the following POs:" at bounding box center [581, 287] width 402 height 63
click at [449, 300] on textarea "Hi [PERSON_NAME], Please provide status for the following POs:" at bounding box center [581, 287] width 402 height 63
click at [443, 299] on textarea "Hi [PERSON_NAME], Please provide status for the following POs:" at bounding box center [581, 287] width 402 height 63
click at [567, 296] on textarea "Hi [PERSON_NAME], Please provide the status/ tracking for the following POs:" at bounding box center [581, 287] width 402 height 63
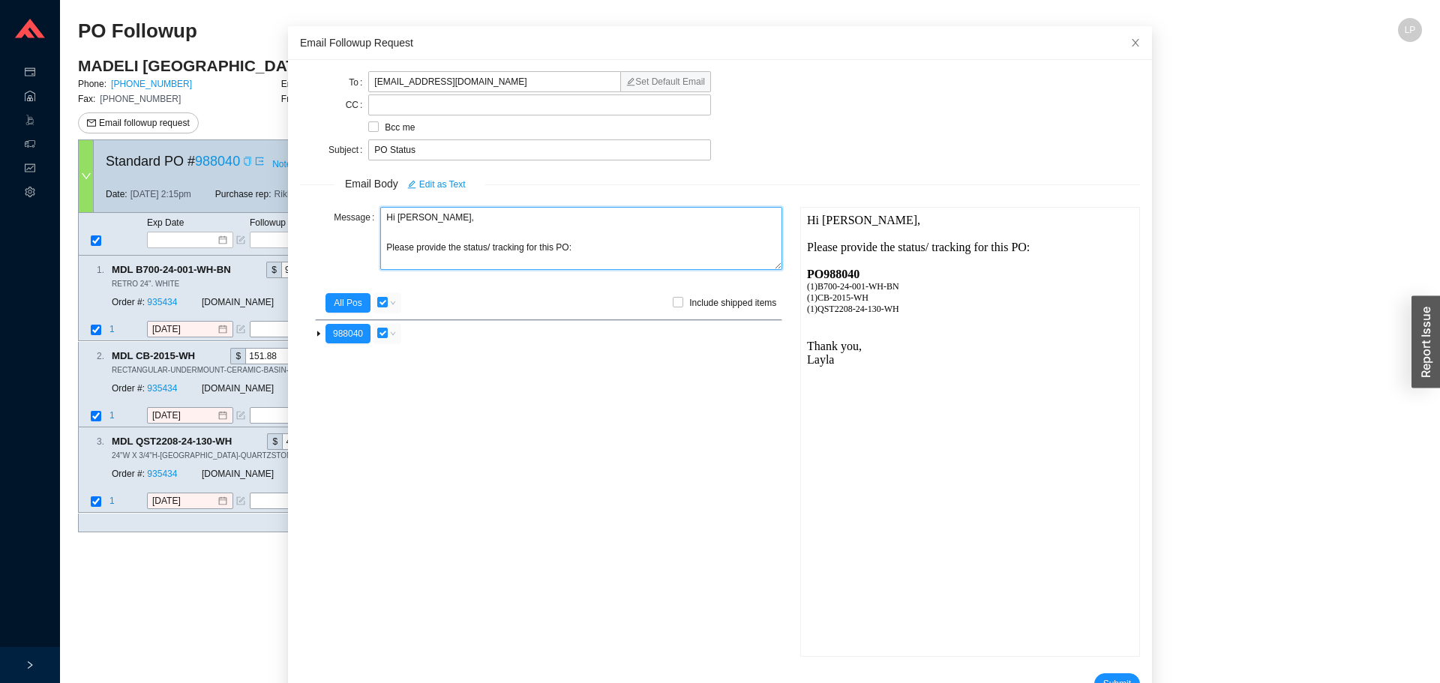
scroll to position [75, 0]
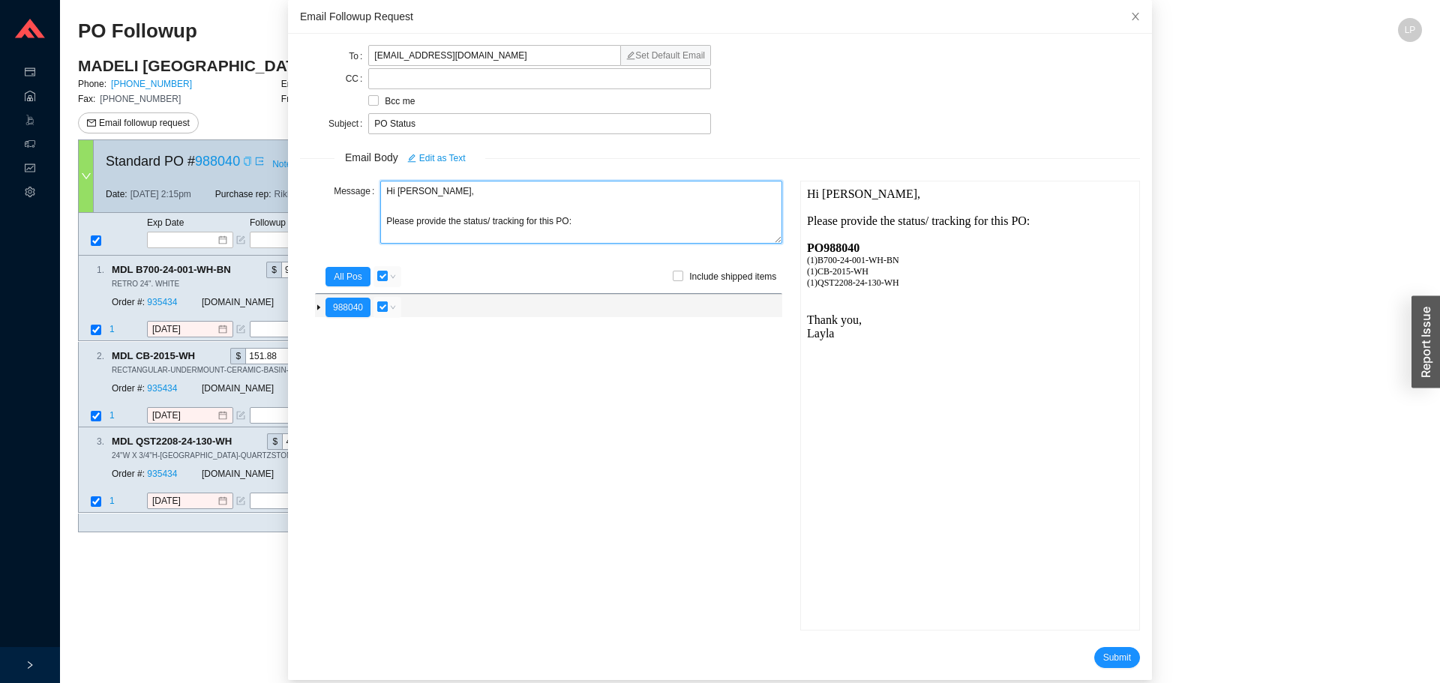
type textarea "Hi [PERSON_NAME], Please provide the status/ tracking for this PO:"
click at [378, 306] on input "checkbox" at bounding box center [382, 307] width 11 height 11
checkbox input "false"
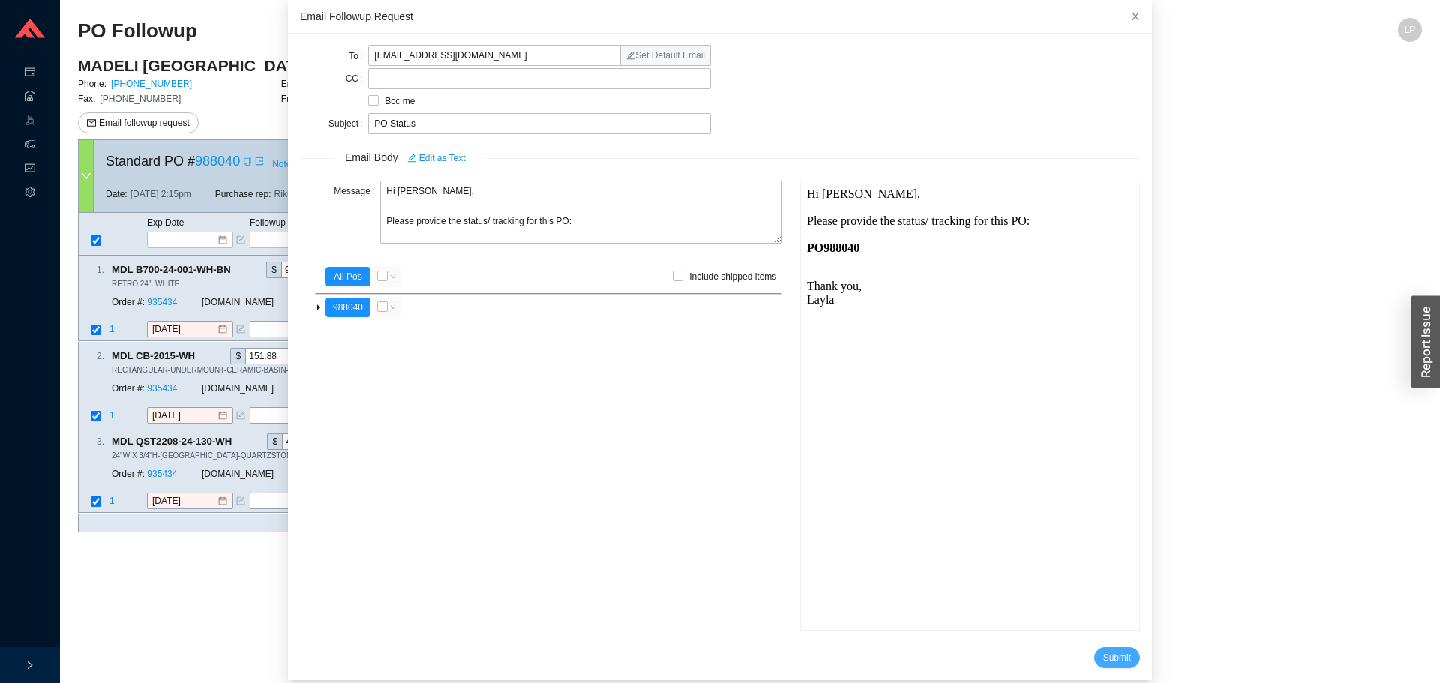
click at [1104, 656] on span "Submit" at bounding box center [1118, 657] width 28 height 15
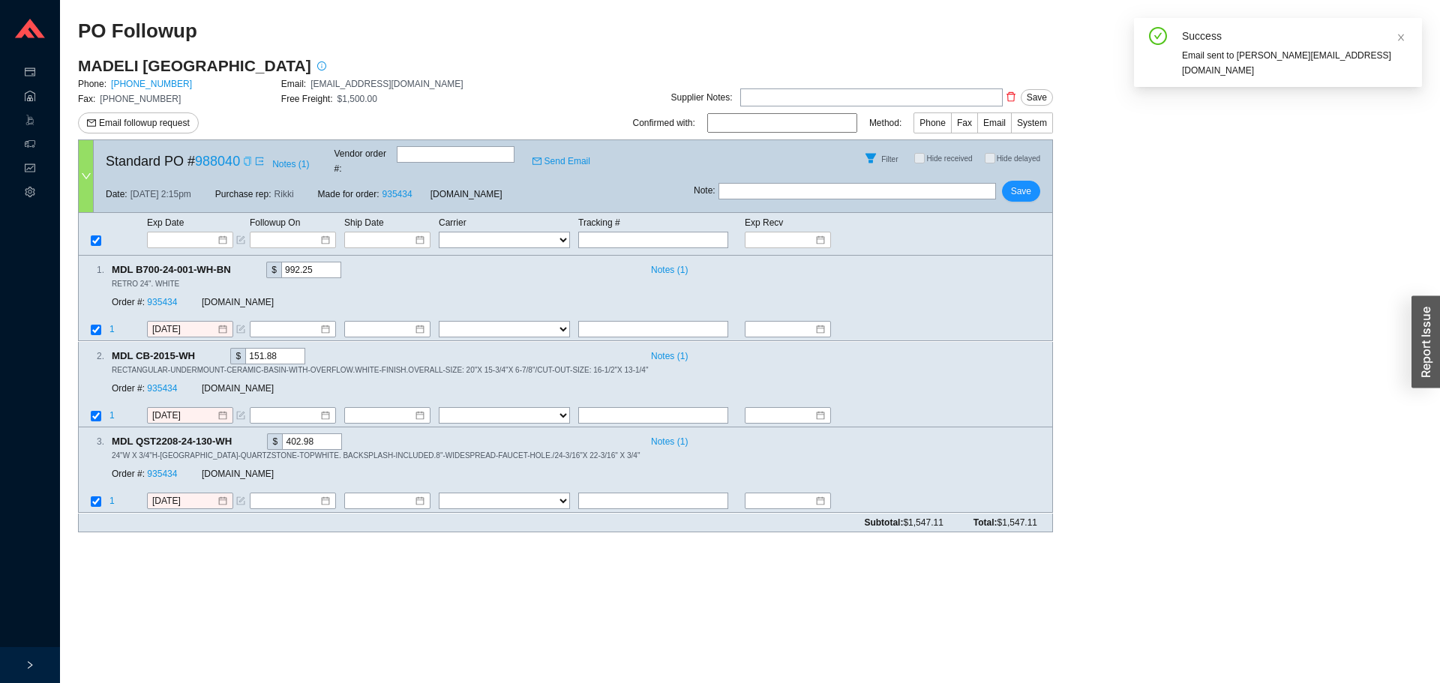
scroll to position [14, 0]
click at [833, 187] on input "text" at bounding box center [858, 191] width 278 height 17
type input "emailed"
click at [1015, 184] on span "Save" at bounding box center [1021, 191] width 20 height 15
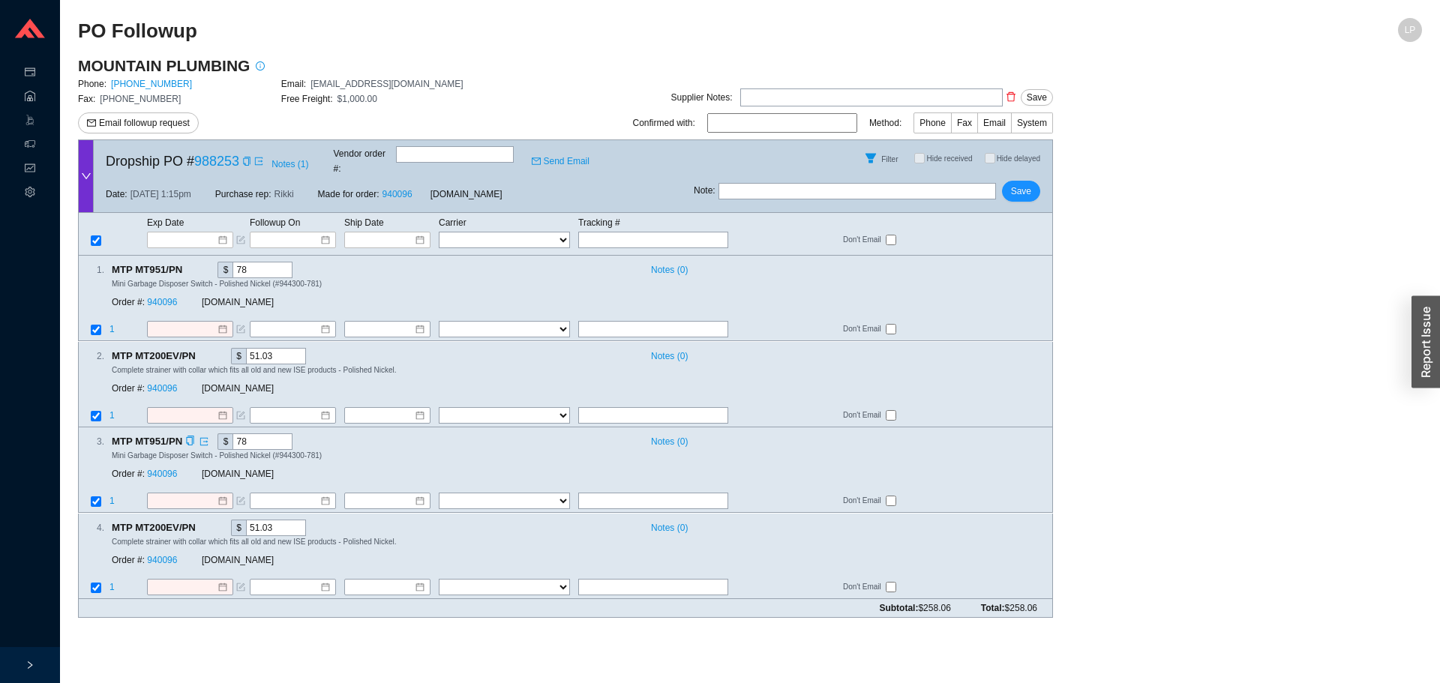
drag, startPoint x: 961, startPoint y: 468, endPoint x: 659, endPoint y: 475, distance: 302.4
click at [960, 468] on div "3 . MTP MT951/PN $ 78 Notes ( 0 ) Mini Garbage Disposer Switch - Polished Nicke…" at bounding box center [560, 461] width 962 height 54
click at [158, 298] on link "940096" at bounding box center [162, 303] width 30 height 11
click at [1085, 391] on main "MOUNTAIN PLUMBING Phone: [PHONE_NUMBER] Email: [EMAIL_ADDRESS][DOMAIN_NAME] Fax…" at bounding box center [750, 343] width 1344 height 575
drag, startPoint x: 95, startPoint y: 396, endPoint x: 97, endPoint y: 436, distance: 39.8
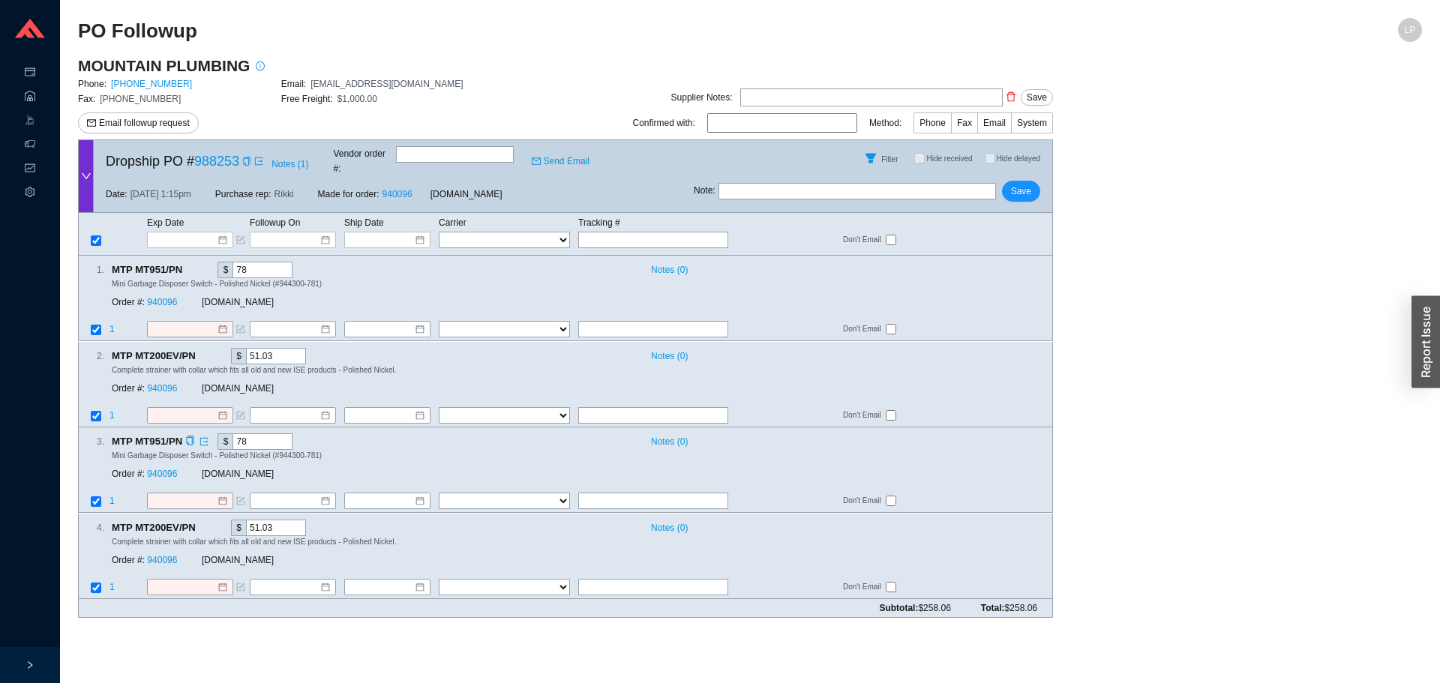
click at [95, 407] on td at bounding box center [94, 417] width 30 height 20
click at [98, 411] on input "checkbox" at bounding box center [96, 416] width 11 height 11
checkbox input "false"
click at [95, 583] on input "checkbox" at bounding box center [96, 588] width 11 height 11
checkbox input "false"
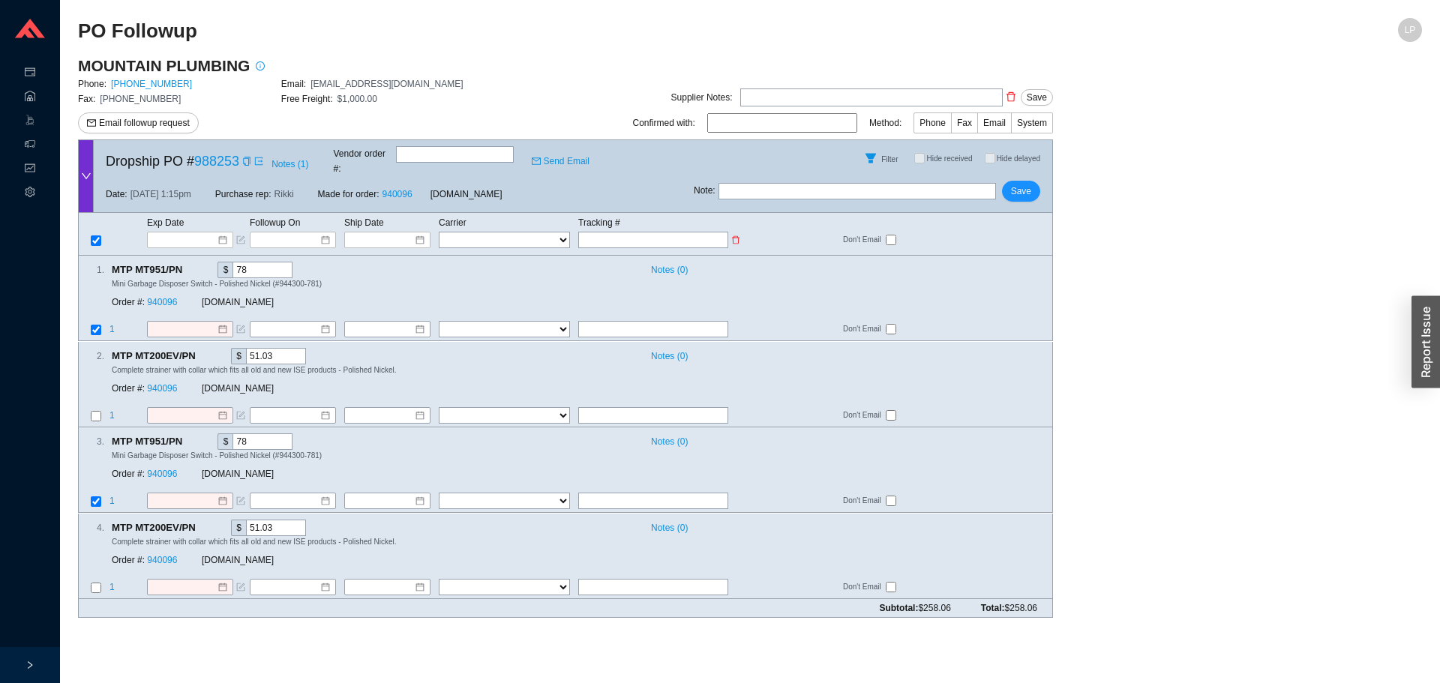
click at [192, 215] on td "Exp Date" at bounding box center [197, 223] width 103 height 17
click at [195, 233] on input at bounding box center [185, 240] width 64 height 15
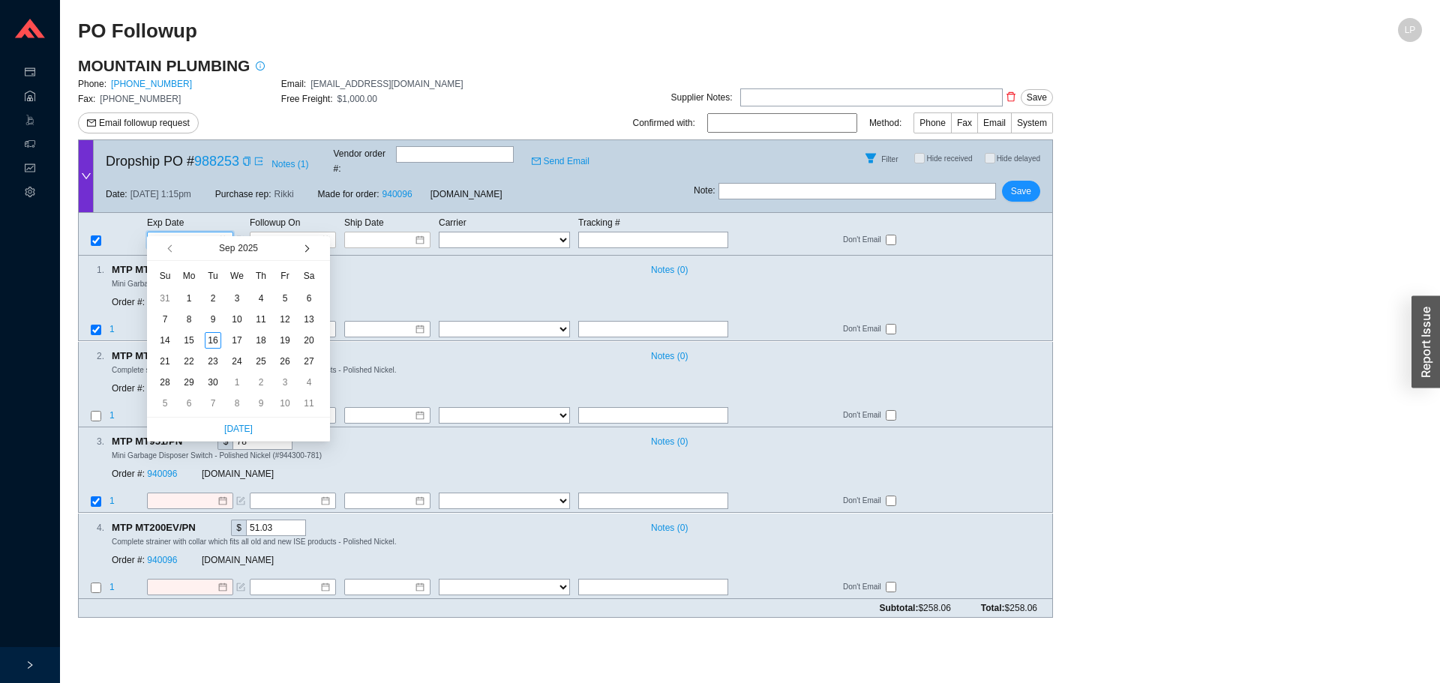
click at [302, 245] on button "button" at bounding box center [306, 248] width 14 height 24
type input "[DATE]"
click at [261, 383] on div "27" at bounding box center [261, 382] width 17 height 17
type input "[DATE]"
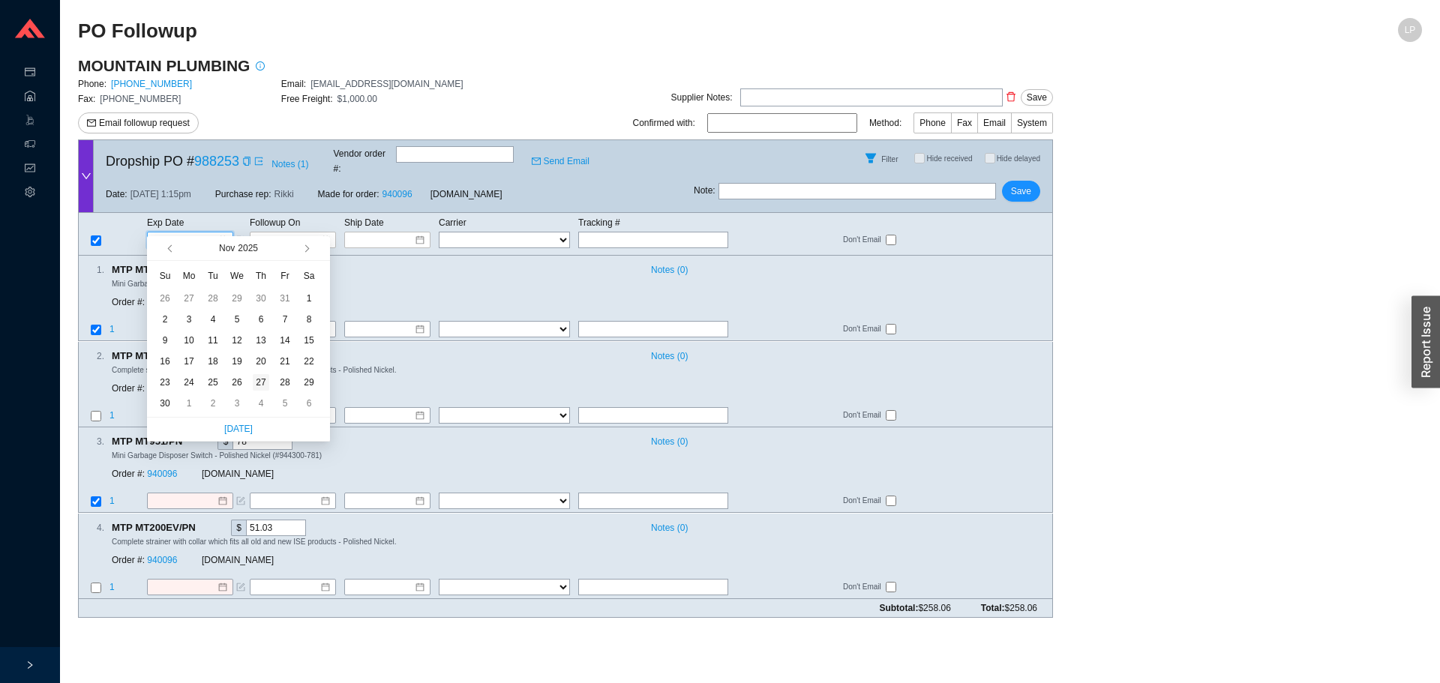
type input "[DATE]"
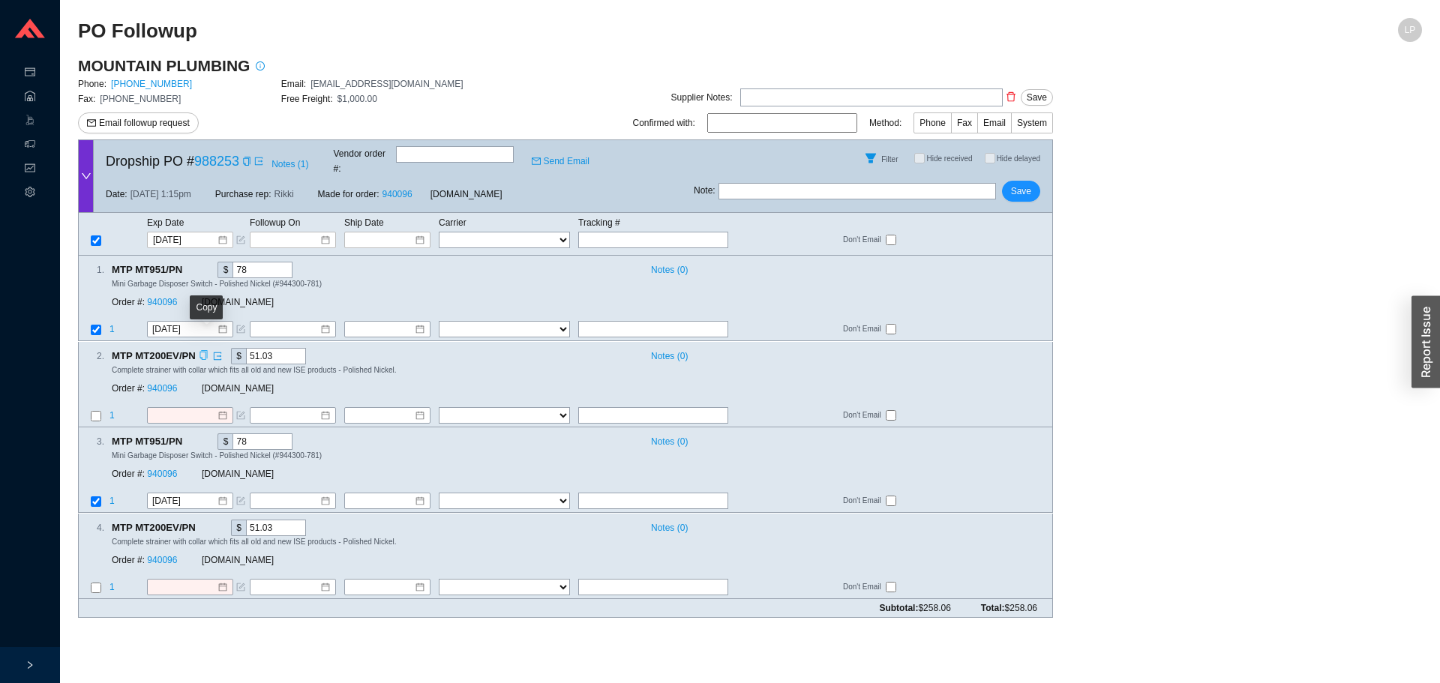
click at [205, 350] on icon "copy" at bounding box center [204, 355] width 10 height 10
click at [170, 408] on input at bounding box center [184, 415] width 65 height 15
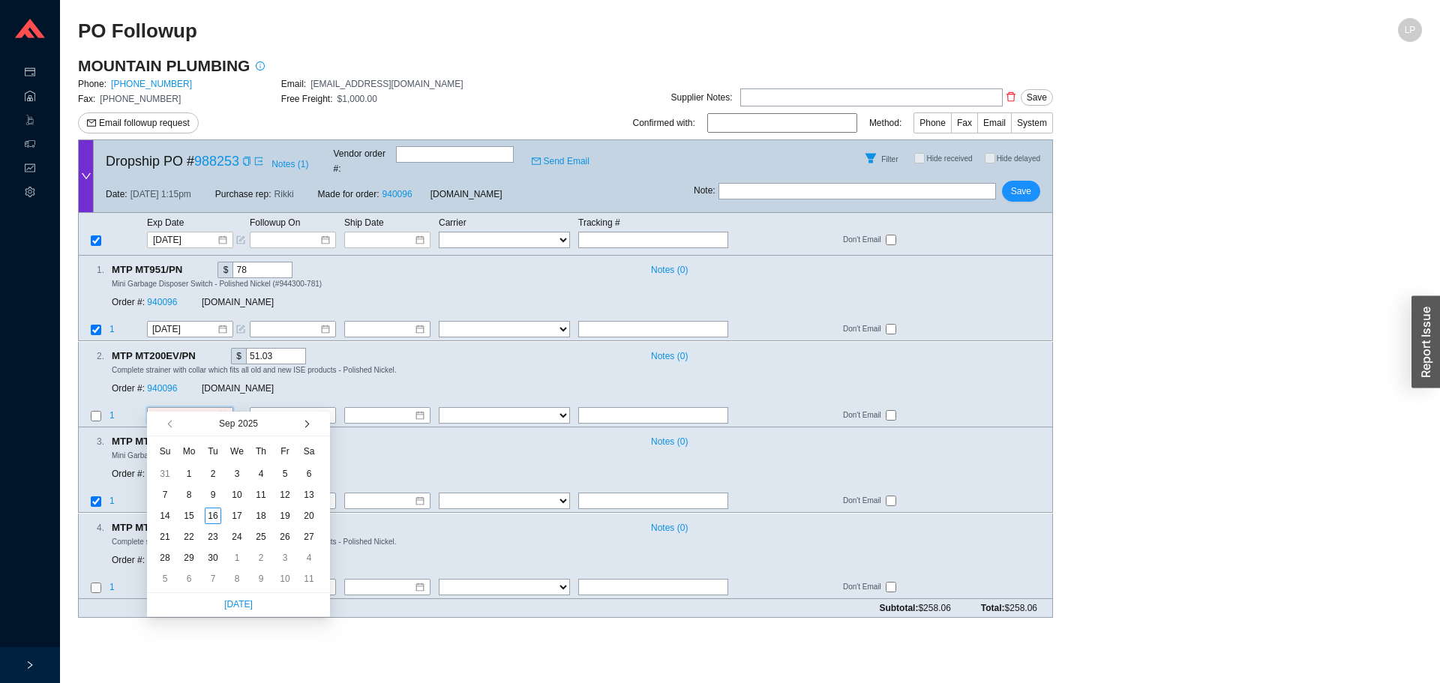
click at [302, 427] on button "button" at bounding box center [306, 424] width 14 height 24
type input "12/11/2025"
click at [255, 495] on div "11" at bounding box center [261, 495] width 17 height 17
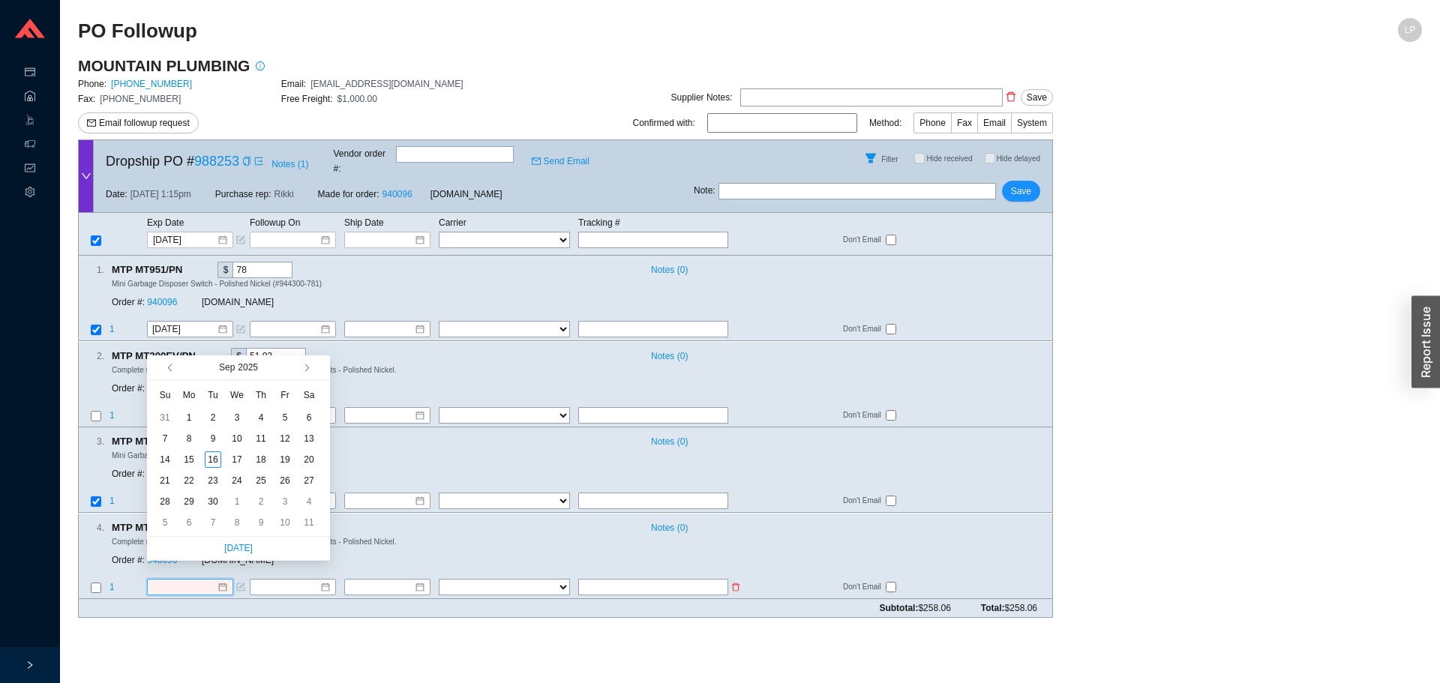
click at [161, 580] on input at bounding box center [184, 587] width 65 height 15
type input "9/5/2025"
click at [305, 371] on span "button" at bounding box center [306, 369] width 8 height 8
click at [219, 464] on div "11" at bounding box center [213, 460] width 17 height 17
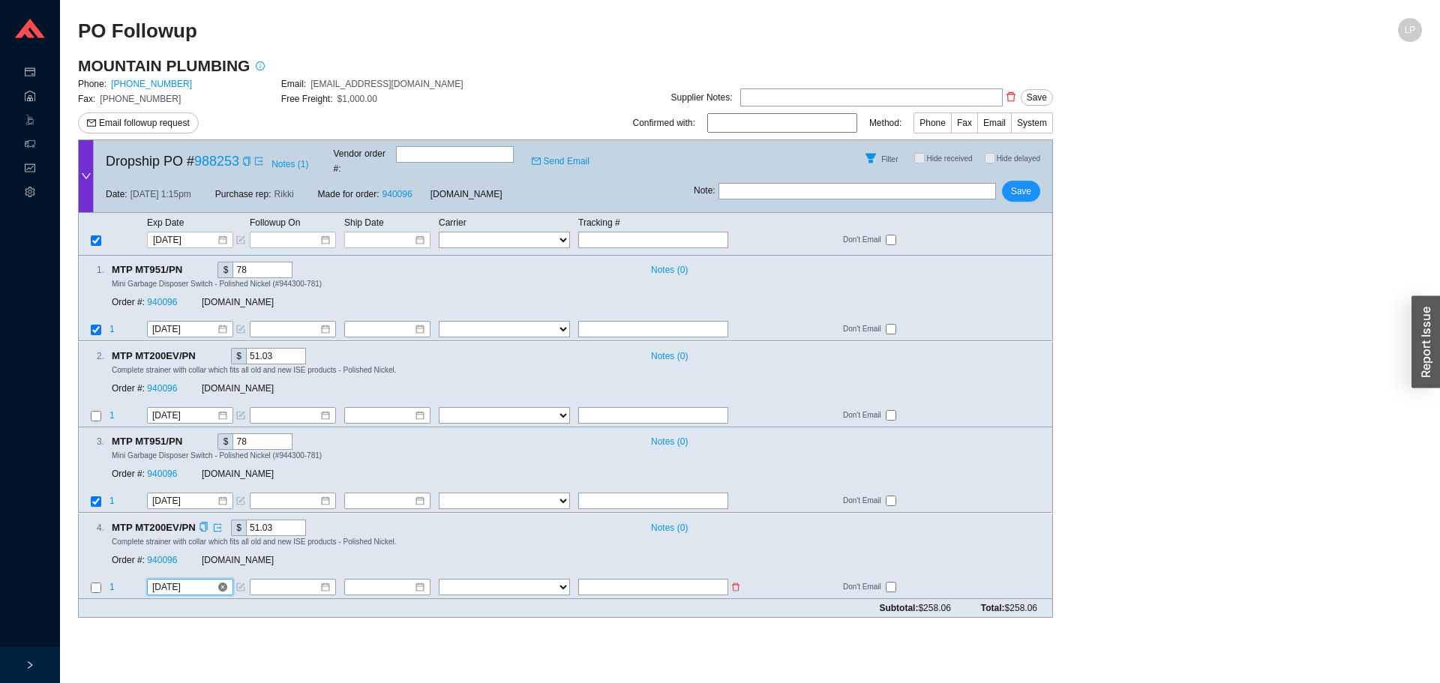
click at [198, 580] on input "11/11/2025" at bounding box center [184, 587] width 65 height 15
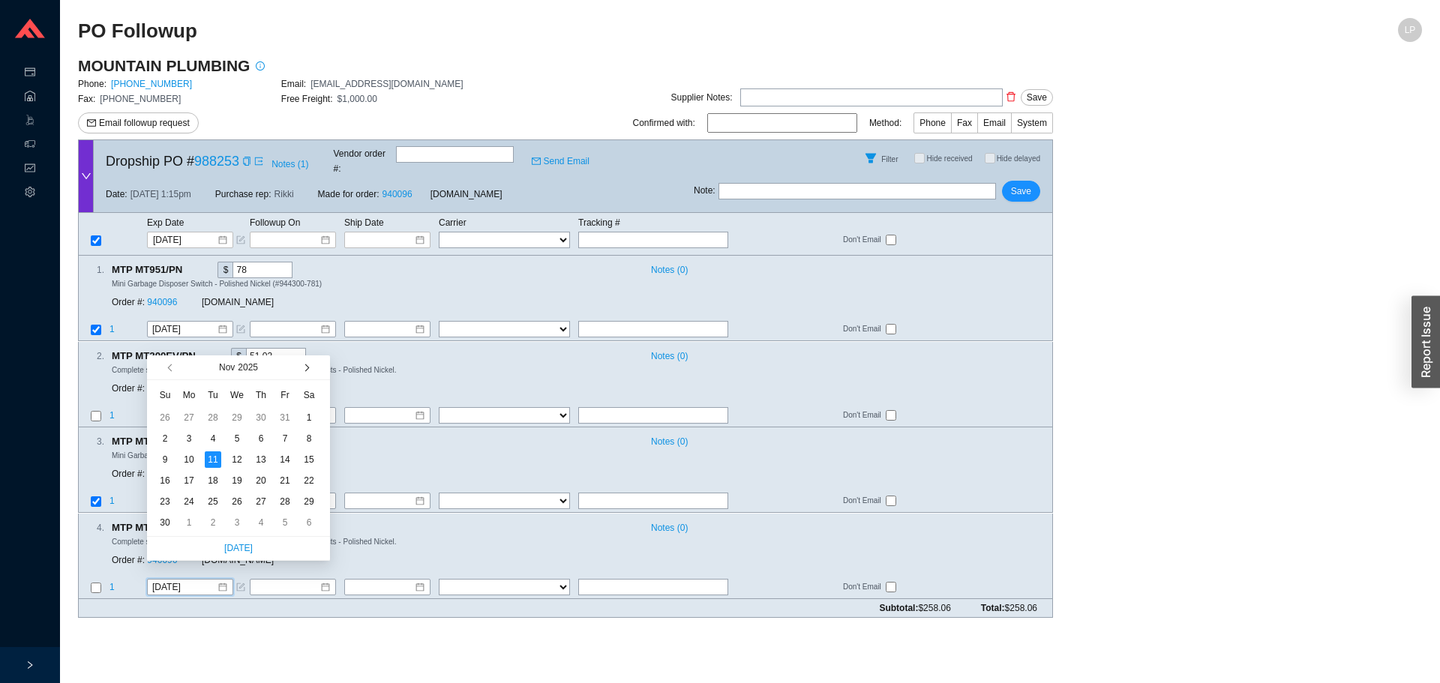
click at [308, 367] on span "button" at bounding box center [306, 369] width 8 height 8
type input "12/11/2025"
click at [257, 441] on div "11" at bounding box center [261, 439] width 17 height 17
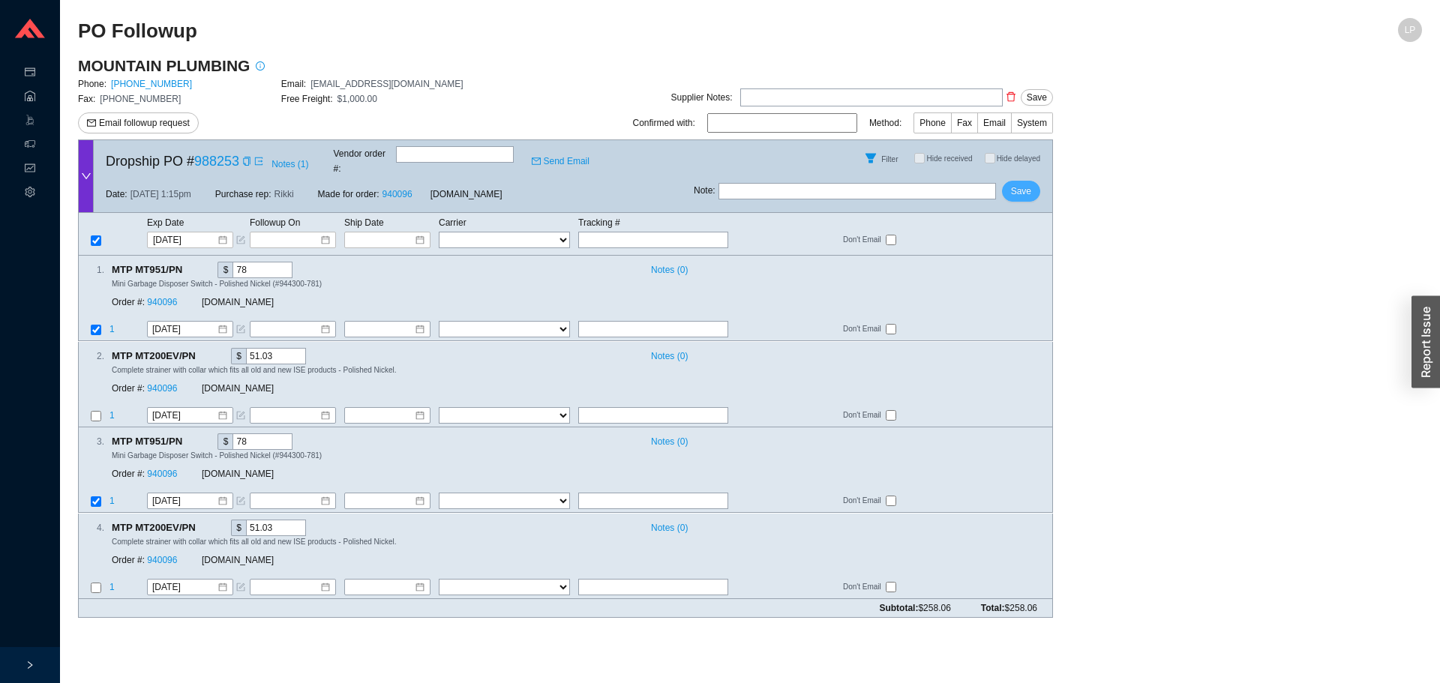
click at [1017, 184] on span "Save" at bounding box center [1021, 191] width 20 height 15
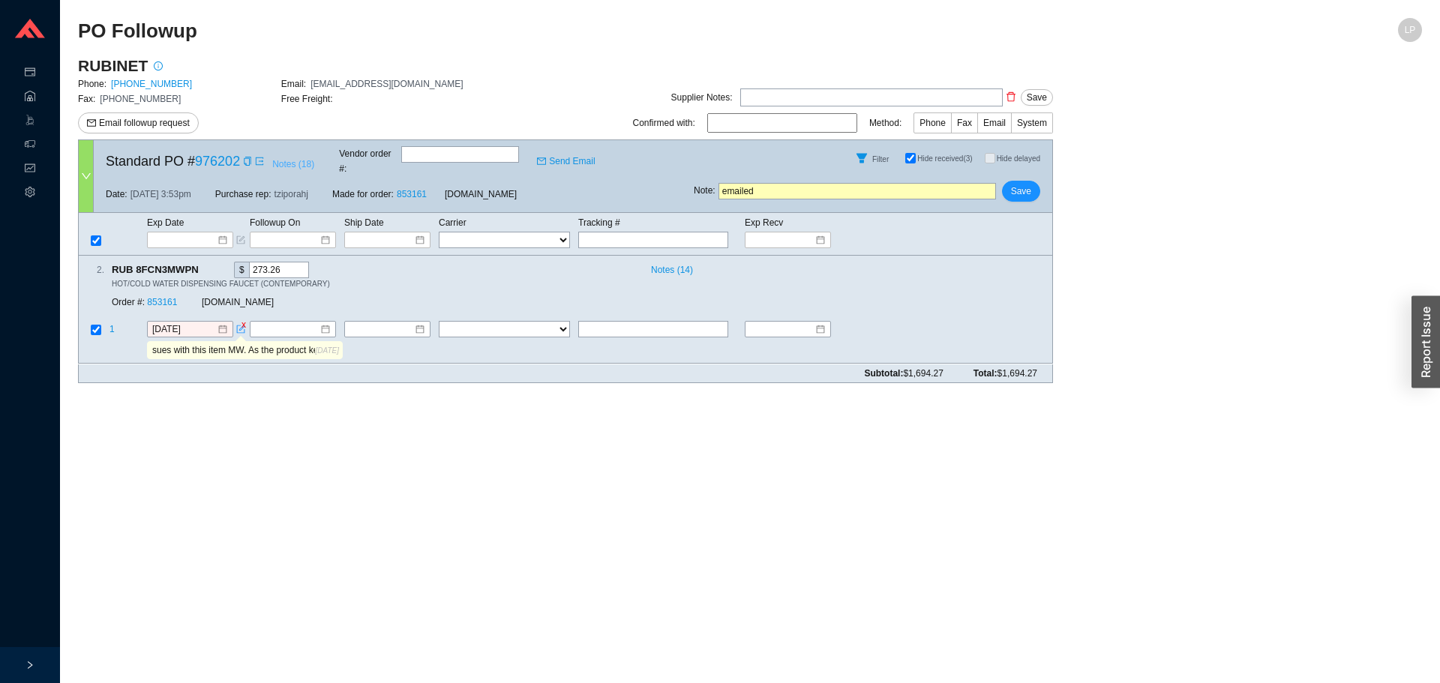
click at [287, 168] on span "Notes ( 18 )" at bounding box center [293, 164] width 42 height 15
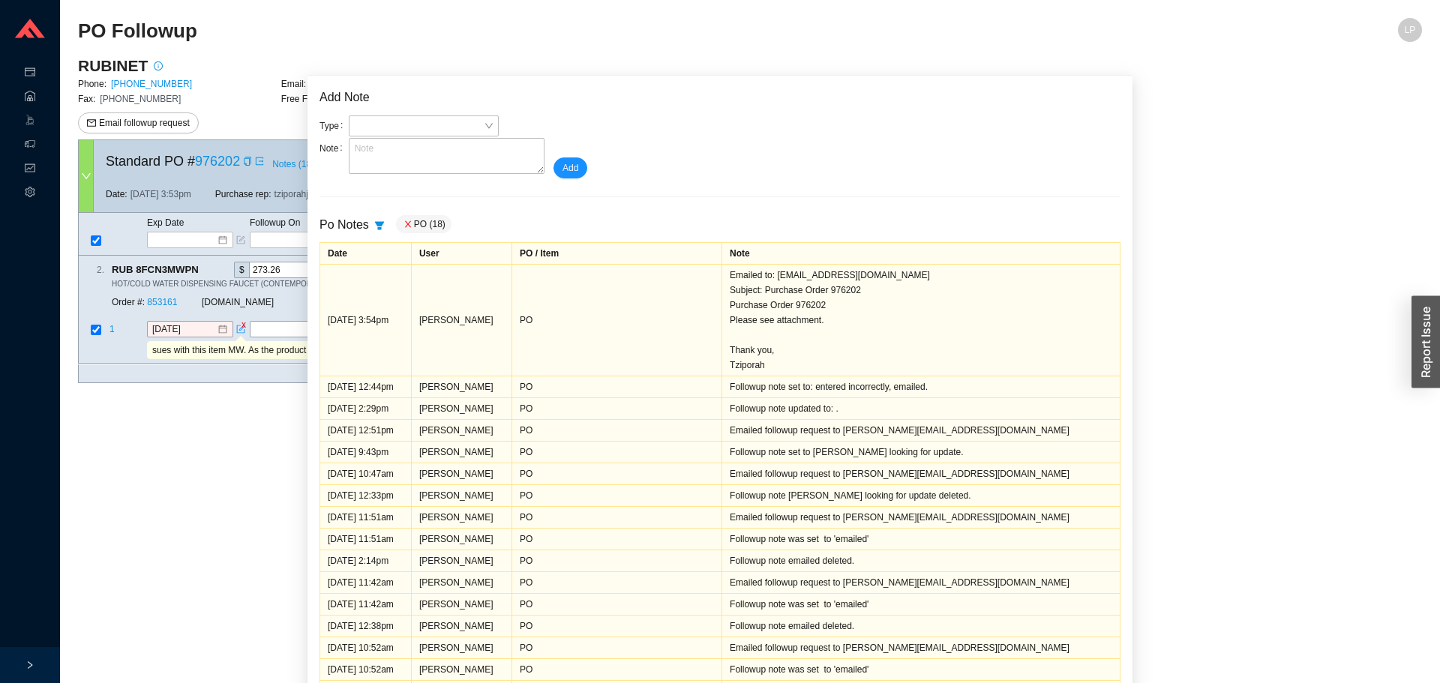
scroll to position [93, 0]
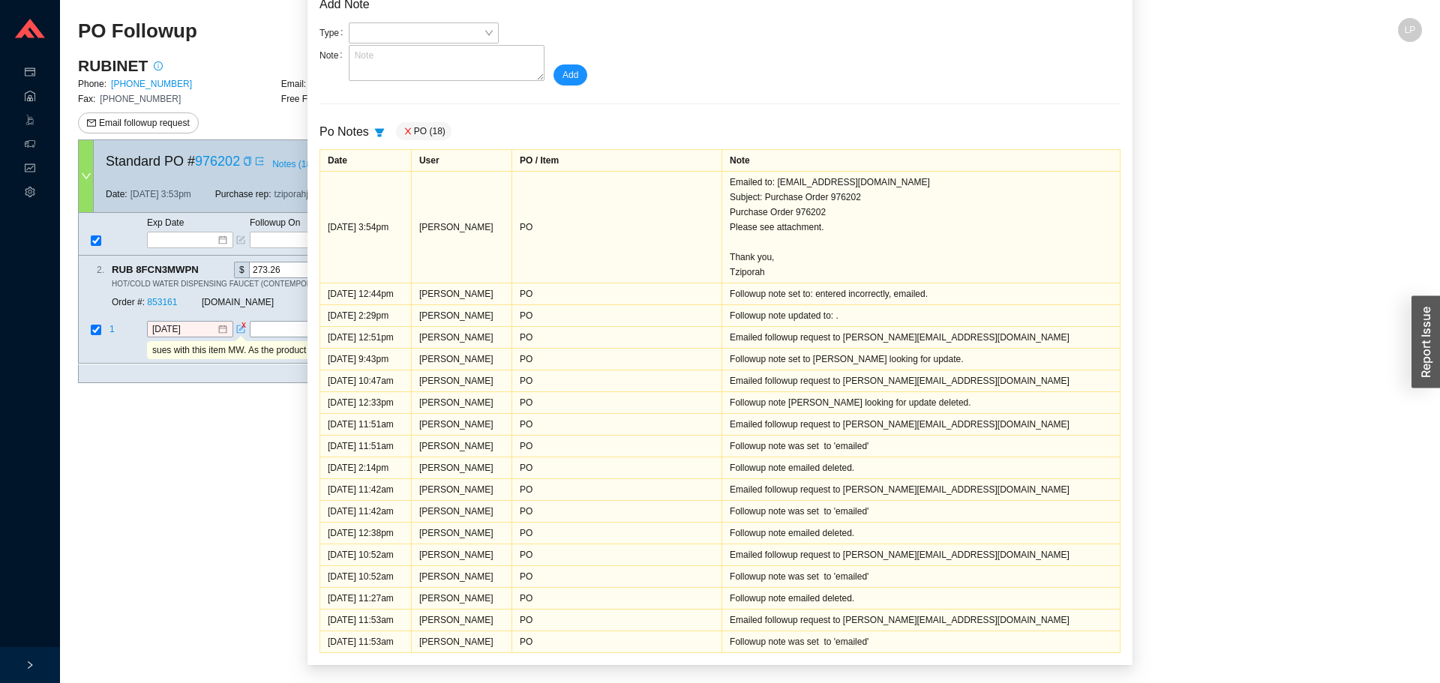
click at [1006, 502] on td "Followup note was set to 'emailed'" at bounding box center [921, 511] width 398 height 22
click at [182, 470] on main "PO Followup LP RUBINET Phone: 800-461-5901 Email: salesorders@rubinet.com Fax: …" at bounding box center [750, 350] width 1344 height 665
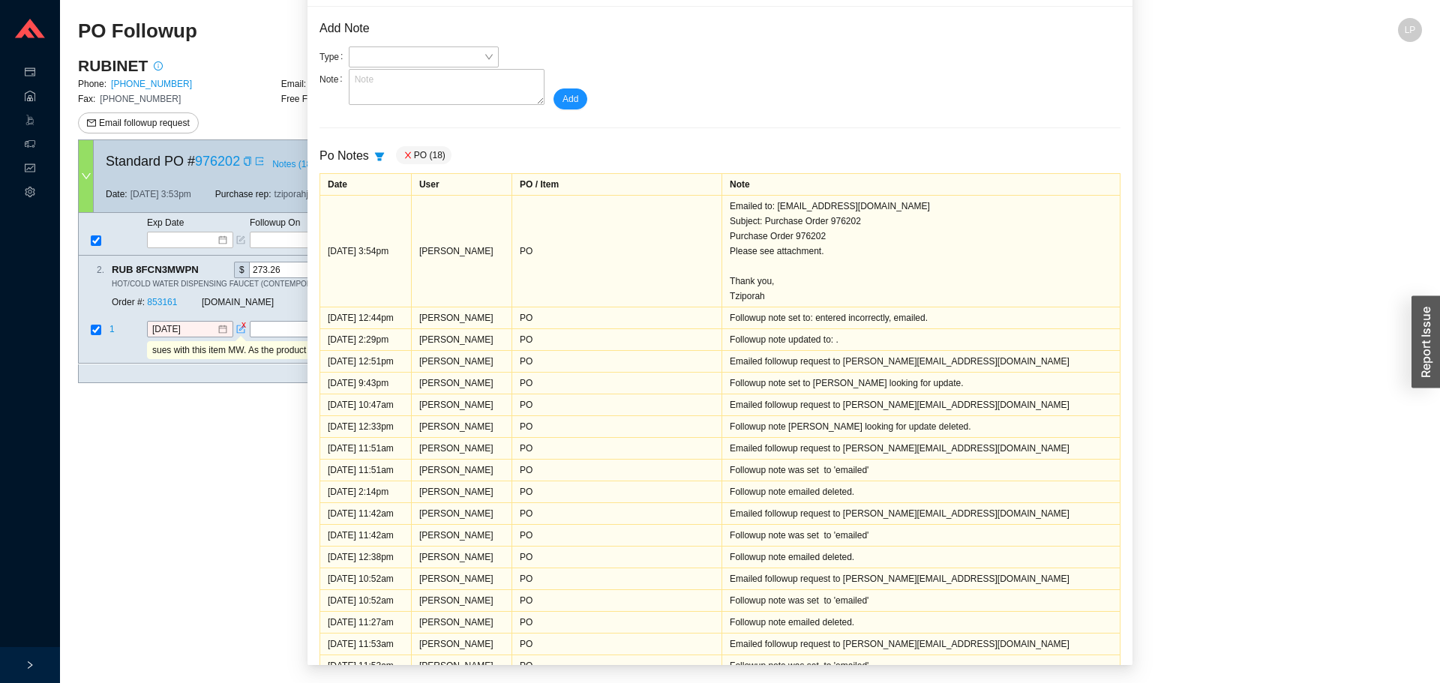
scroll to position [0, 0]
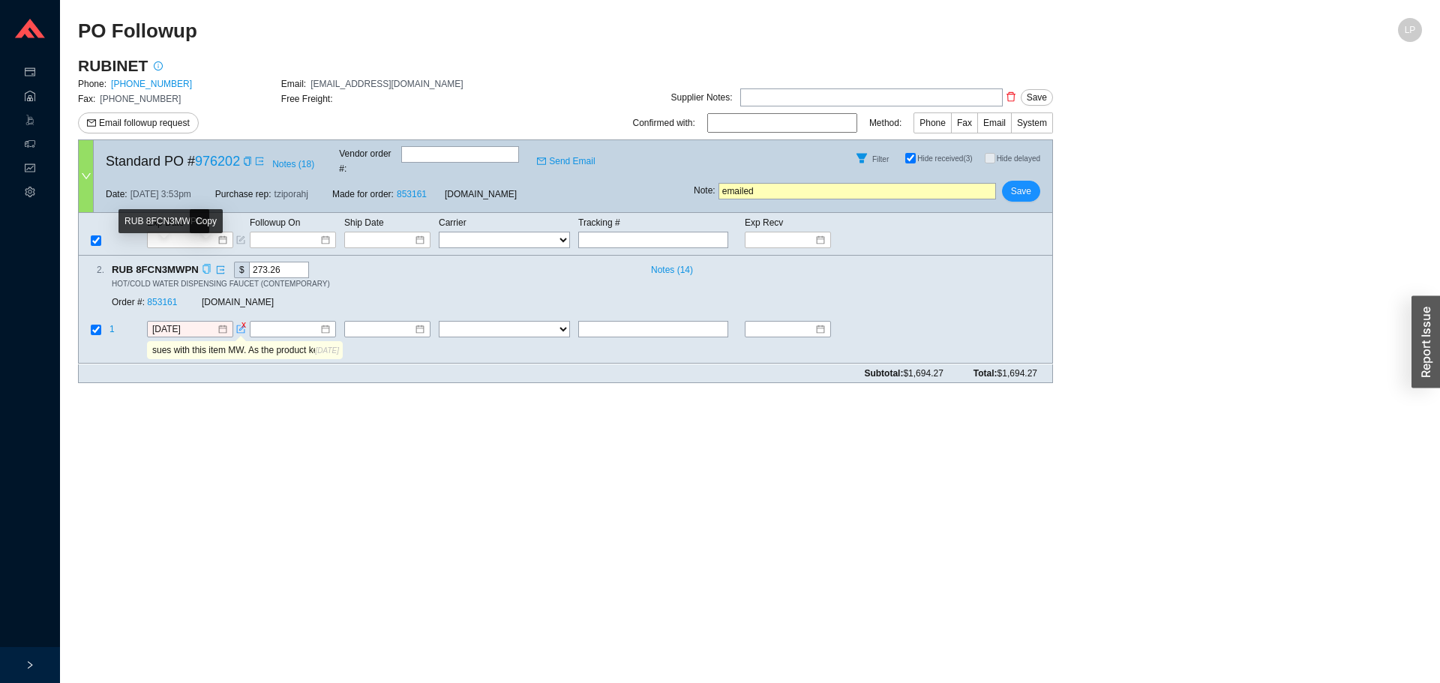
click at [203, 265] on icon "copy" at bounding box center [207, 270] width 10 height 10
click at [888, 400] on main "PO Followup LP RUBINET Phone: 800-461-5901 Email: salesorders@rubinet.com Fax: …" at bounding box center [750, 350] width 1344 height 665
click at [255, 343] on input "sues with this item MW. As the product keeps coming out yellow." at bounding box center [232, 351] width 167 height 17
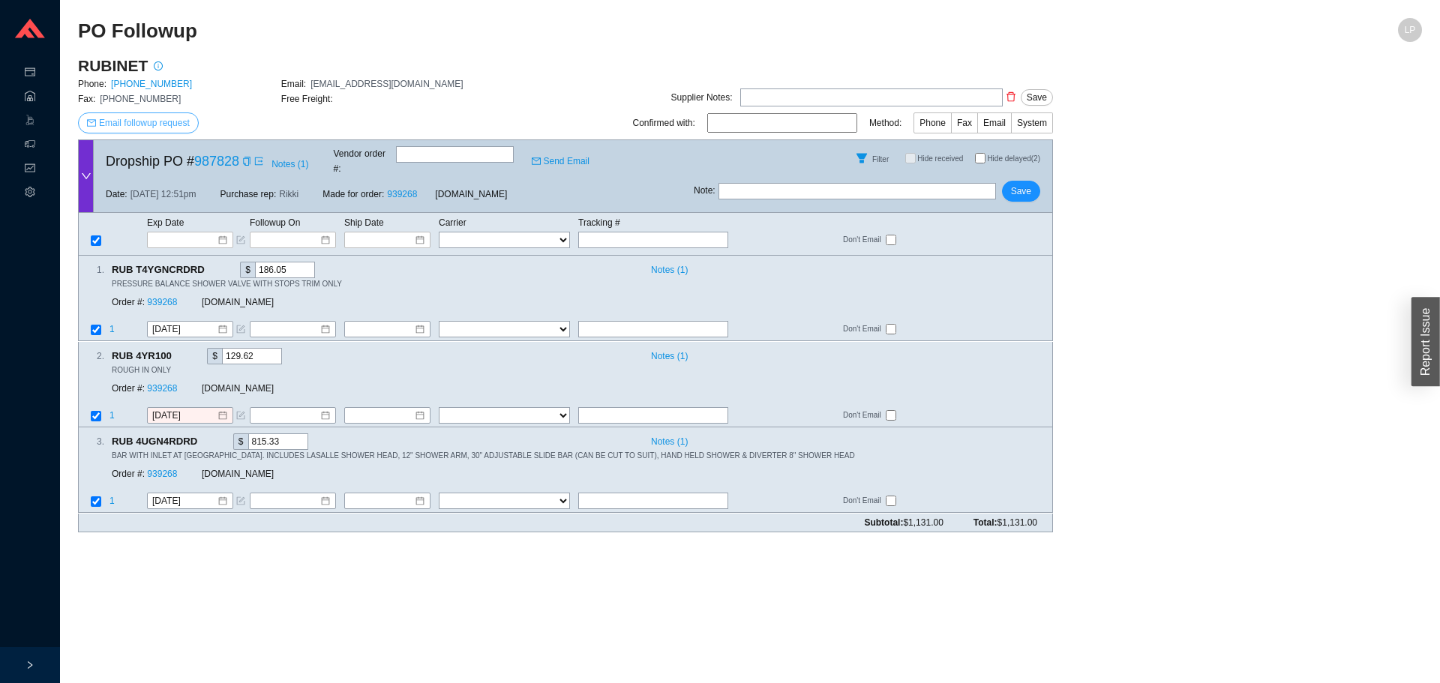
click at [176, 124] on span "Email followup request" at bounding box center [144, 123] width 91 height 15
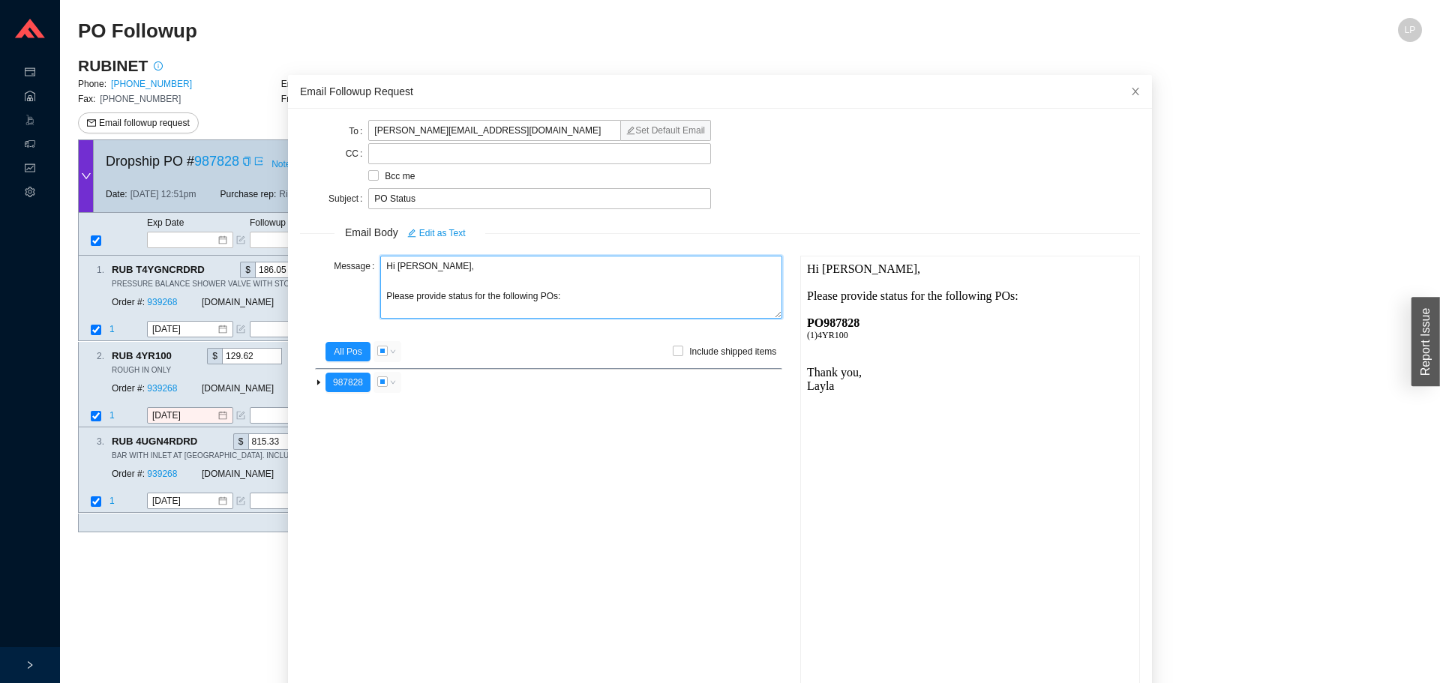
click at [446, 299] on textarea "Hi Melissa, Please provide status for the following POs:" at bounding box center [581, 287] width 402 height 63
click at [444, 300] on textarea "Hi Melissa, Please provide status for the following POs:" at bounding box center [581, 287] width 402 height 63
click at [567, 299] on textarea "Hi Melissa, Please provide the status/ tracking for the following POs:" at bounding box center [581, 287] width 402 height 63
click at [476, 295] on textarea "Hi Melissa, Please provide the status/ tracking for this POs" at bounding box center [581, 287] width 402 height 63
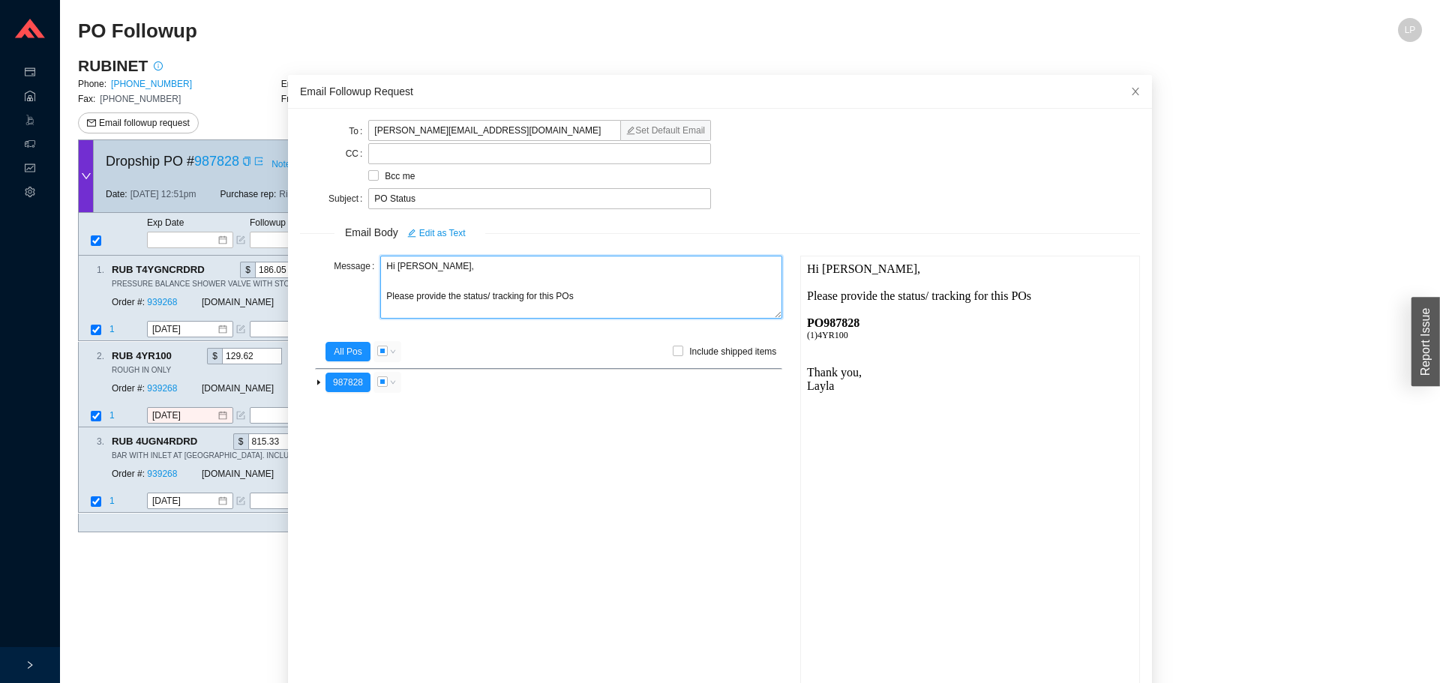
click at [476, 295] on textarea "Hi Melissa, Please provide the status/ tracking for this POs" at bounding box center [581, 287] width 402 height 63
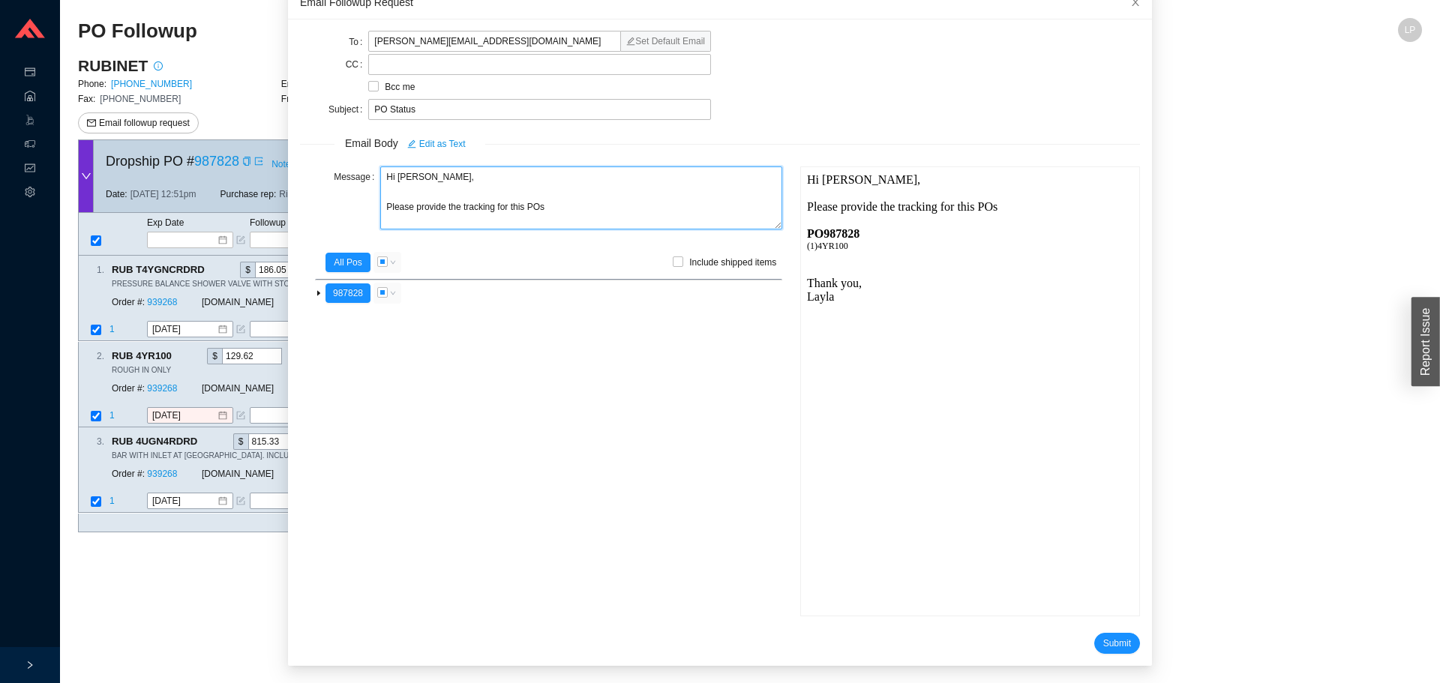
click at [525, 203] on textarea "Hi Melissa, Please provide the tracking for this POs" at bounding box center [581, 198] width 402 height 63
click at [538, 204] on textarea "Hi Melissa, Please provide the tracking for this POs" at bounding box center [581, 198] width 402 height 63
type textarea "Hi Melissa, Please provide the tracking for this PO:"
click at [1108, 648] on span "Submit" at bounding box center [1118, 643] width 28 height 15
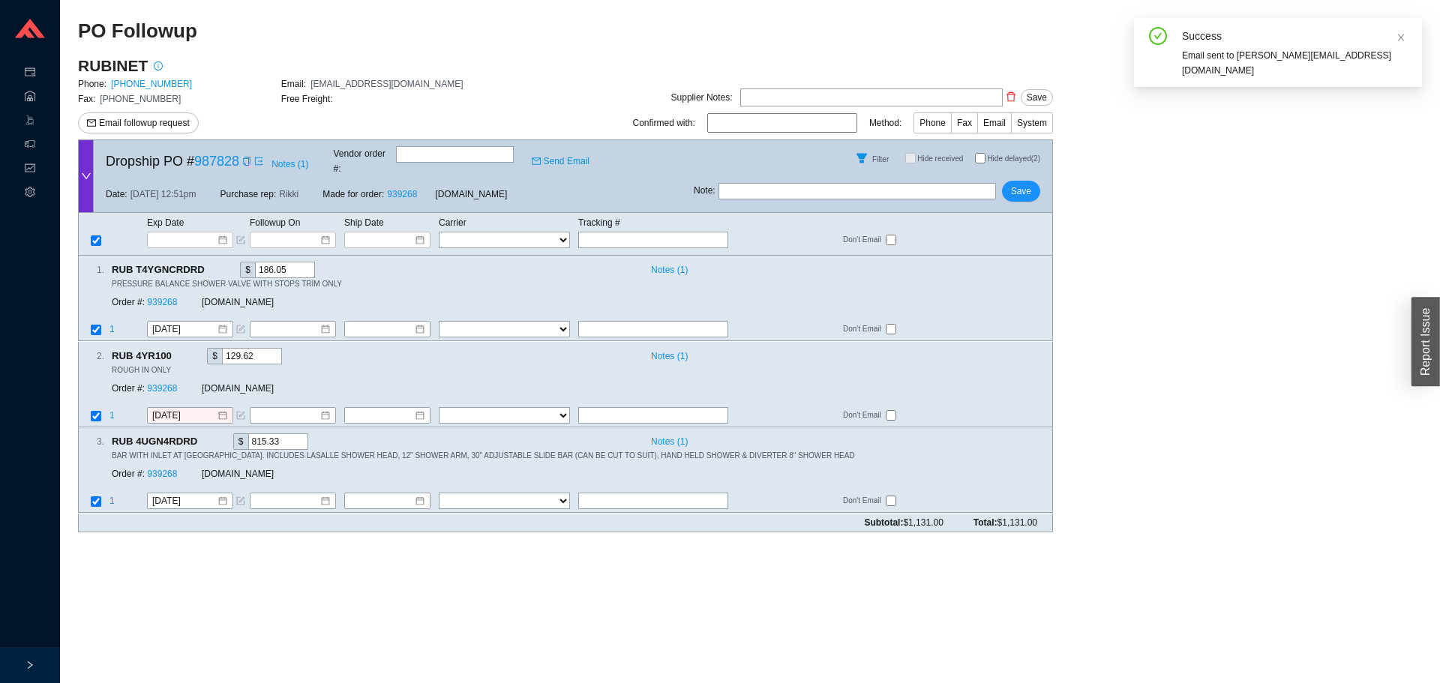
scroll to position [14, 0]
click at [803, 176] on div "Note : Save" at bounding box center [873, 194] width 359 height 36
click at [803, 184] on input "text" at bounding box center [858, 191] width 278 height 17
type input "emailed"
click at [1020, 184] on span "Save" at bounding box center [1021, 191] width 20 height 15
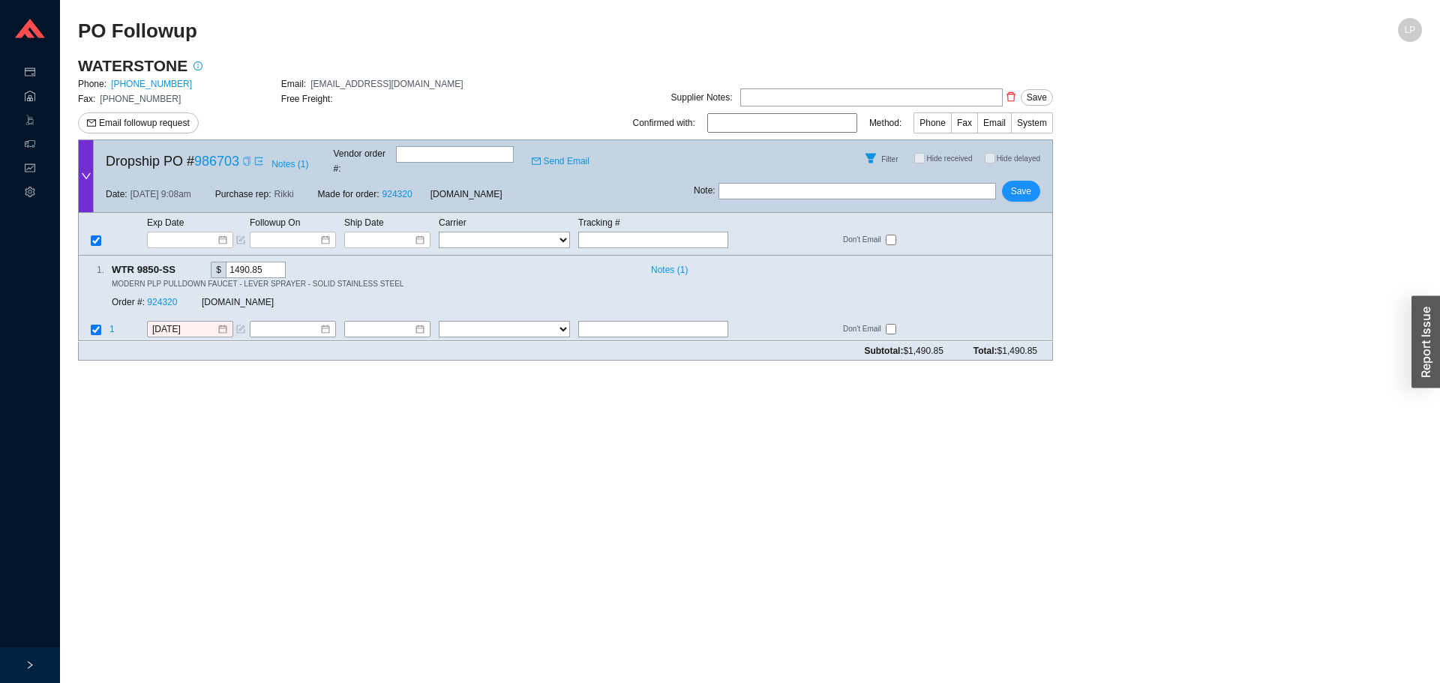
click at [248, 159] on icon "copy" at bounding box center [246, 161] width 9 height 9
click at [139, 125] on span "Email followup request" at bounding box center [144, 123] width 91 height 15
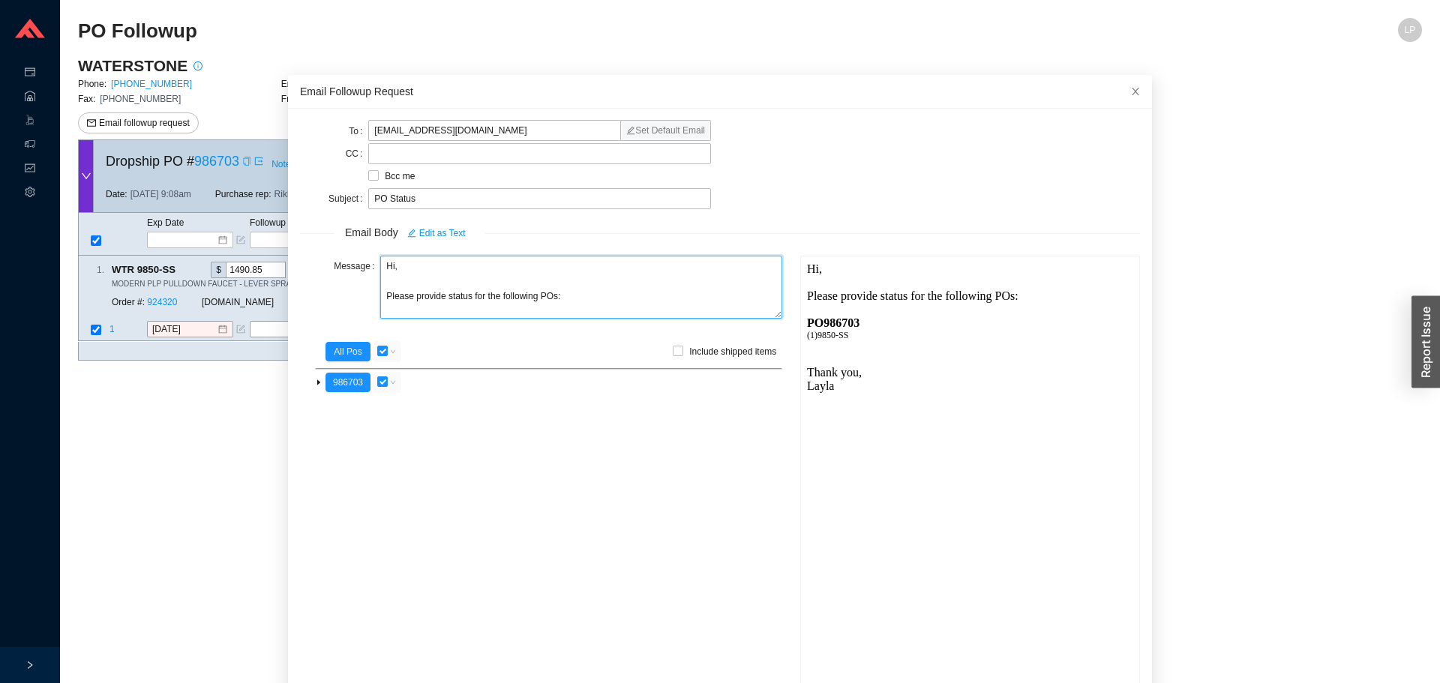
drag, startPoint x: 398, startPoint y: 268, endPoint x: 380, endPoint y: 269, distance: 17.3
click at [380, 269] on textarea "Hi, Please provide status for the following POs:" at bounding box center [581, 287] width 402 height 63
click at [441, 297] on textarea "Good afternoon, Please provide status for the following POs:" at bounding box center [581, 287] width 402 height 63
click at [558, 301] on textarea "Good afternoon, Please provide the status/ tracking for the following POs:" at bounding box center [581, 287] width 402 height 63
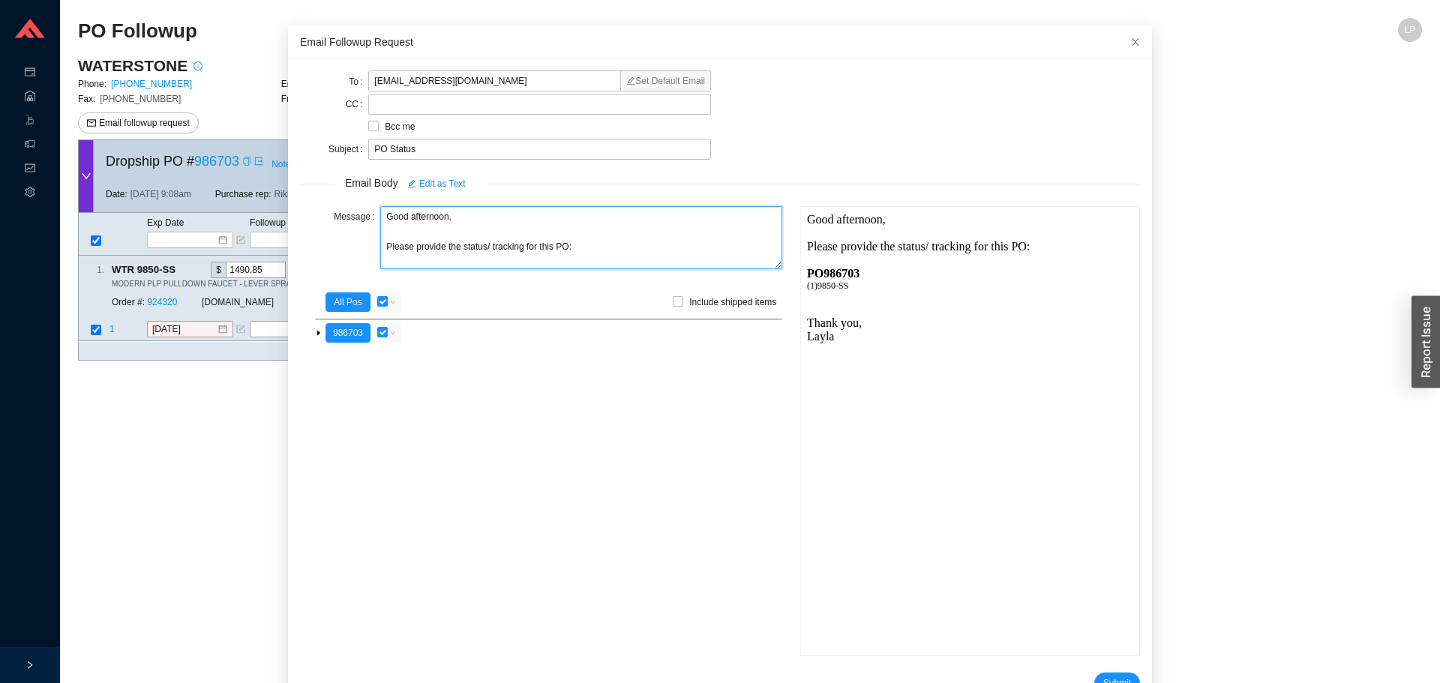
scroll to position [89, 0]
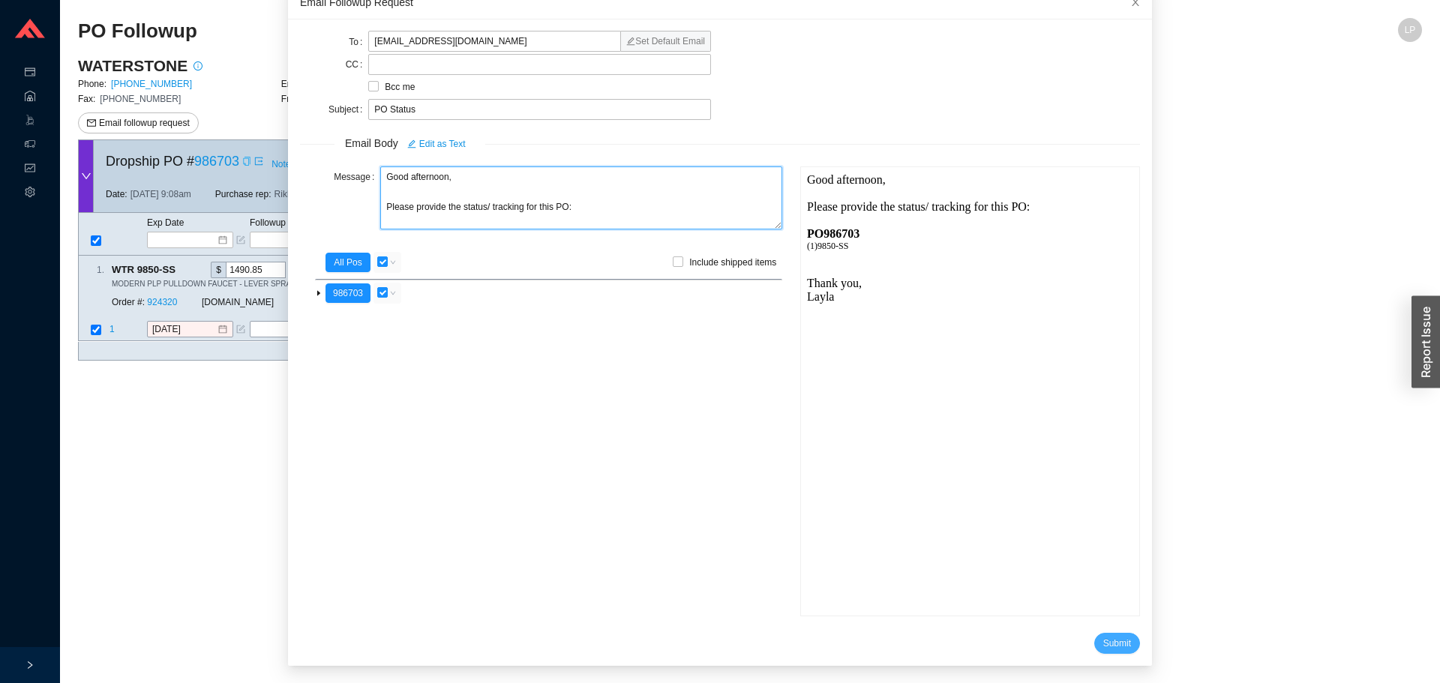
type textarea "Good afternoon, Please provide the status/ tracking for this PO:"
click at [1096, 633] on button "Submit" at bounding box center [1118, 643] width 46 height 21
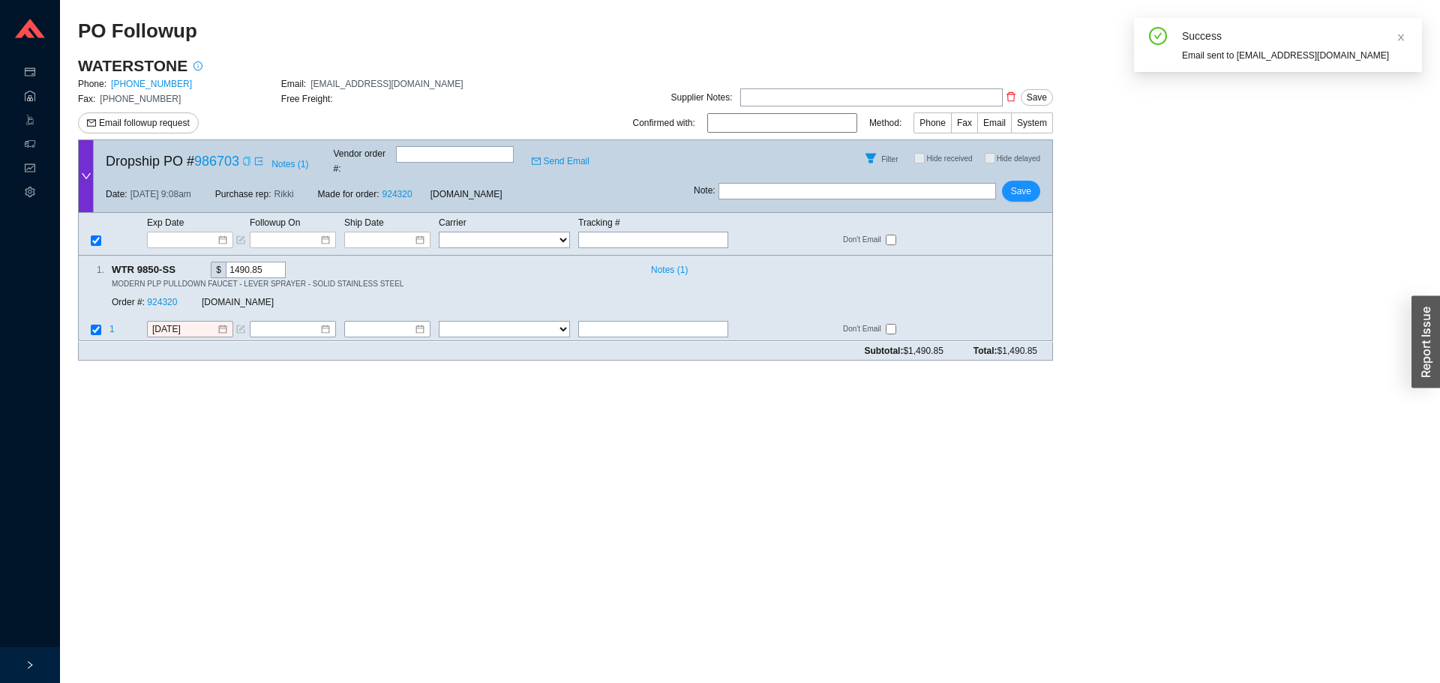
click at [737, 184] on input "text" at bounding box center [858, 191] width 278 height 17
type input "emailed"
click at [1029, 184] on span "Save" at bounding box center [1021, 191] width 20 height 15
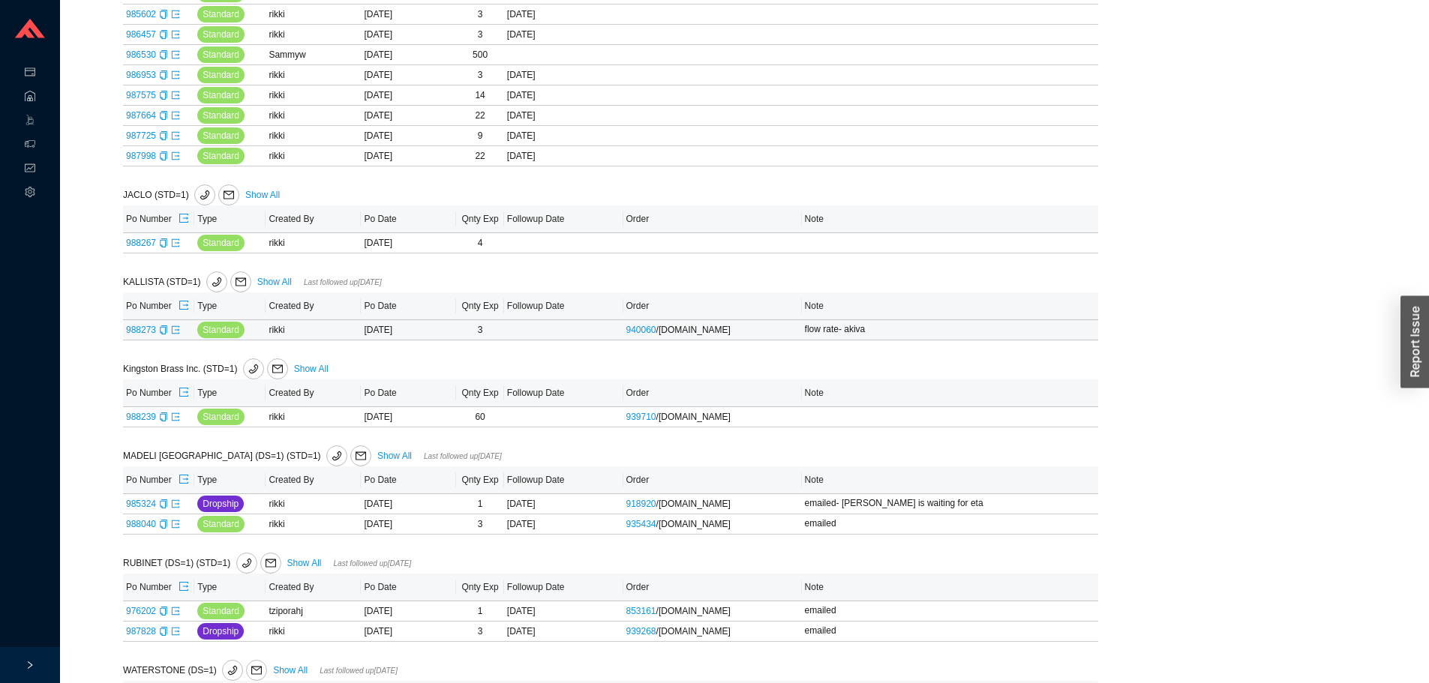
scroll to position [882, 0]
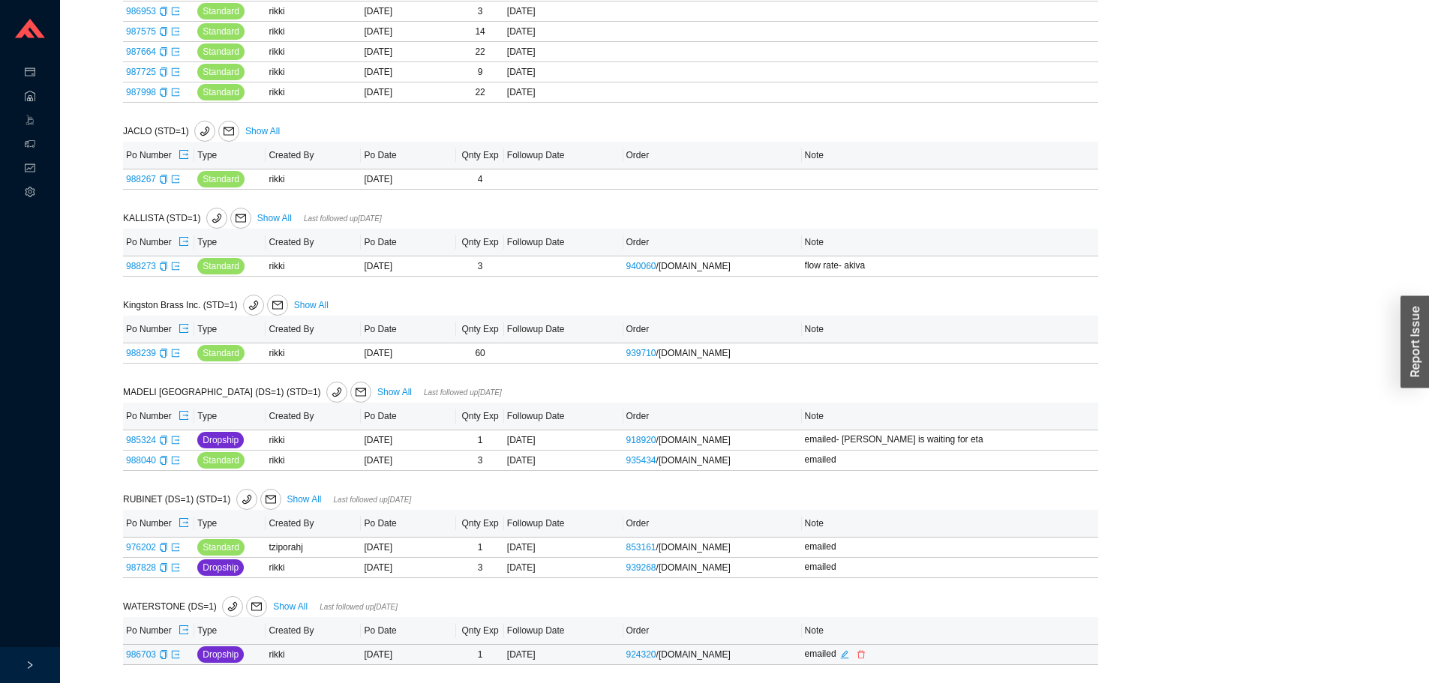
click at [1008, 657] on div "emailed" at bounding box center [929, 655] width 248 height 17
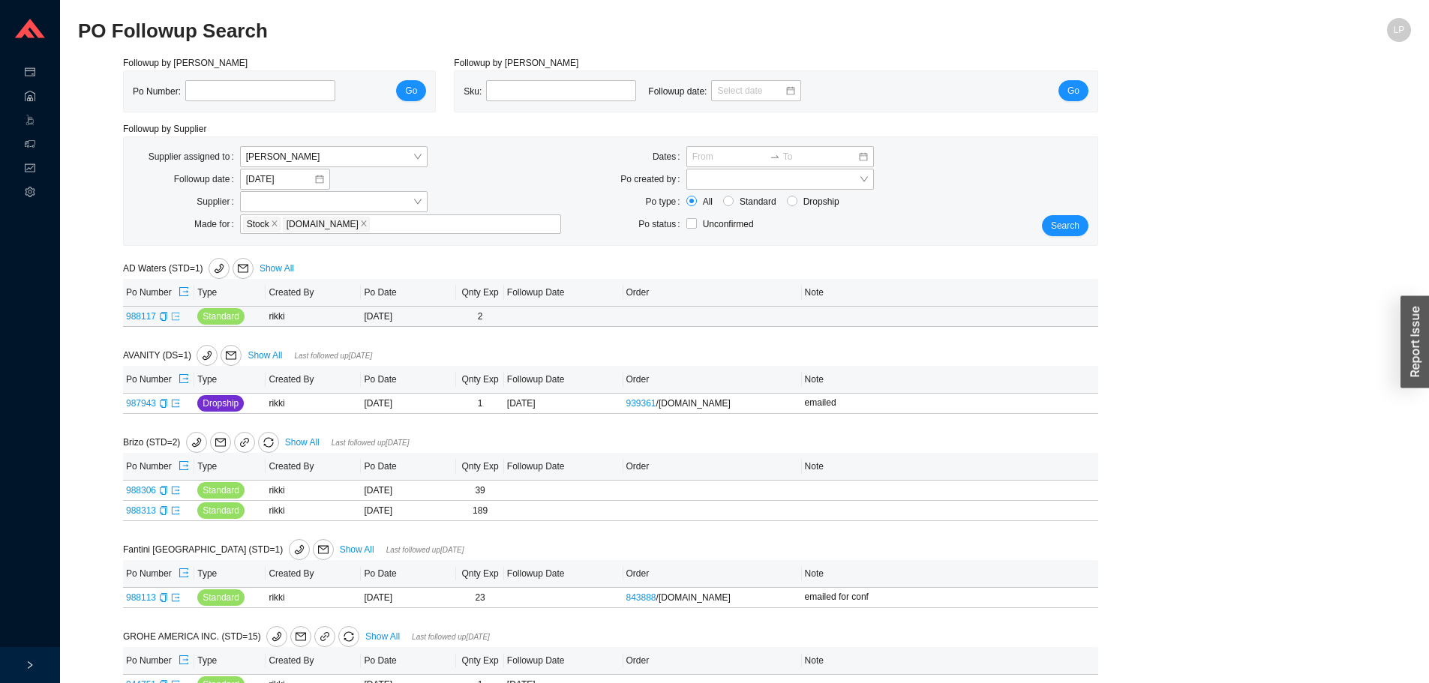
click at [175, 318] on icon "export" at bounding box center [175, 316] width 9 height 9
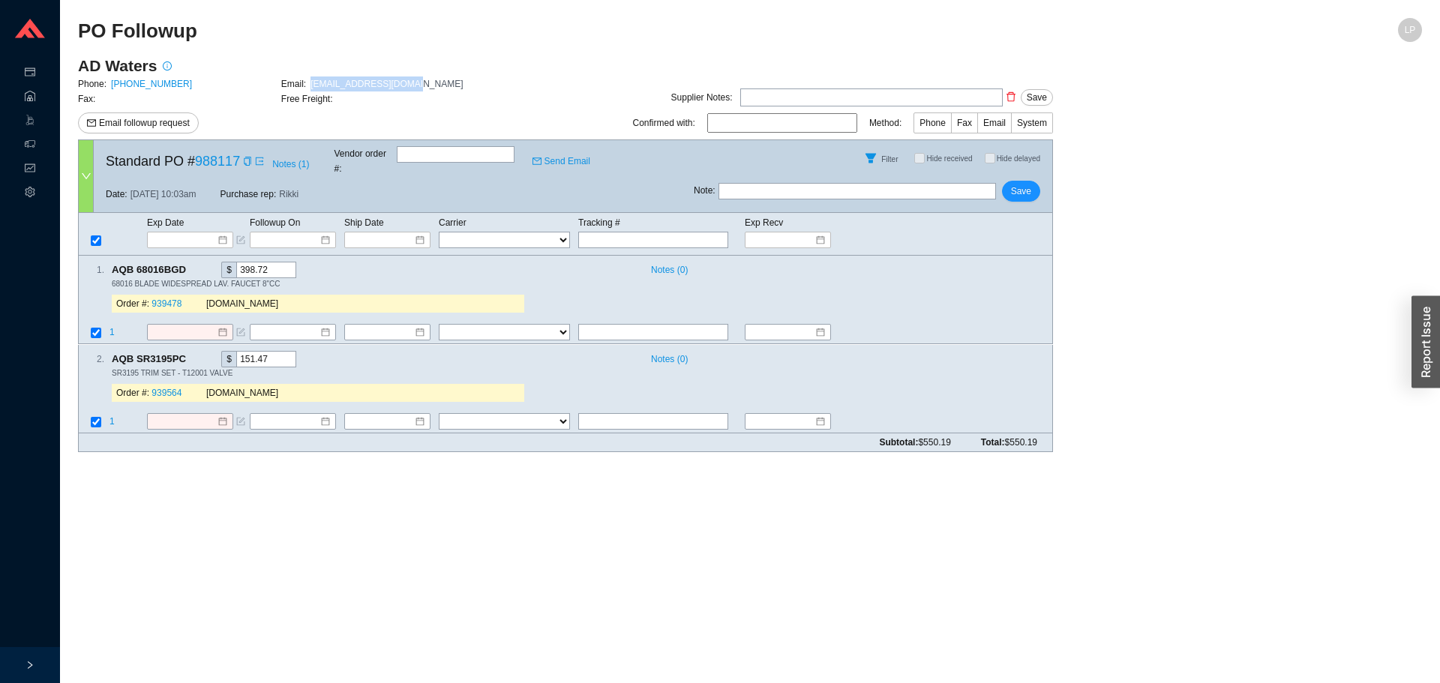
drag, startPoint x: 308, startPoint y: 89, endPoint x: 419, endPoint y: 90, distance: 110.3
click at [419, 90] on div "Email: [EMAIL_ADDRESS][DOMAIN_NAME]" at bounding box center [382, 84] width 203 height 15
copy span "[EMAIL_ADDRESS][DOMAIN_NAME]"
click at [248, 160] on icon "copy" at bounding box center [247, 161] width 7 height 9
click at [282, 157] on span "Notes ( 1 )" at bounding box center [290, 164] width 37 height 15
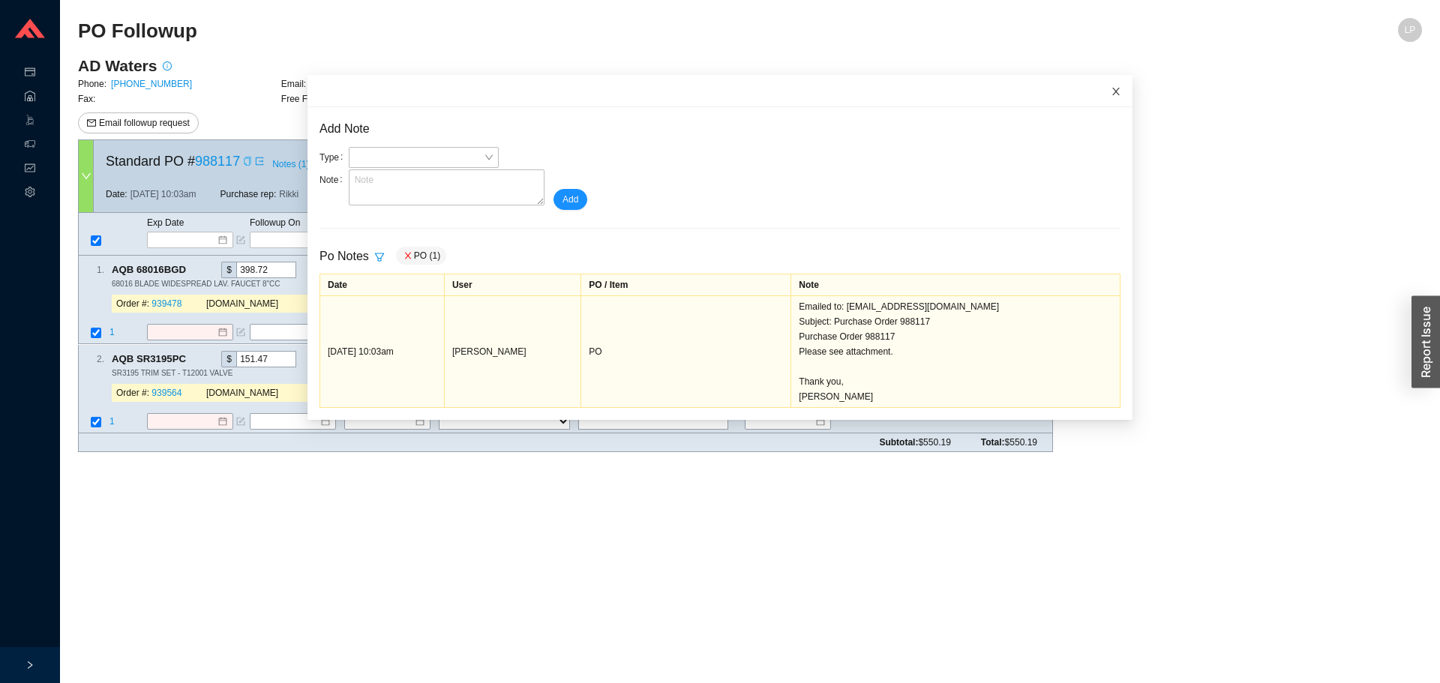
click at [1111, 96] on icon "close" at bounding box center [1116, 91] width 11 height 11
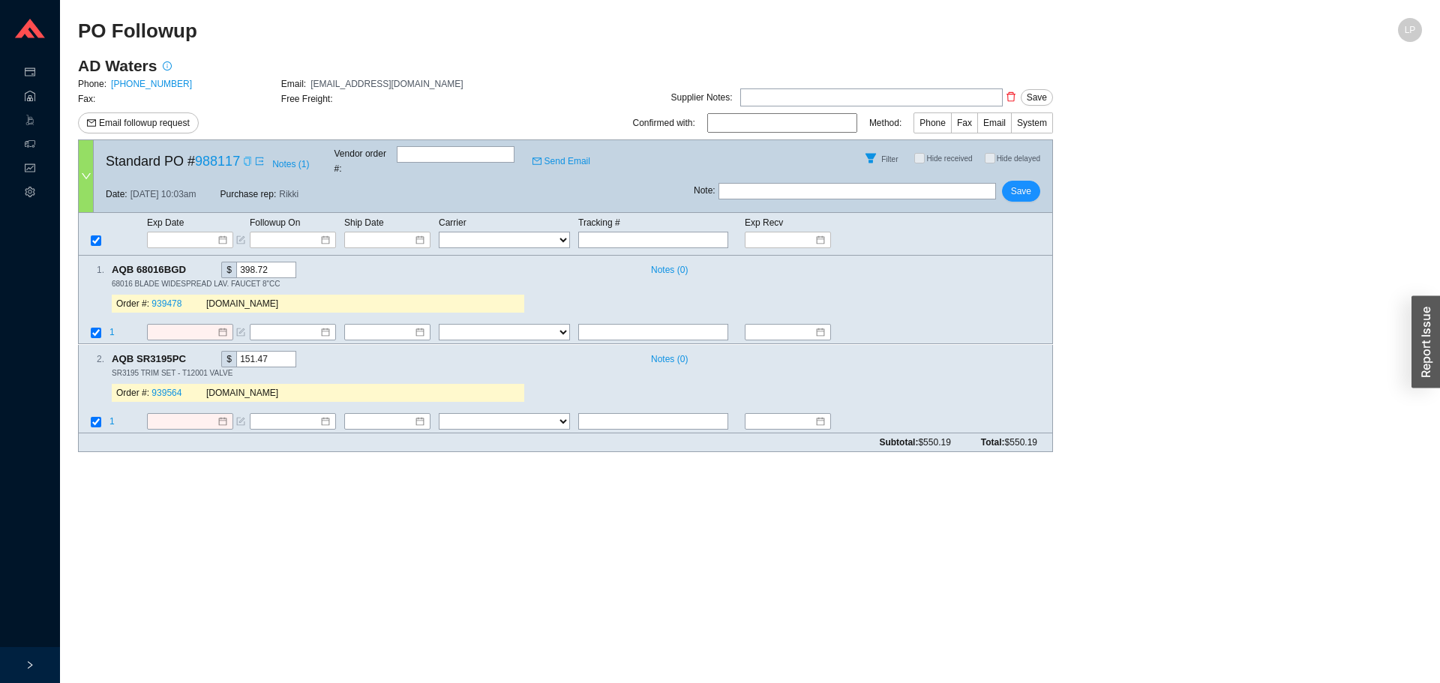
click at [883, 184] on input "text" at bounding box center [858, 191] width 278 height 17
type input "emailed for conf"
click at [1028, 184] on span "Save" at bounding box center [1021, 191] width 20 height 15
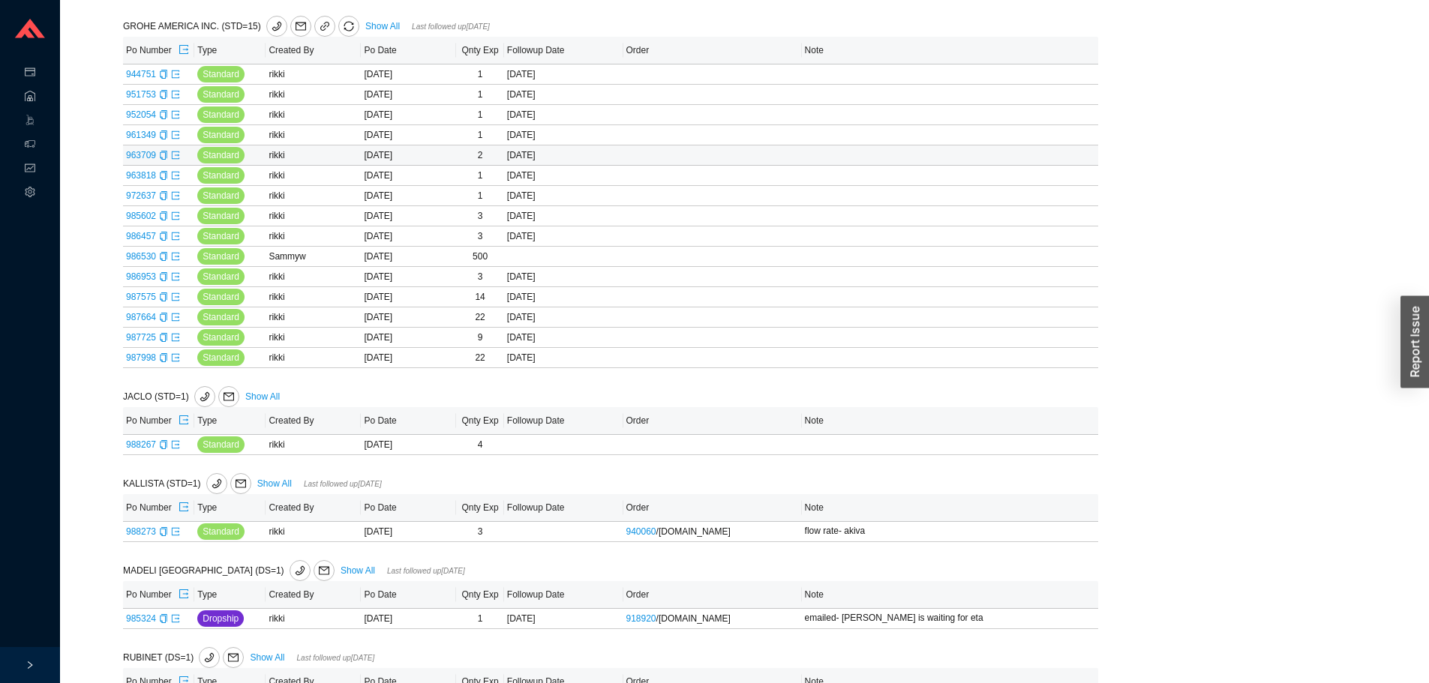
scroll to position [454, 0]
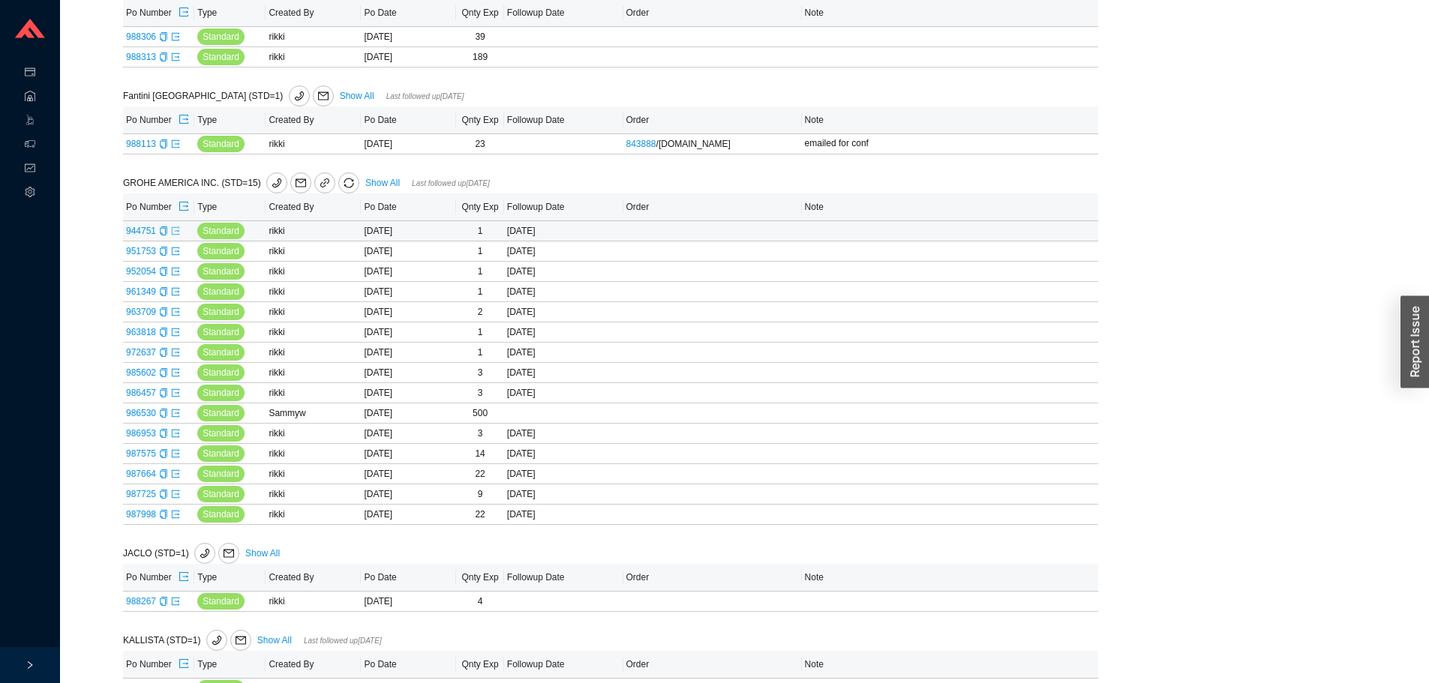
click at [176, 236] on icon "export" at bounding box center [175, 231] width 9 height 9
click at [174, 254] on icon "export" at bounding box center [176, 251] width 8 height 8
click at [176, 274] on icon "export" at bounding box center [175, 271] width 9 height 9
click at [176, 291] on icon "export" at bounding box center [176, 291] width 8 height 8
click at [176, 312] on icon "export" at bounding box center [175, 312] width 9 height 9
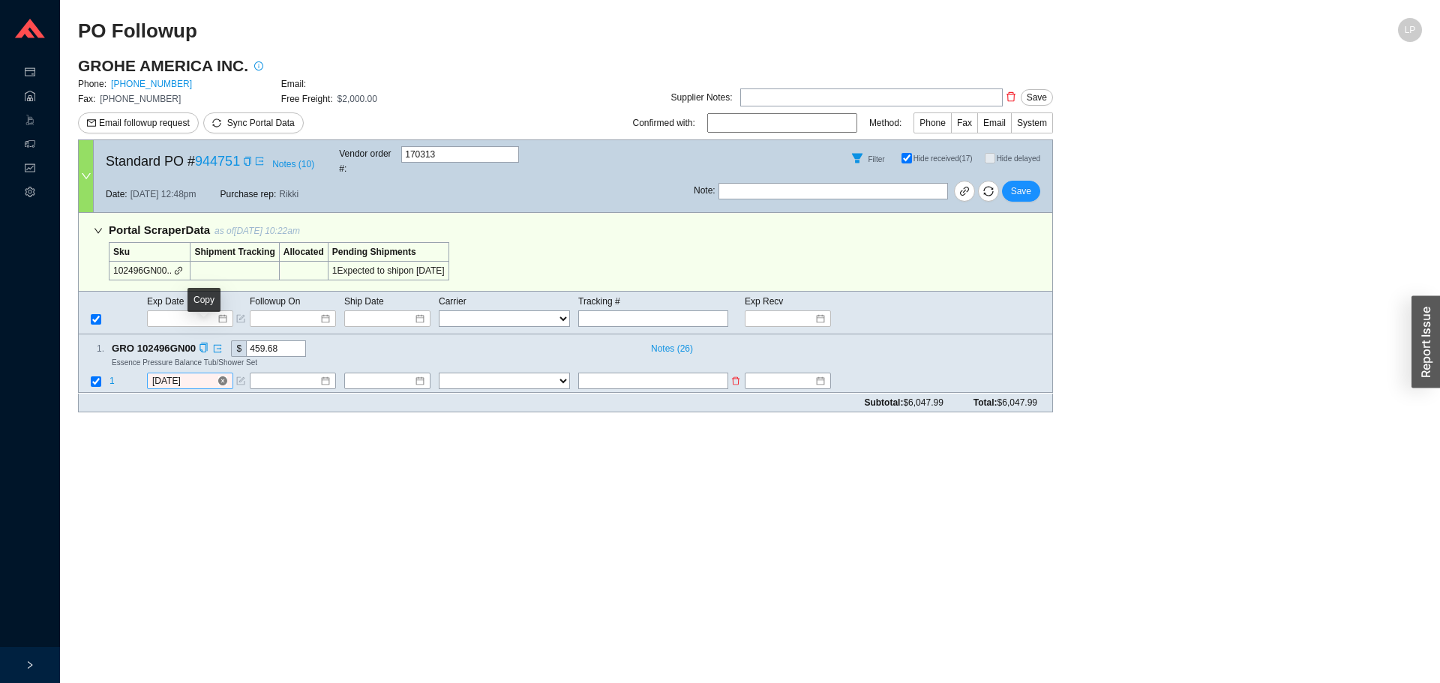
click at [194, 374] on input "[DATE]" at bounding box center [184, 381] width 65 height 15
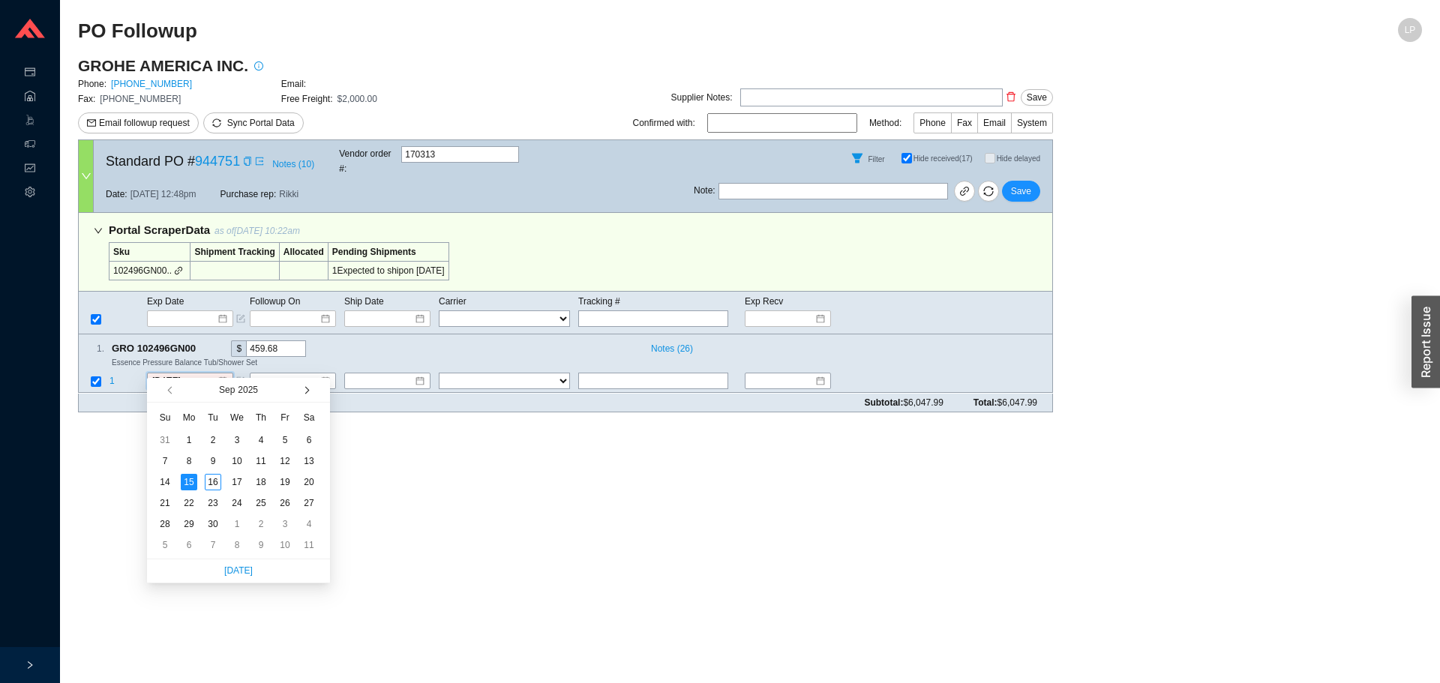
click at [305, 392] on span "button" at bounding box center [306, 390] width 8 height 8
click at [191, 485] on div "13" at bounding box center [189, 482] width 17 height 17
click at [179, 374] on input "10/13/2025" at bounding box center [184, 381] width 65 height 15
type input "[DATE]"
drag, startPoint x: 215, startPoint y: 485, endPoint x: 229, endPoint y: 485, distance: 13.5
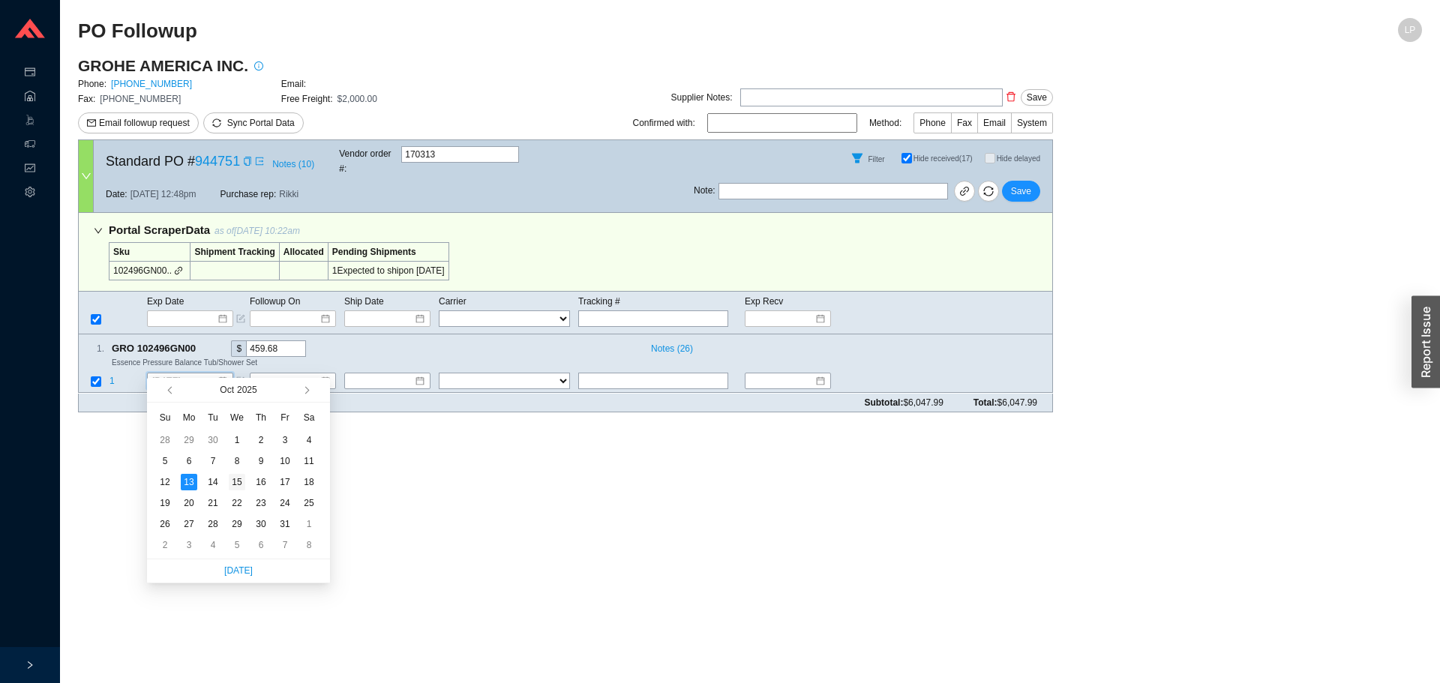
click at [229, 485] on tr "12 13 14 15 16 17 18" at bounding box center [237, 482] width 168 height 21
click at [229, 485] on div "15" at bounding box center [237, 482] width 17 height 17
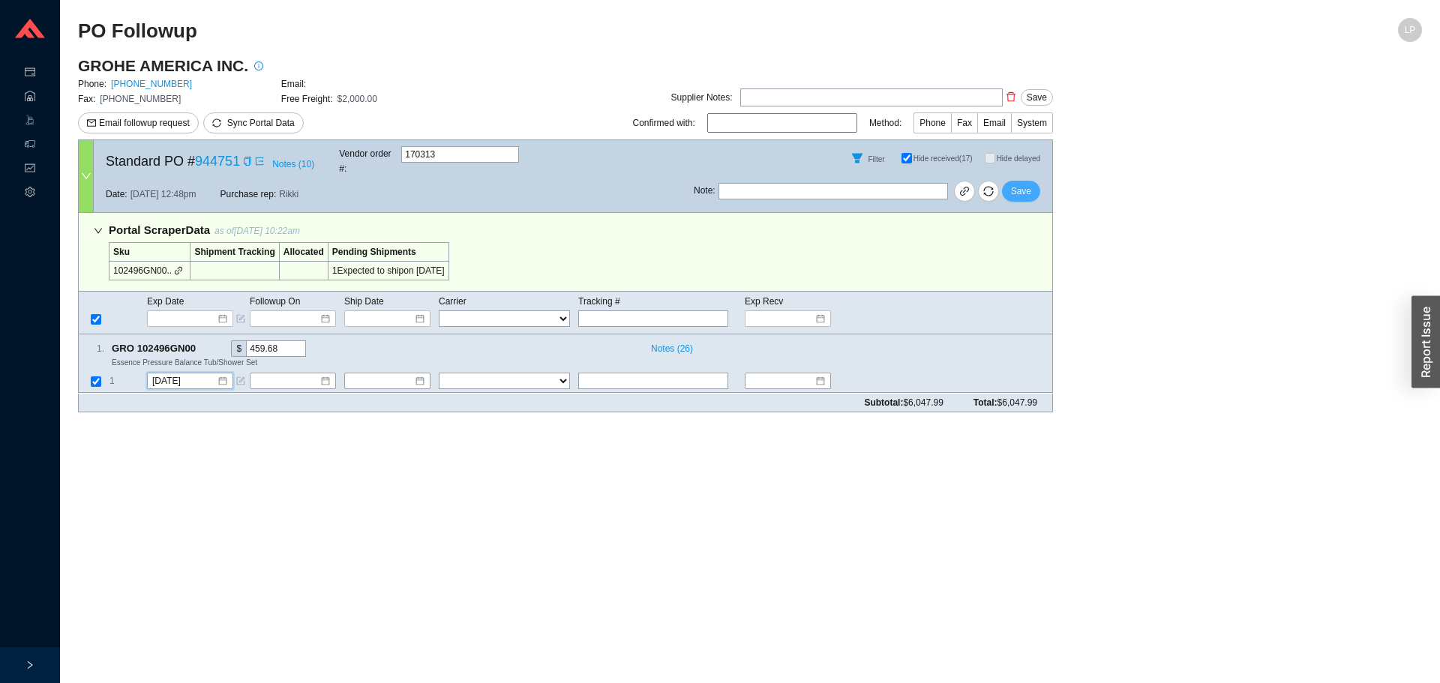
click at [1031, 184] on span "Save" at bounding box center [1021, 191] width 20 height 15
click at [190, 344] on icon "copy" at bounding box center [193, 349] width 10 height 10
click at [196, 428] on main "PO Followup LP GROHE AMERICA INC. Phone: [PHONE_NUMBER] Email: Fax: [PHONE_NUMB…" at bounding box center [750, 350] width 1344 height 665
click at [191, 374] on input "[DATE]" at bounding box center [184, 381] width 65 height 15
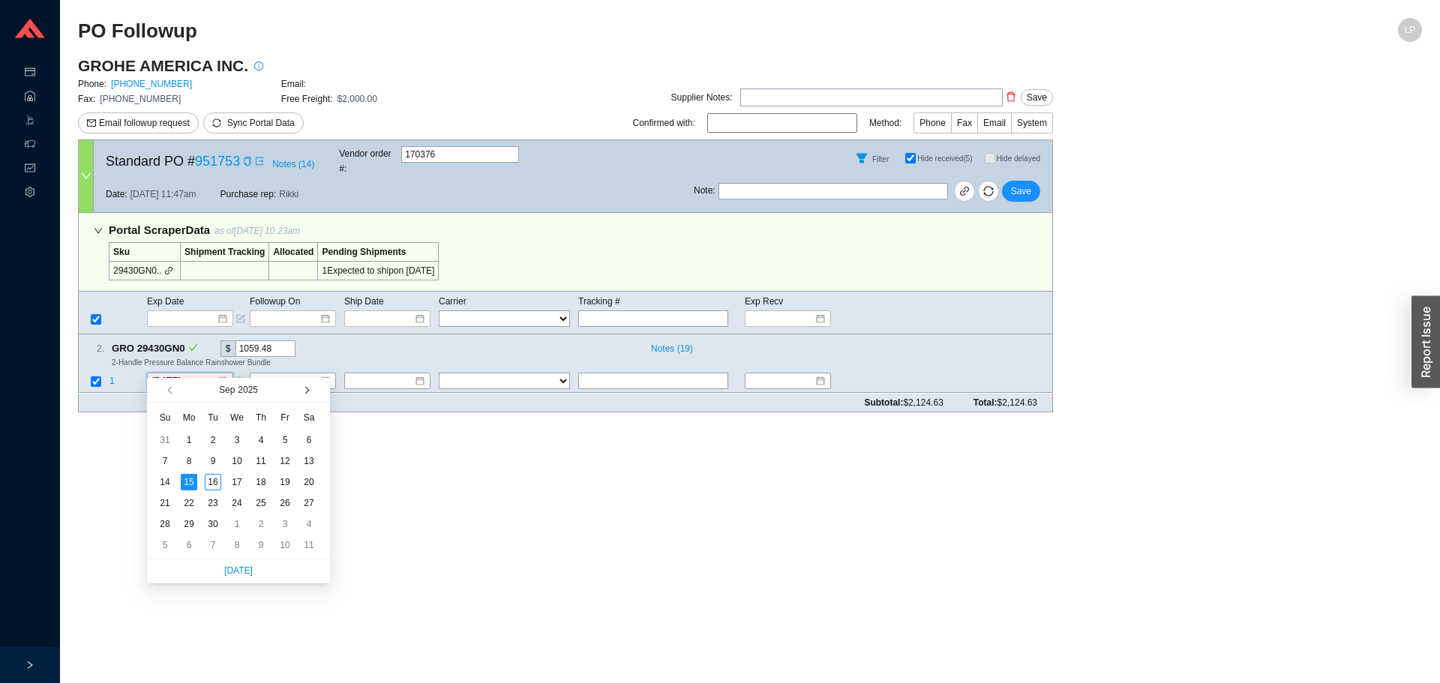
click at [305, 389] on span "button" at bounding box center [306, 390] width 8 height 8
type input "[DATE]"
click at [254, 483] on div "16" at bounding box center [261, 482] width 17 height 17
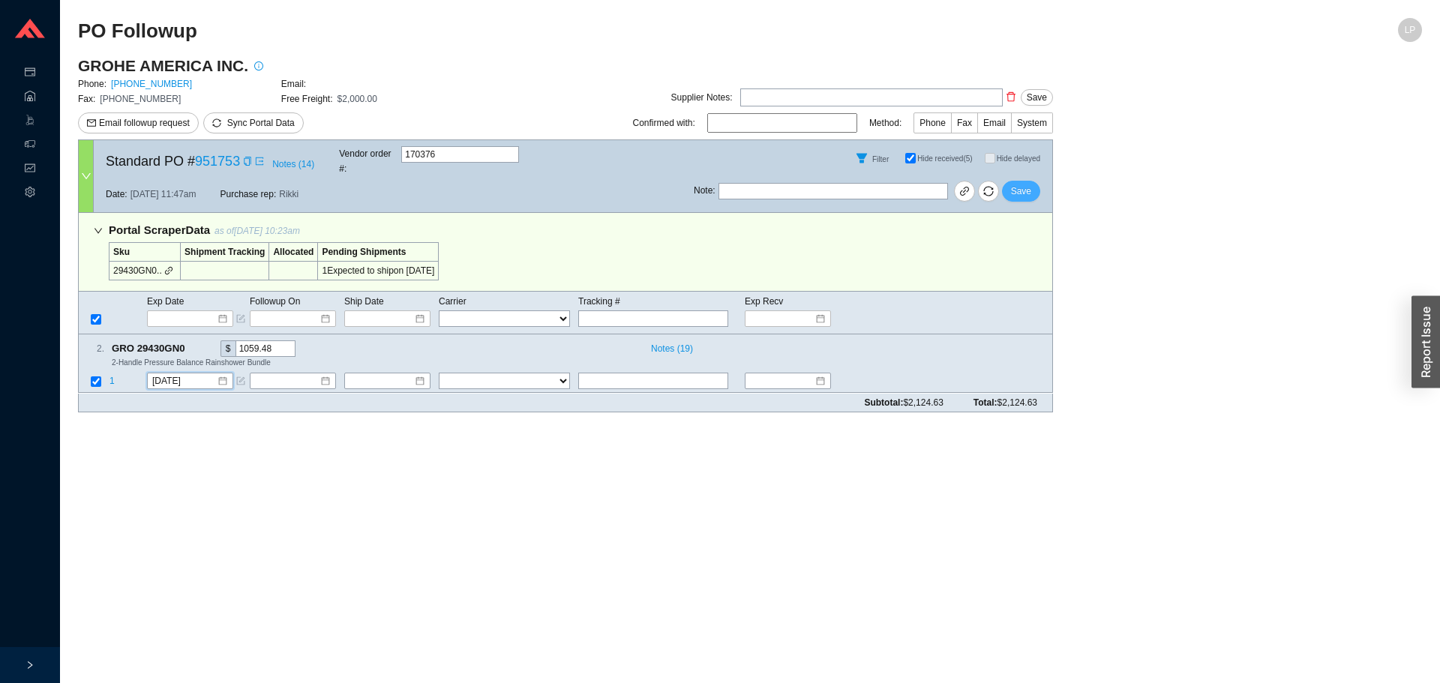
click at [1027, 184] on span "Save" at bounding box center [1021, 191] width 20 height 15
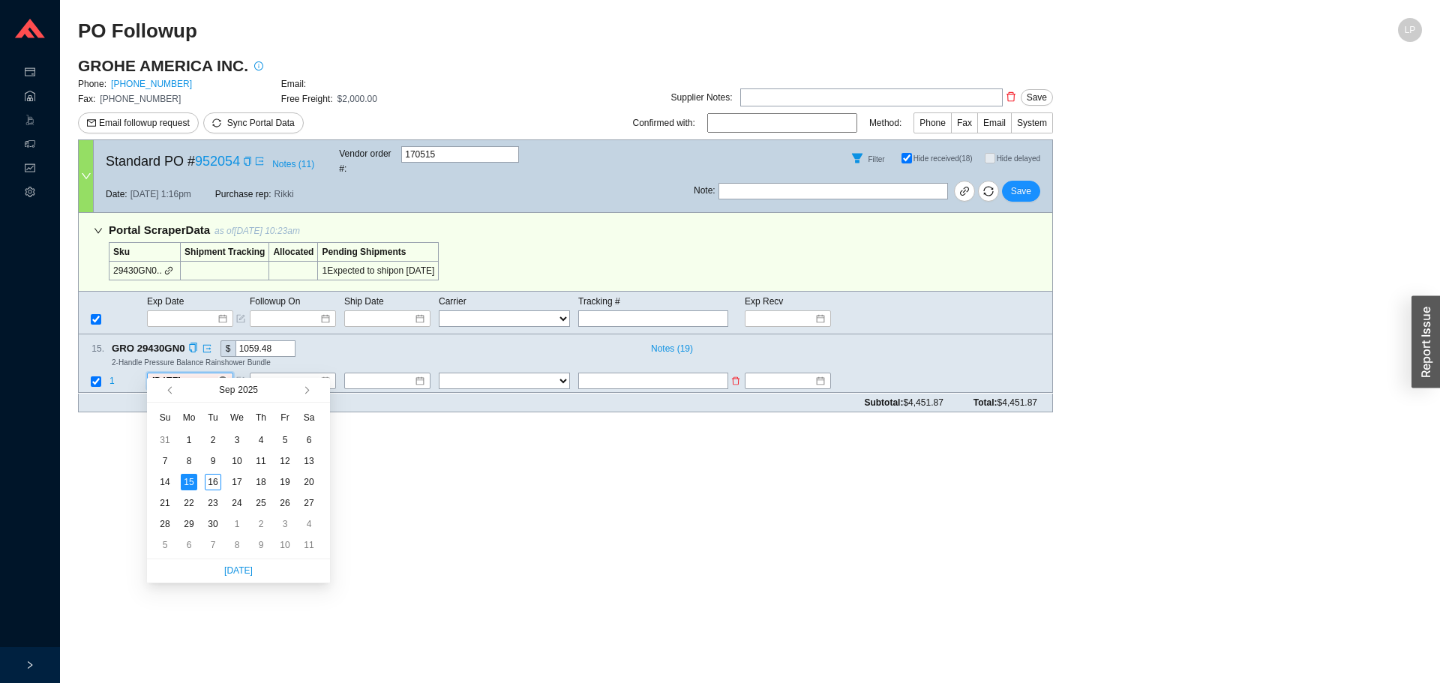
drag, startPoint x: 163, startPoint y: 374, endPoint x: 172, endPoint y: 373, distance: 9.0
click at [164, 374] on input "[DATE]" at bounding box center [184, 381] width 65 height 15
click at [305, 387] on button "button" at bounding box center [306, 390] width 14 height 24
type input "[DATE]"
click at [261, 479] on div "16" at bounding box center [261, 482] width 17 height 17
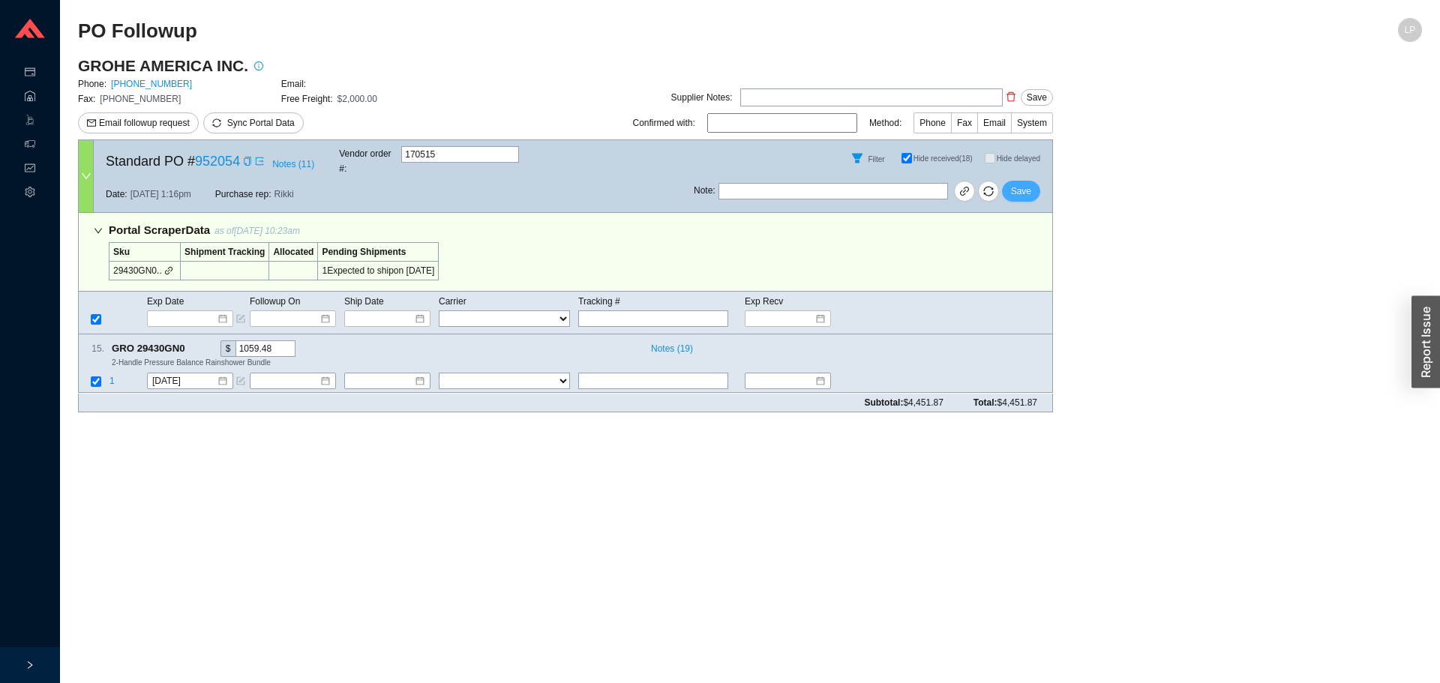
click at [1029, 181] on button "Save" at bounding box center [1021, 191] width 38 height 21
click at [174, 374] on input "[DATE]" at bounding box center [184, 381] width 65 height 15
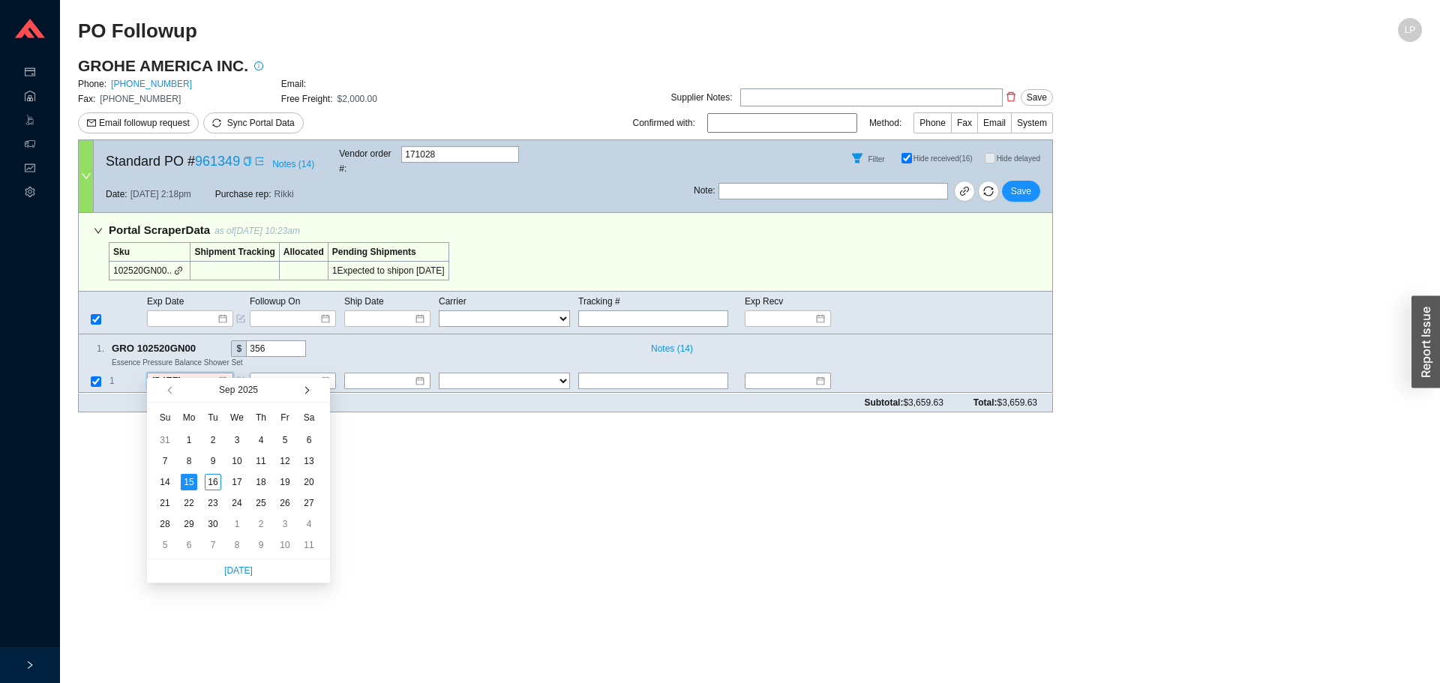
click at [305, 395] on button "button" at bounding box center [306, 390] width 14 height 24
type input "[DATE]"
drag, startPoint x: 263, startPoint y: 485, endPoint x: 671, endPoint y: 259, distance: 467.4
click at [263, 483] on div "16" at bounding box center [261, 482] width 17 height 17
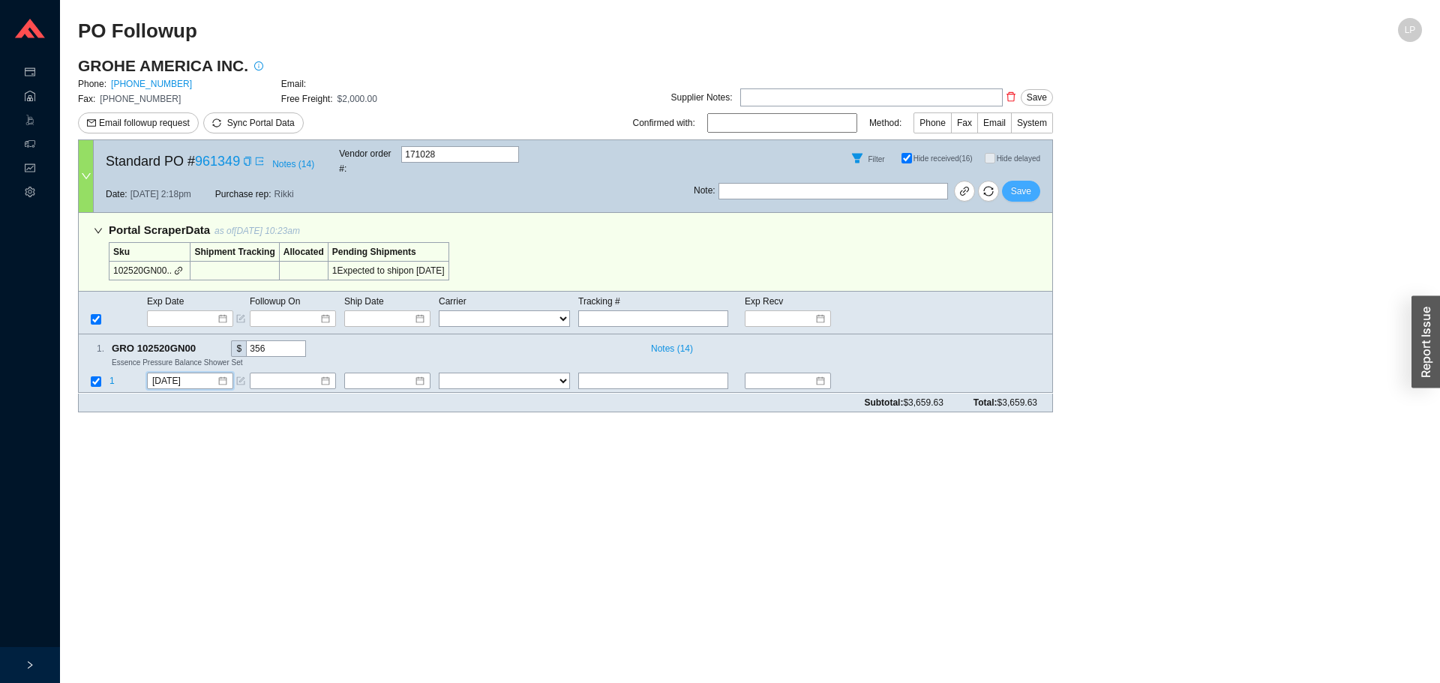
click at [1032, 181] on button "Save" at bounding box center [1021, 191] width 38 height 21
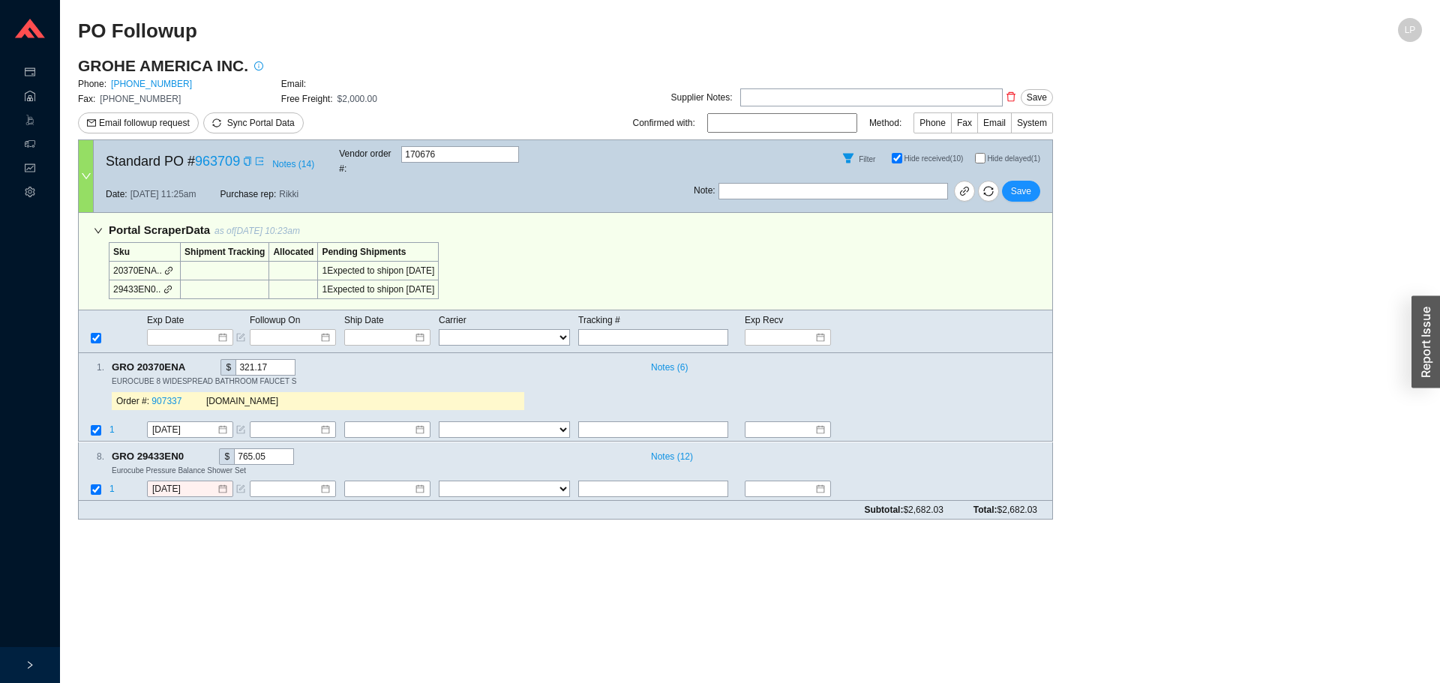
click at [975, 156] on input "Hide delayed (1)" at bounding box center [980, 158] width 11 height 11
checkbox input "true"
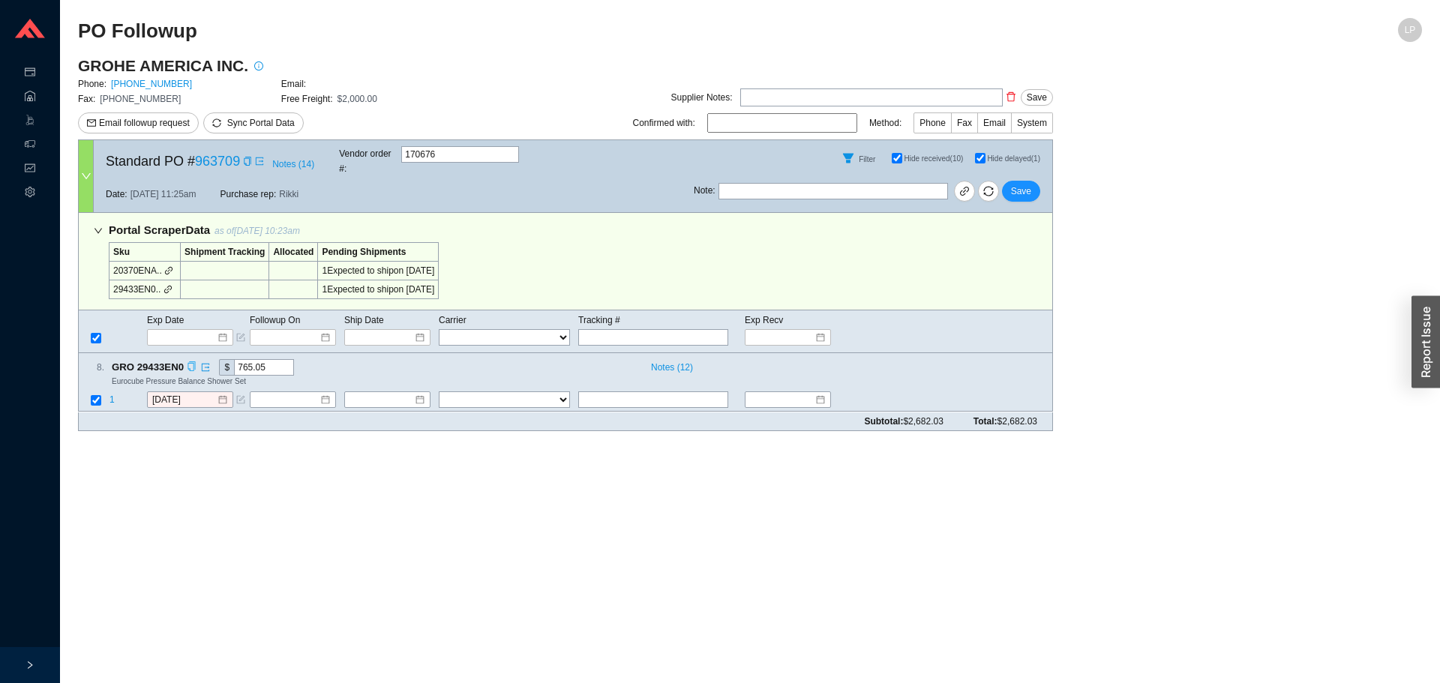
click at [192, 362] on icon "copy" at bounding box center [192, 367] width 10 height 10
click at [185, 451] on main "PO Followup LP GROHE AMERICA INC. Phone: 800-444-7643 Email: Fax: 800-225-2778 …" at bounding box center [750, 350] width 1344 height 665
click at [182, 393] on input "[DATE]" at bounding box center [184, 400] width 65 height 15
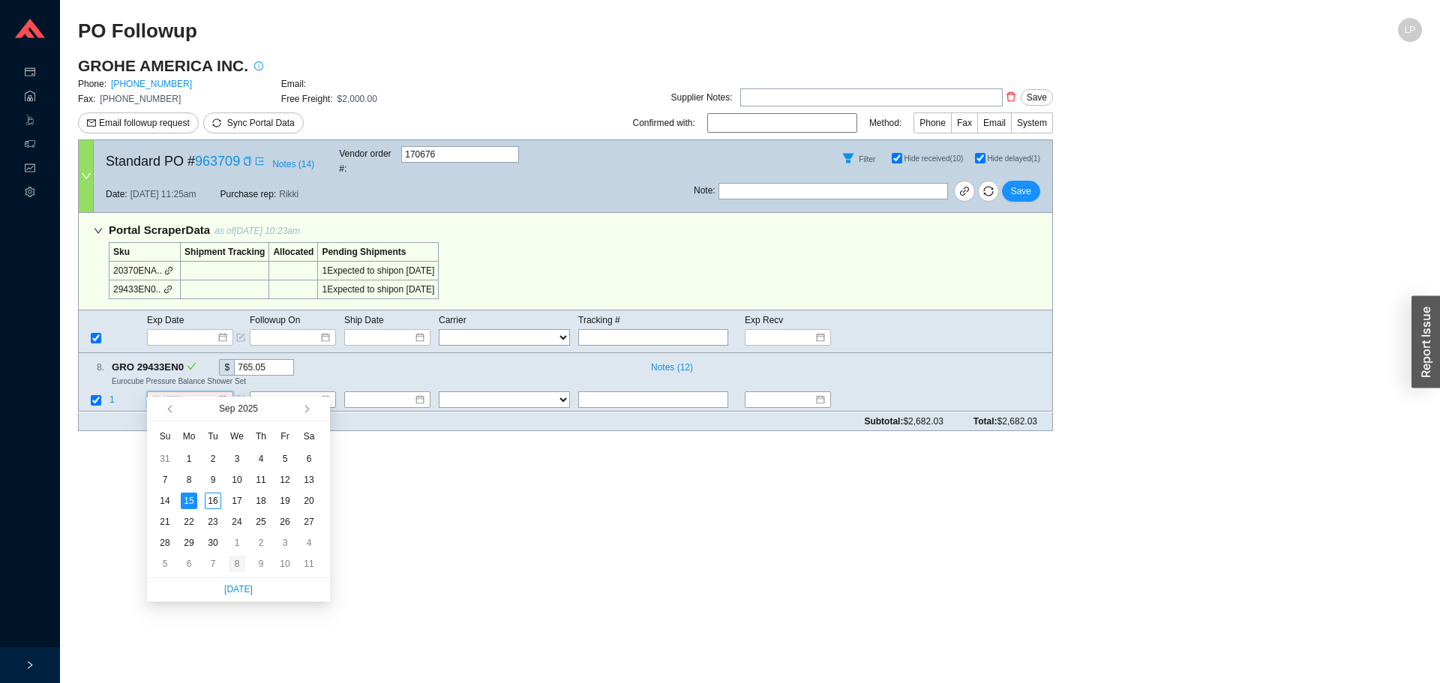
type input "10/8/2025"
click at [232, 565] on div "8" at bounding box center [237, 564] width 17 height 17
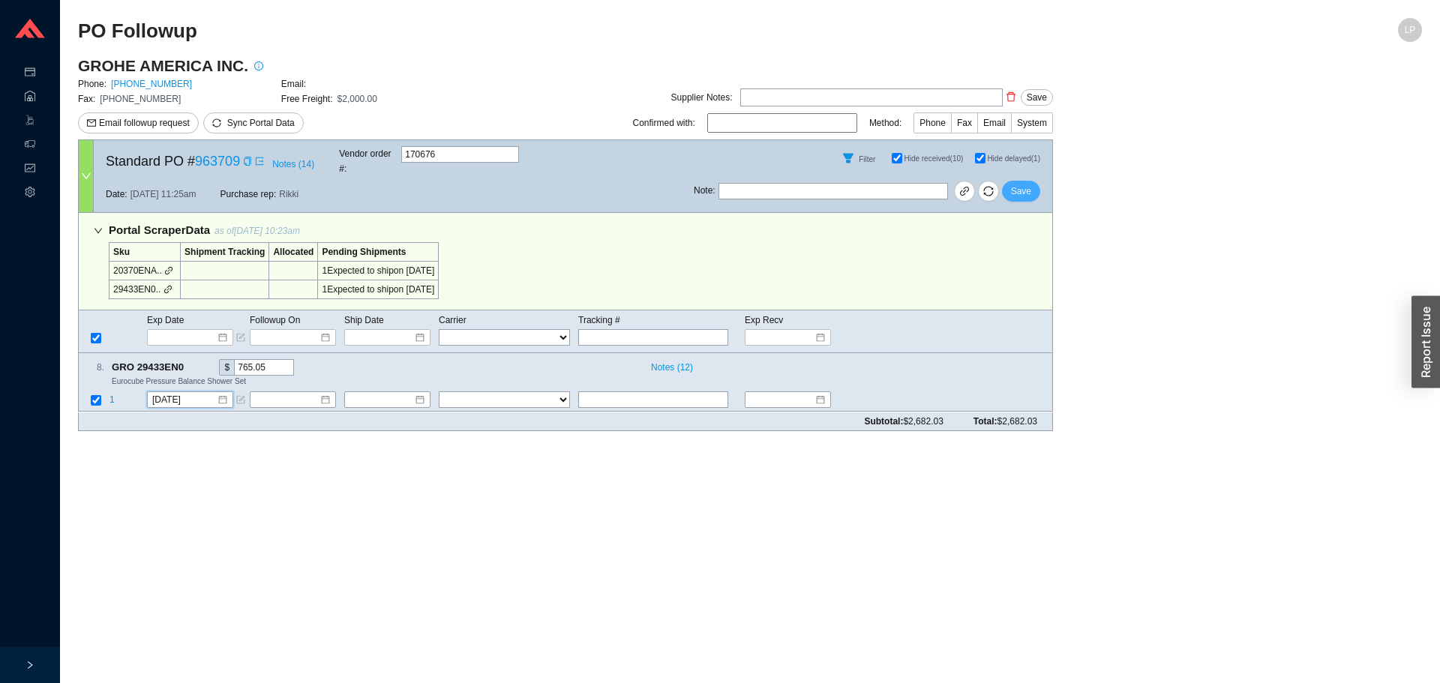
click at [1031, 184] on span "Save" at bounding box center [1021, 191] width 20 height 15
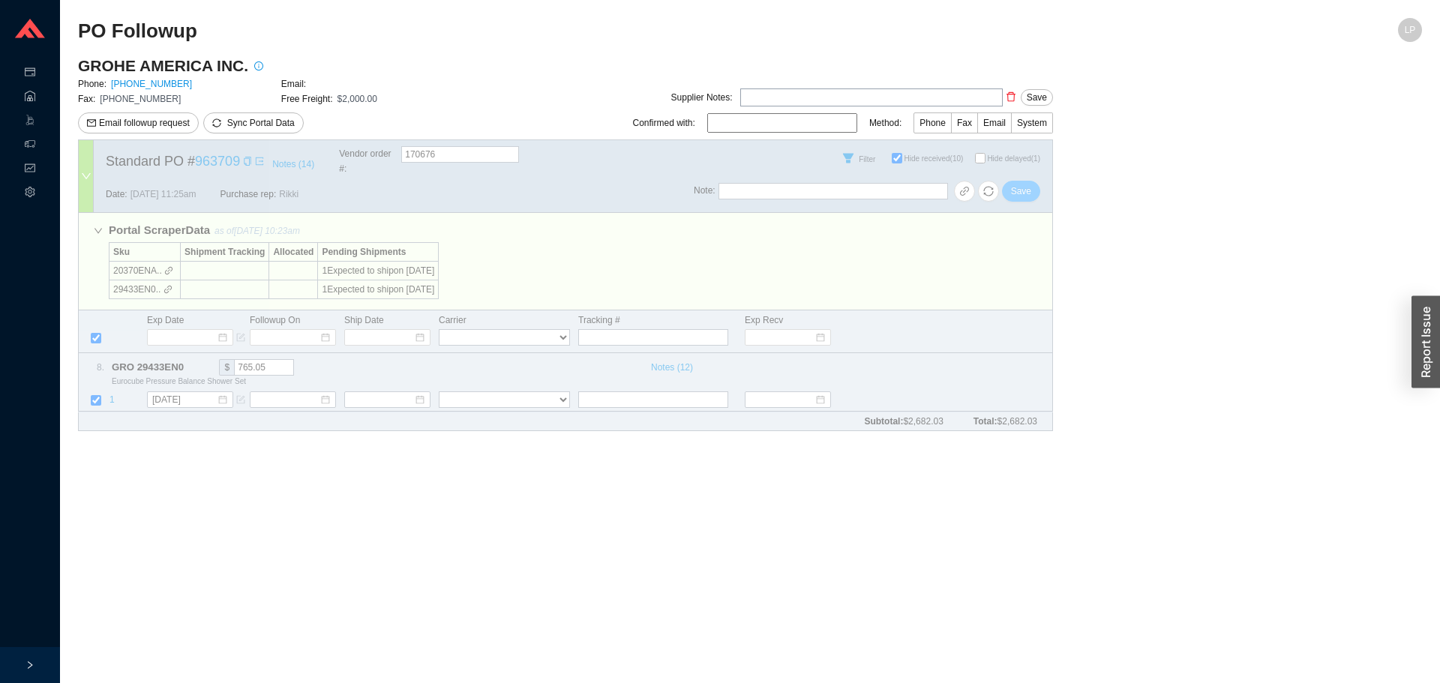
checkbox input "false"
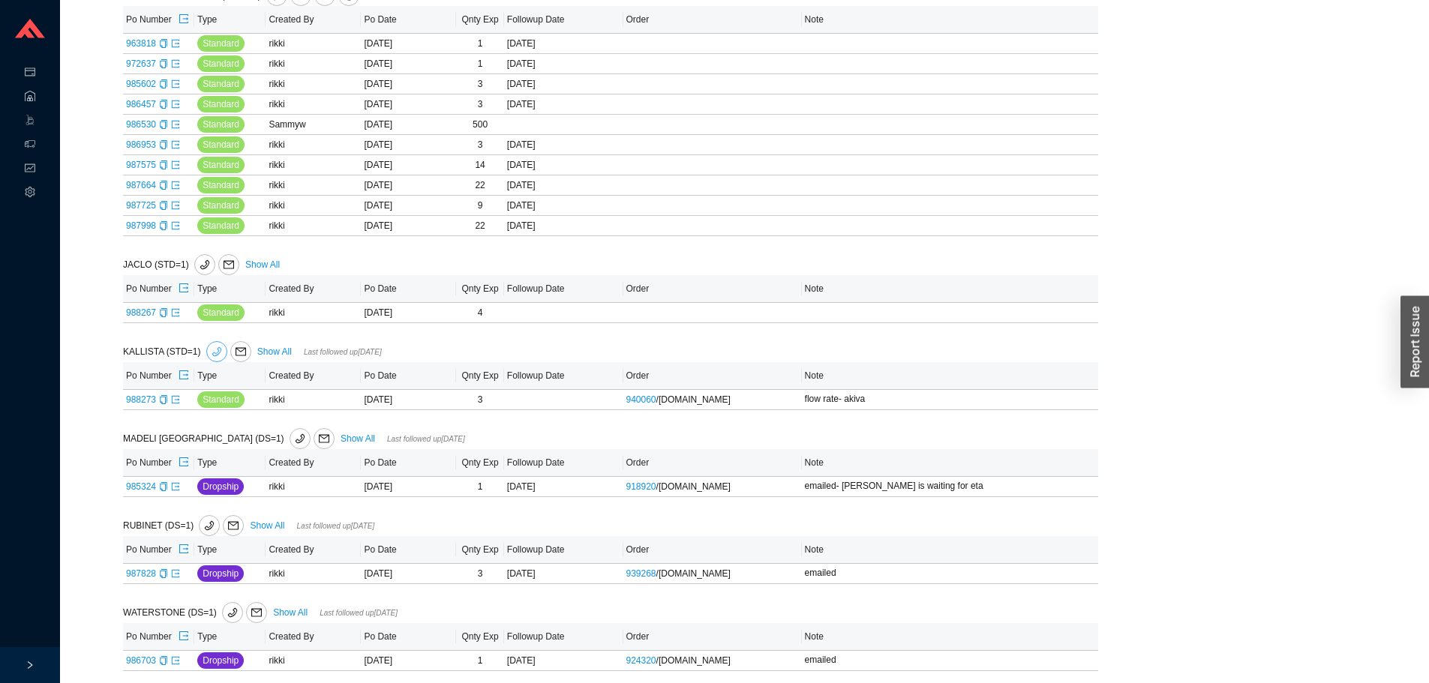
scroll to position [653, 0]
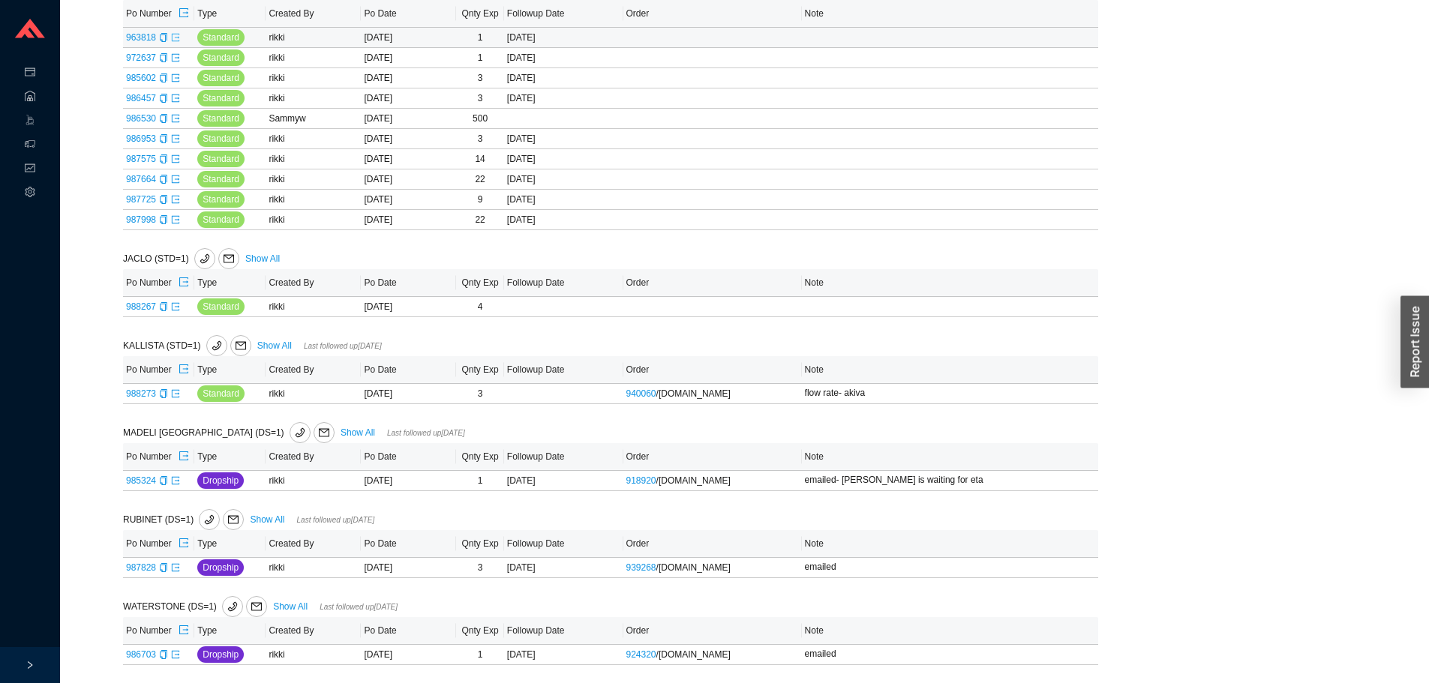
click at [175, 37] on icon "export" at bounding box center [175, 37] width 9 height 9
click at [176, 55] on icon "export" at bounding box center [175, 57] width 9 height 9
click at [176, 74] on icon "export" at bounding box center [176, 78] width 8 height 8
click at [176, 94] on icon "export" at bounding box center [176, 98] width 8 height 8
click at [176, 114] on icon "export" at bounding box center [175, 118] width 9 height 9
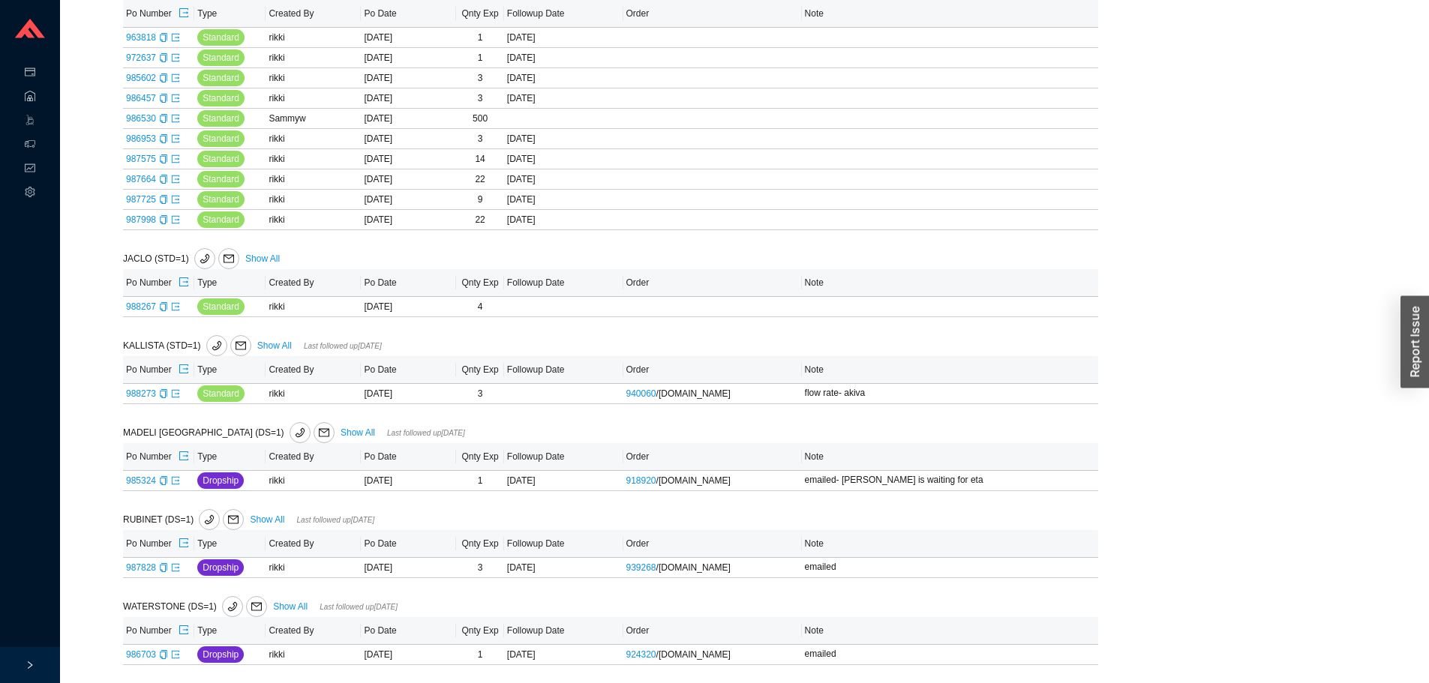
click at [1217, 134] on div "Followup by PO Po Number: Go Followup by Sku Sku: Followup date: Go Followup by…" at bounding box center [744, 45] width 1333 height 1275
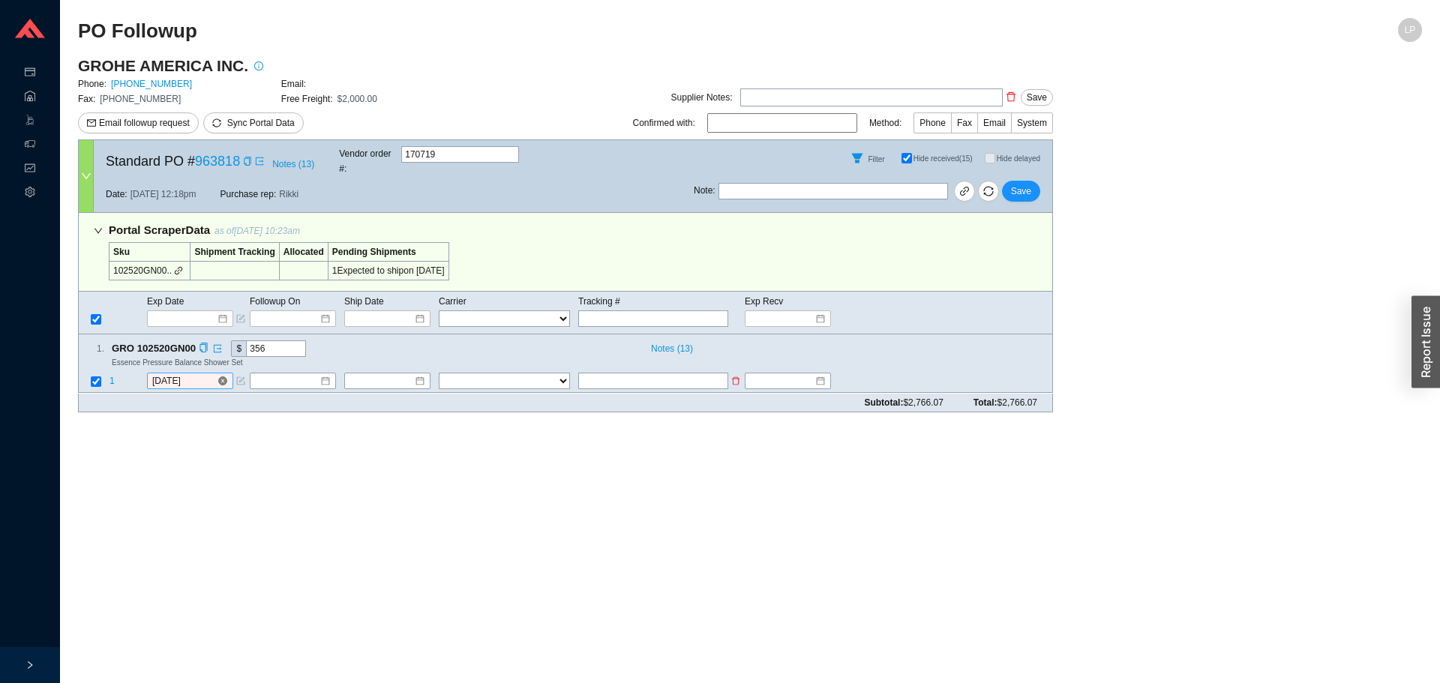
click at [188, 374] on input "[DATE]" at bounding box center [184, 381] width 65 height 15
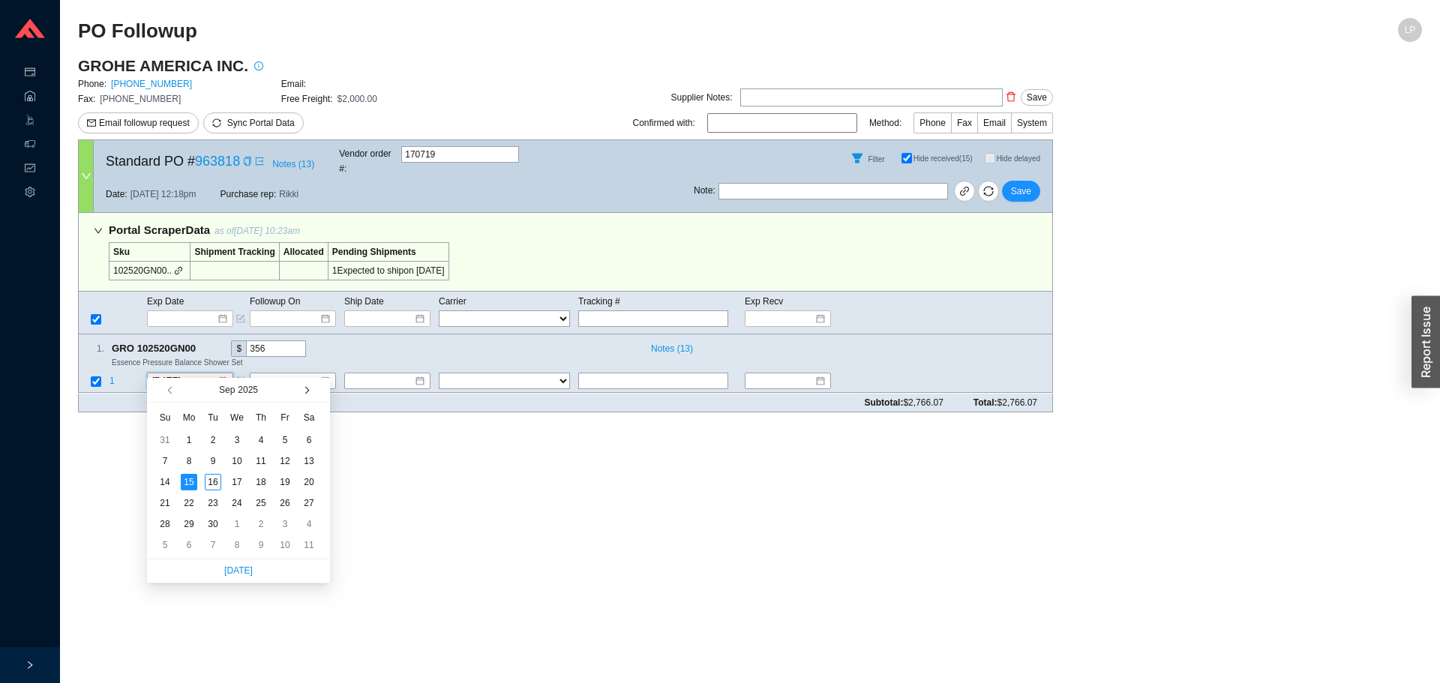
click at [307, 389] on button "button" at bounding box center [306, 390] width 14 height 24
type input "[DATE]"
click at [254, 482] on div "16" at bounding box center [261, 482] width 17 height 17
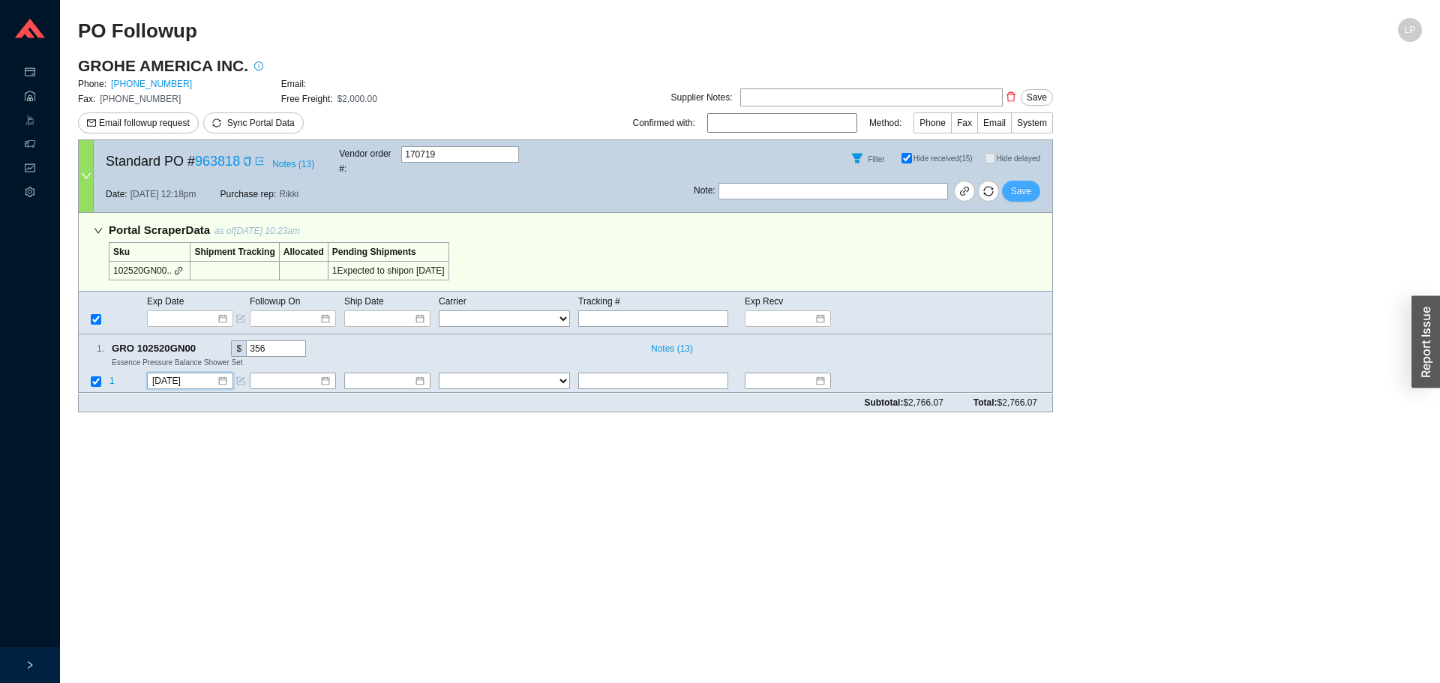
click at [1009, 182] on button "Save" at bounding box center [1021, 191] width 38 height 21
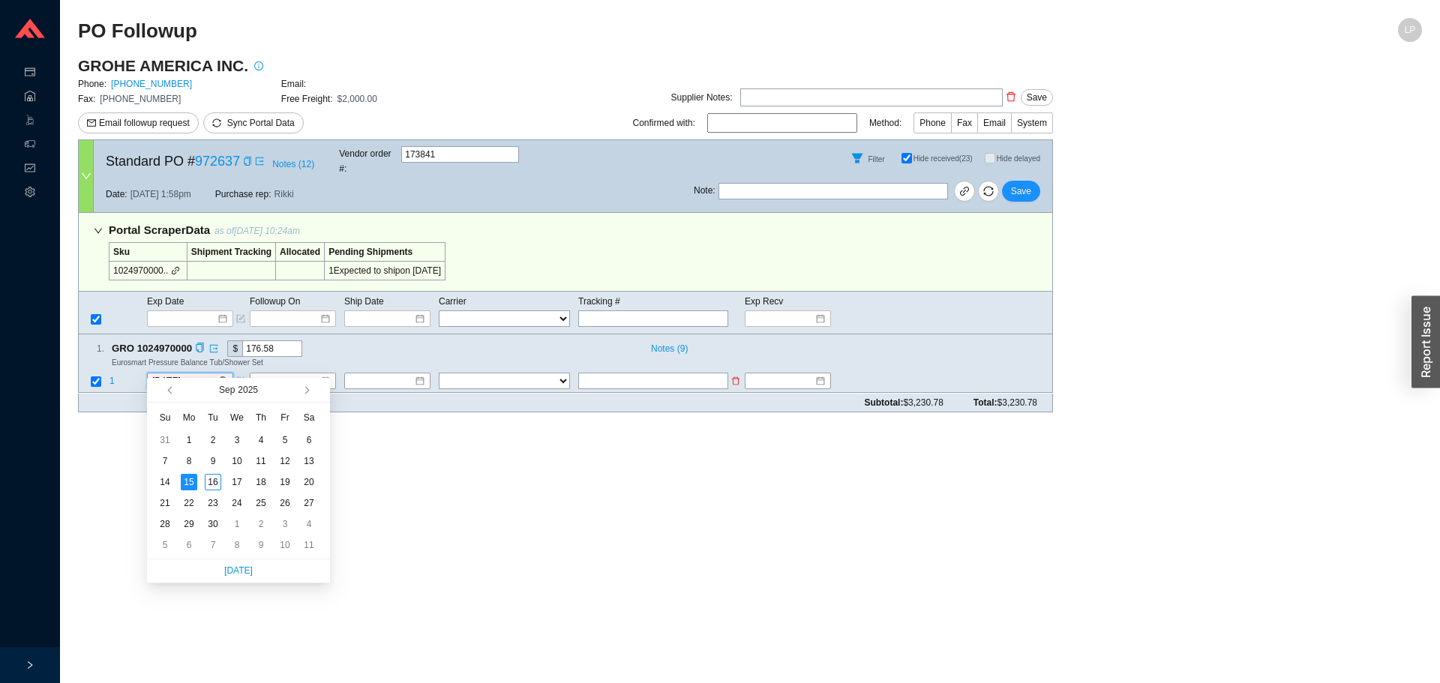
click at [164, 374] on input "[DATE]" at bounding box center [184, 381] width 65 height 15
drag, startPoint x: 302, startPoint y: 389, endPoint x: 292, endPoint y: 435, distance: 47.7
click at [303, 389] on button "button" at bounding box center [306, 390] width 14 height 24
type input "10/16/2025"
click at [266, 477] on div "16" at bounding box center [261, 482] width 17 height 17
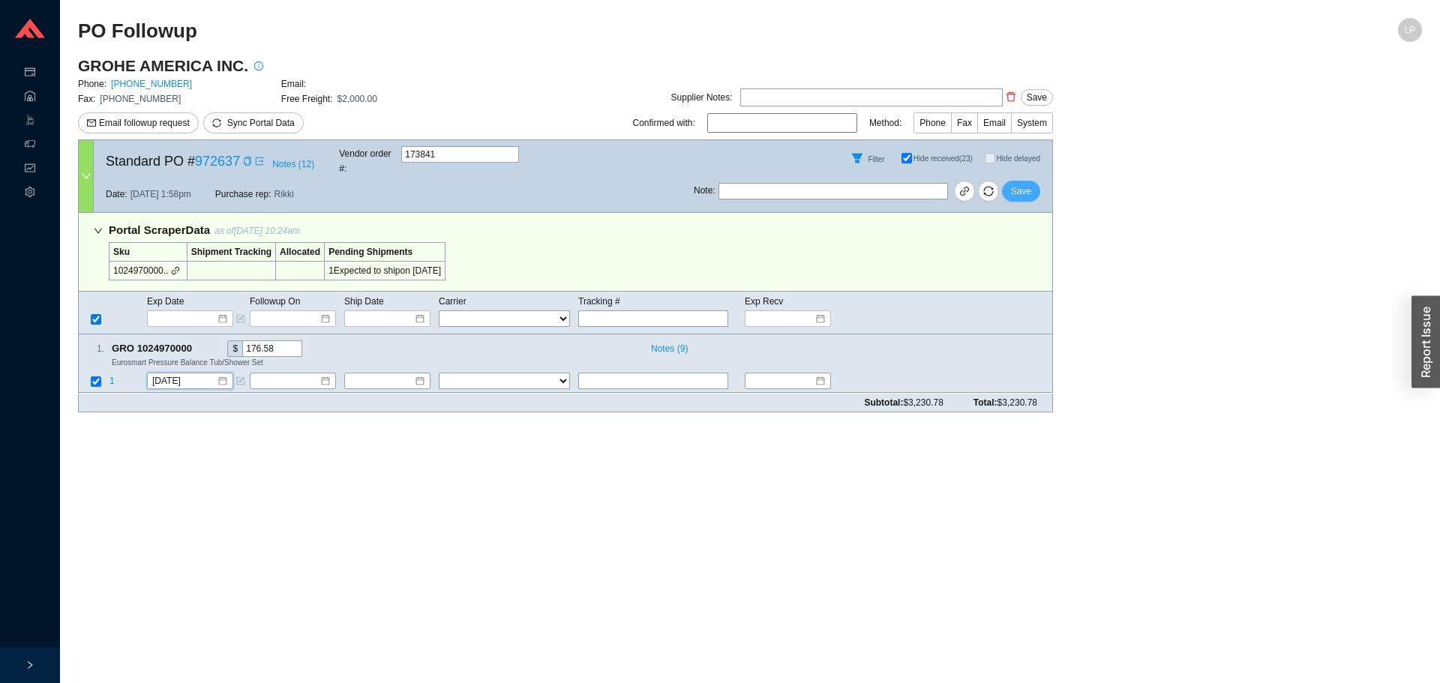
click at [1017, 184] on span "Save" at bounding box center [1021, 191] width 20 height 15
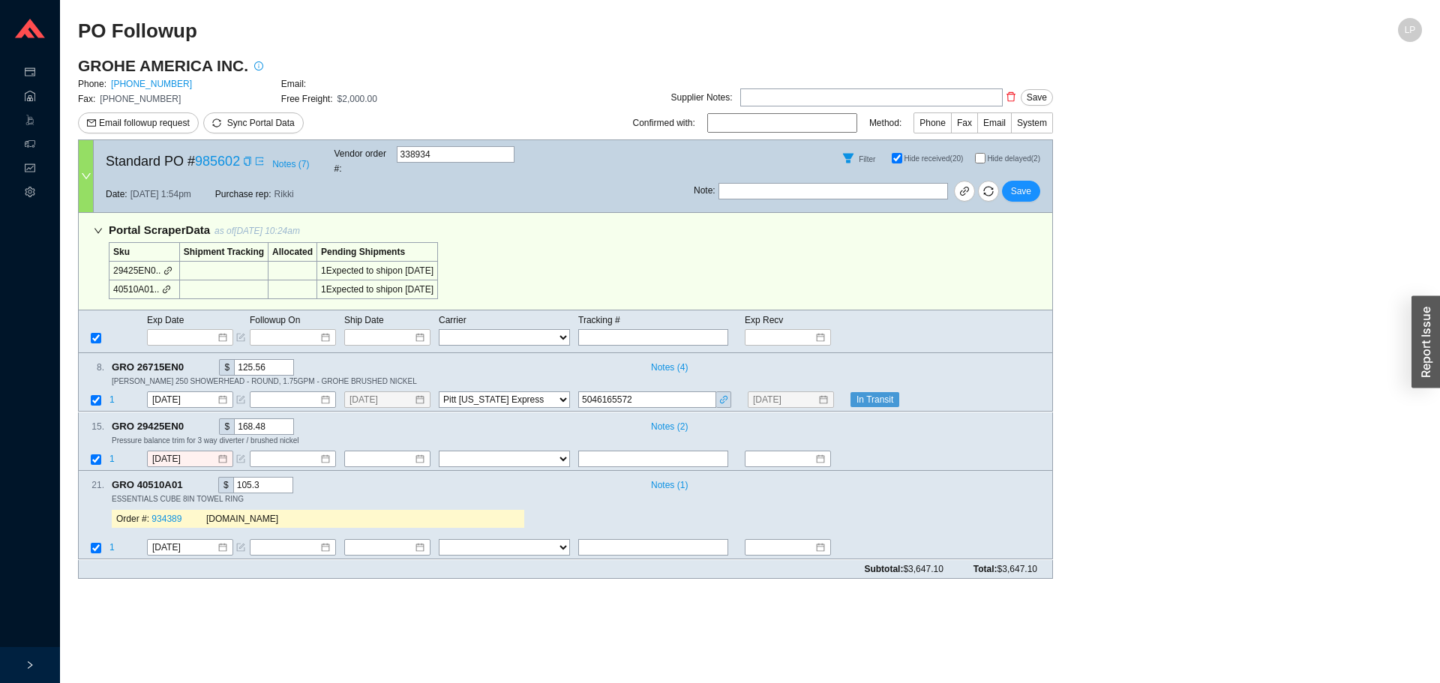
select select "94"
click at [982, 153] on input "Hide delayed (2)" at bounding box center [980, 158] width 11 height 11
checkbox input "true"
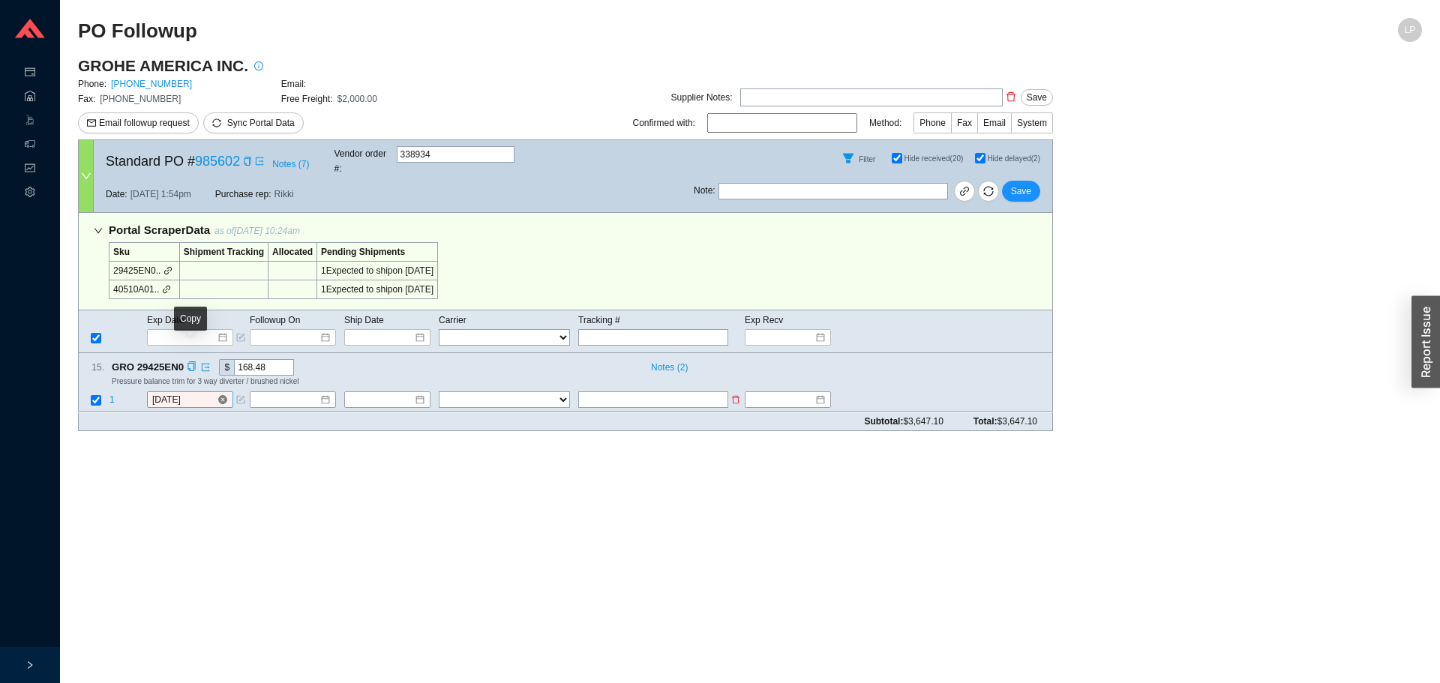
drag, startPoint x: 191, startPoint y: 348, endPoint x: 191, endPoint y: 380, distance: 32.3
click at [191, 362] on icon "copy" at bounding box center [192, 367] width 10 height 10
click at [199, 450] on main "PO Followup LP GROHE AMERICA INC. Phone: [PHONE_NUMBER] Email: Fax: [PHONE_NUMB…" at bounding box center [750, 350] width 1344 height 665
click at [179, 413] on div "Subtotal: $3,647.10 Total: $3,647.10" at bounding box center [565, 422] width 975 height 19
click at [185, 393] on div "[DATE]" at bounding box center [190, 400] width 86 height 17
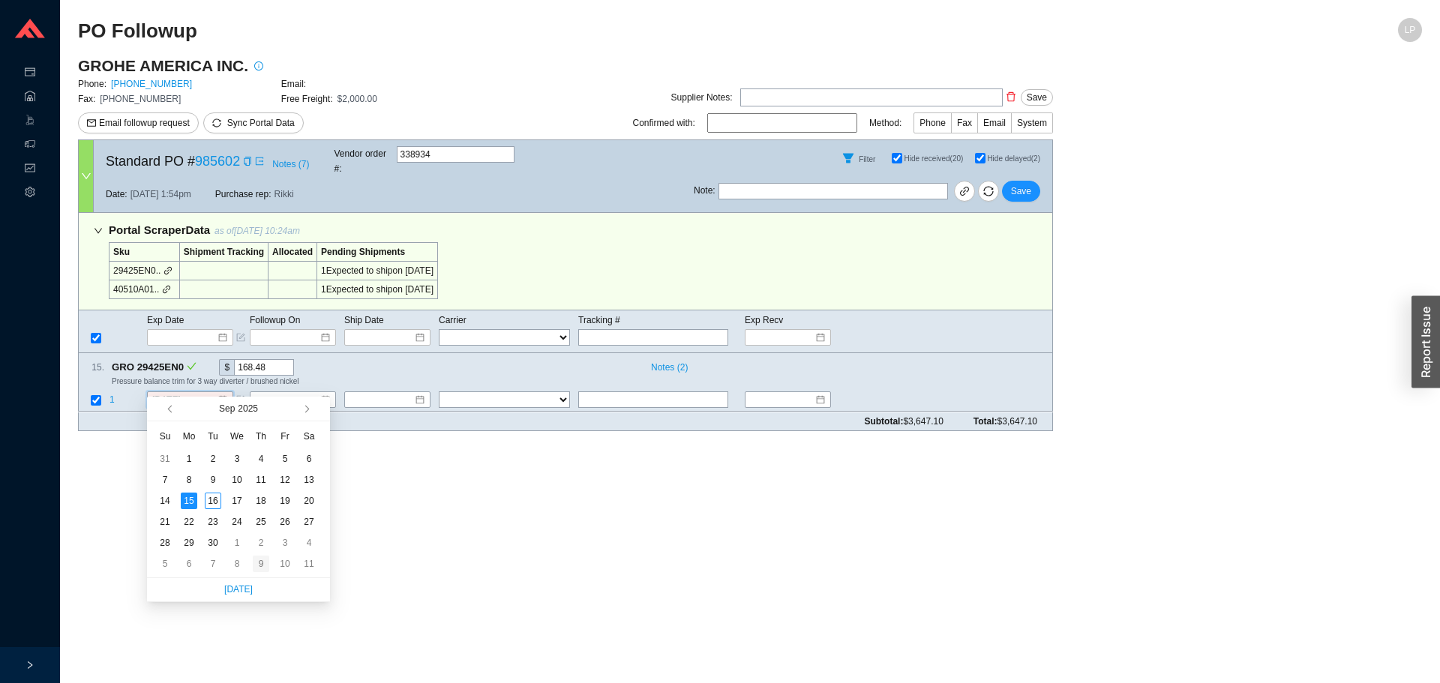
type input "[DATE]"
drag, startPoint x: 259, startPoint y: 568, endPoint x: 460, endPoint y: 413, distance: 254.0
click at [259, 567] on div "9" at bounding box center [261, 564] width 17 height 17
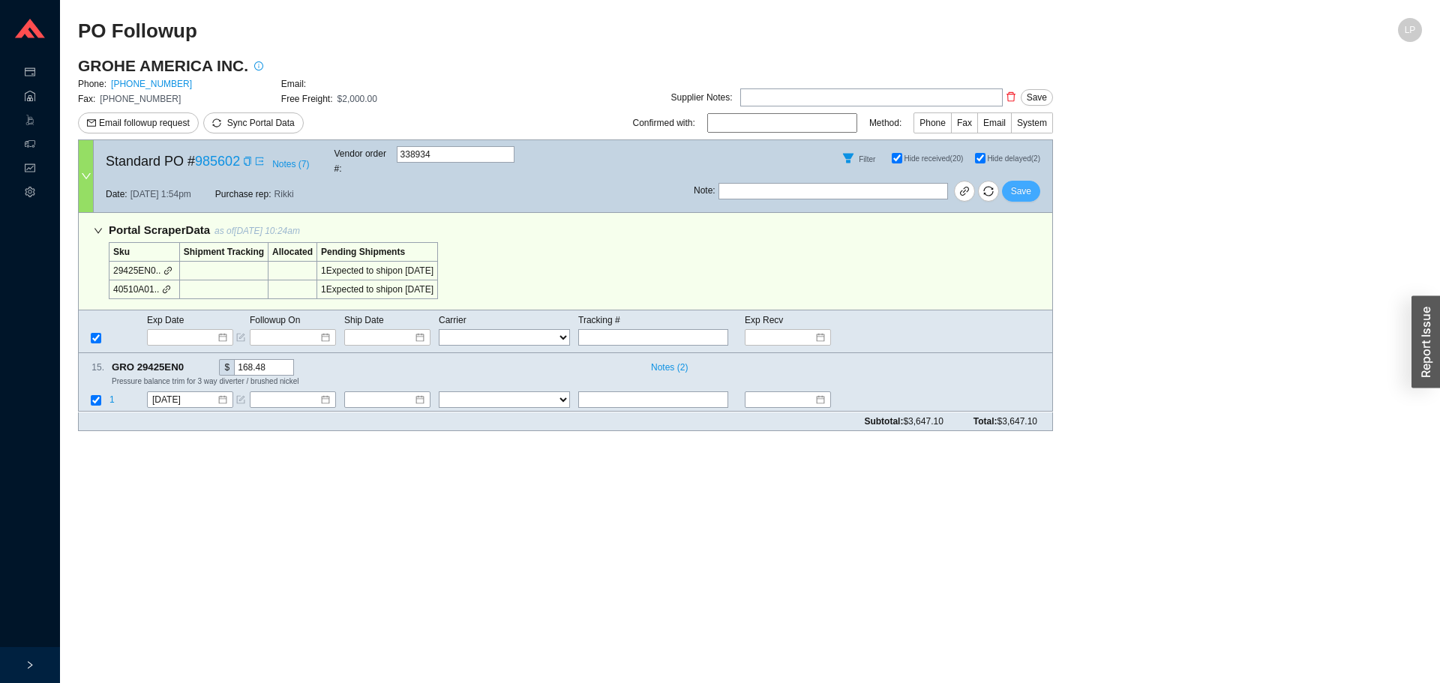
click at [1023, 184] on span "Save" at bounding box center [1021, 191] width 20 height 15
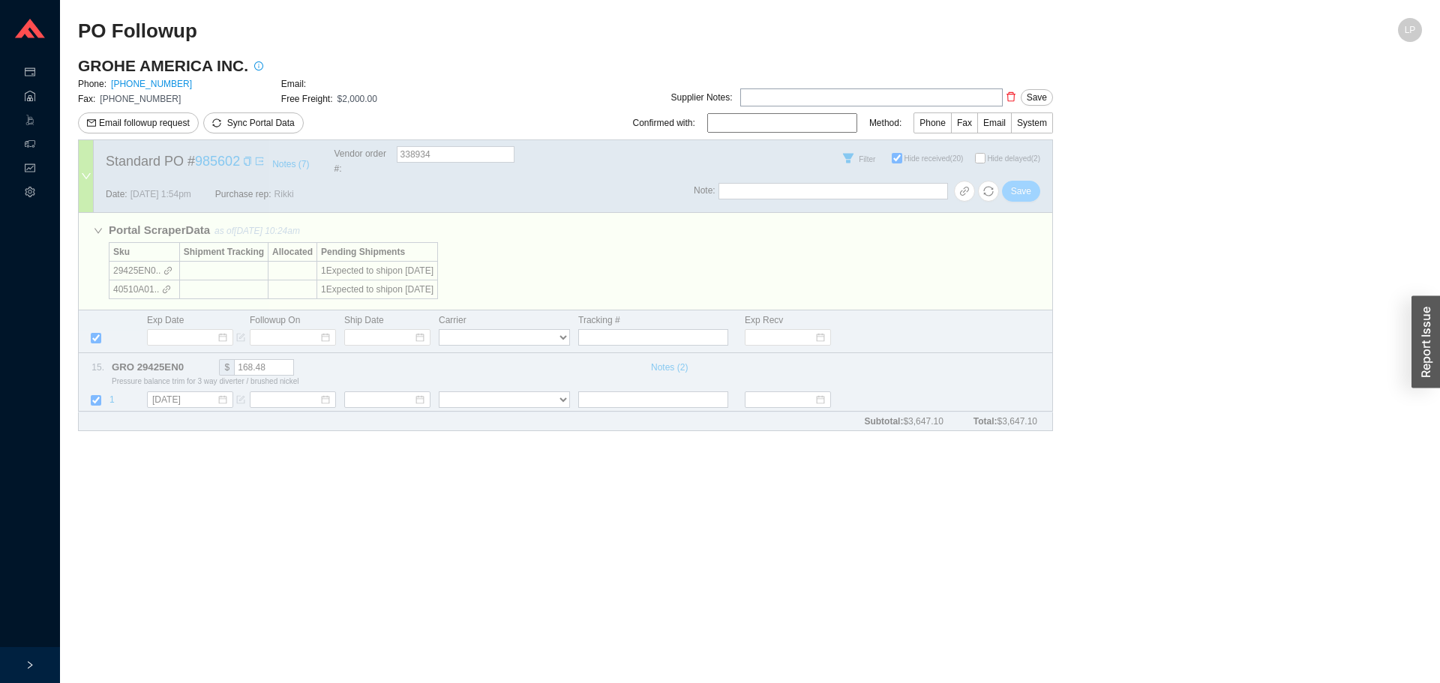
checkbox input "false"
select select "94"
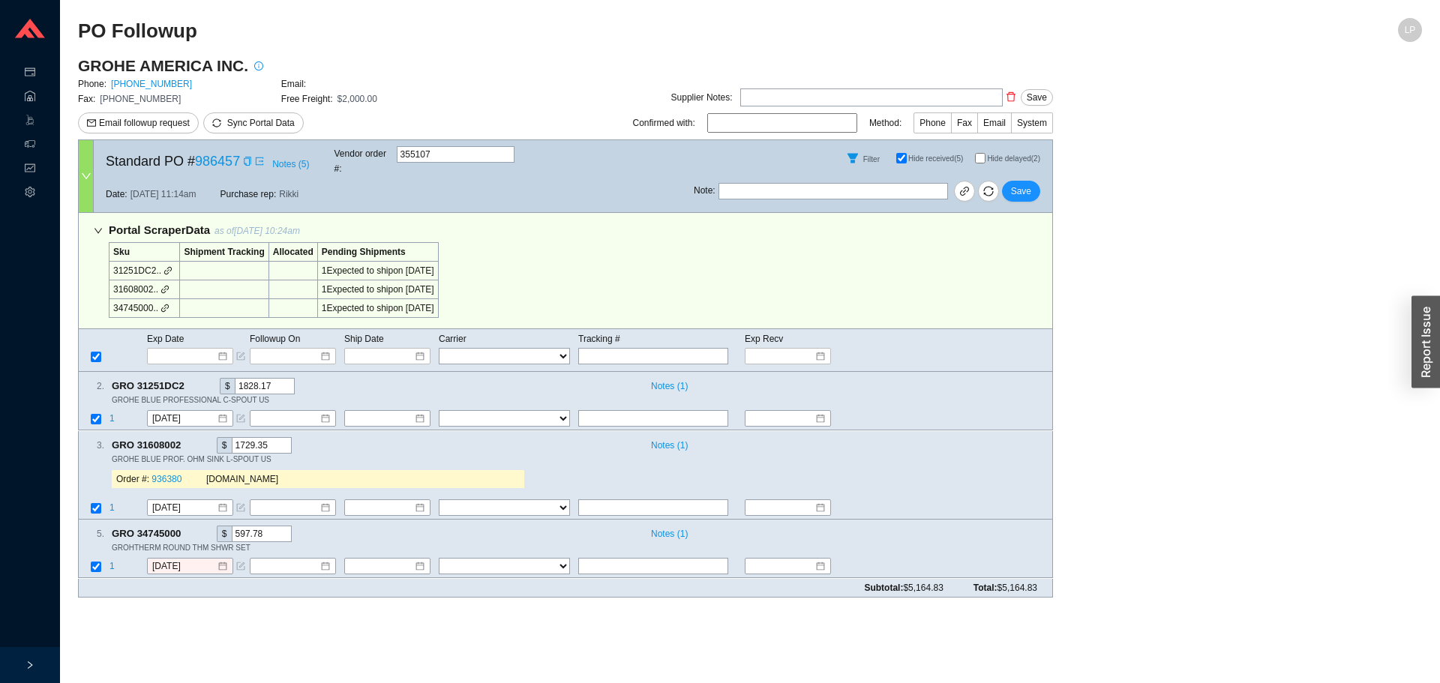
click at [977, 153] on input "Hide delayed (2)" at bounding box center [980, 158] width 11 height 11
checkbox input "true"
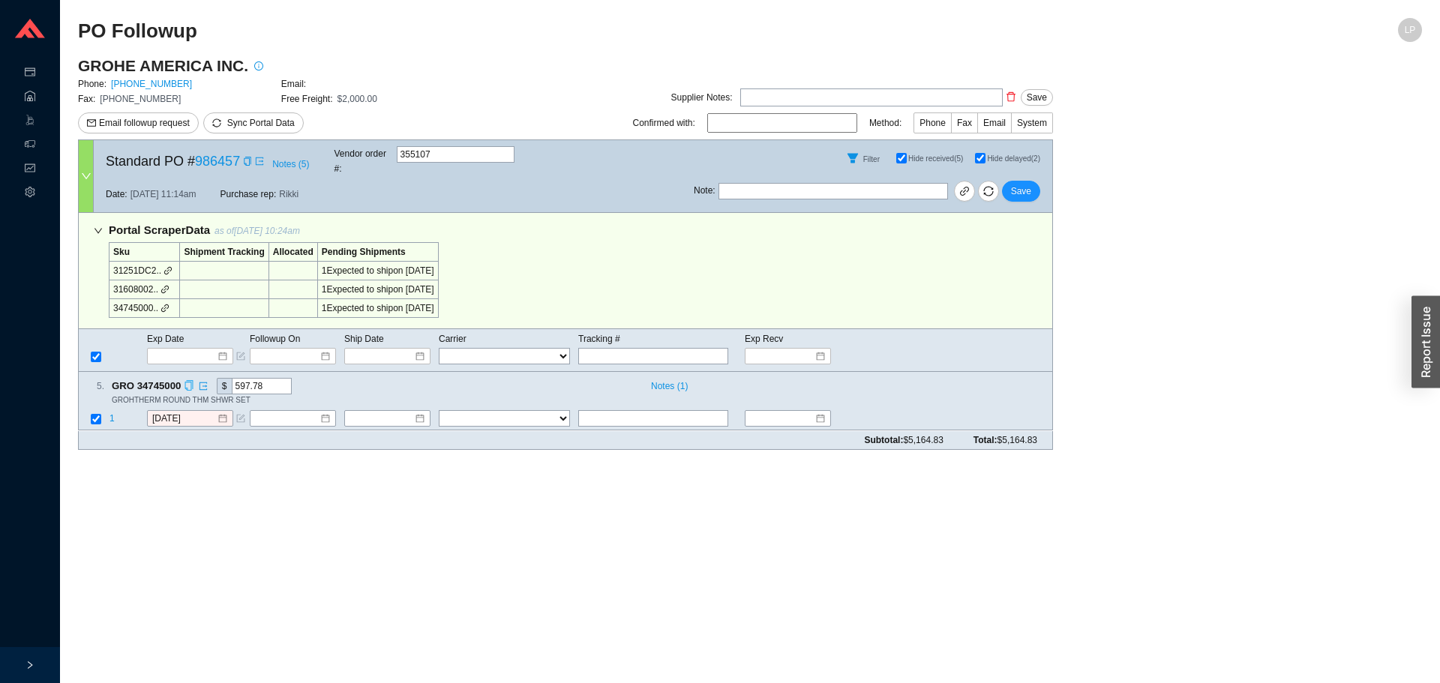
click at [191, 381] on icon "copy" at bounding box center [189, 386] width 10 height 10
click at [176, 467] on main "PO Followup LP GROHE AMERICA INC. Phone: 800-444-7643 Email: Fax: 800-225-2778 …" at bounding box center [750, 350] width 1344 height 665
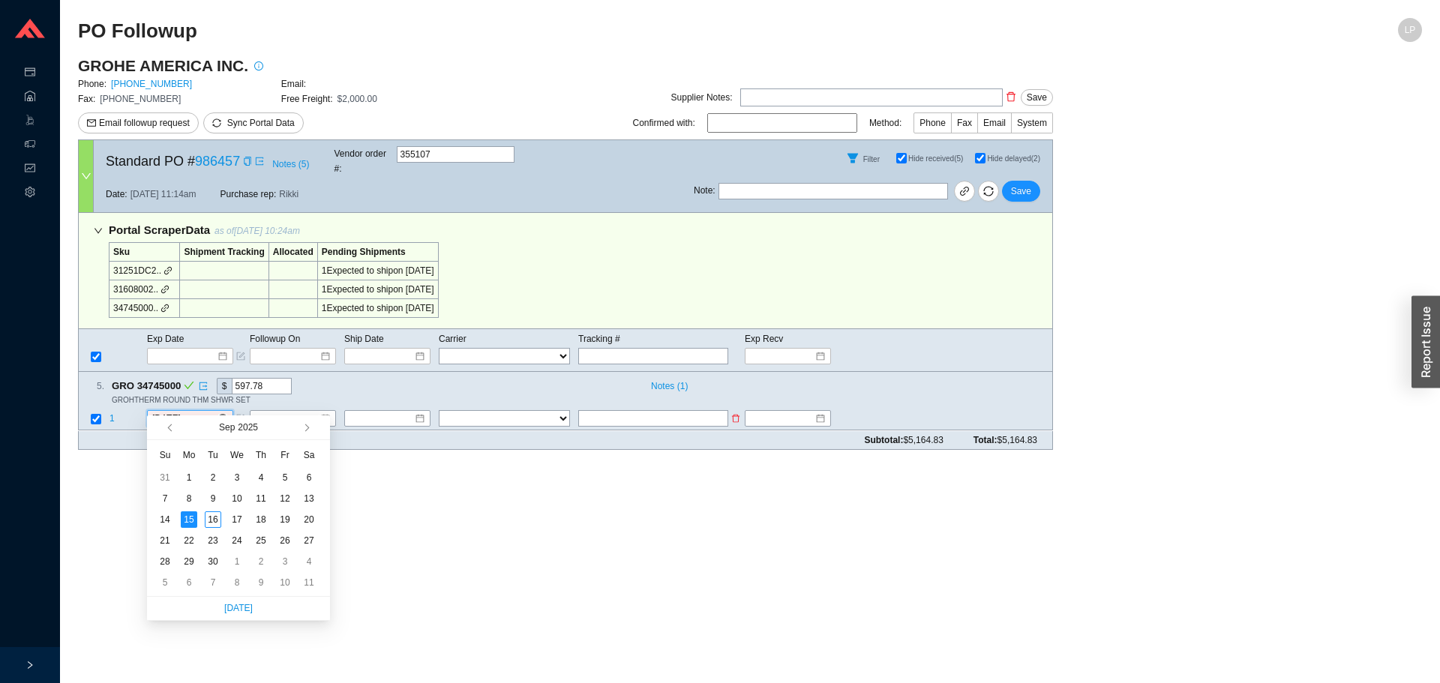
click at [176, 412] on input "9/15/2025" at bounding box center [184, 419] width 65 height 15
click at [308, 431] on button "button" at bounding box center [306, 428] width 14 height 24
type input "12/3/2025"
click at [234, 584] on div "3" at bounding box center [237, 583] width 17 height 17
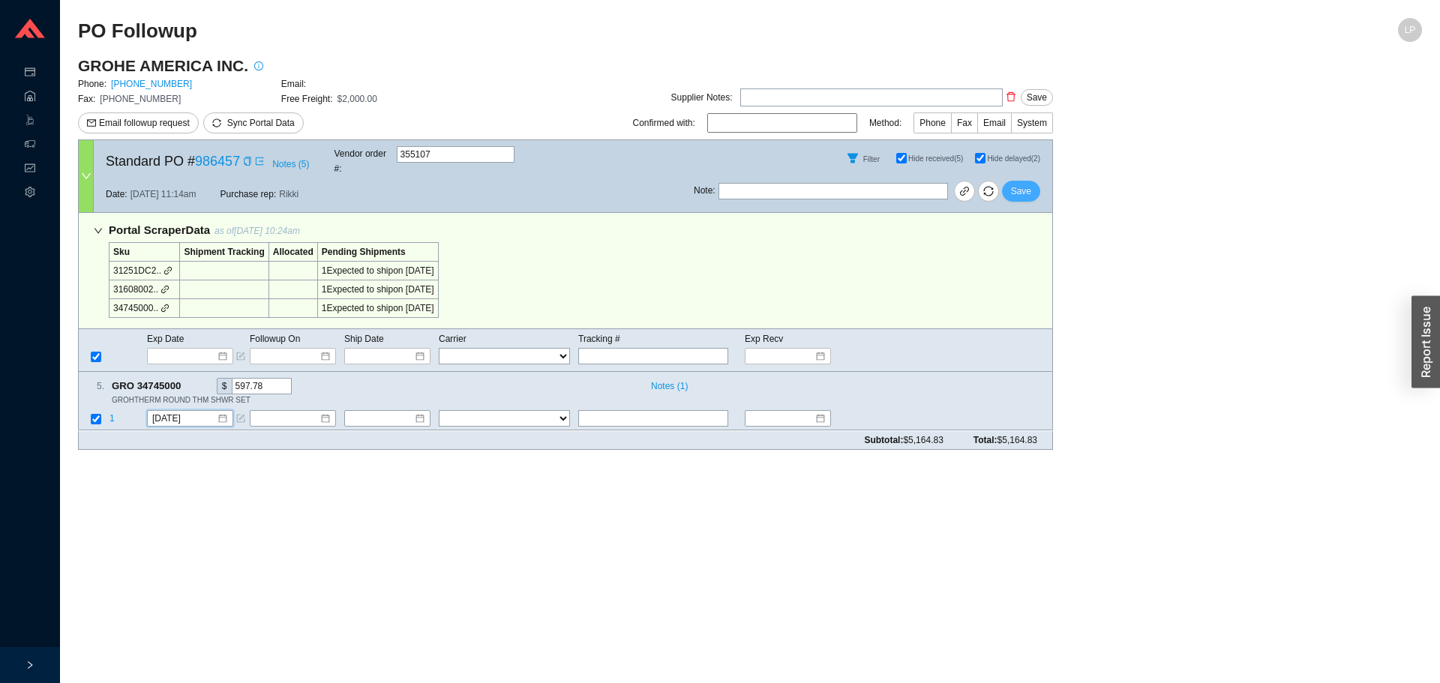
click at [1013, 184] on span "Save" at bounding box center [1021, 191] width 20 height 15
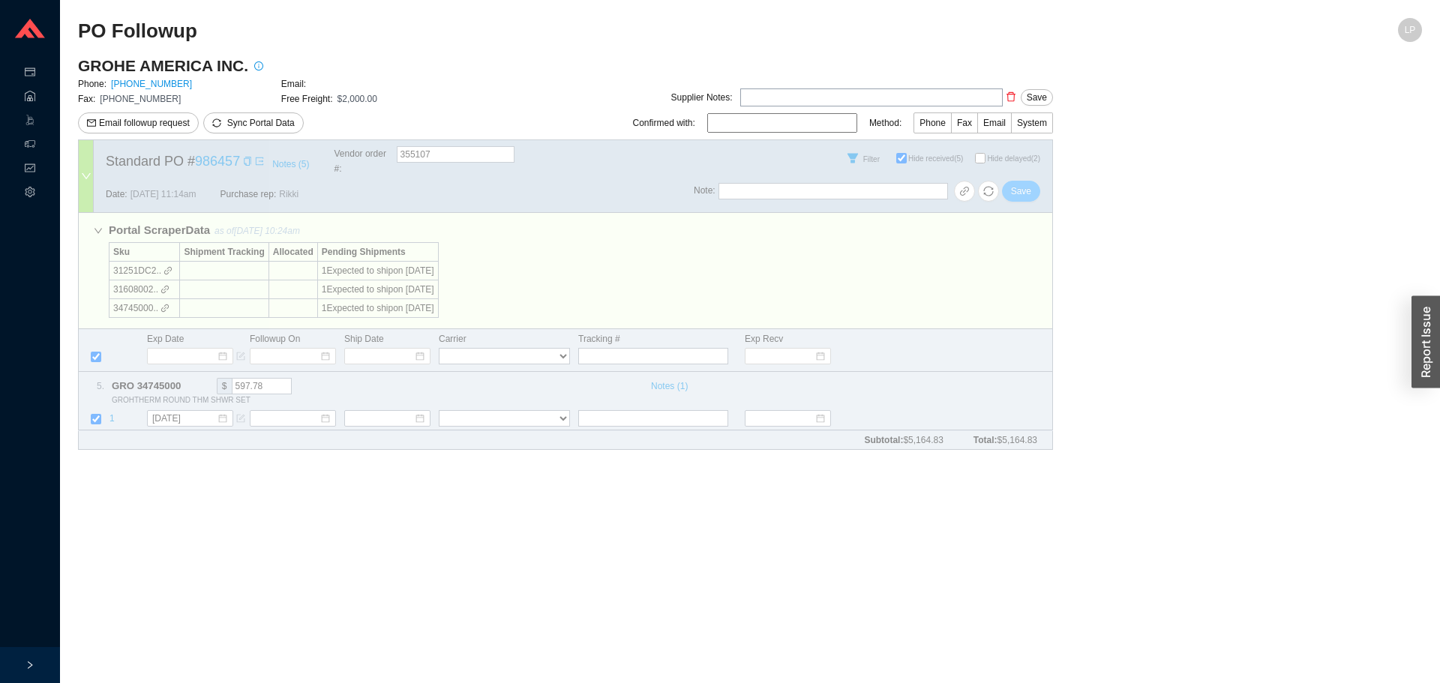
checkbox input "false"
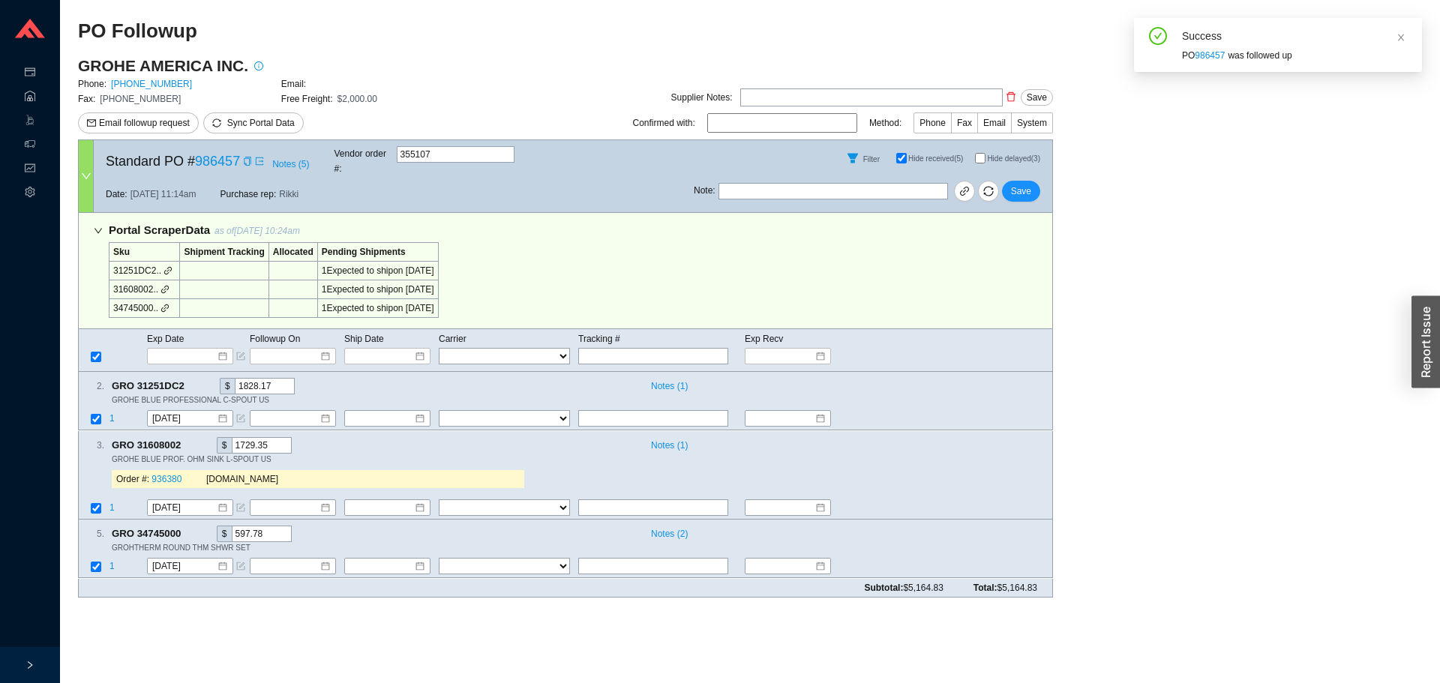
click at [1097, 289] on main "GROHE AMERICA INC. Phone: 800-444-7643 Email: Fax: 800-225-2778 Free Freight: $…" at bounding box center [750, 333] width 1344 height 554
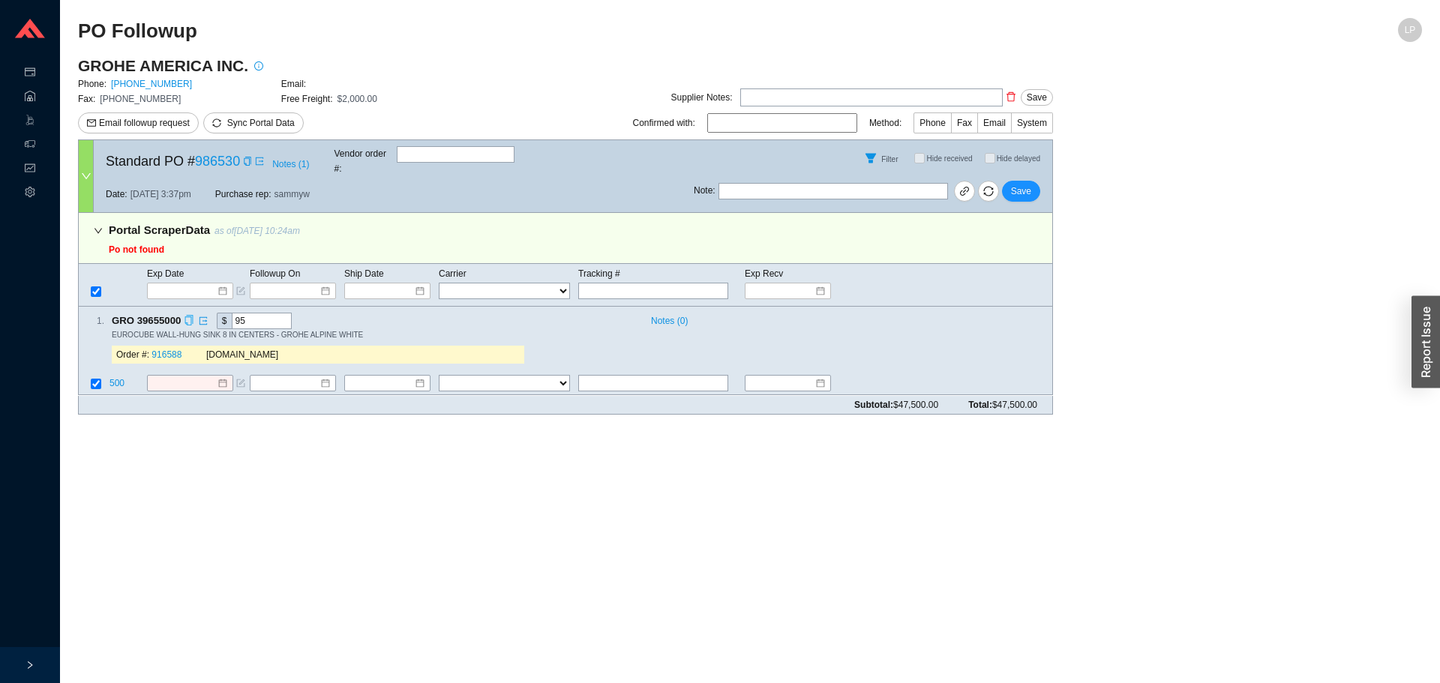
click at [187, 316] on icon "copy" at bounding box center [189, 321] width 10 height 10
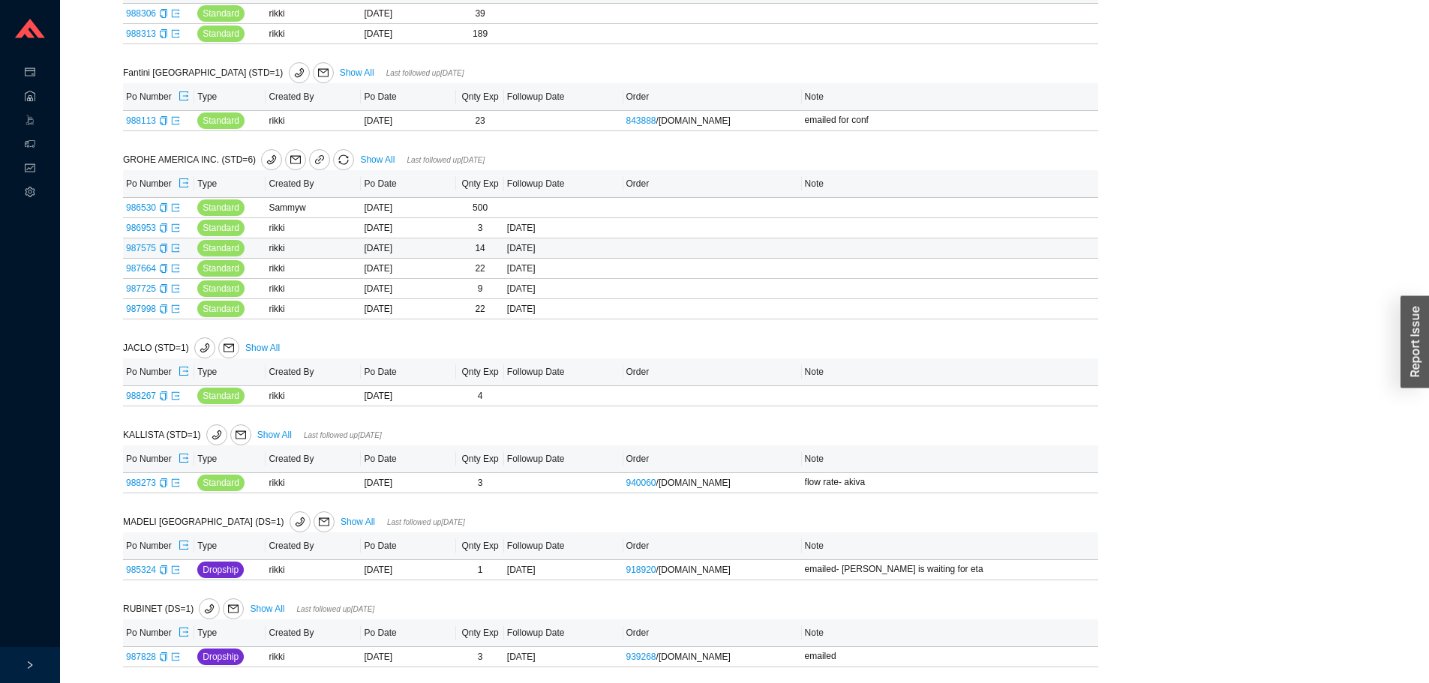
scroll to position [525, 0]
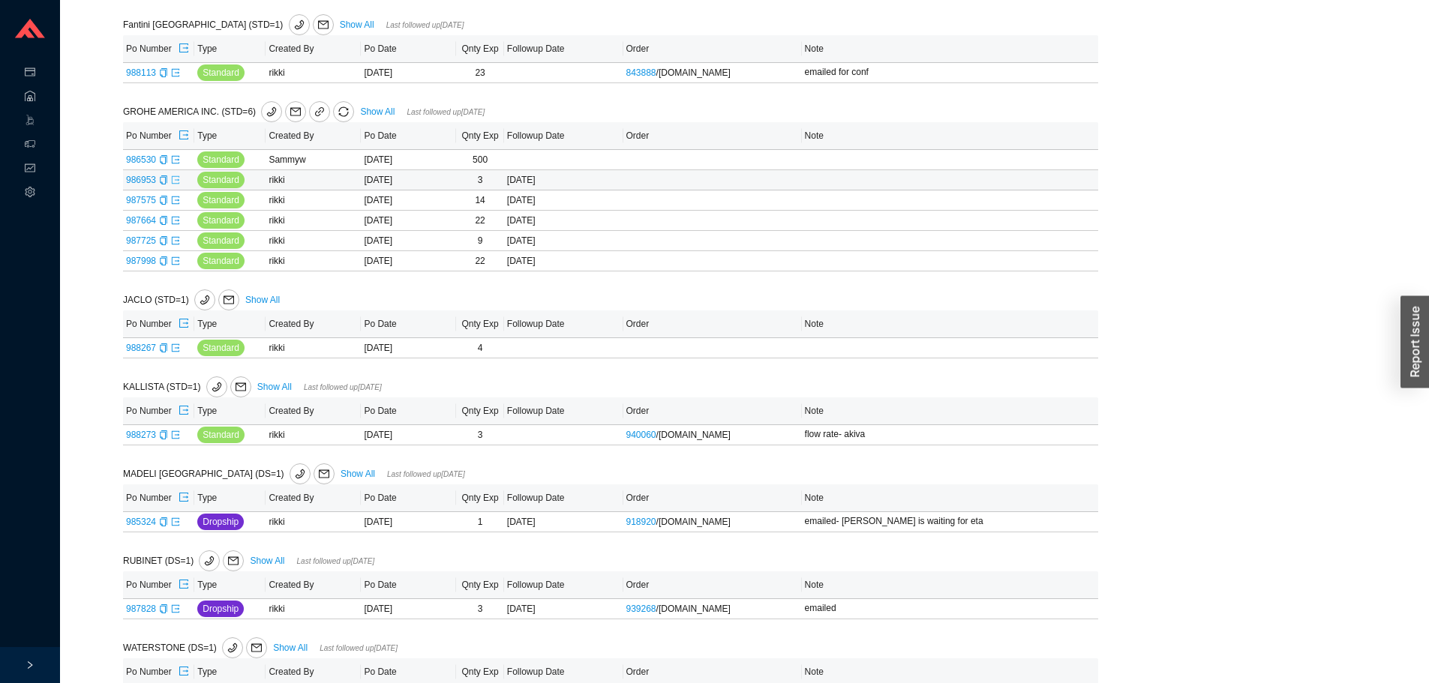
click at [176, 182] on icon "export" at bounding box center [175, 180] width 9 height 9
click at [175, 203] on icon "export" at bounding box center [176, 200] width 8 height 8
click at [177, 224] on icon "export" at bounding box center [175, 220] width 9 height 9
click at [177, 245] on icon "export" at bounding box center [175, 240] width 9 height 9
click at [173, 266] on icon "export" at bounding box center [175, 261] width 9 height 9
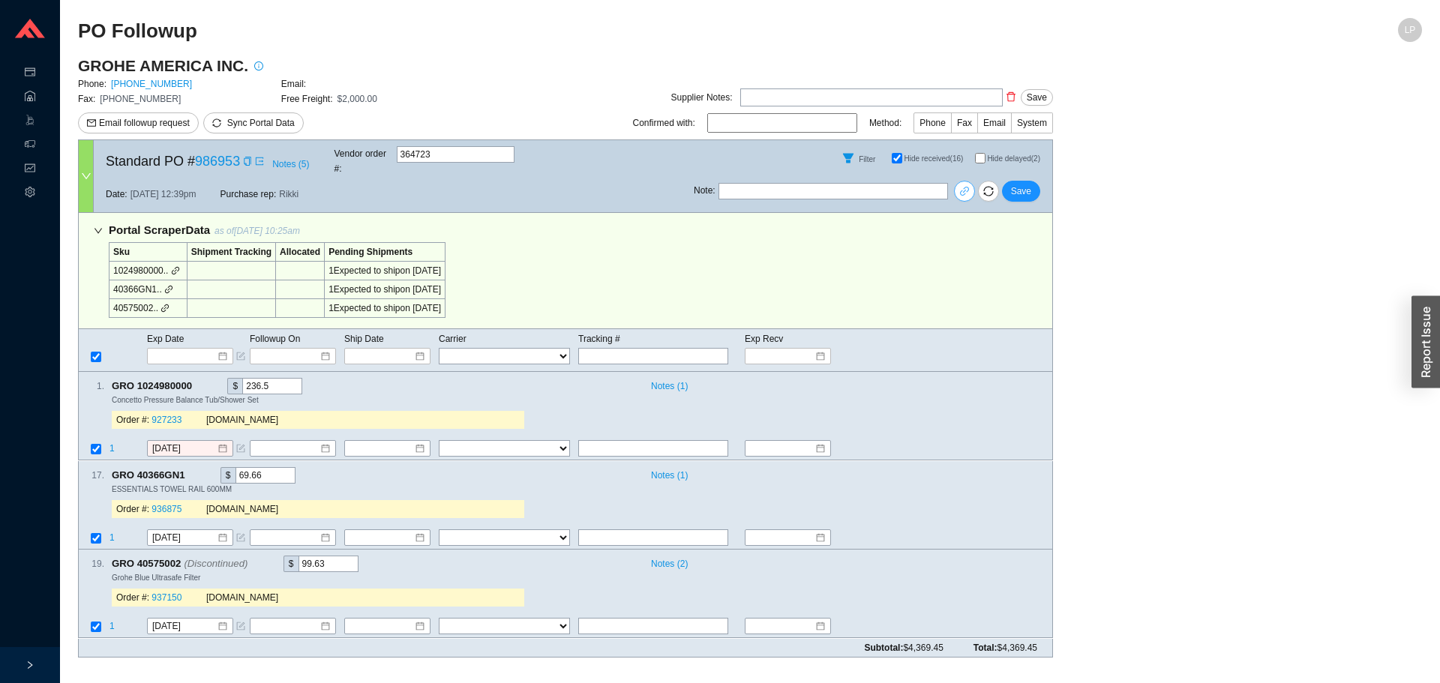
drag, startPoint x: 978, startPoint y: 151, endPoint x: 964, endPoint y: 171, distance: 24.8
click at [978, 153] on input "Hide delayed (2)" at bounding box center [980, 158] width 11 height 11
checkbox input "true"
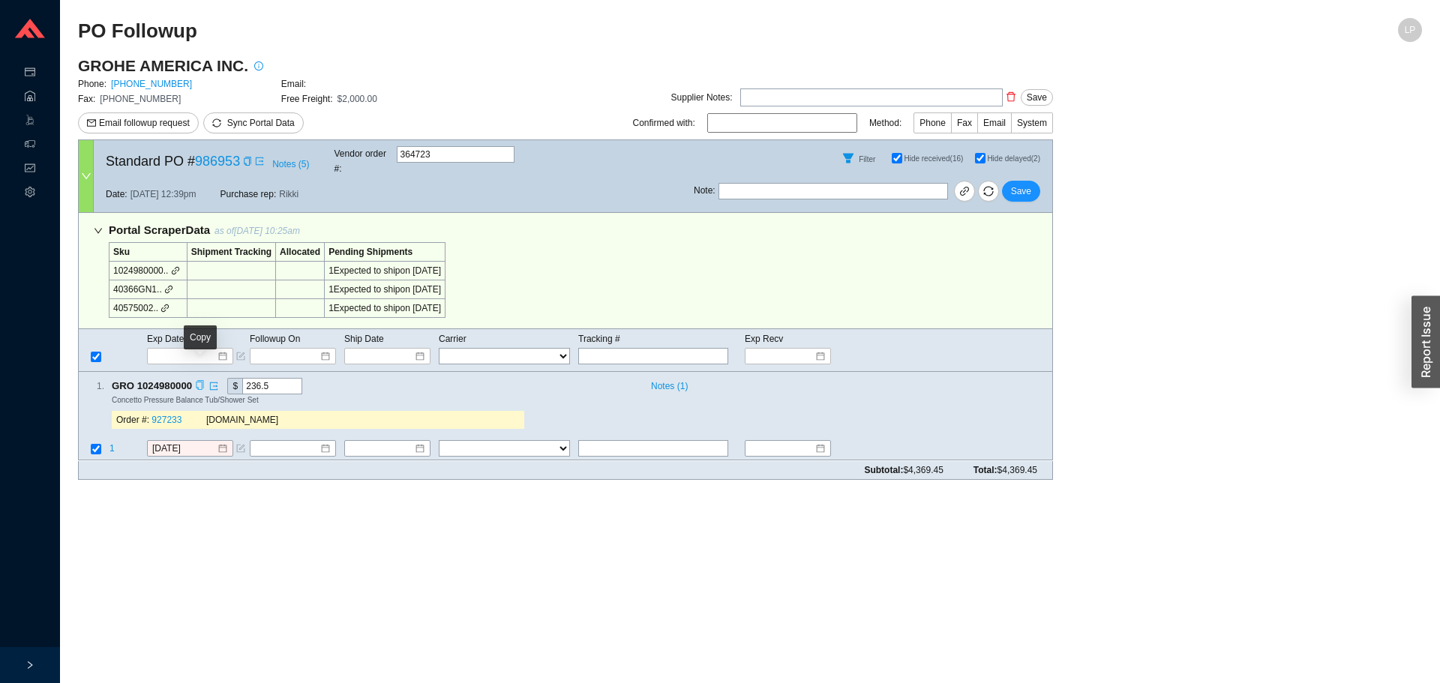
click at [203, 381] on icon "copy" at bounding box center [200, 386] width 8 height 10
click at [194, 464] on div "Subtotal: $4,369.45 Total: $4,369.45" at bounding box center [565, 470] width 975 height 19
click at [113, 444] on span "1" at bounding box center [112, 449] width 5 height 11
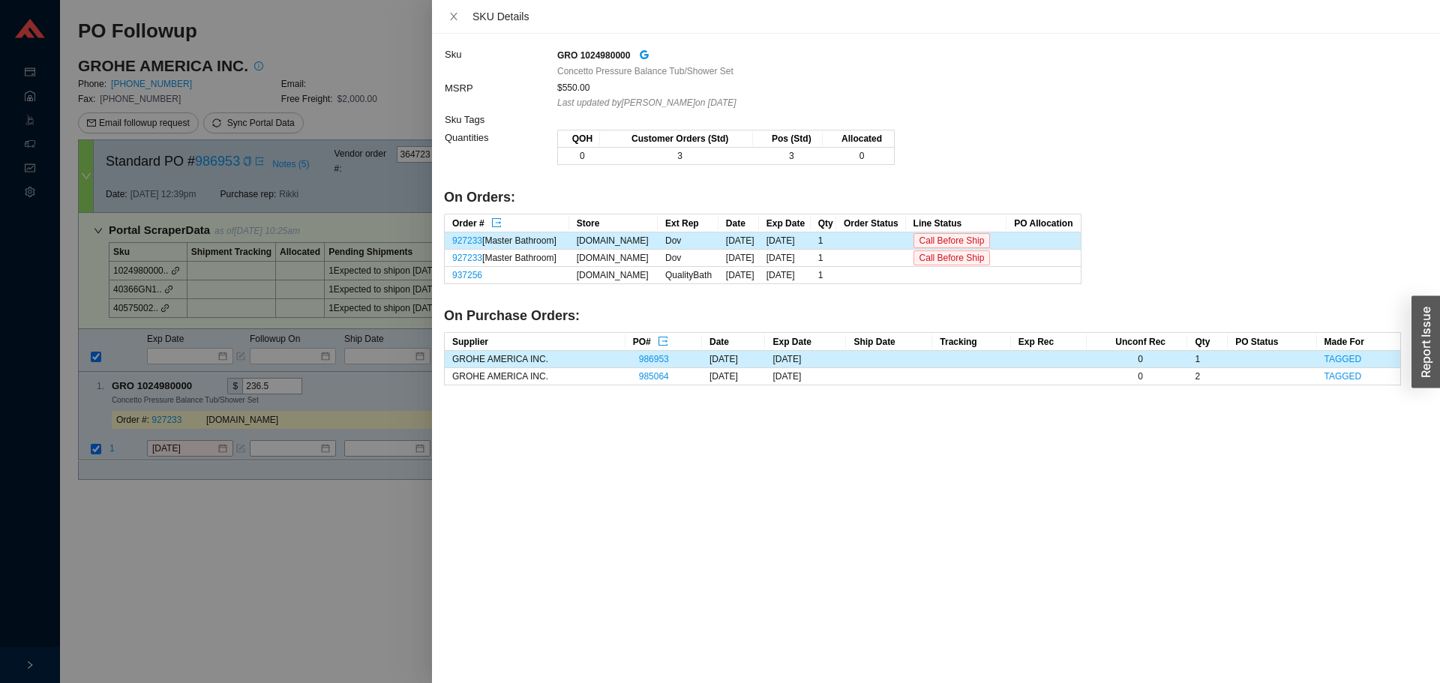
click at [298, 514] on div at bounding box center [720, 341] width 1440 height 683
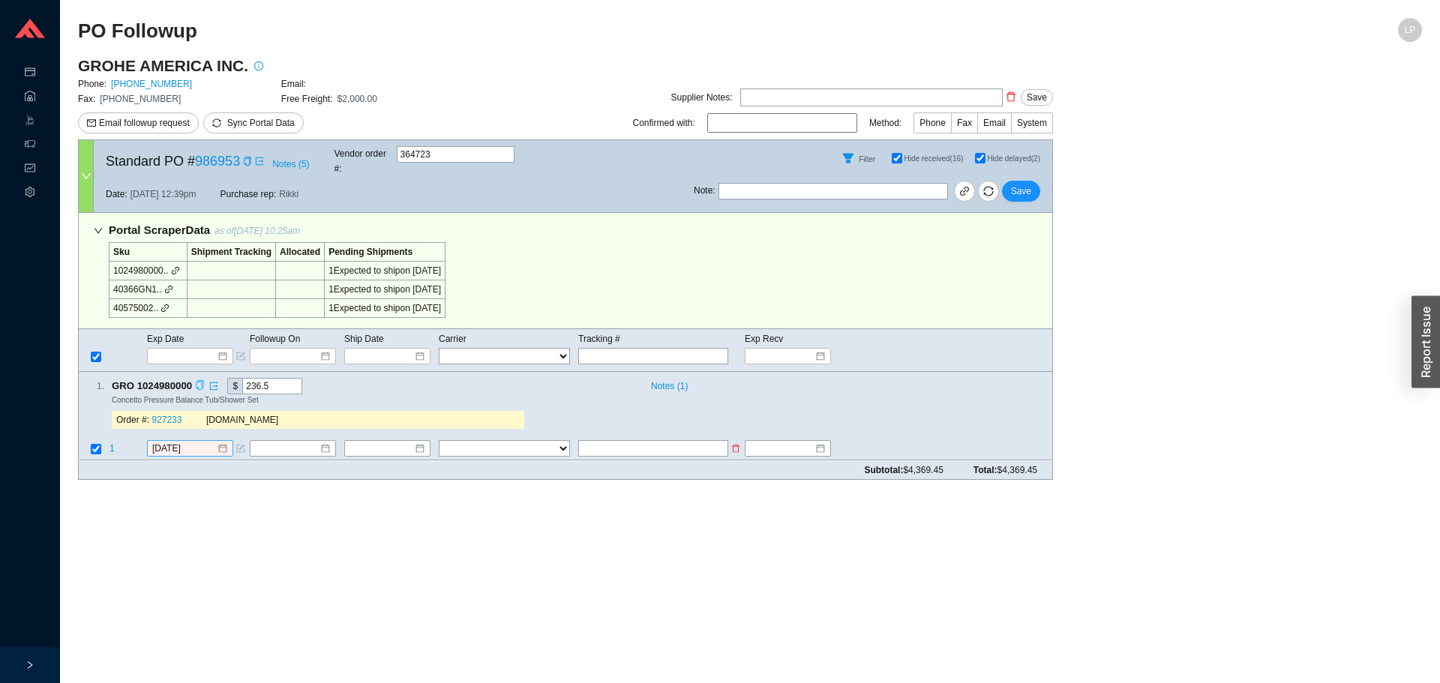
click at [173, 442] on div "[DATE]" at bounding box center [190, 449] width 86 height 17
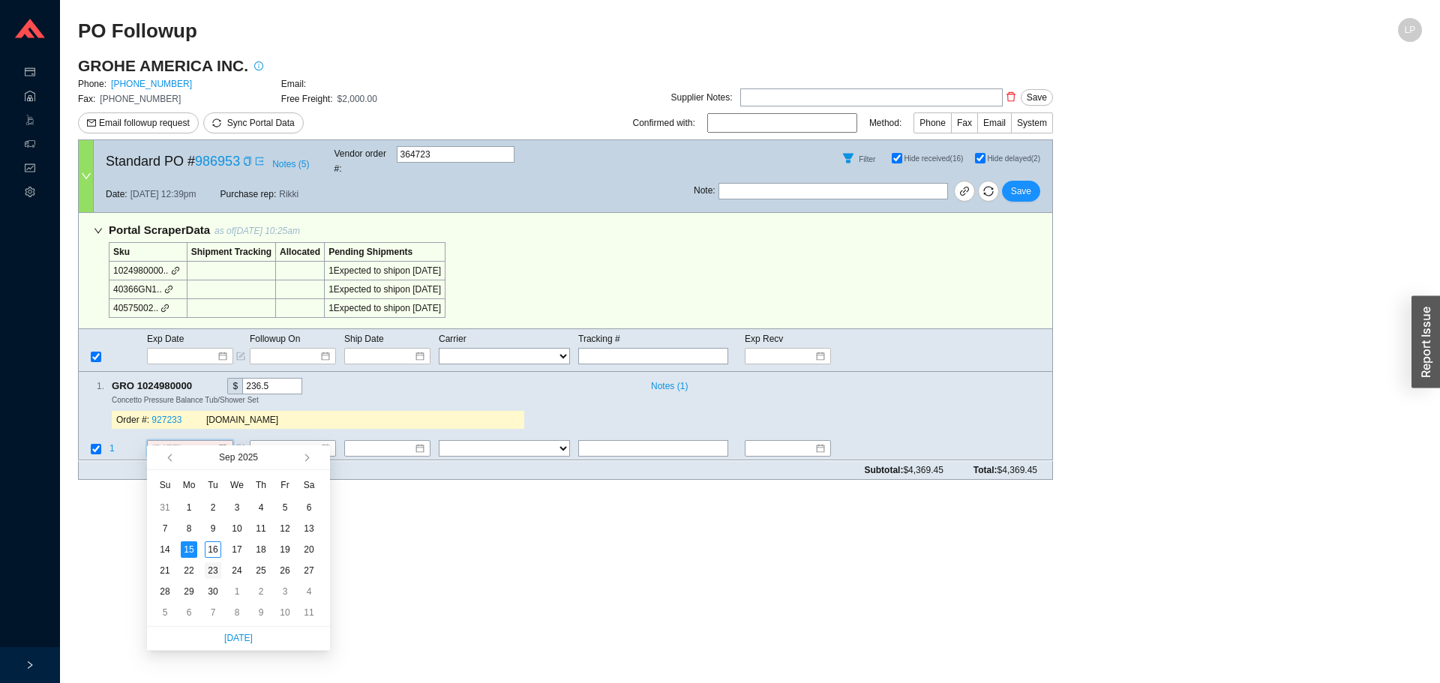
type input "9/23/2025"
click at [217, 569] on div "23" at bounding box center [213, 571] width 17 height 17
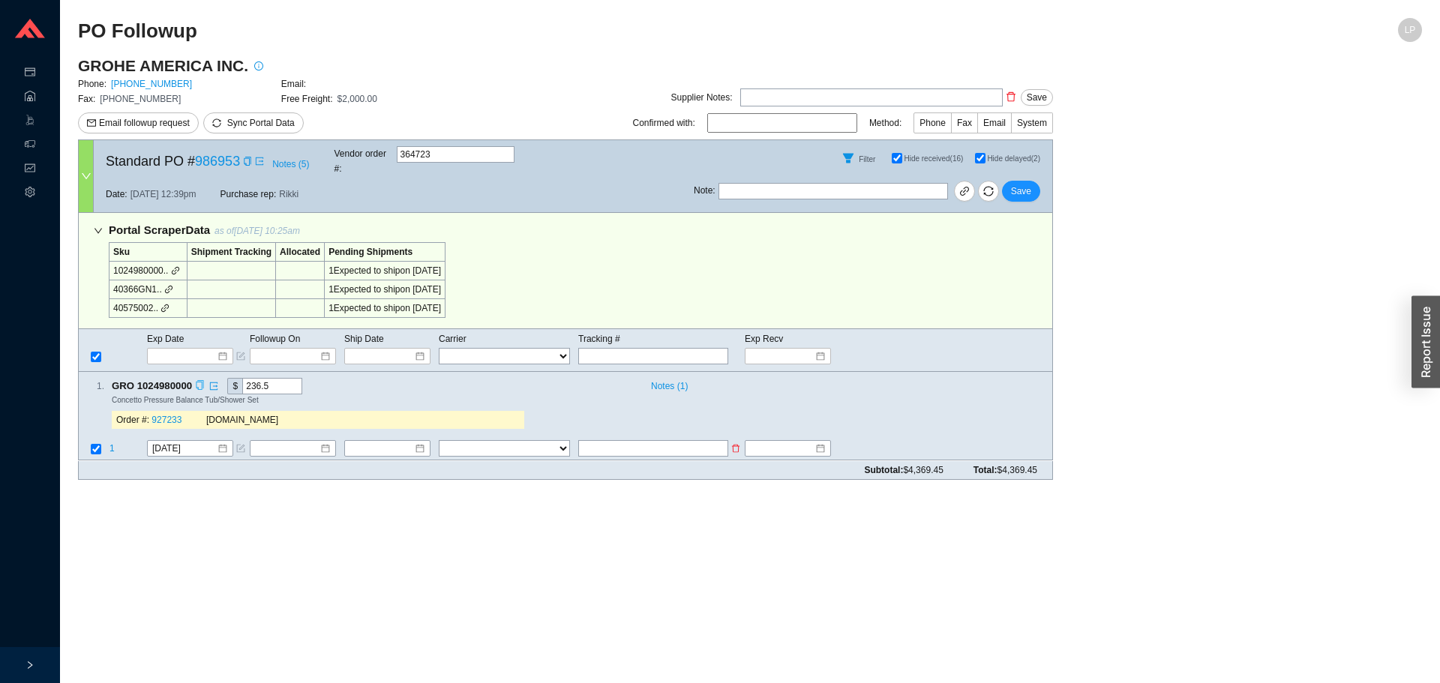
click at [112, 444] on span "1" at bounding box center [112, 449] width 5 height 11
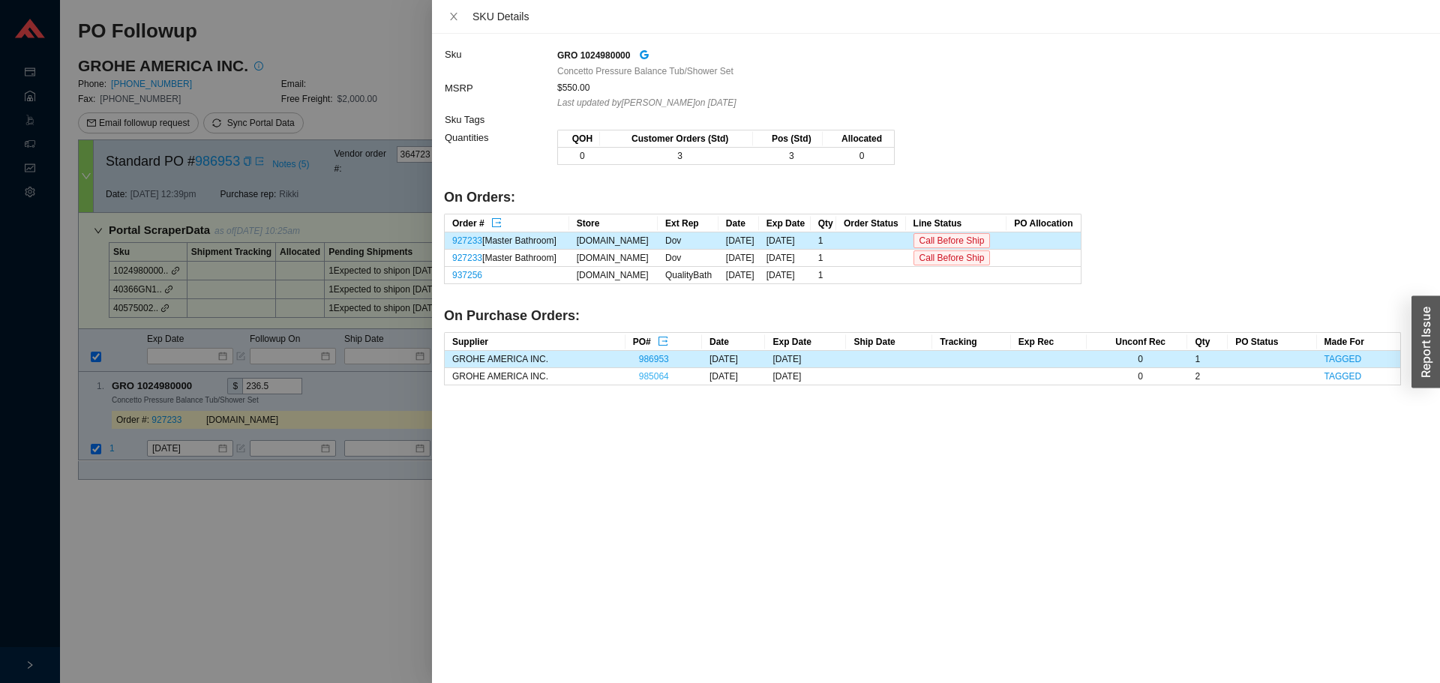
click at [644, 378] on link "985064" at bounding box center [654, 376] width 30 height 11
click at [282, 462] on div at bounding box center [720, 341] width 1440 height 683
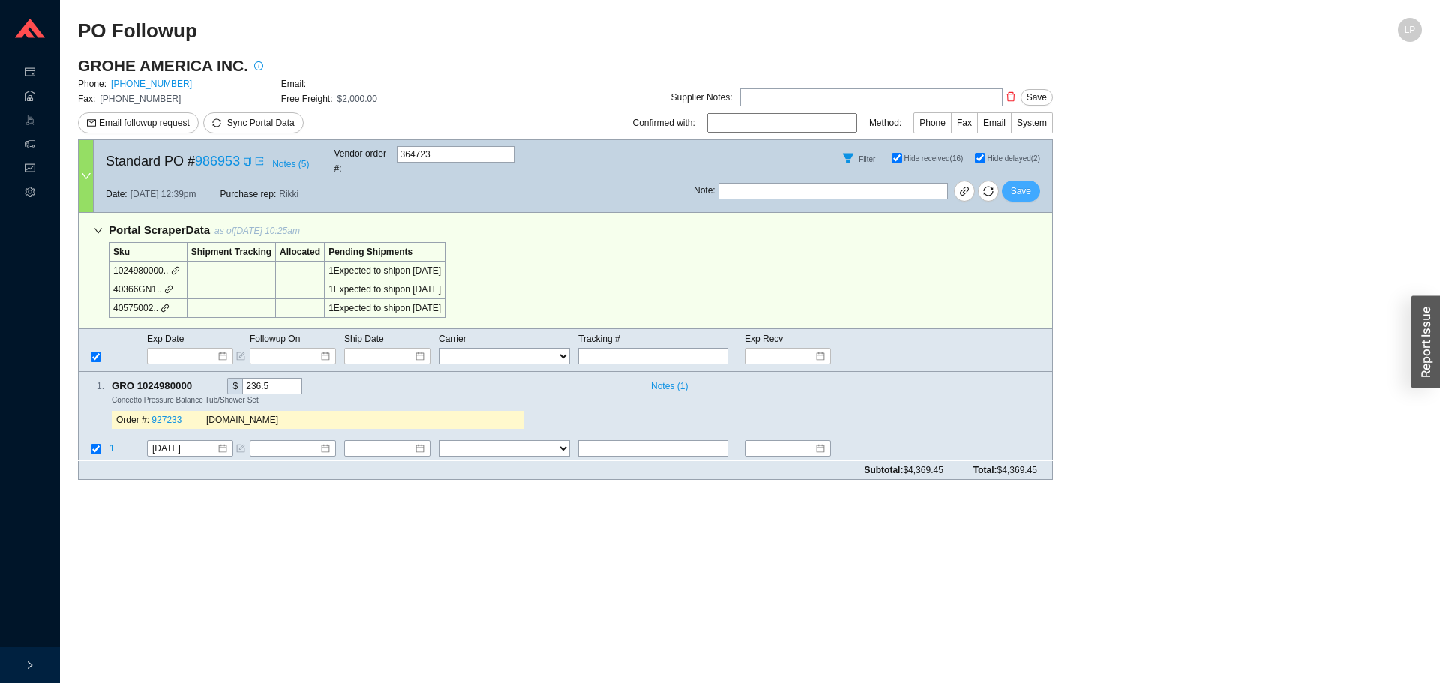
click at [1029, 184] on span "Save" at bounding box center [1021, 191] width 20 height 15
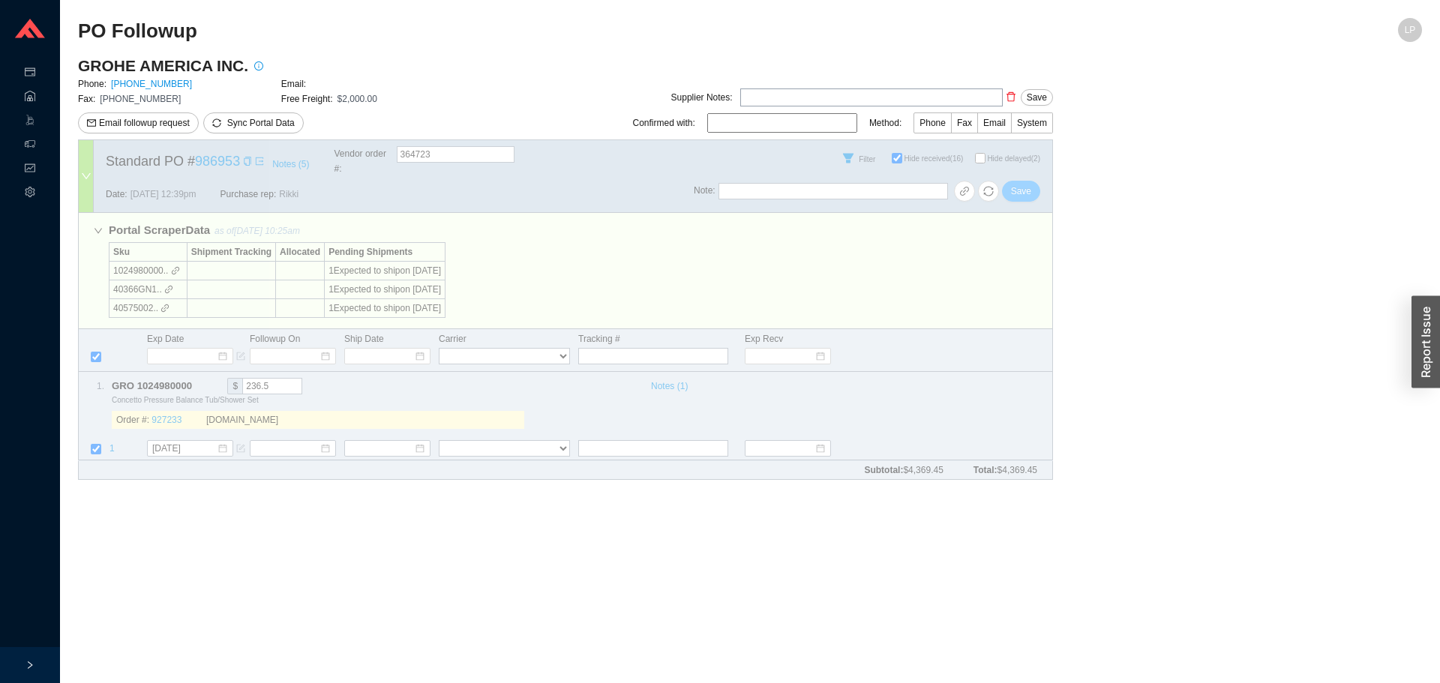
checkbox input "false"
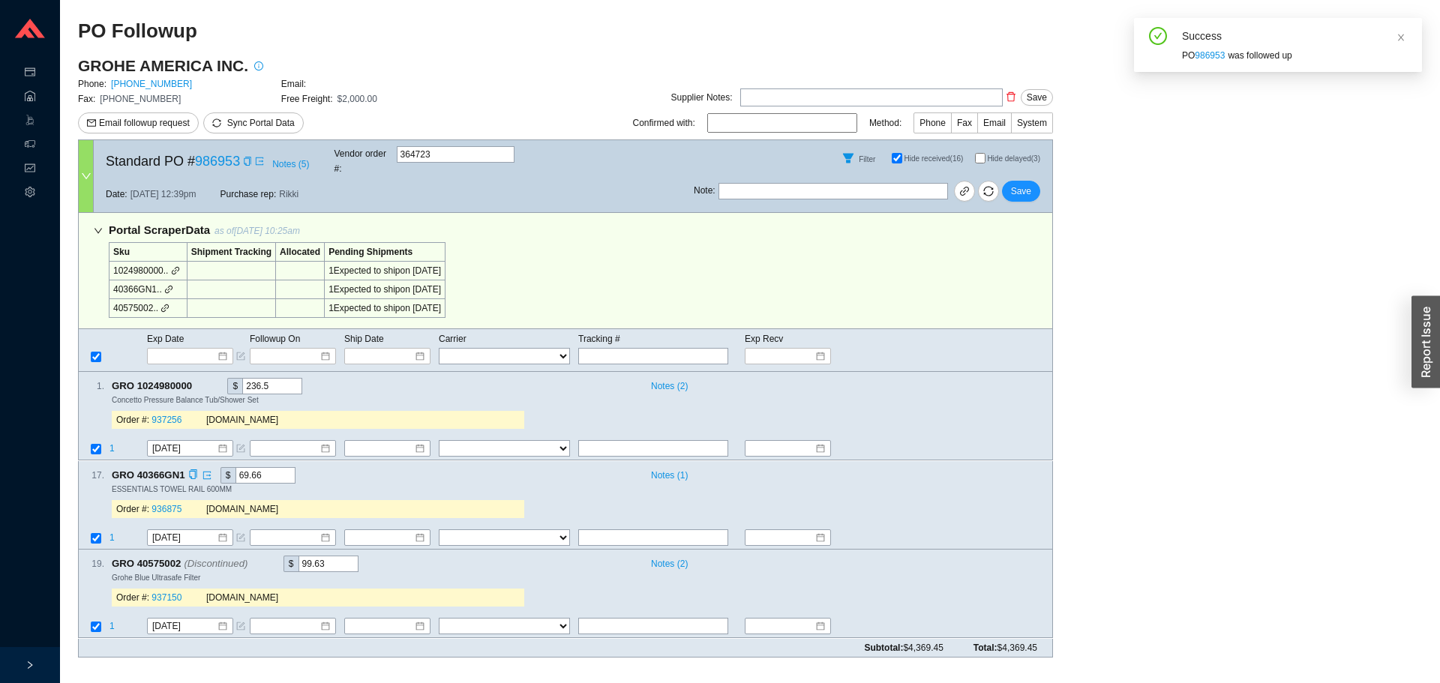
click at [756, 492] on div "17 . GRO 40366GN1 $ 69.66 Notes ( 1 ) ESSENTIALS TOWEL RAIL 600MM Order #: 9368…" at bounding box center [560, 495] width 962 height 57
click at [112, 444] on span "1" at bounding box center [112, 449] width 5 height 11
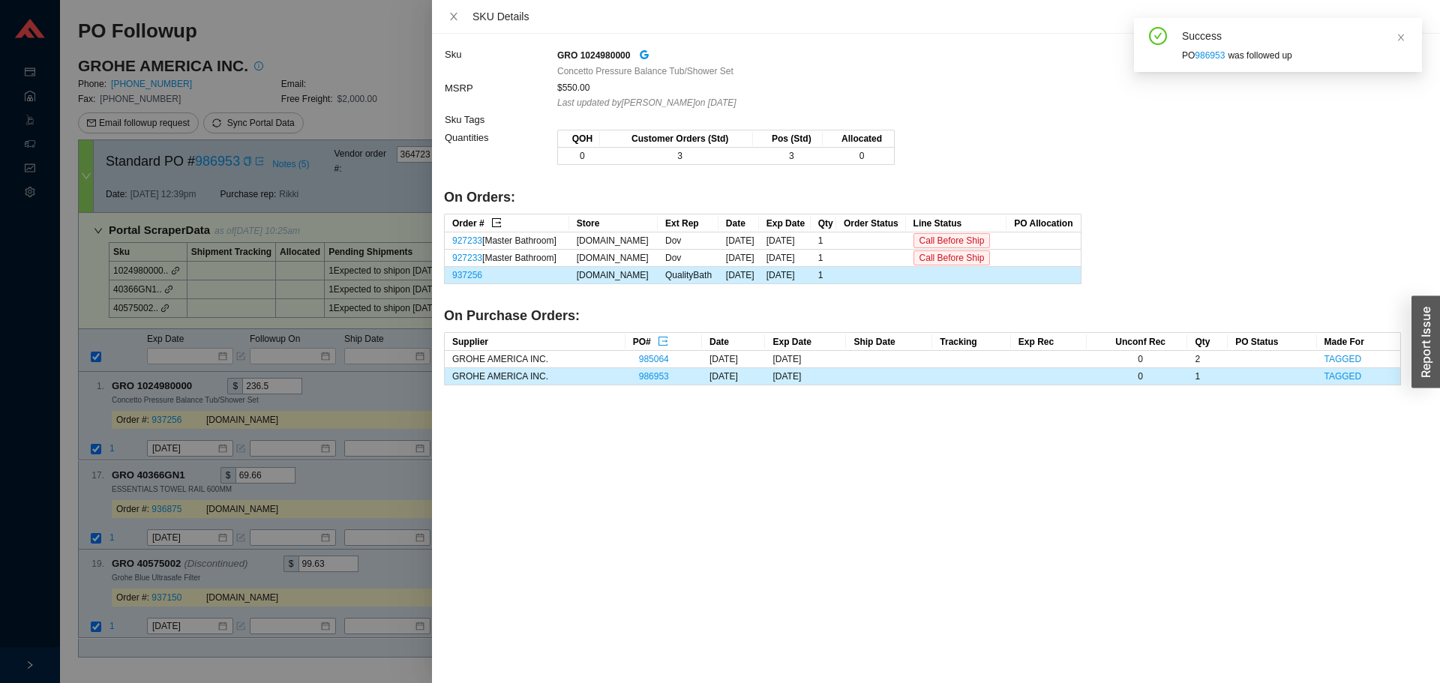
click at [497, 219] on icon "export" at bounding box center [496, 223] width 11 height 11
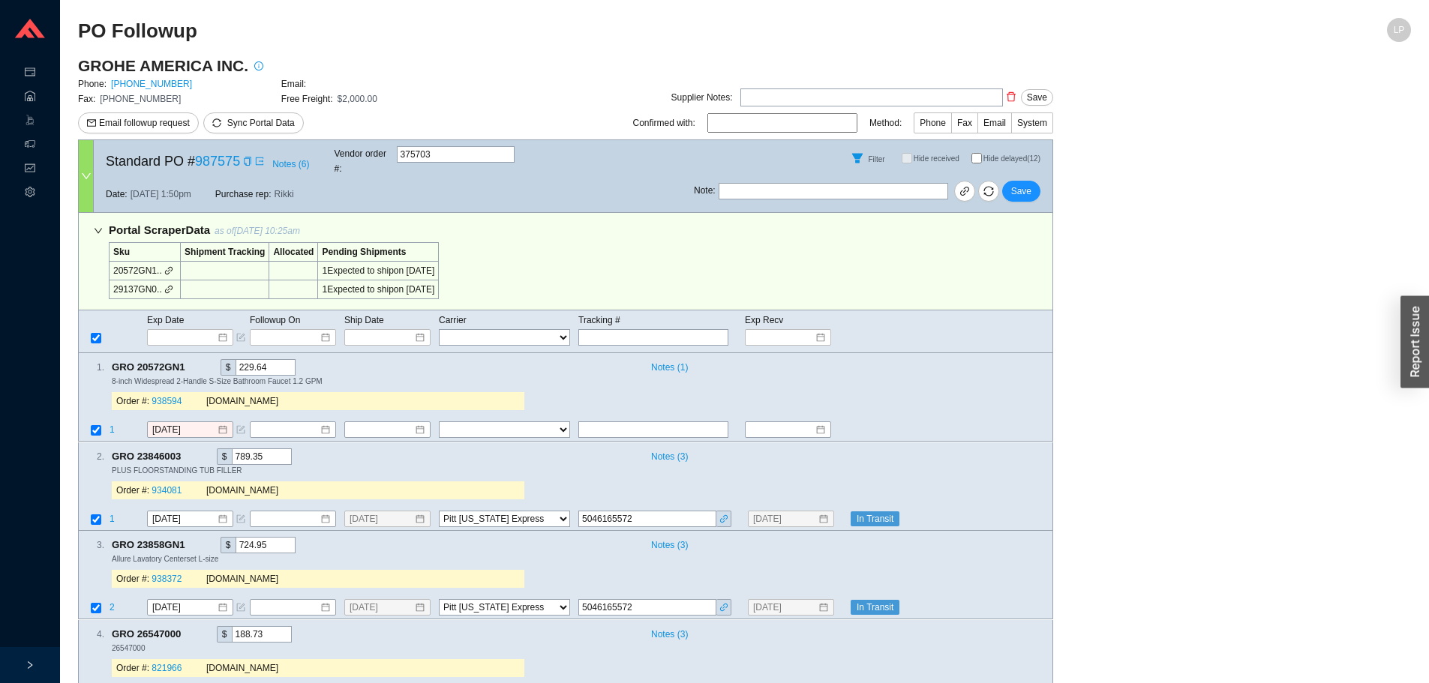
select select "94"
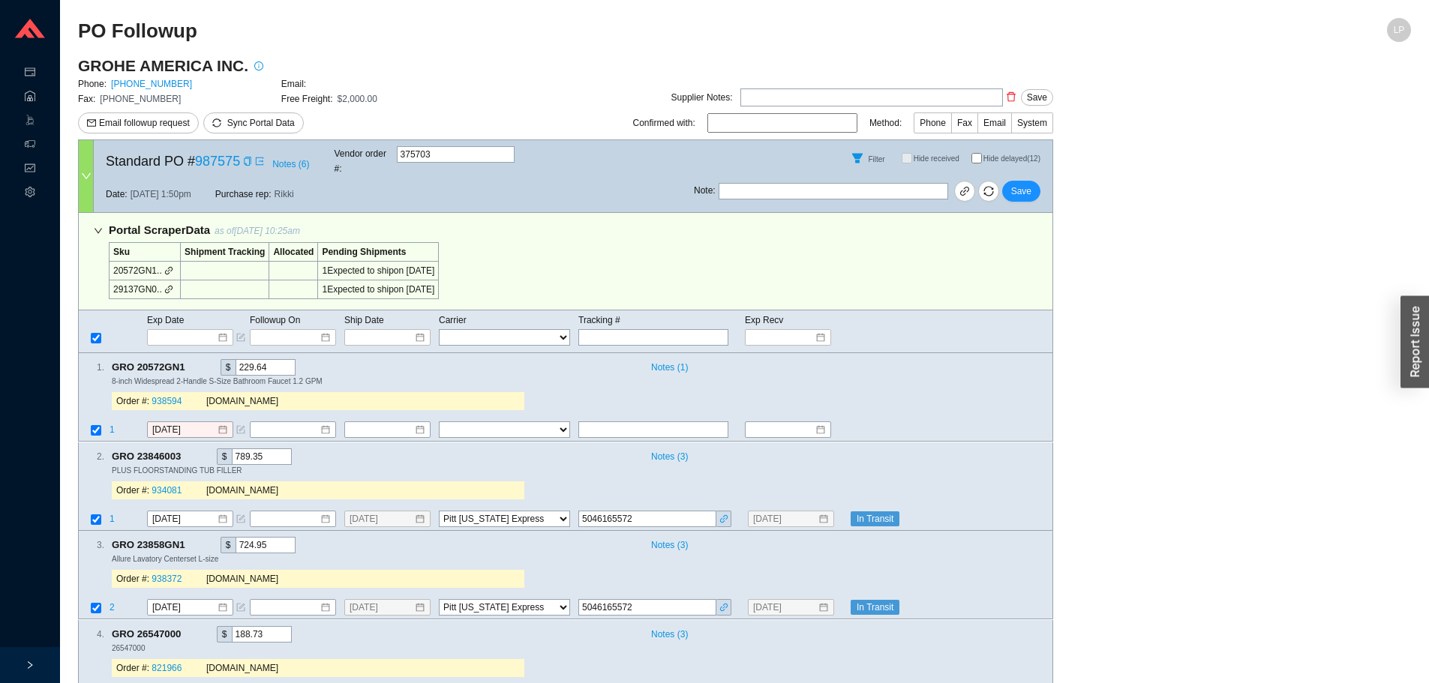
select select "94"
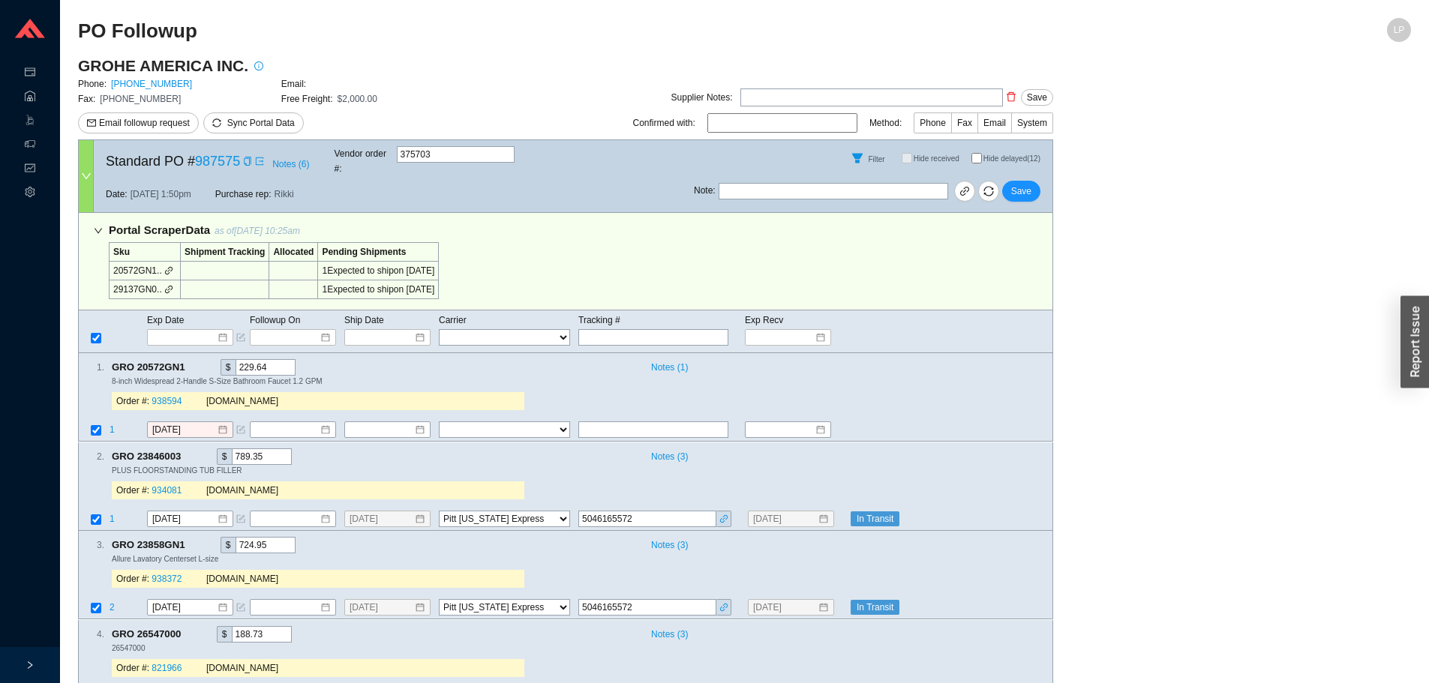
select select "94"
click at [972, 494] on div "2 . GRO 23846003 $ 789.35 Notes ( 3 ) PLUS FLOORSTANDING TUB FILLER Order #: 93…" at bounding box center [565, 487] width 975 height 89
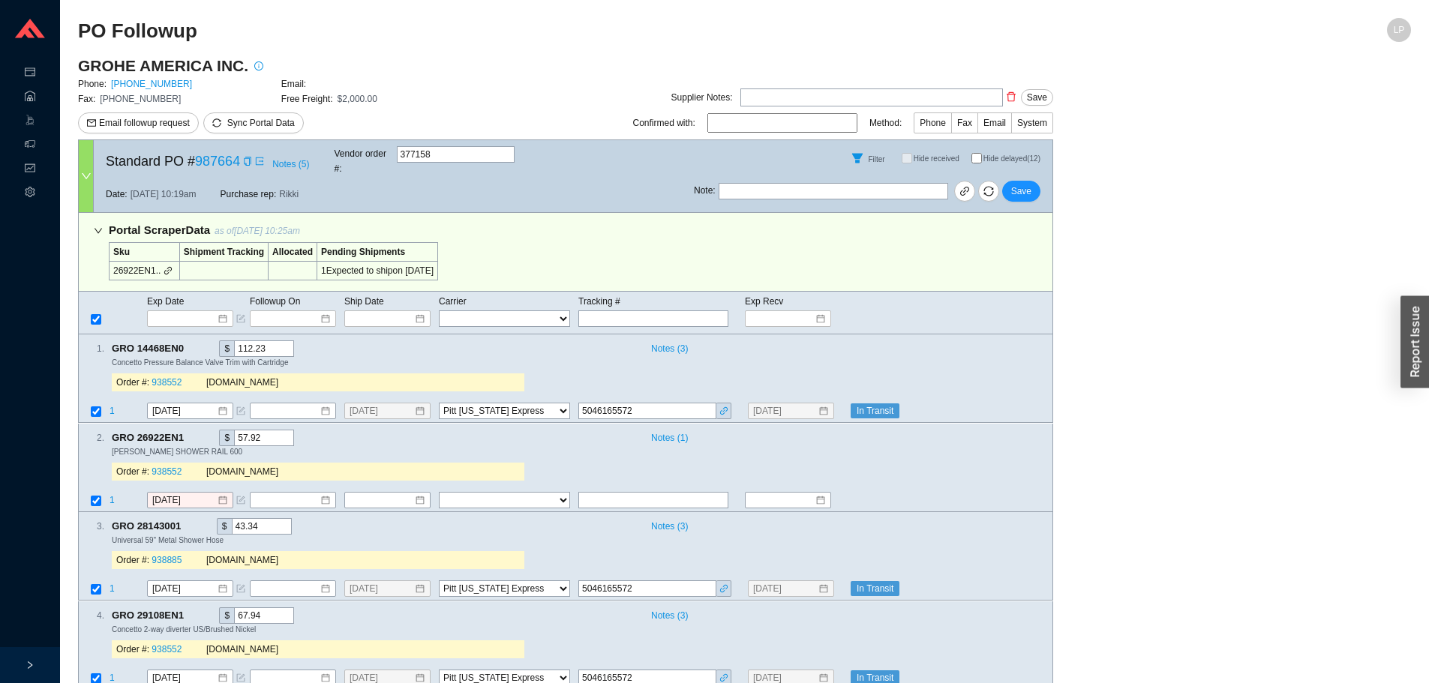
select select "94"
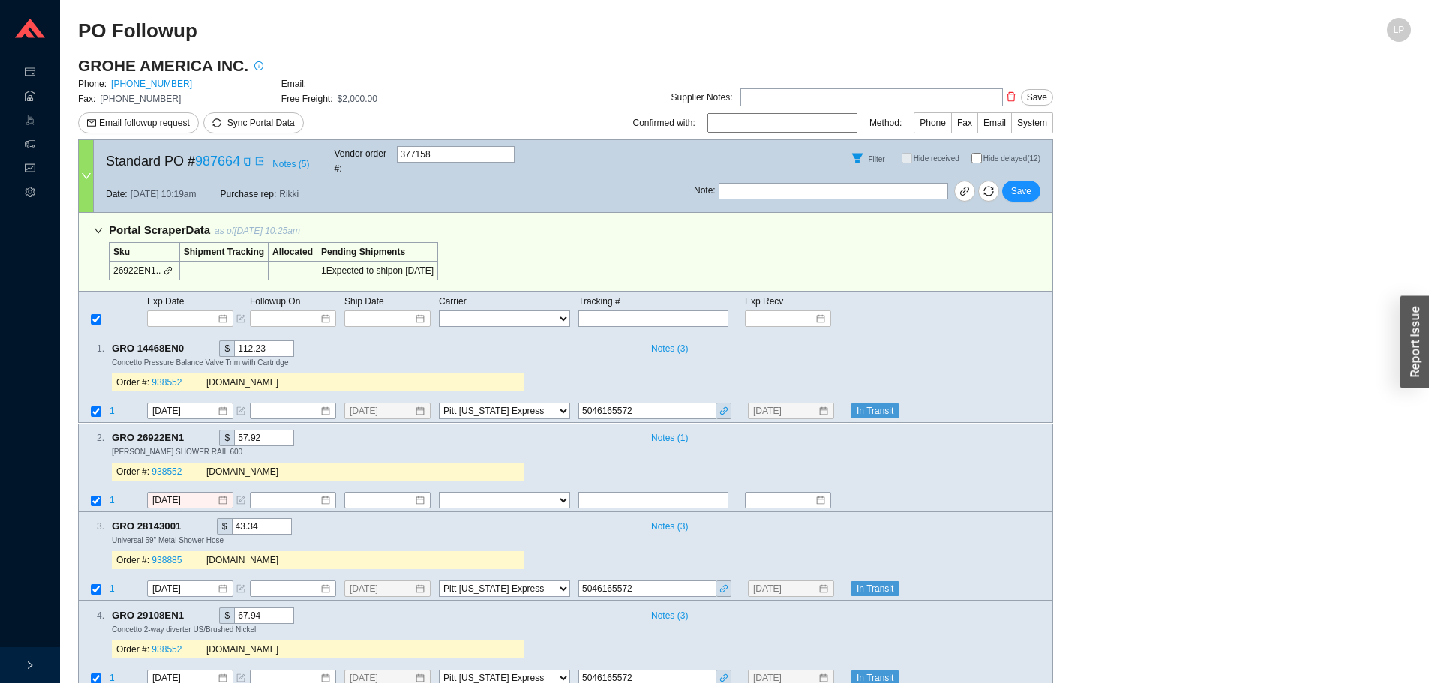
select select "94"
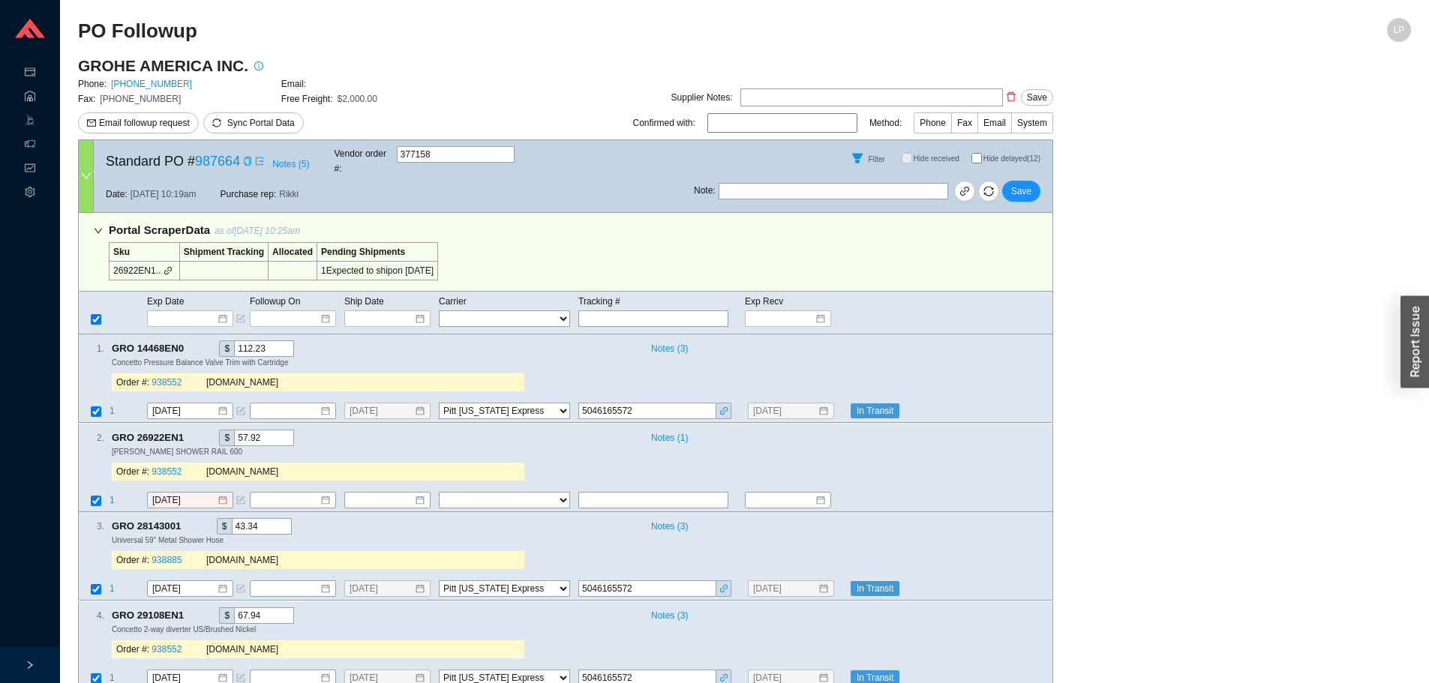
select select "94"
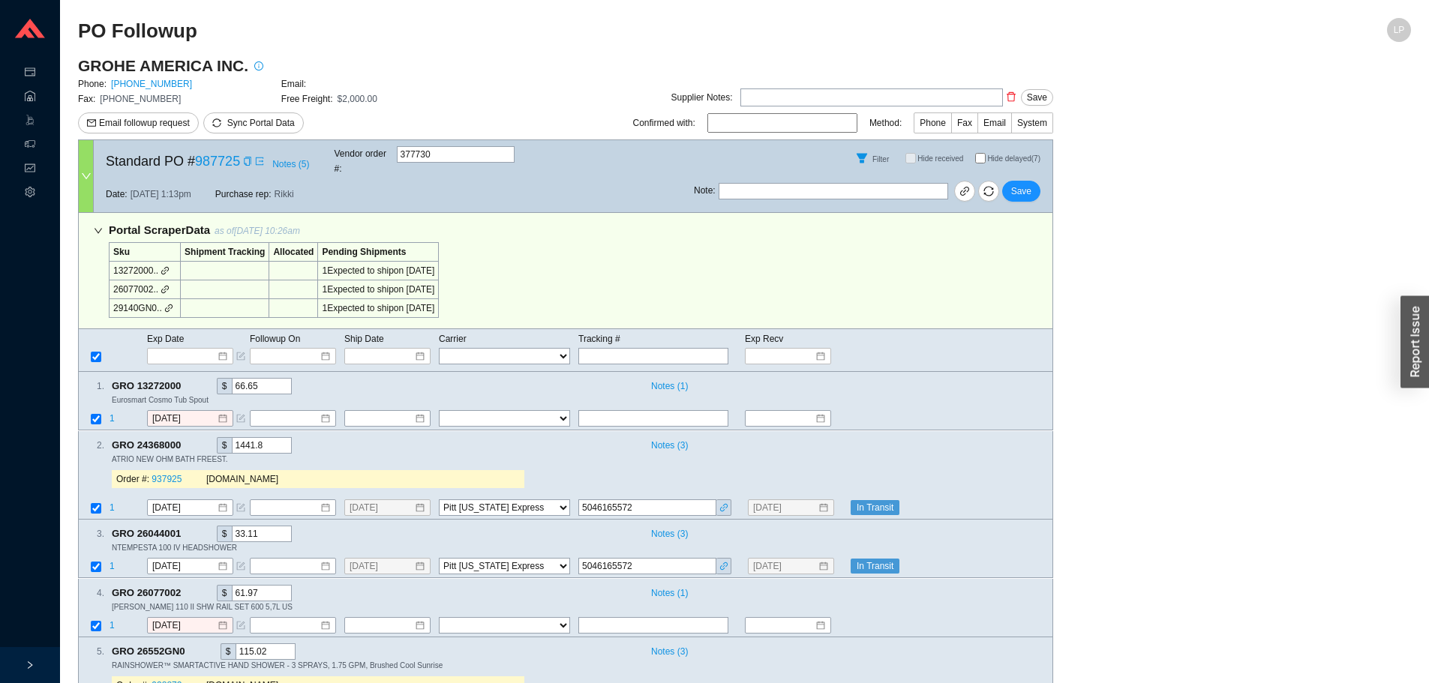
select select "94"
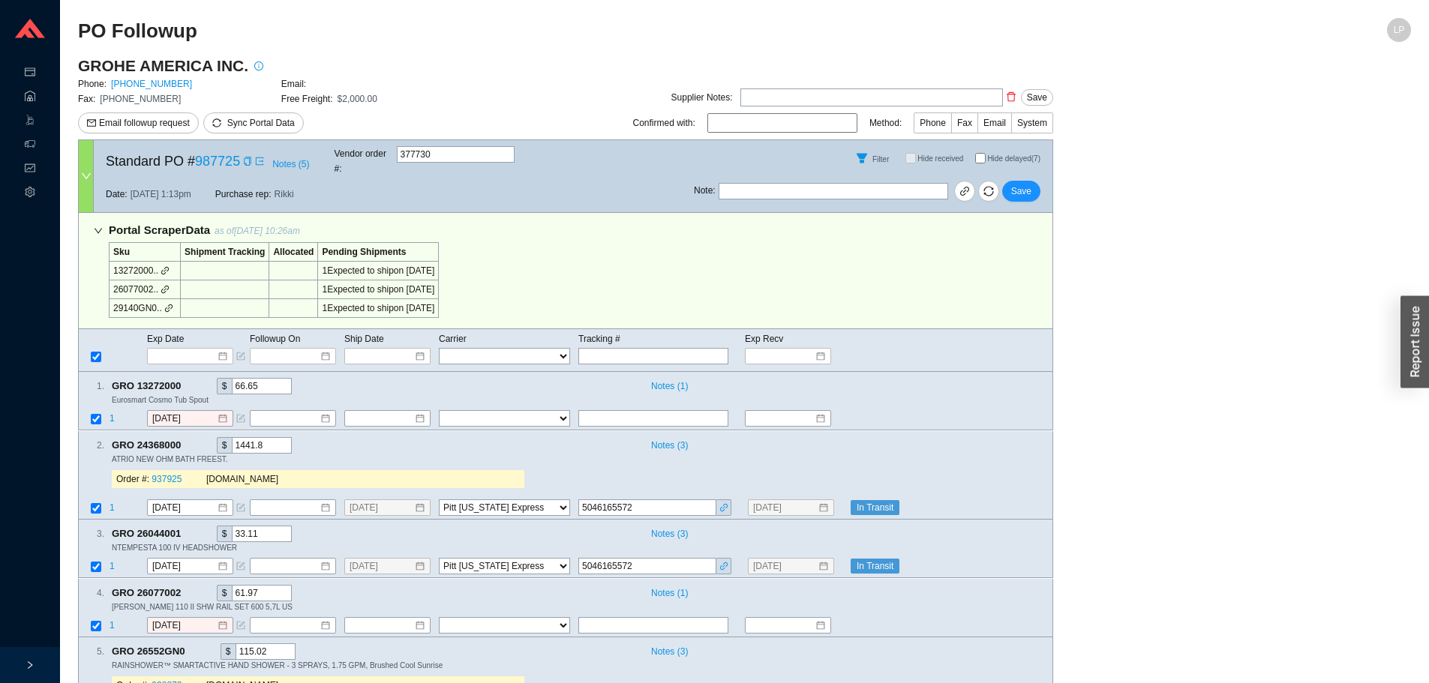
select select "94"
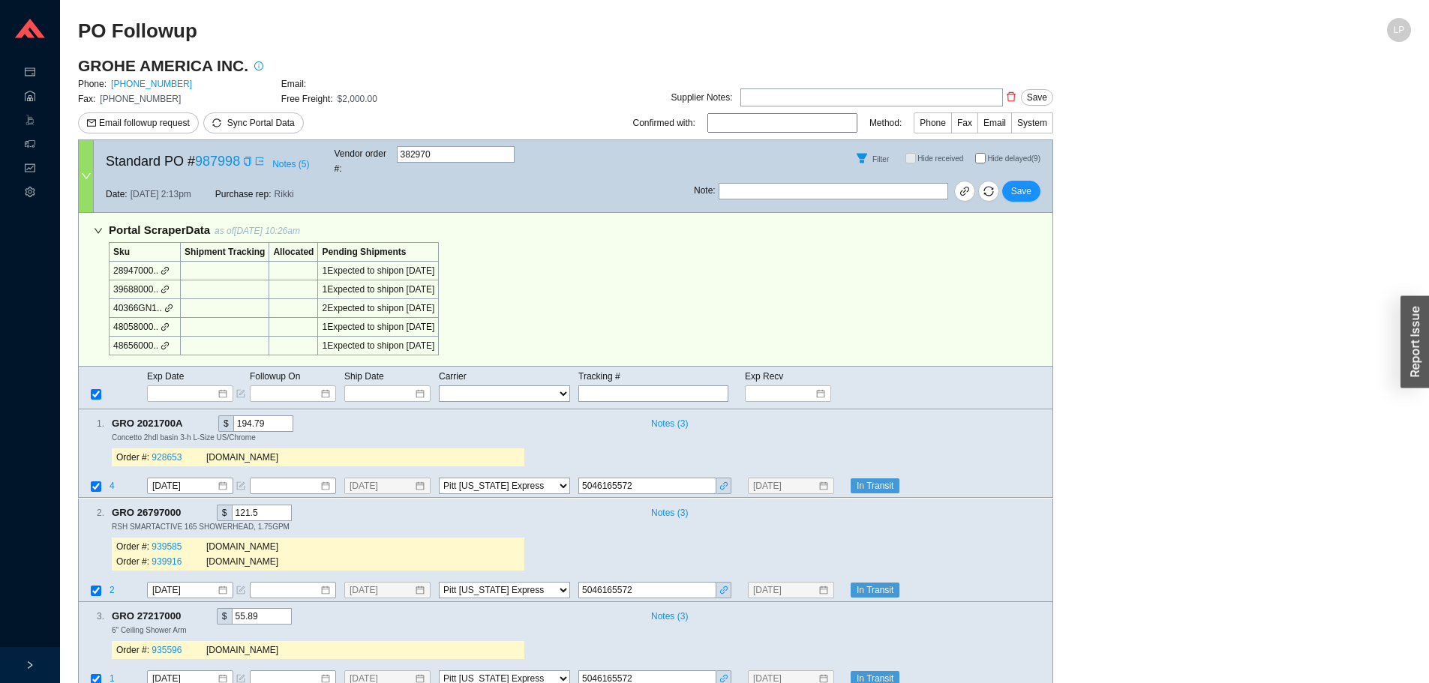
select select "94"
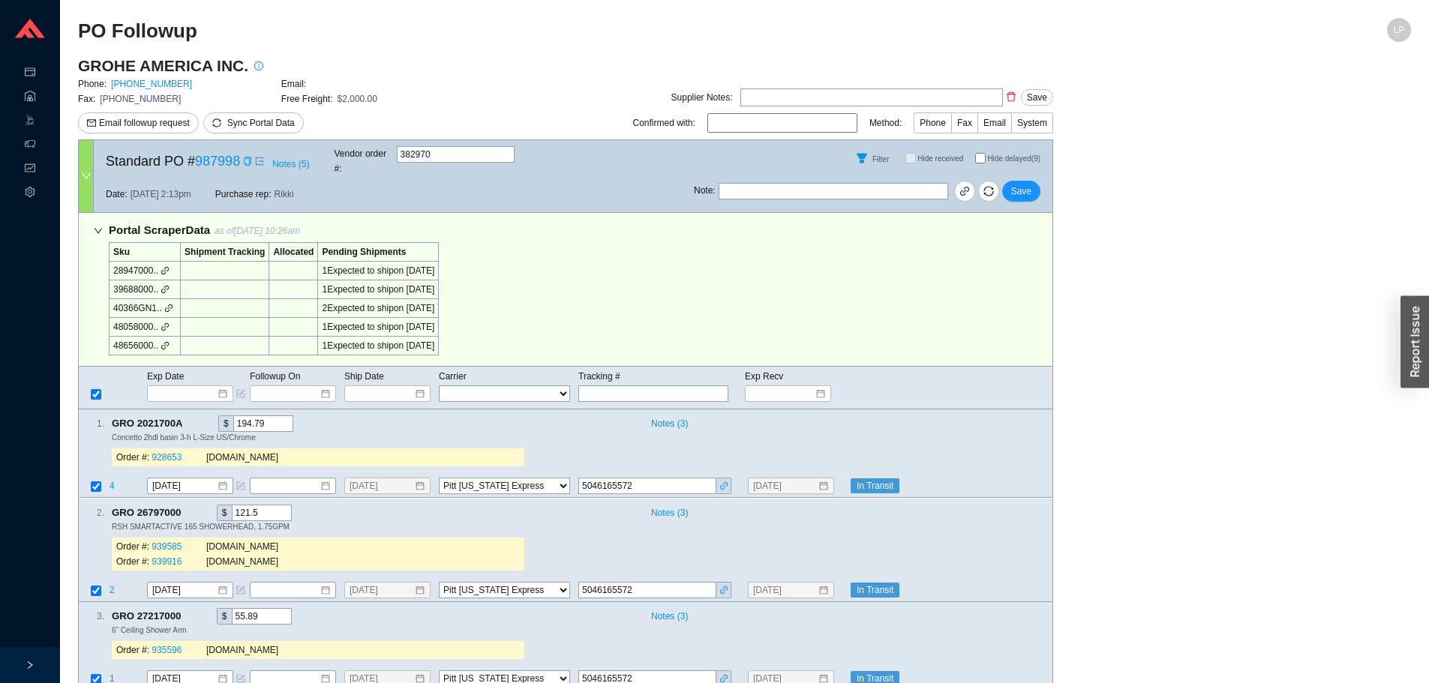
select select "94"
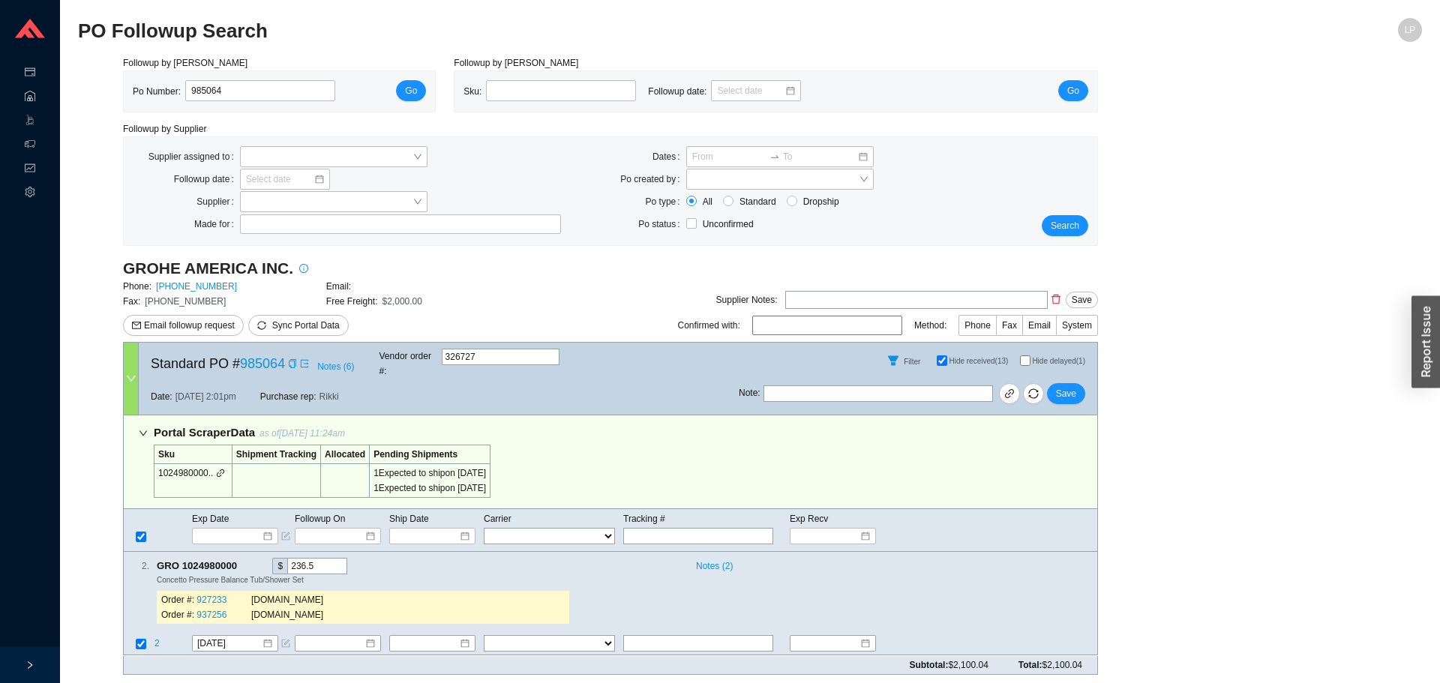
click at [826, 476] on div "Portal Scraper Data as of 9/16/25 11:24am Sku Shipment Tracking Allocated Pendi…" at bounding box center [610, 463] width 975 height 94
click at [233, 637] on input "[DATE]" at bounding box center [229, 644] width 65 height 15
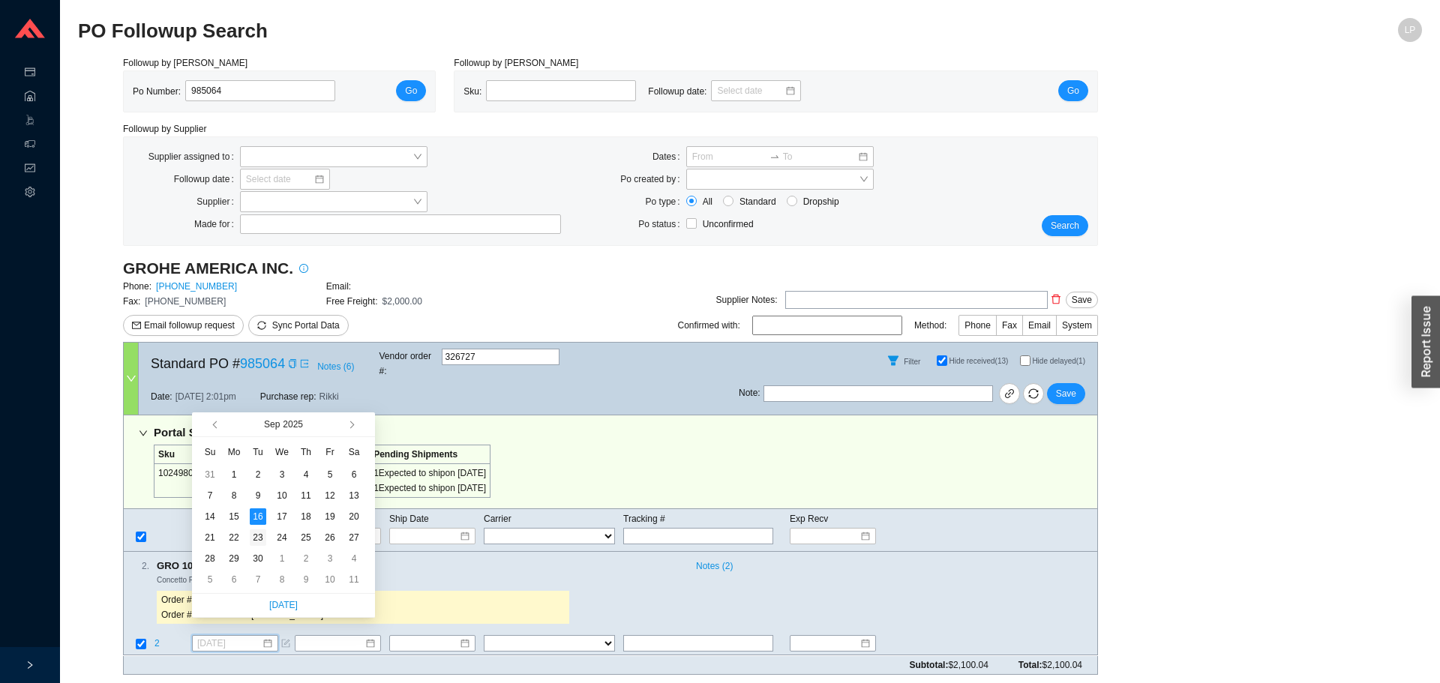
type input "9/23/2025"
click at [262, 539] on div "23" at bounding box center [258, 538] width 17 height 17
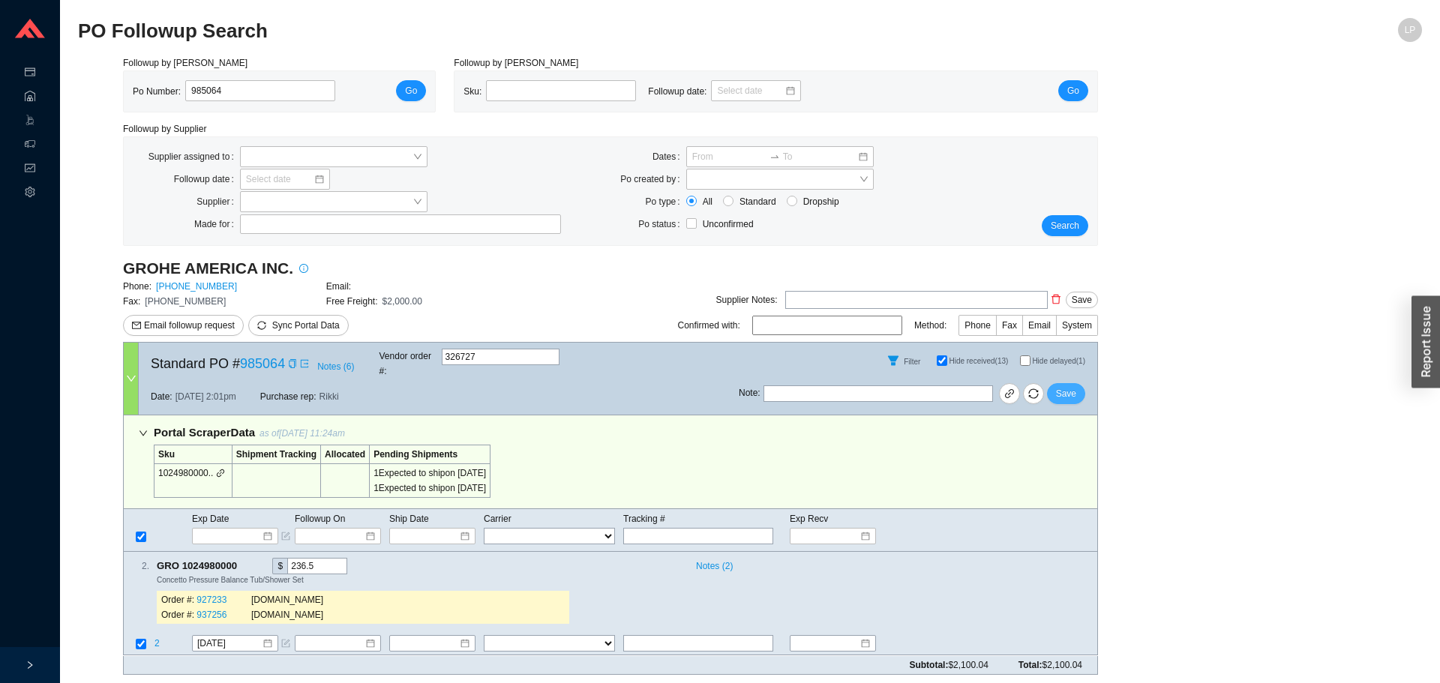
click at [1074, 386] on span "Save" at bounding box center [1066, 393] width 20 height 15
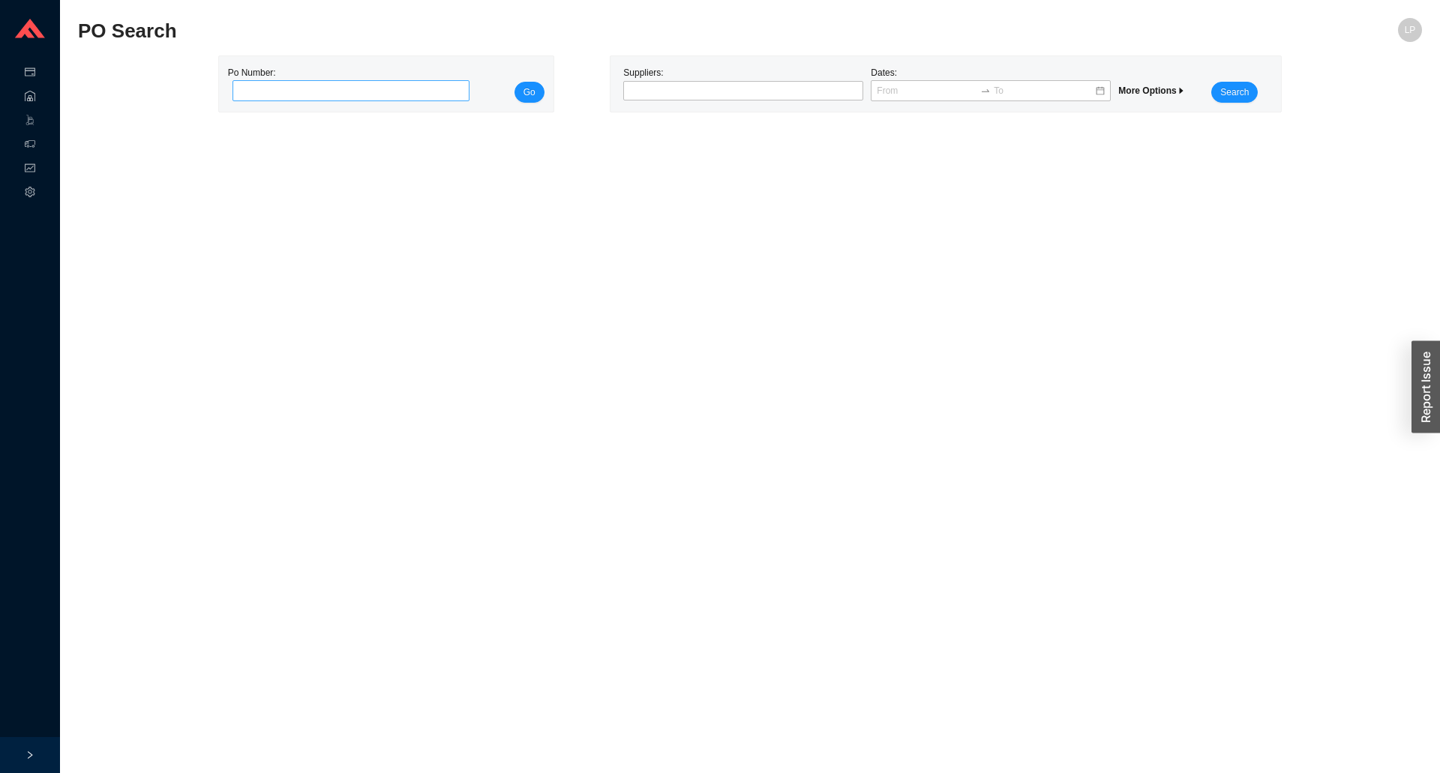
click at [311, 90] on input "tel" at bounding box center [352, 90] width 238 height 21
type input "988273"
click at [517, 95] on button "Go" at bounding box center [530, 92] width 30 height 21
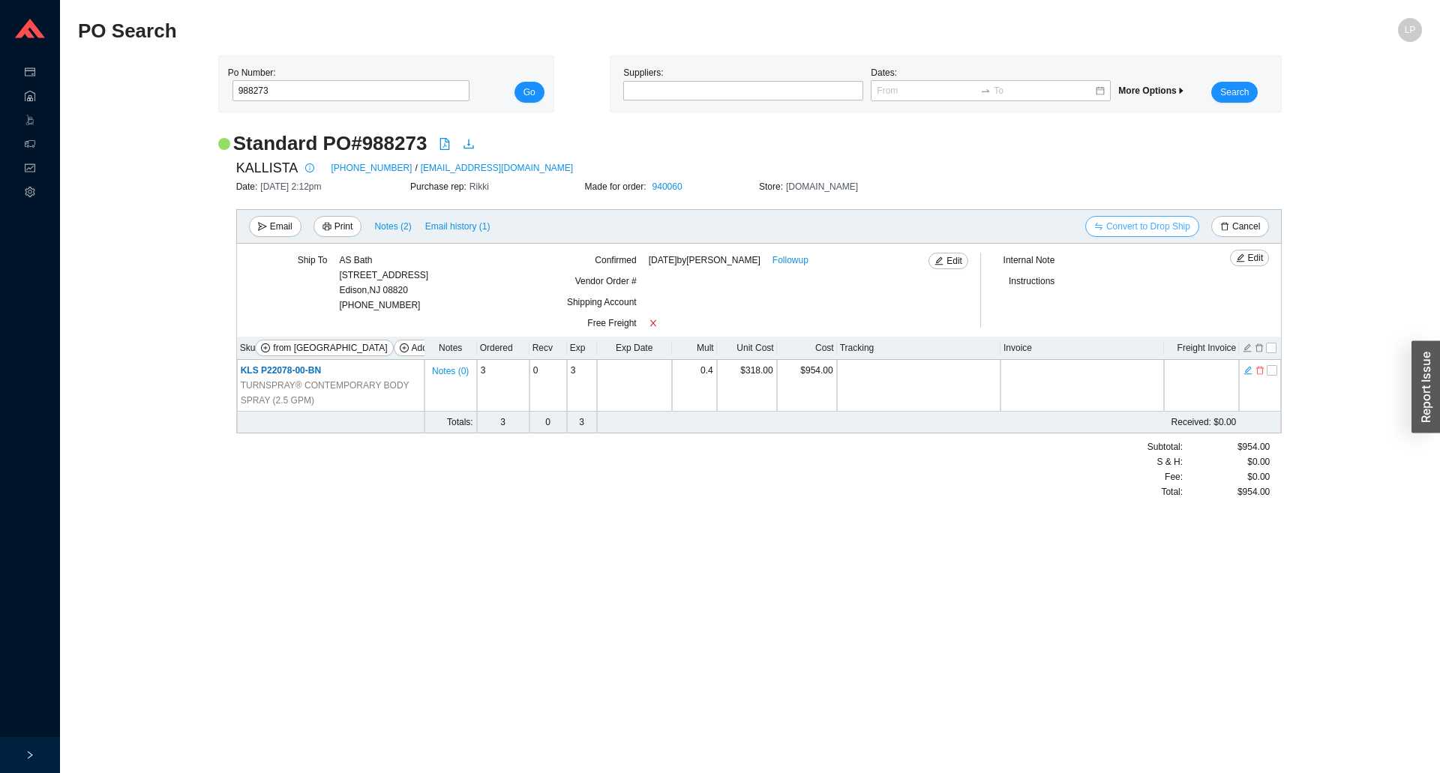
click at [1163, 224] on span "Convert to Drop Ship" at bounding box center [1149, 226] width 84 height 15
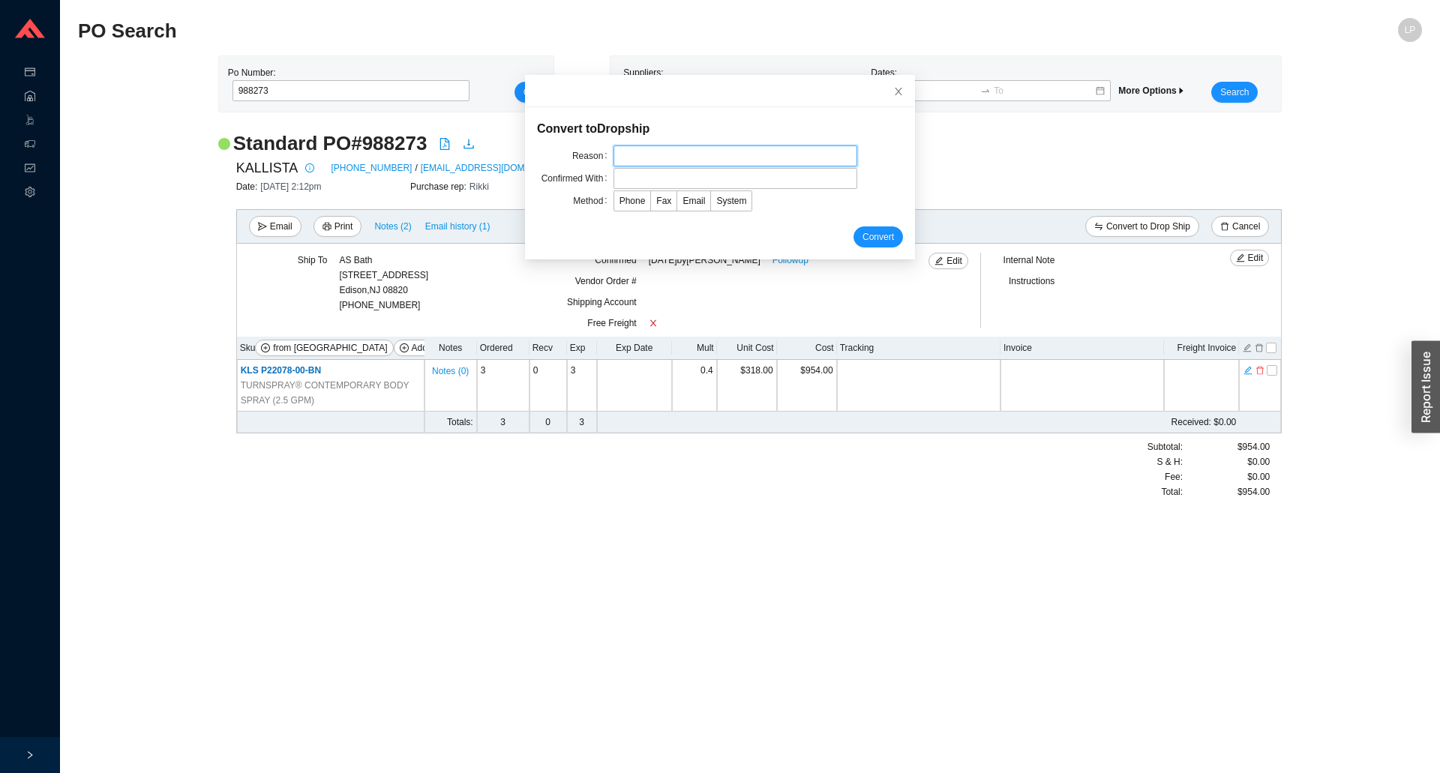
click at [692, 158] on input "text" at bounding box center [736, 156] width 244 height 21
click at [621, 164] on input "fow rate" at bounding box center [736, 156] width 244 height 21
click at [616, 161] on input "fow rate" at bounding box center [736, 156] width 244 height 21
type input "flow rate"
click at [629, 182] on input "text" at bounding box center [736, 178] width 244 height 21
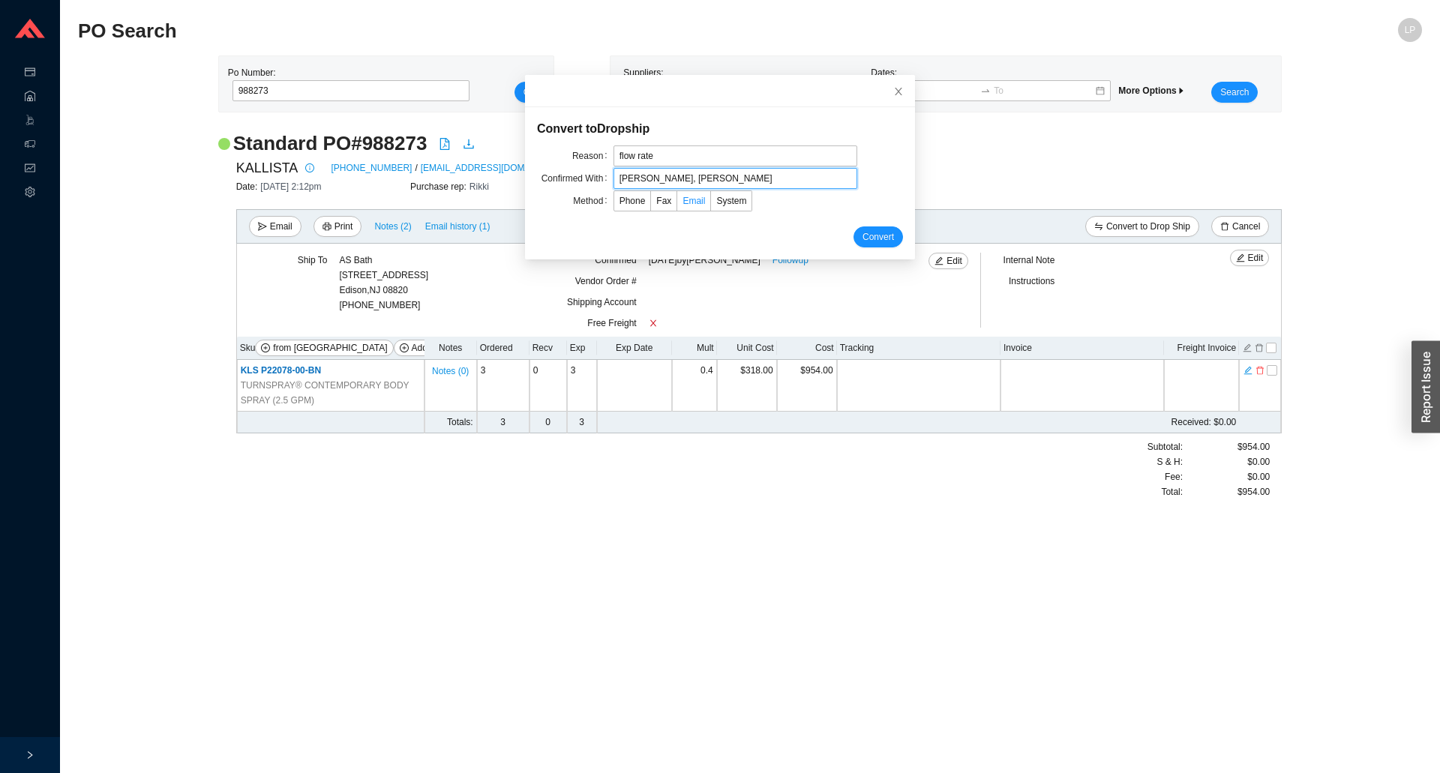
type input "[PERSON_NAME], [PERSON_NAME]"
click at [683, 206] on span "Email" at bounding box center [694, 201] width 23 height 11
click at [677, 204] on input "Email" at bounding box center [677, 204] width 0 height 0
click at [863, 239] on span "Convert" at bounding box center [879, 237] width 32 height 15
